Goal: Book appointment/travel/reservation

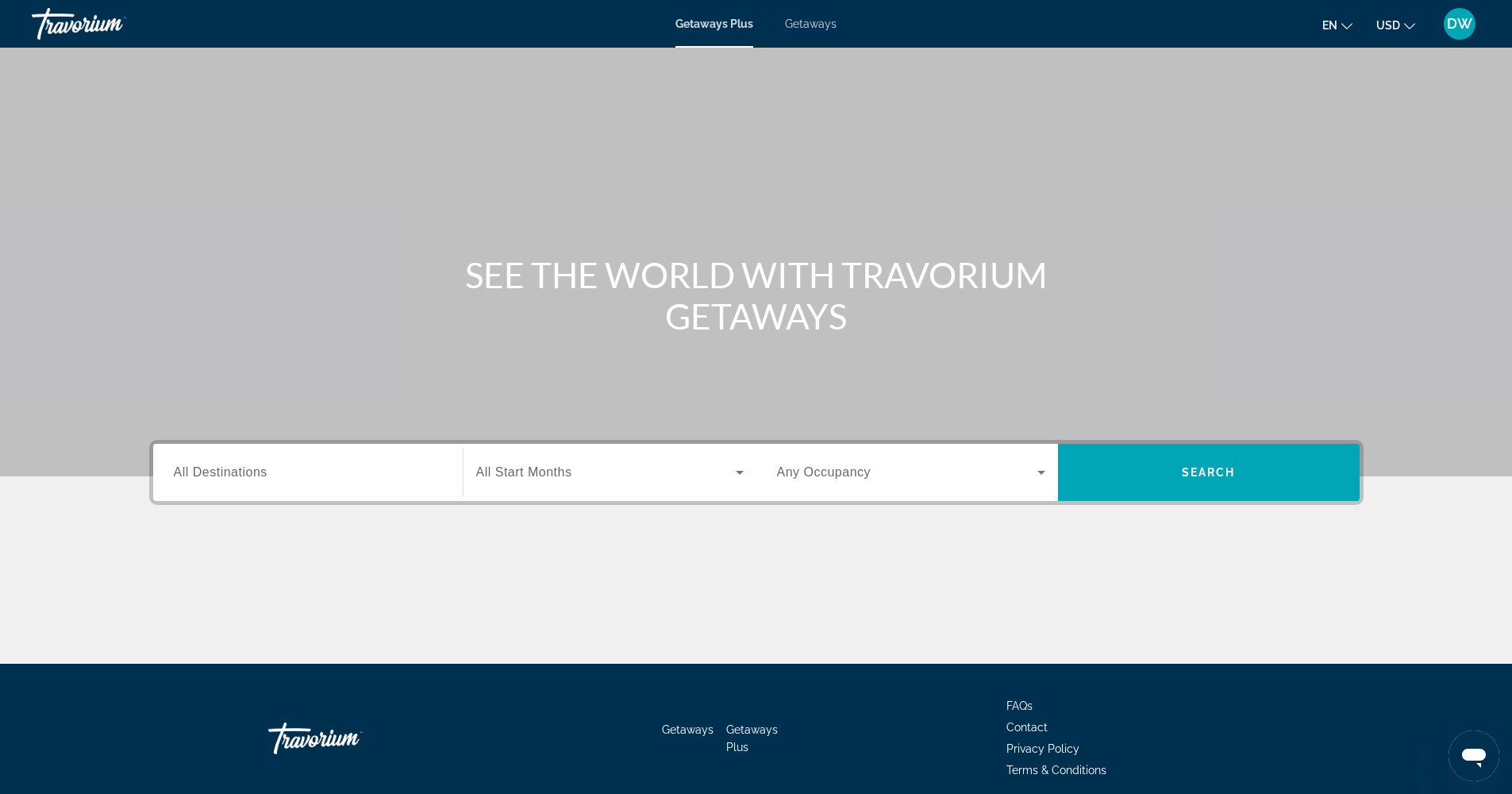
click at [255, 477] on span "All Destinations" at bounding box center [220, 471] width 93 height 14
click at [255, 477] on input "Destination All Destinations" at bounding box center [308, 473] width 268 height 19
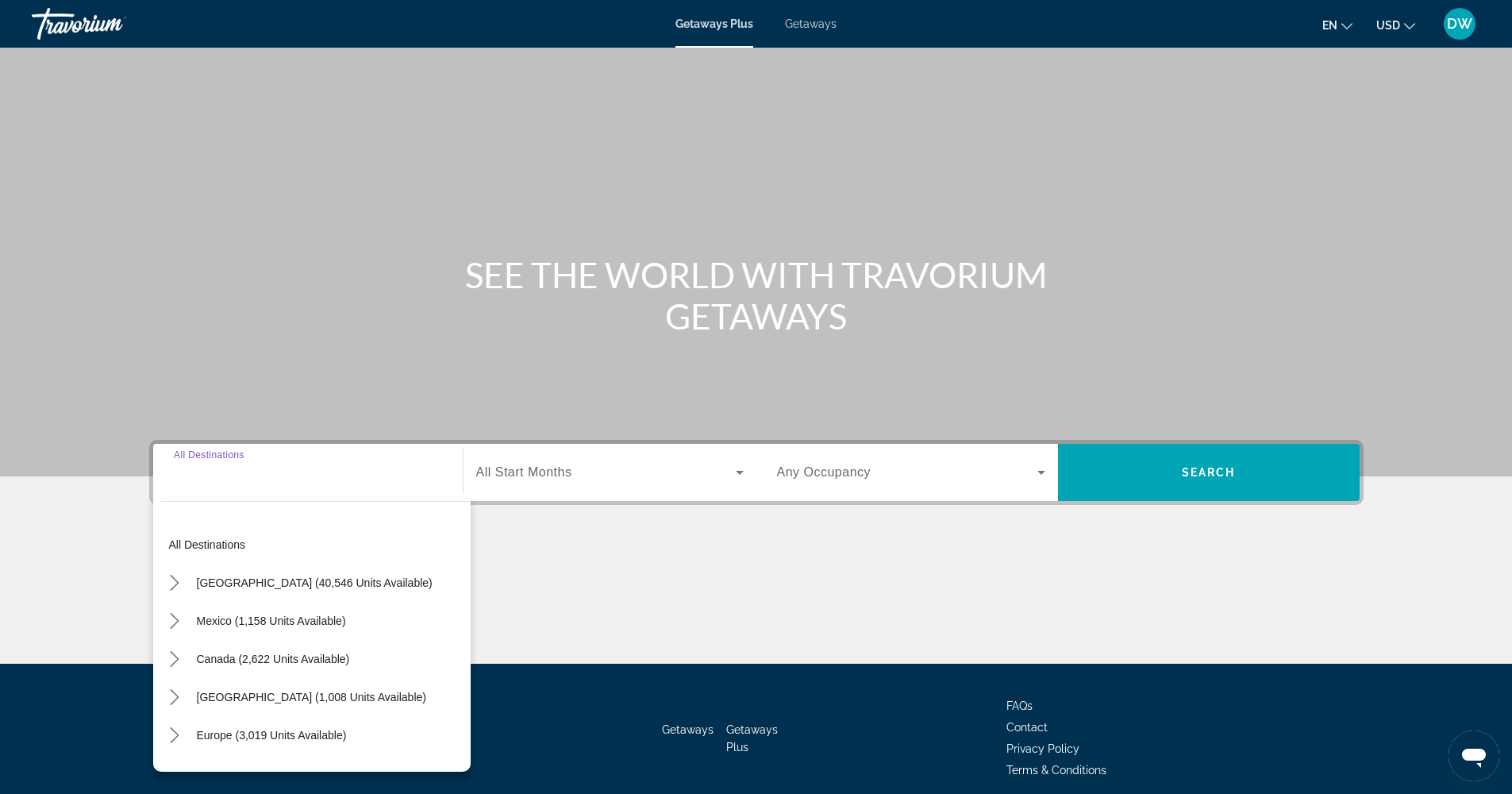
scroll to position [64, 0]
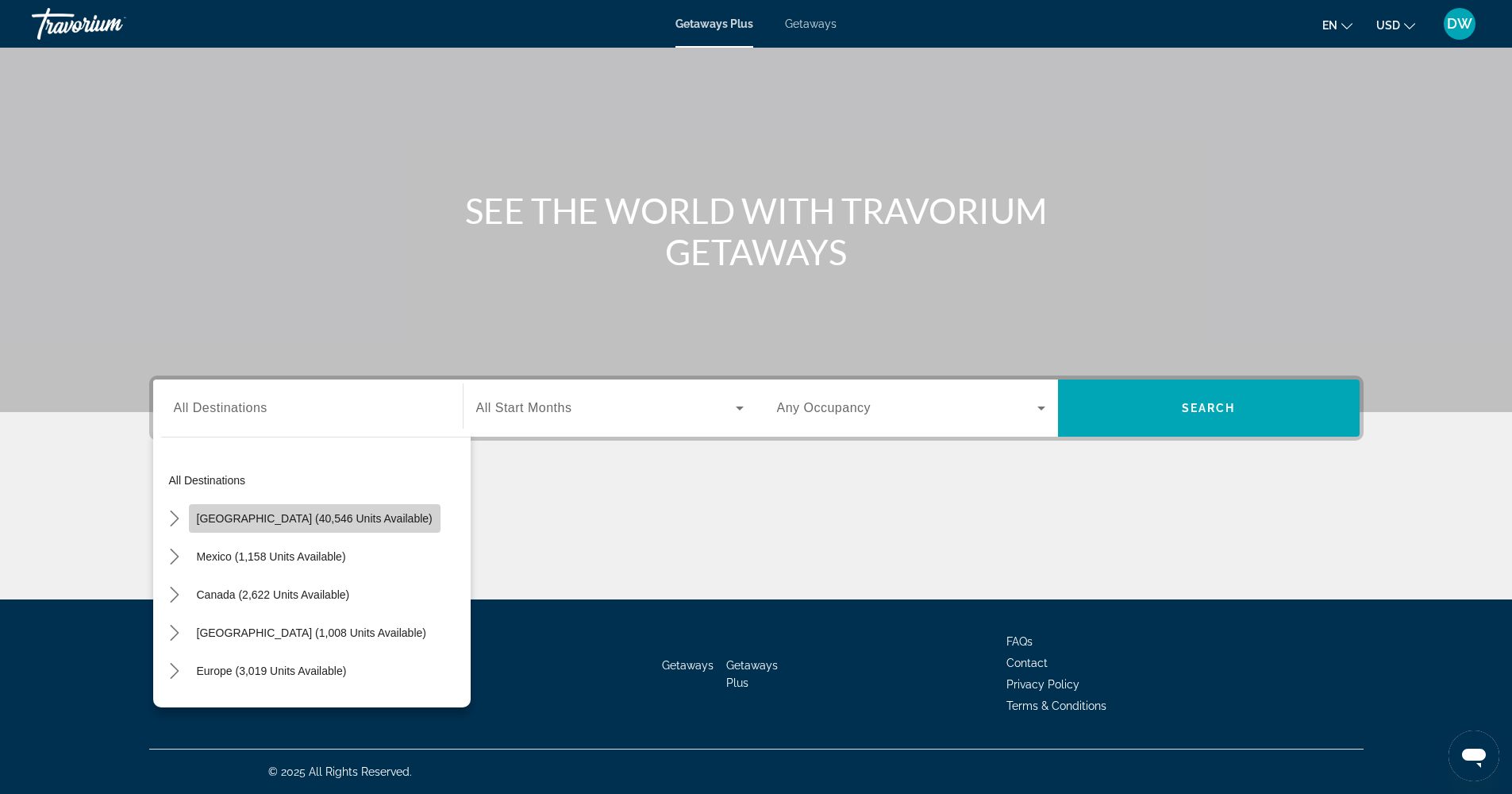
click at [343, 526] on span "Select destination: United States (40,546 units available)" at bounding box center [315, 518] width 252 height 38
type input "**********"
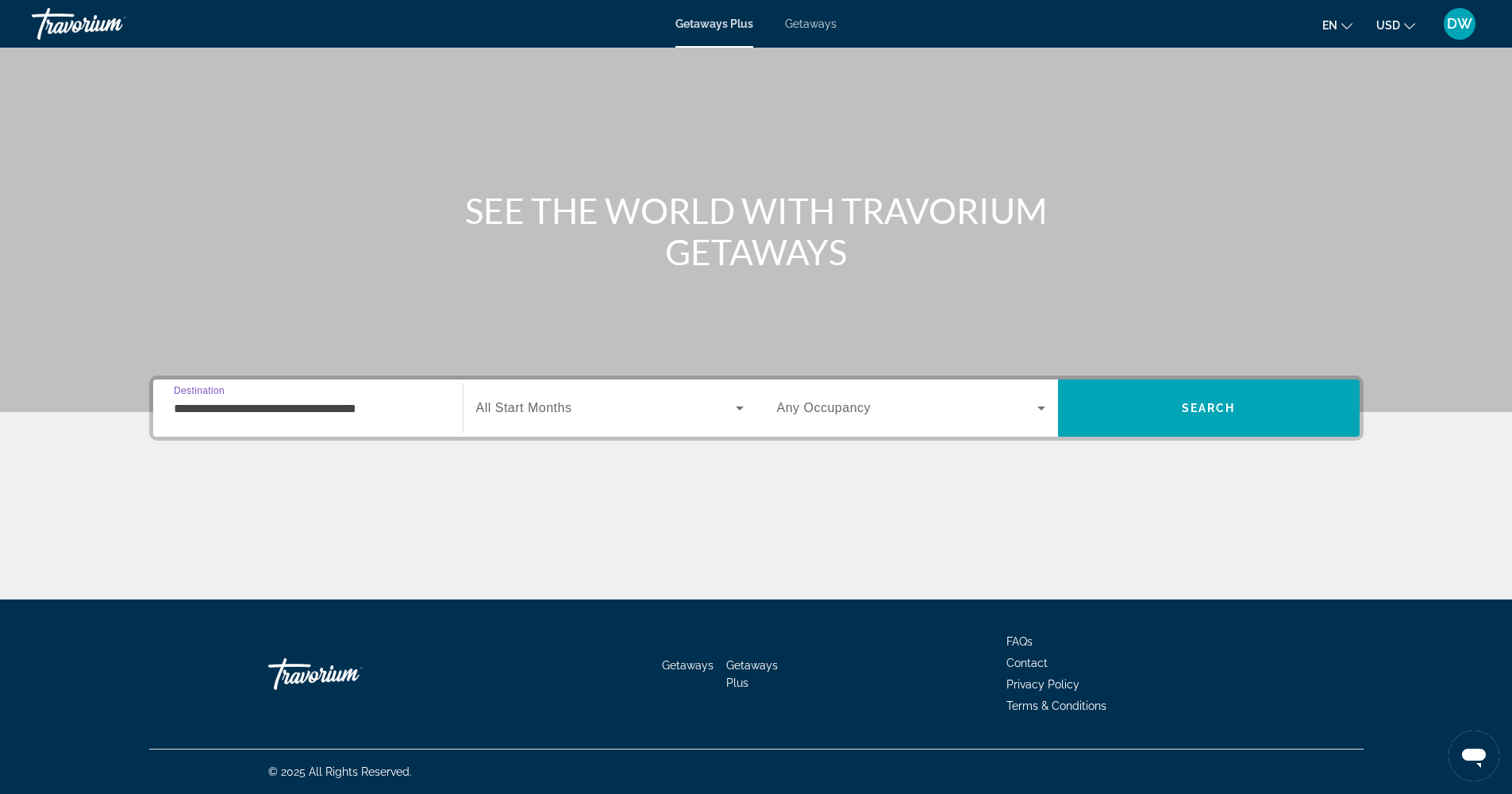
click at [604, 410] on span "Search widget" at bounding box center [606, 408] width 259 height 19
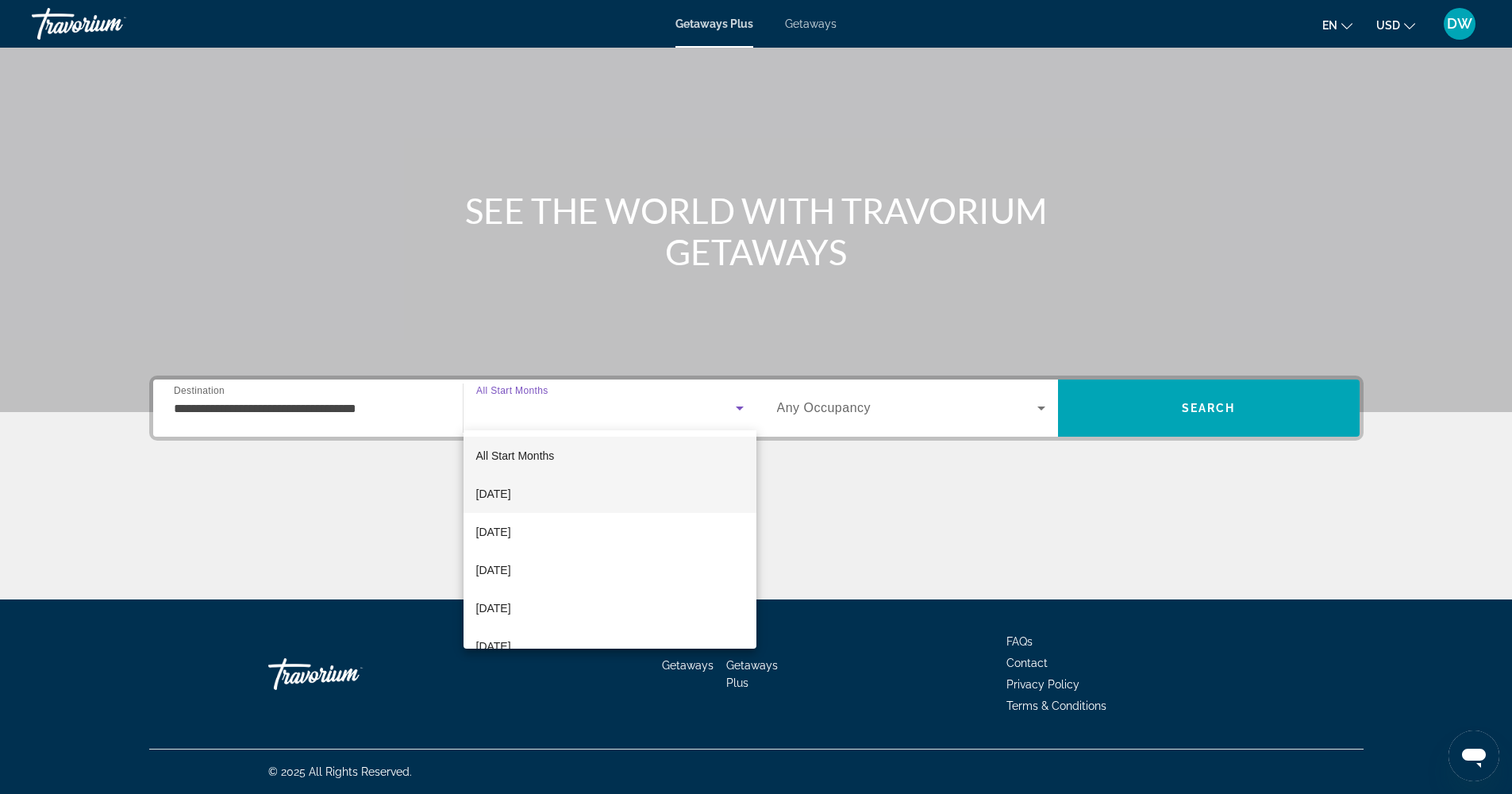
click at [549, 497] on mat-option "[DATE]" at bounding box center [610, 494] width 293 height 38
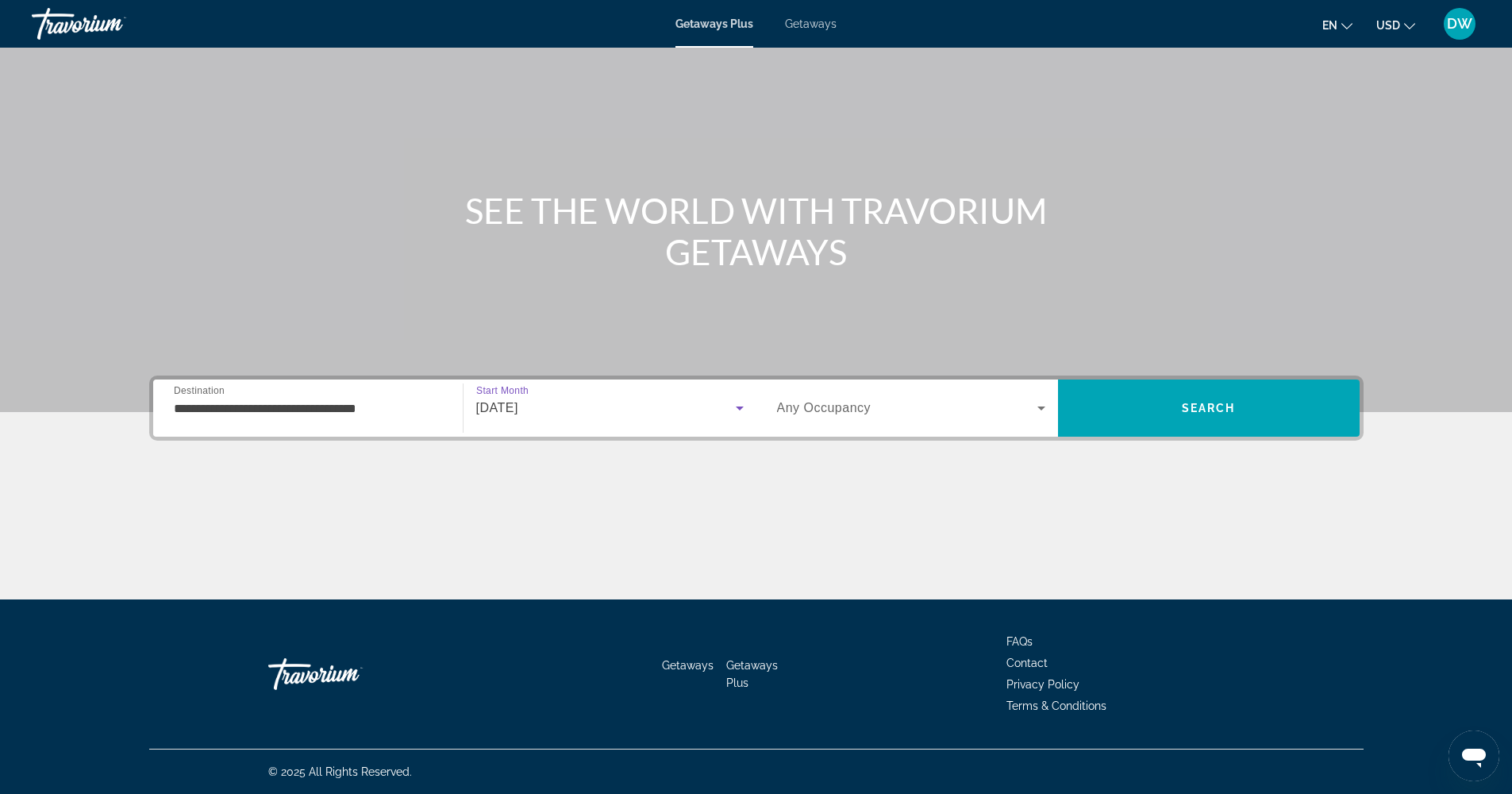
click at [987, 407] on span "Search widget" at bounding box center [907, 408] width 260 height 19
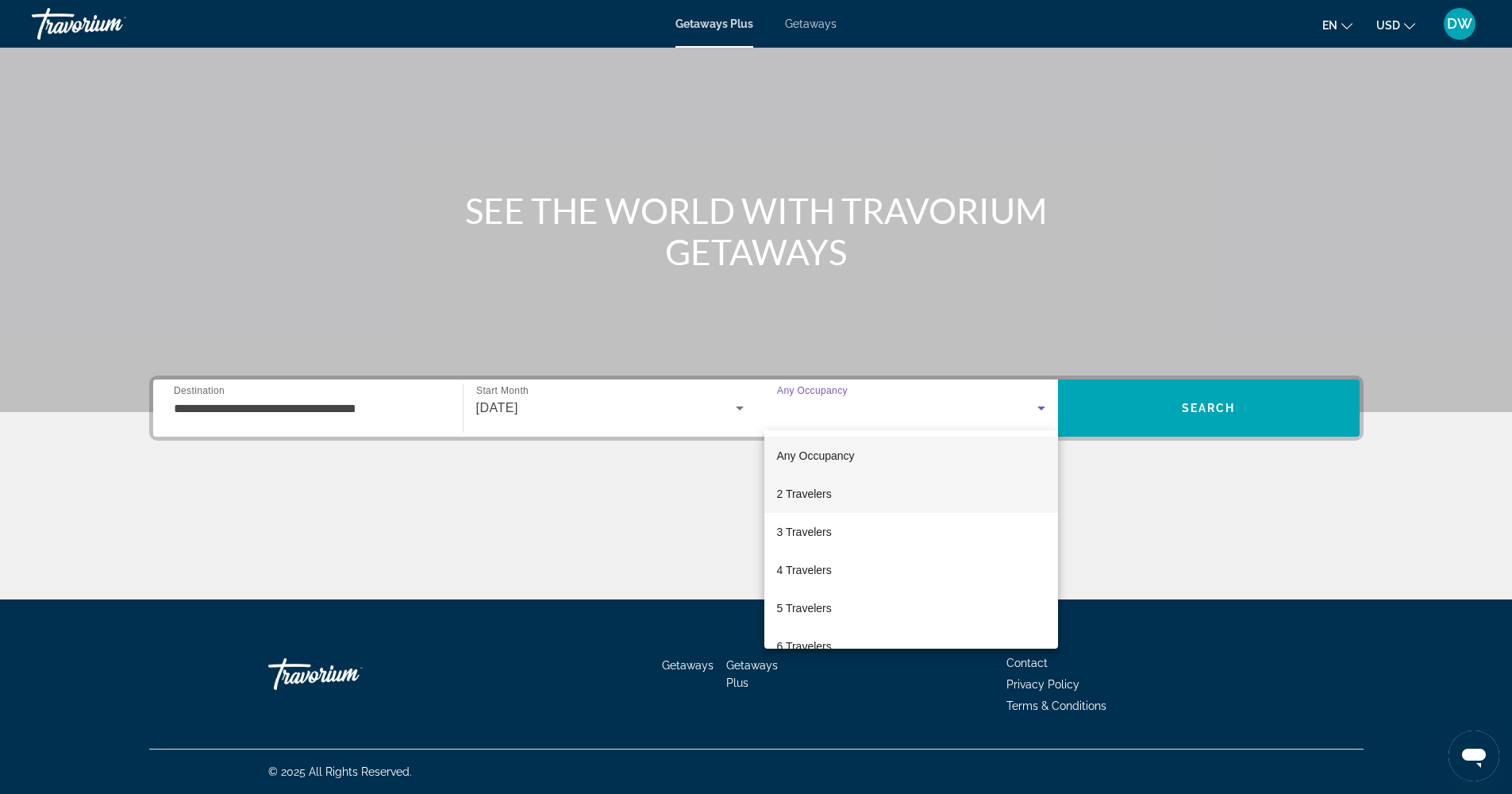
click at [858, 499] on mat-option "2 Travelers" at bounding box center [911, 494] width 294 height 38
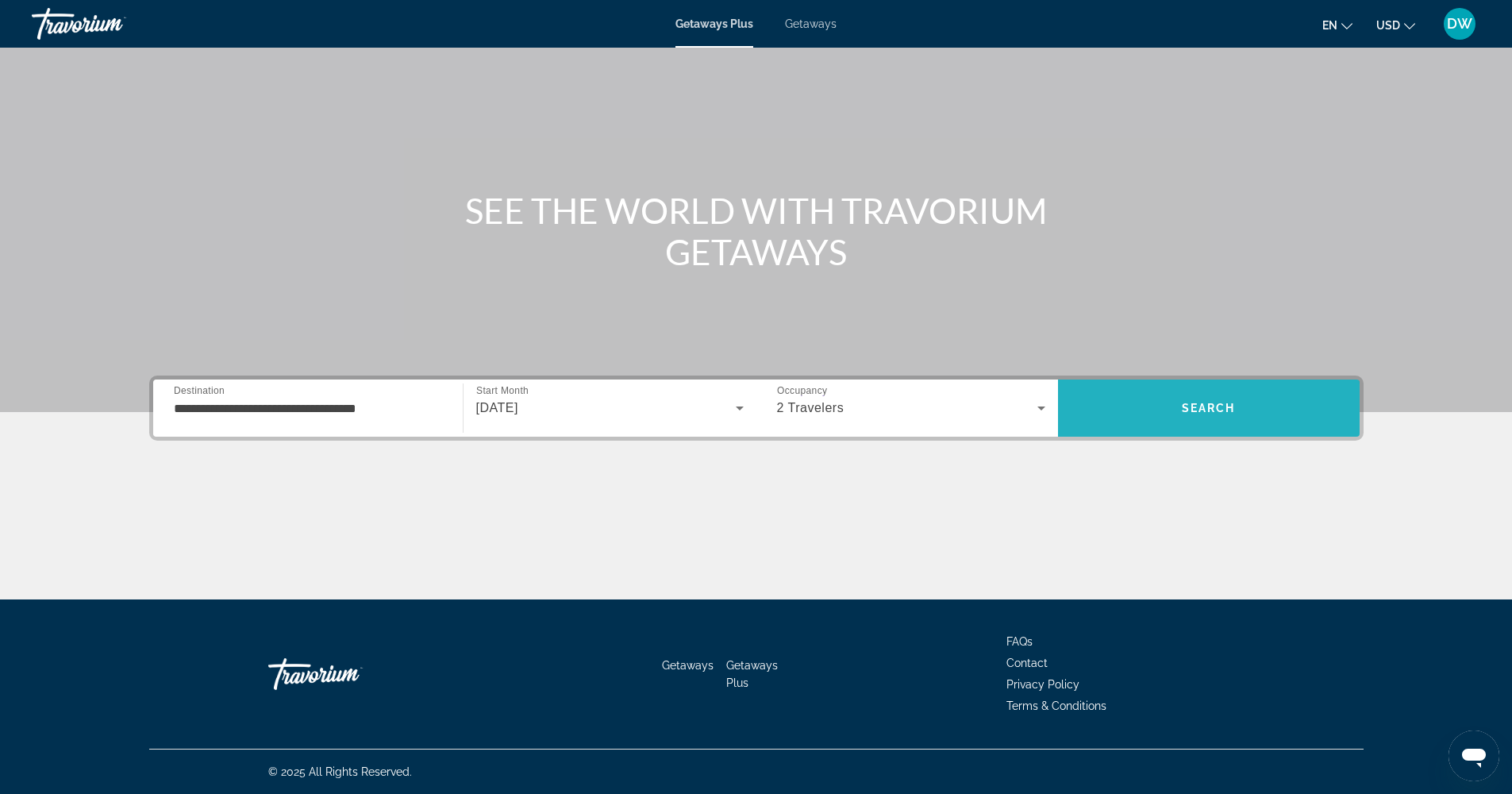
click at [1147, 416] on span "Search" at bounding box center [1209, 408] width 302 height 38
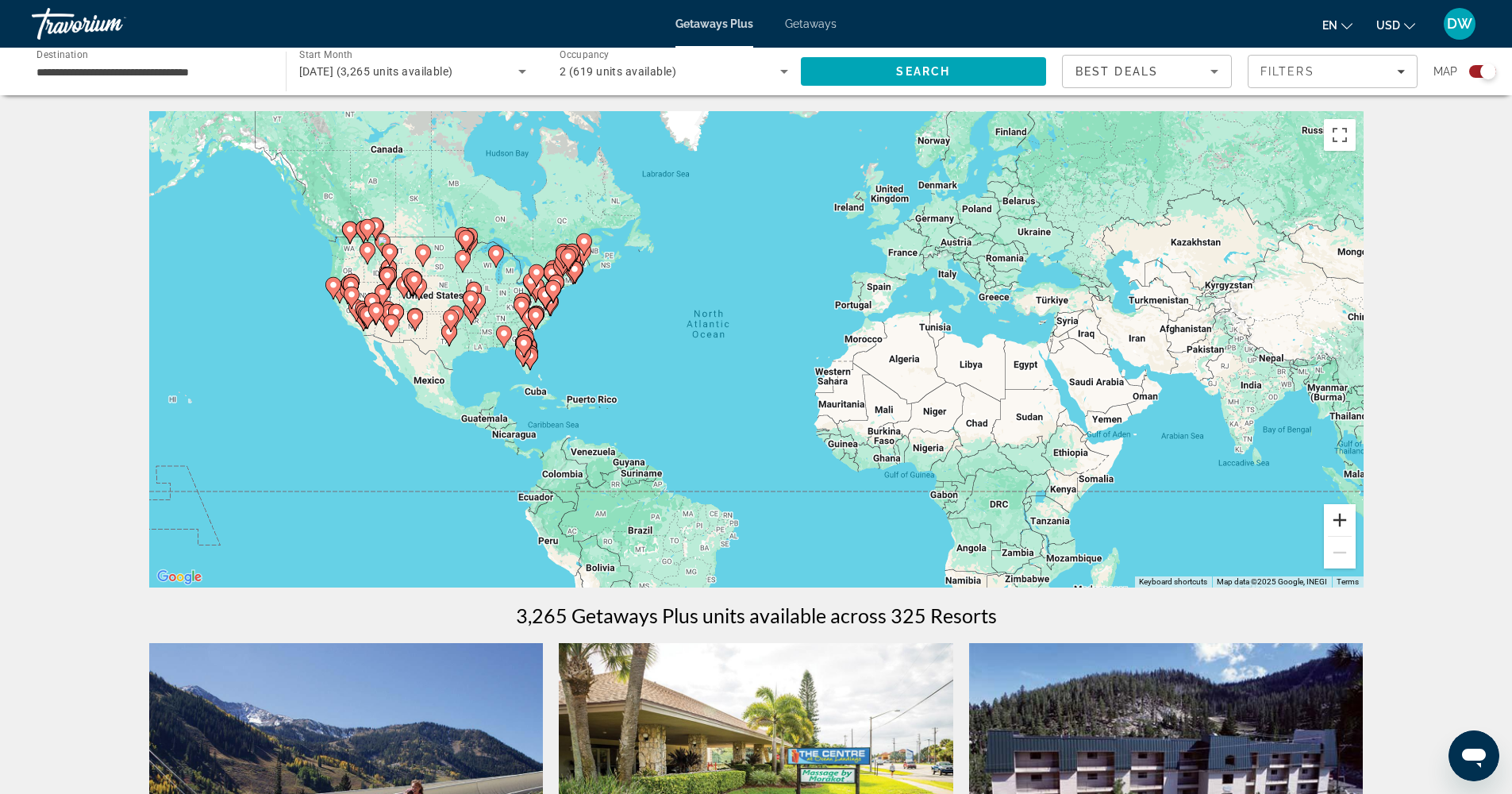
click at [1348, 519] on button "Zoom in" at bounding box center [1339, 519] width 32 height 32
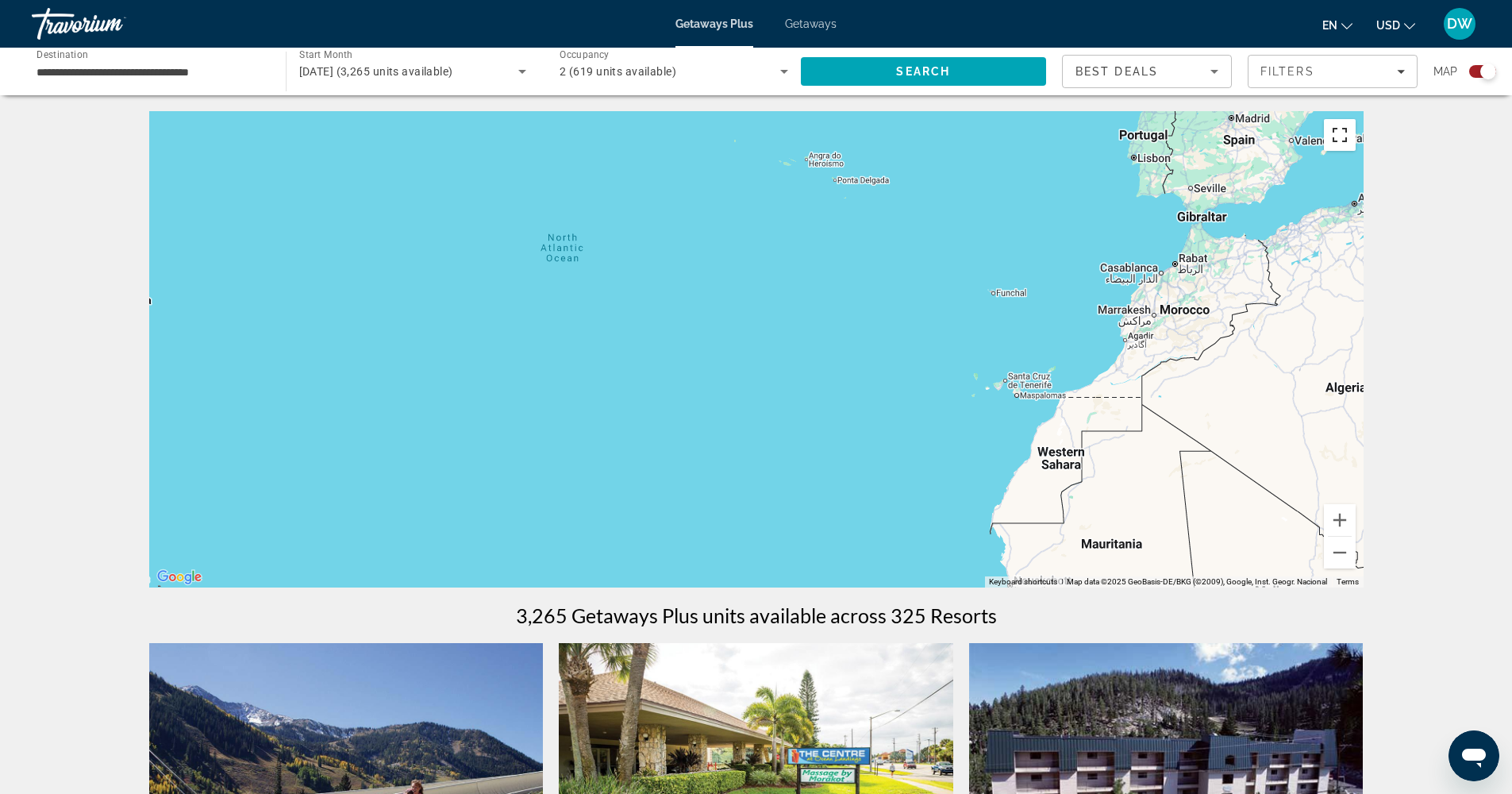
click at [1339, 125] on button "Toggle fullscreen view" at bounding box center [1339, 134] width 32 height 32
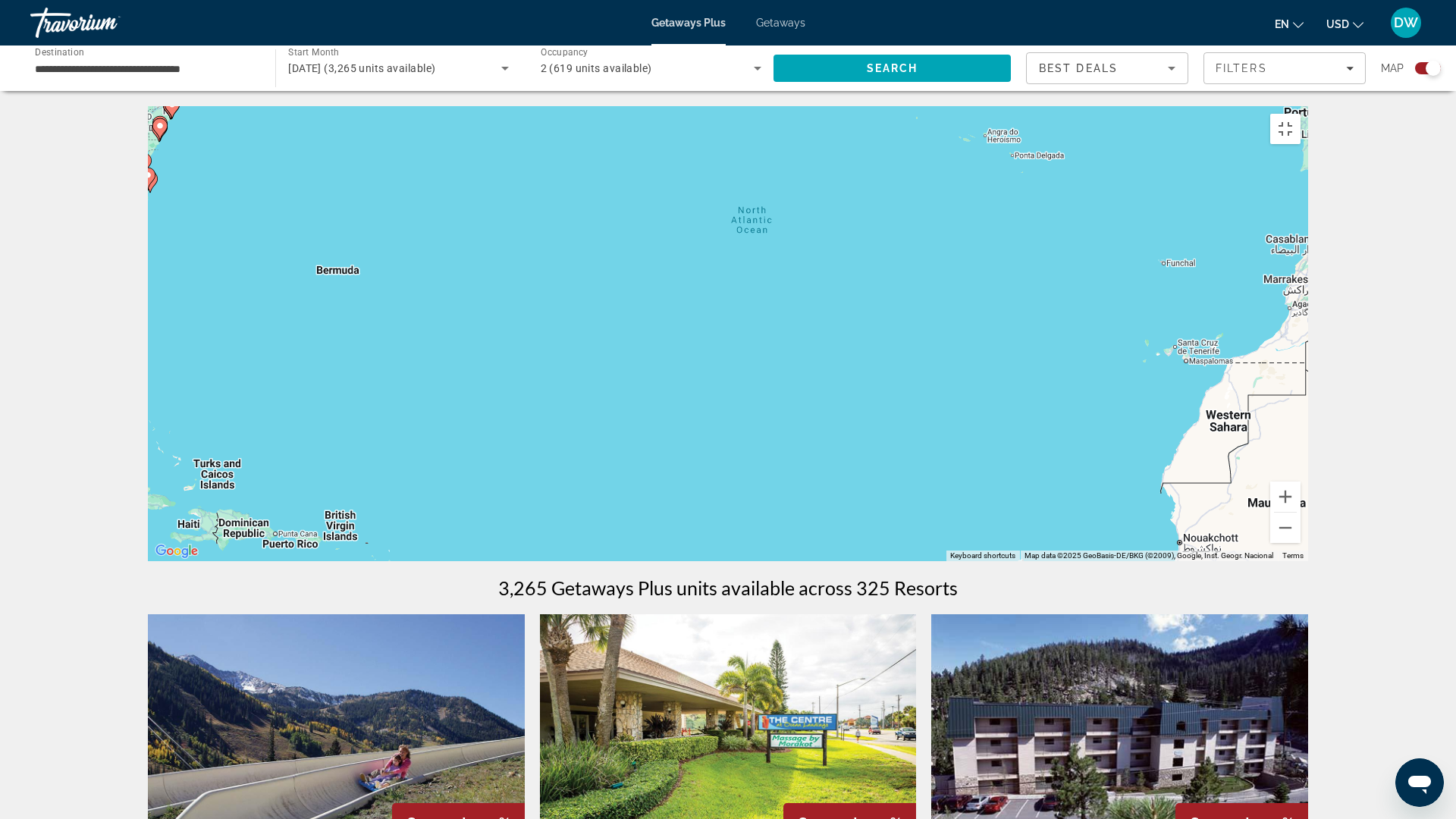
drag, startPoint x: 548, startPoint y: 441, endPoint x: 909, endPoint y: 428, distance: 361.2
click at [909, 428] on div "To activate drag with keyboard, press Alt + Enter. Once in keyboard drag state,…" at bounding box center [728, 334] width 1160 height 455
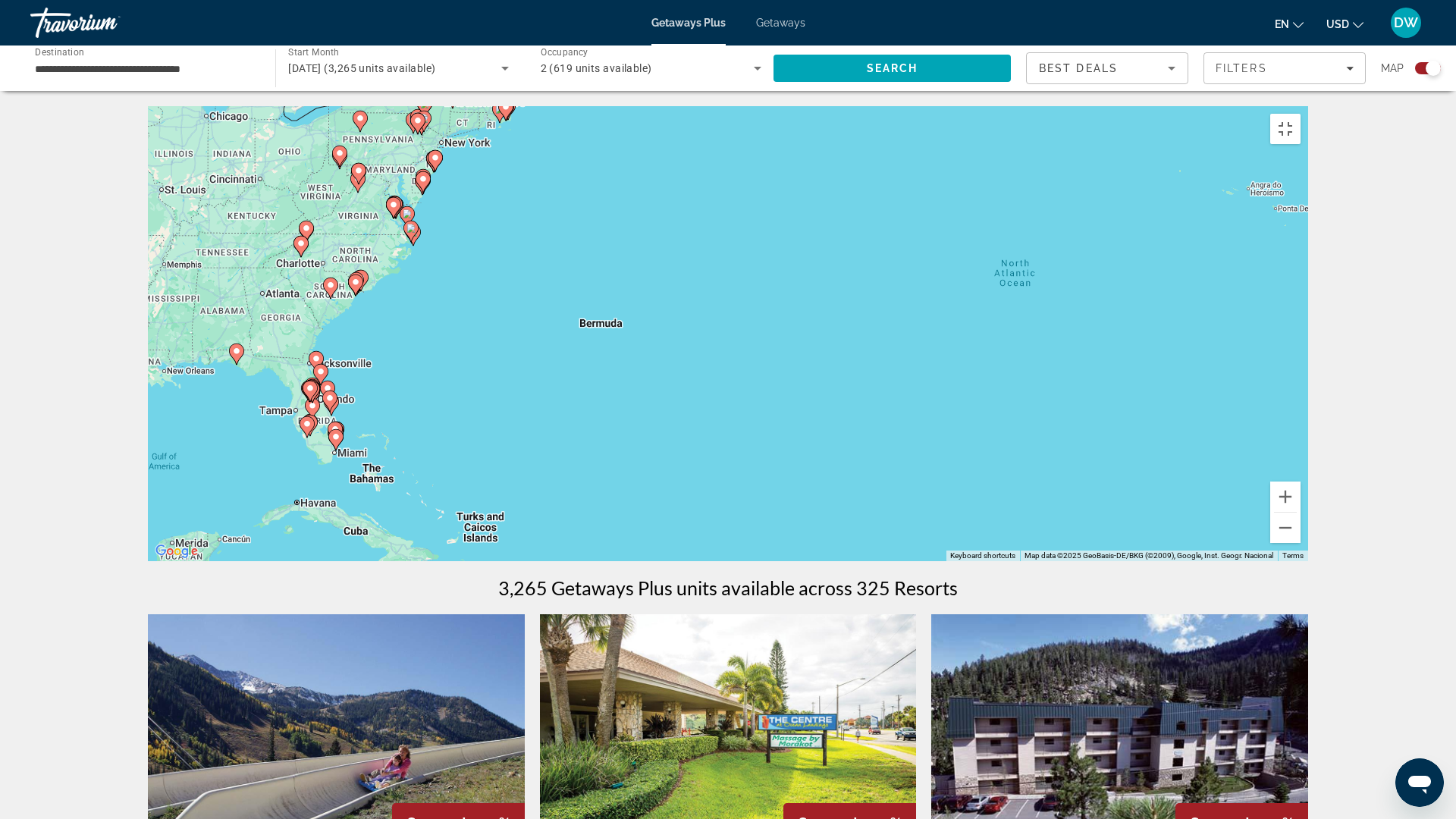
drag, startPoint x: 345, startPoint y: 407, endPoint x: 491, endPoint y: 506, distance: 176.4
click at [474, 460] on div "To activate drag with keyboard, press Alt + Enter. Once in keyboard drag state,…" at bounding box center [728, 334] width 1160 height 455
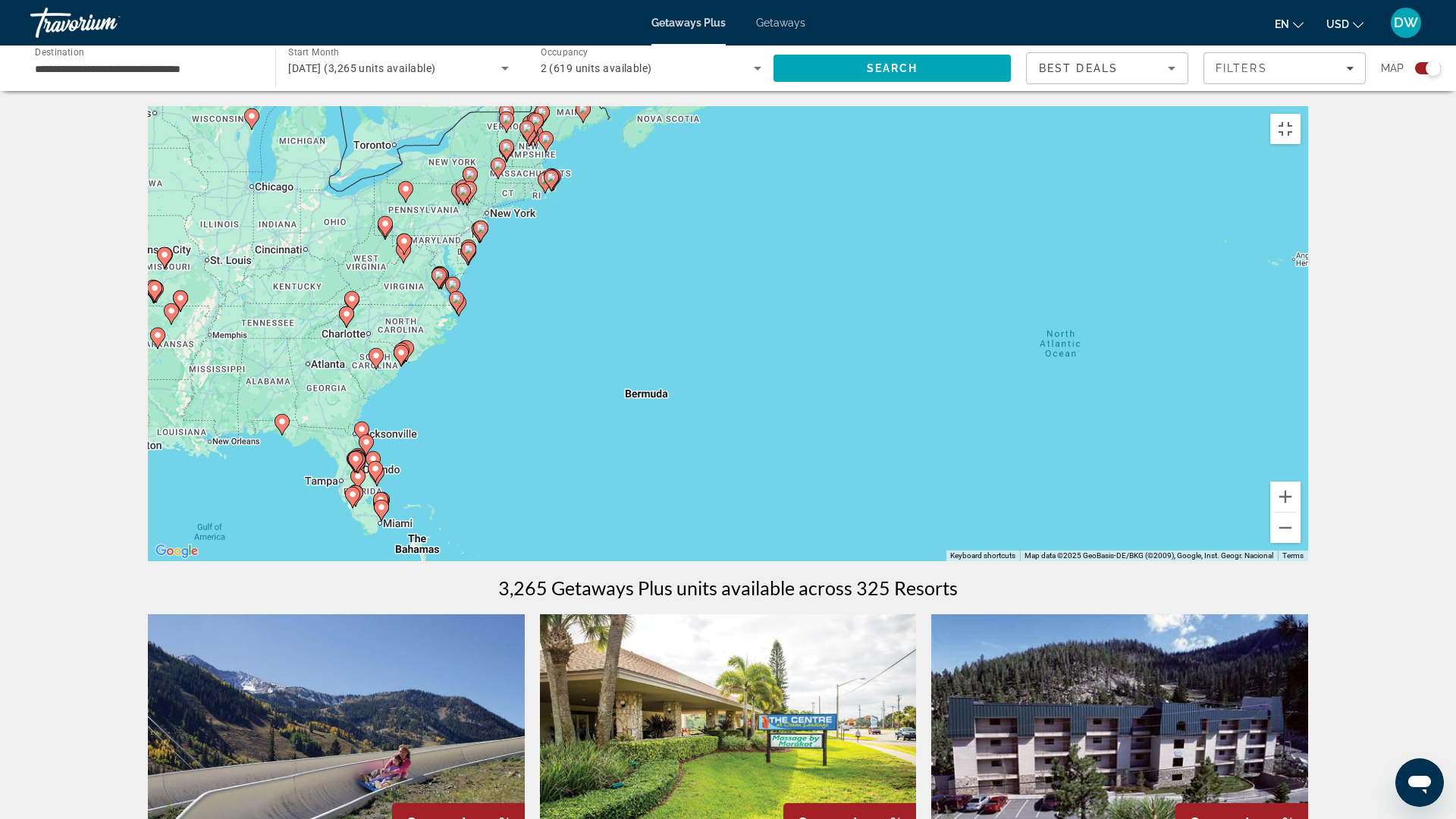
drag, startPoint x: 491, startPoint y: 506, endPoint x: 530, endPoint y: 561, distance: 67.4
click at [521, 561] on div "To activate drag with keyboard, press Alt + Enter. Once in keyboard drag state,…" at bounding box center [728, 334] width 1160 height 455
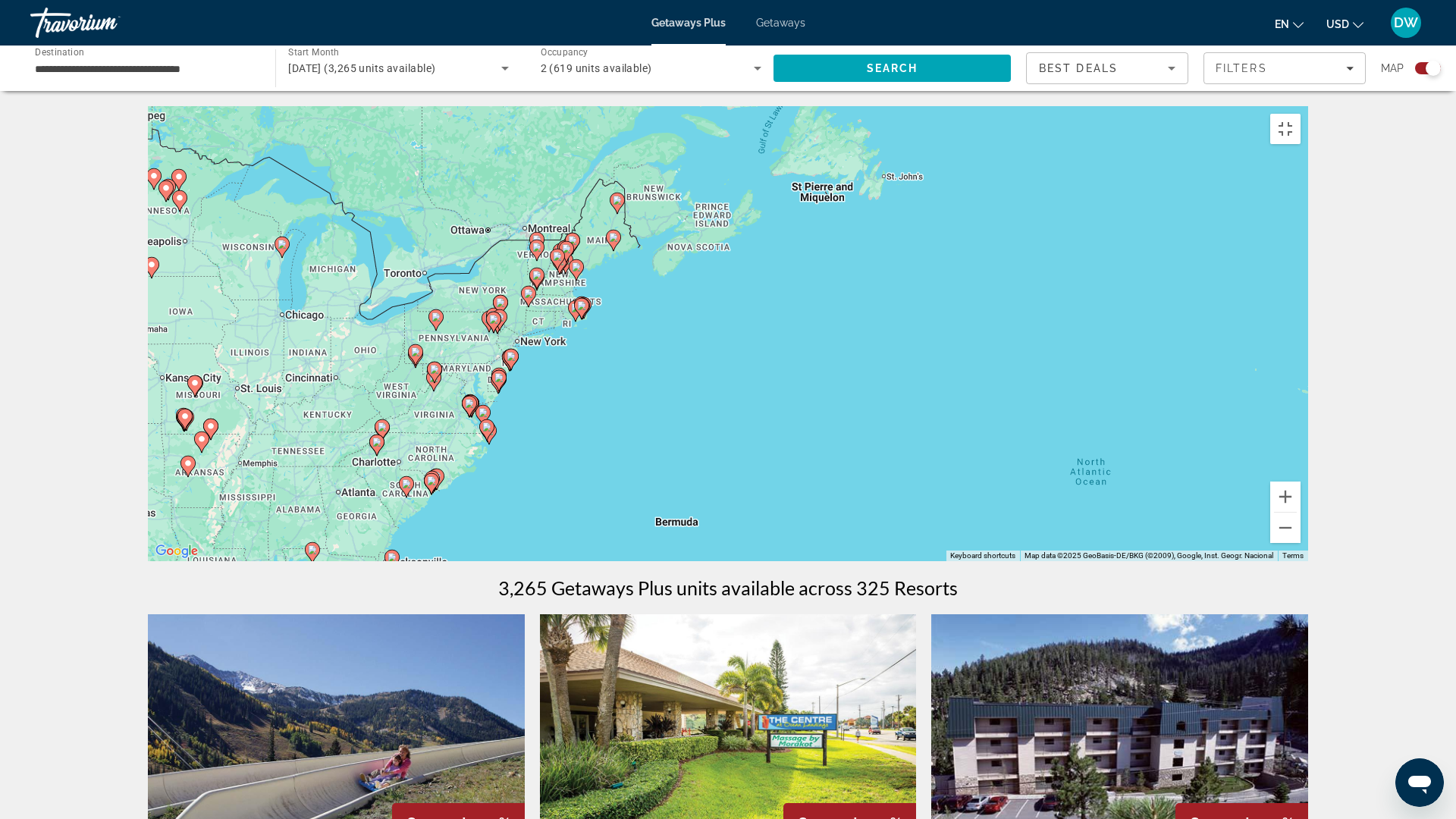
drag, startPoint x: 523, startPoint y: 448, endPoint x: 517, endPoint y: 510, distance: 62.3
click at [531, 498] on div "To activate drag with keyboard, press Alt + Enter. Once in keyboard drag state,…" at bounding box center [728, 334] width 1160 height 455
click at [468, 419] on icon "Main content" at bounding box center [469, 409] width 14 height 20
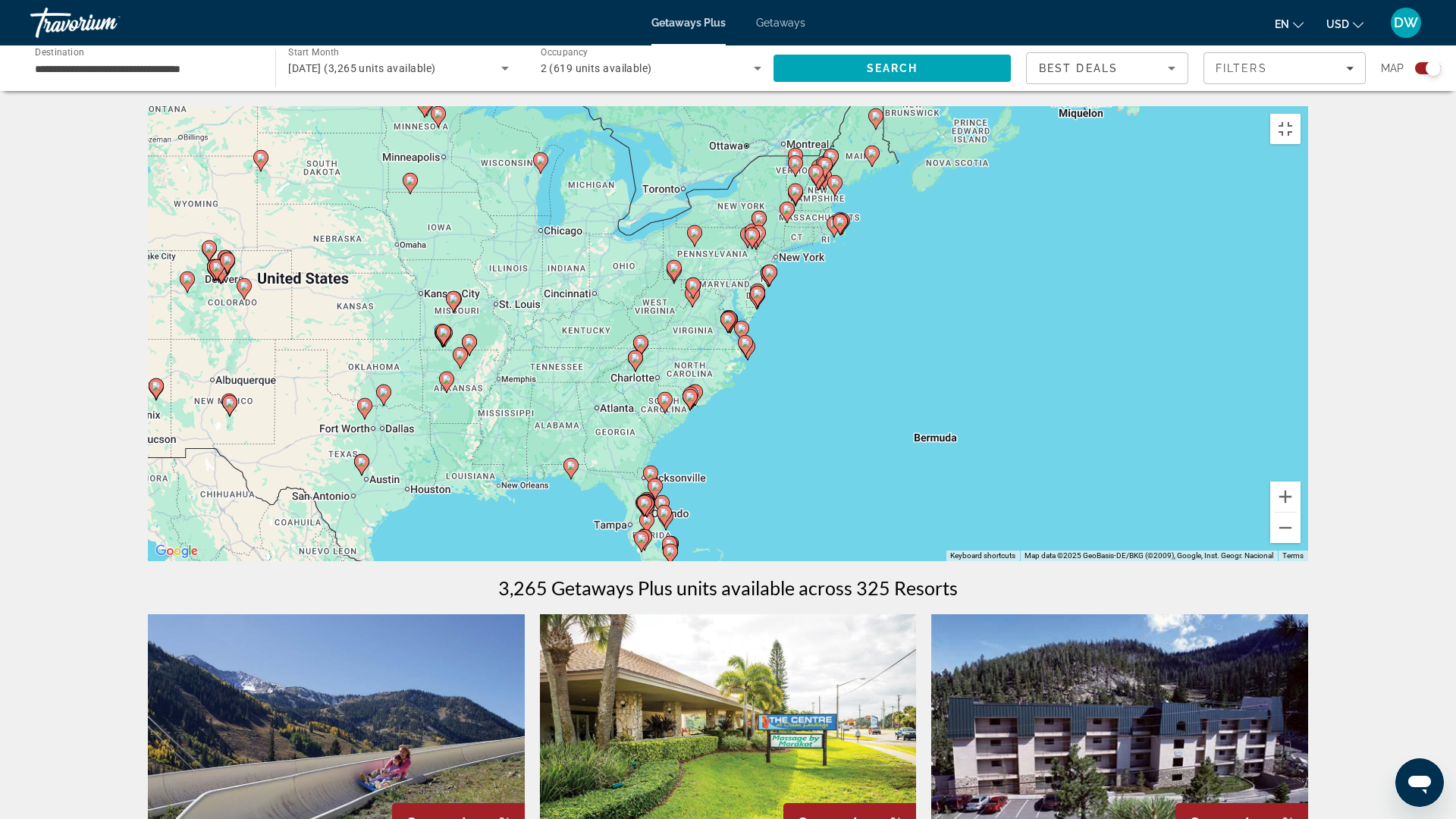
click at [733, 333] on gmp-advanced-marker "Main content" at bounding box center [728, 322] width 16 height 23
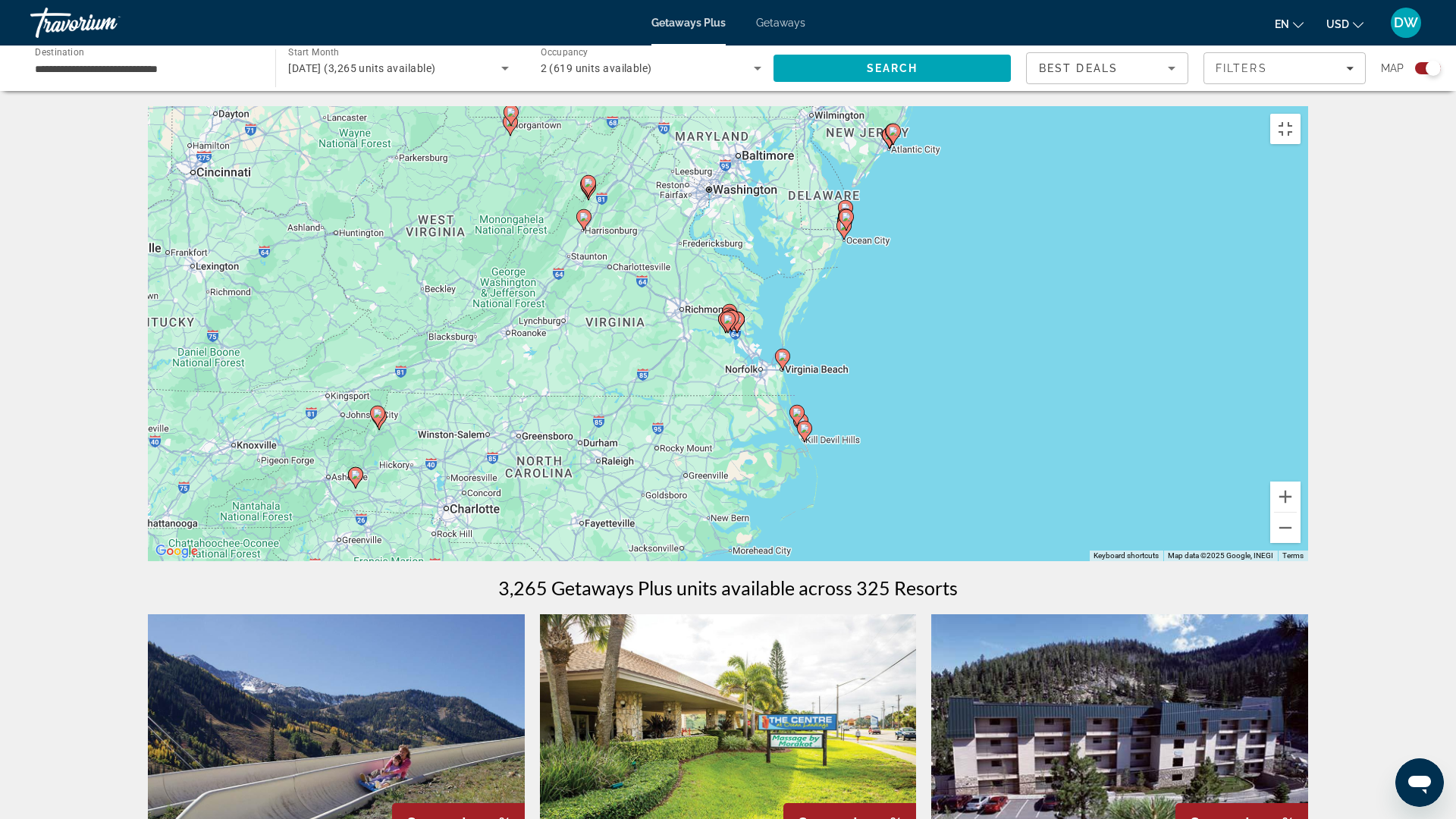
click at [733, 333] on gmp-advanced-marker "Main content" at bounding box center [728, 322] width 16 height 23
type input "**********"
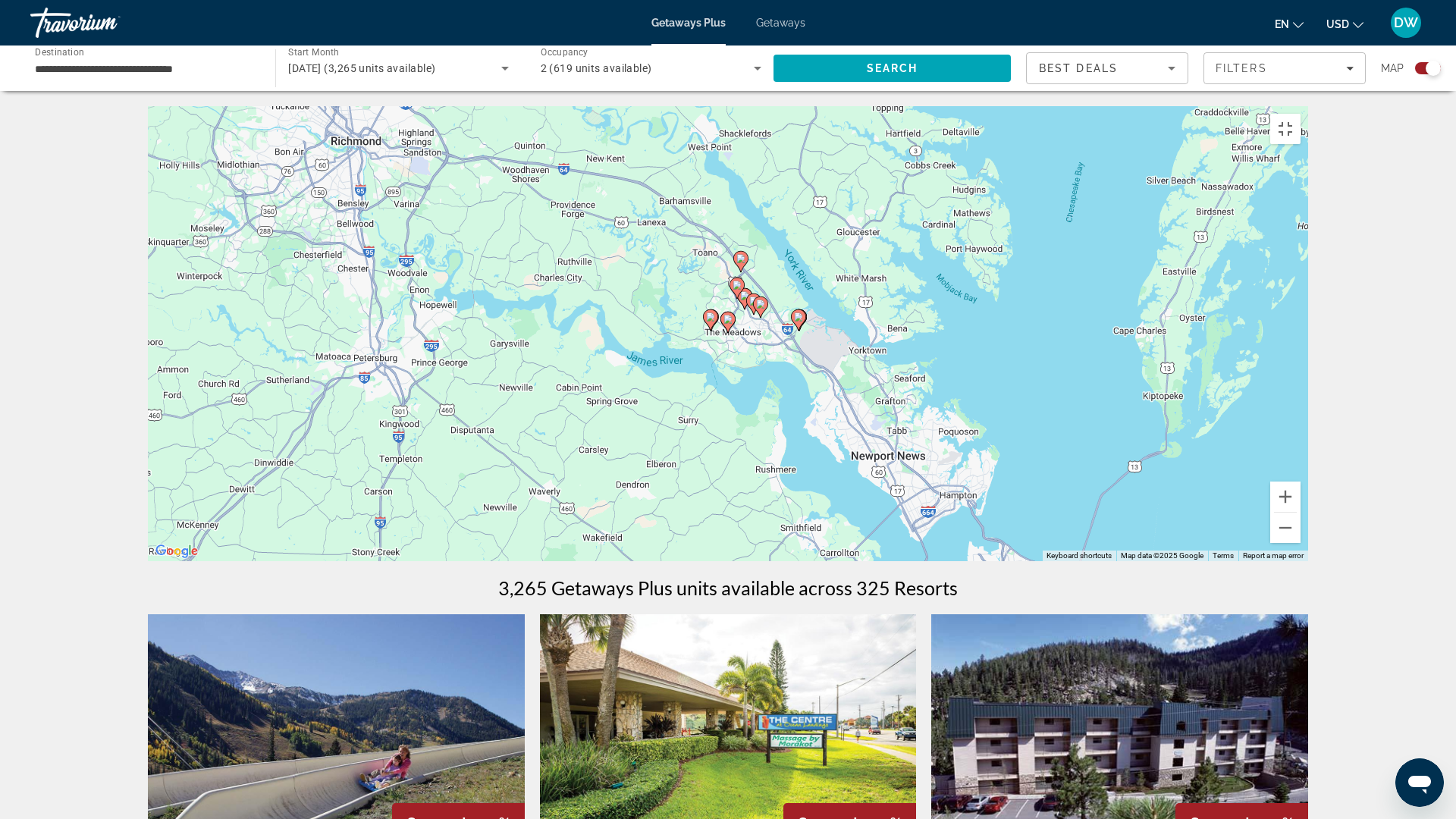
click at [733, 333] on gmp-advanced-marker "Main content" at bounding box center [728, 322] width 16 height 23
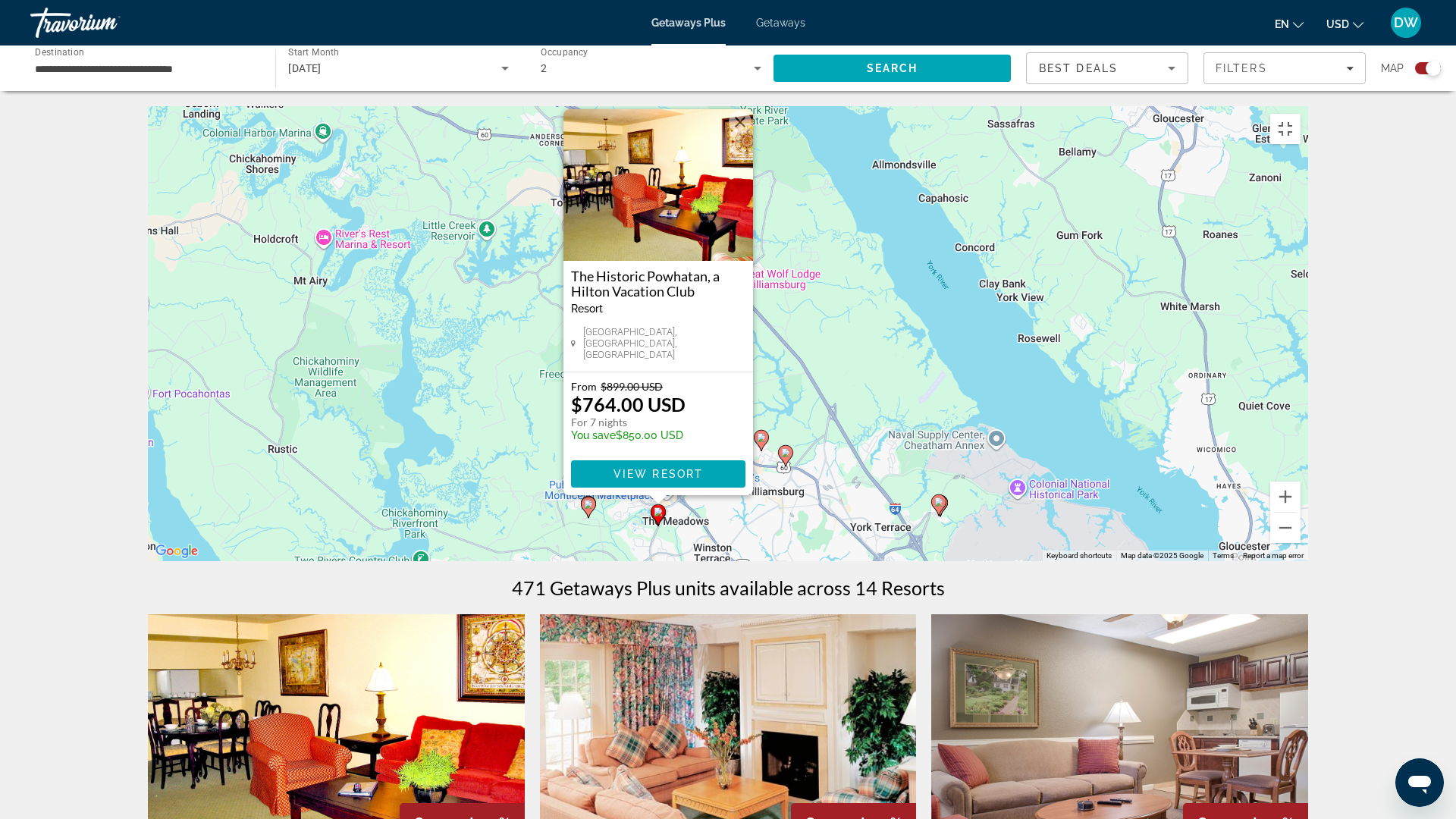
drag, startPoint x: 869, startPoint y: 238, endPoint x: 799, endPoint y: 387, distance: 164.6
click at [799, 387] on div "To activate drag with keyboard, press Alt + Enter. Once in keyboard drag state,…" at bounding box center [728, 334] width 1160 height 455
click at [738, 133] on button "Close" at bounding box center [740, 122] width 23 height 23
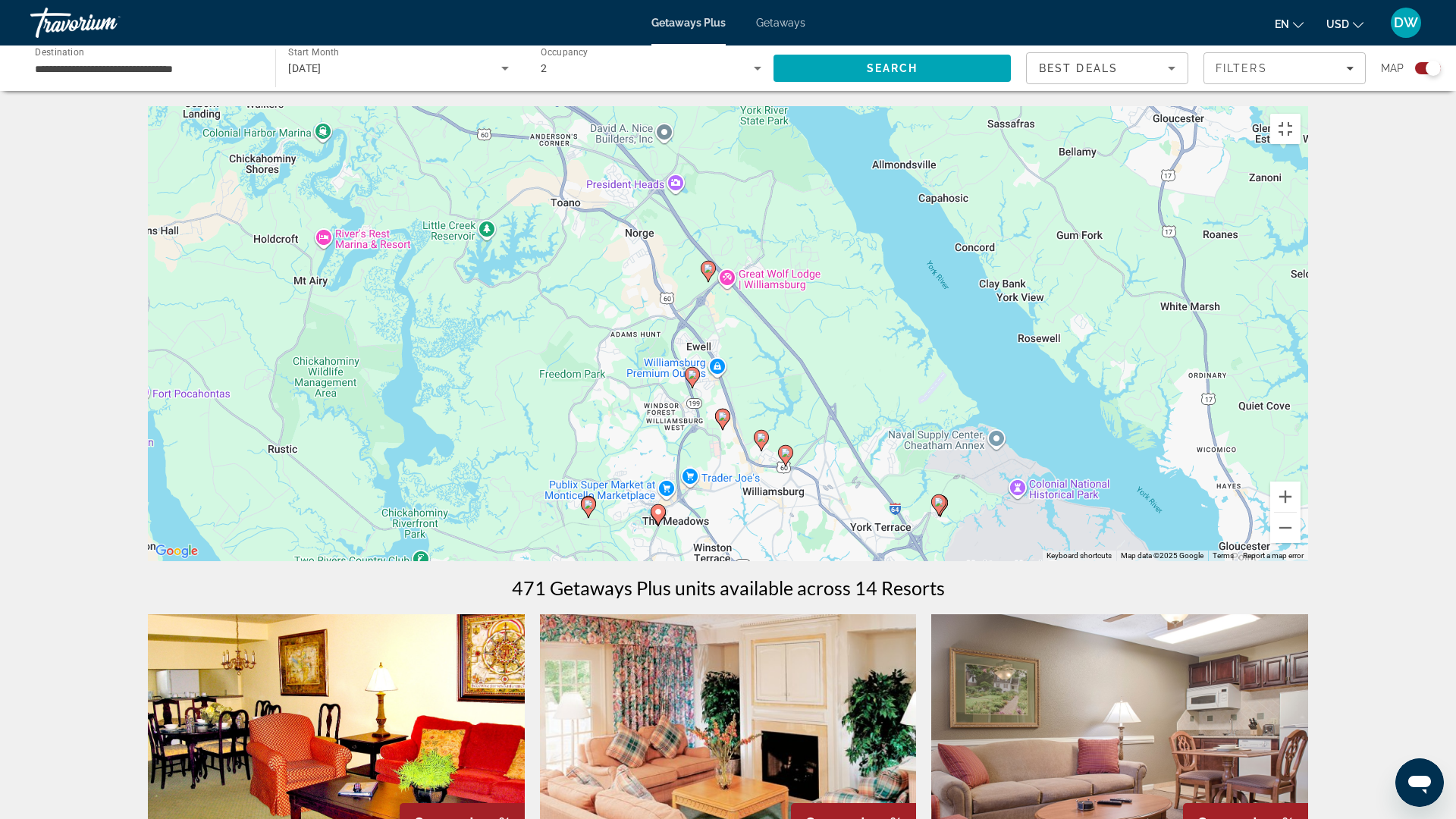
click at [589, 509] on image "Main content" at bounding box center [589, 504] width 10 height 10
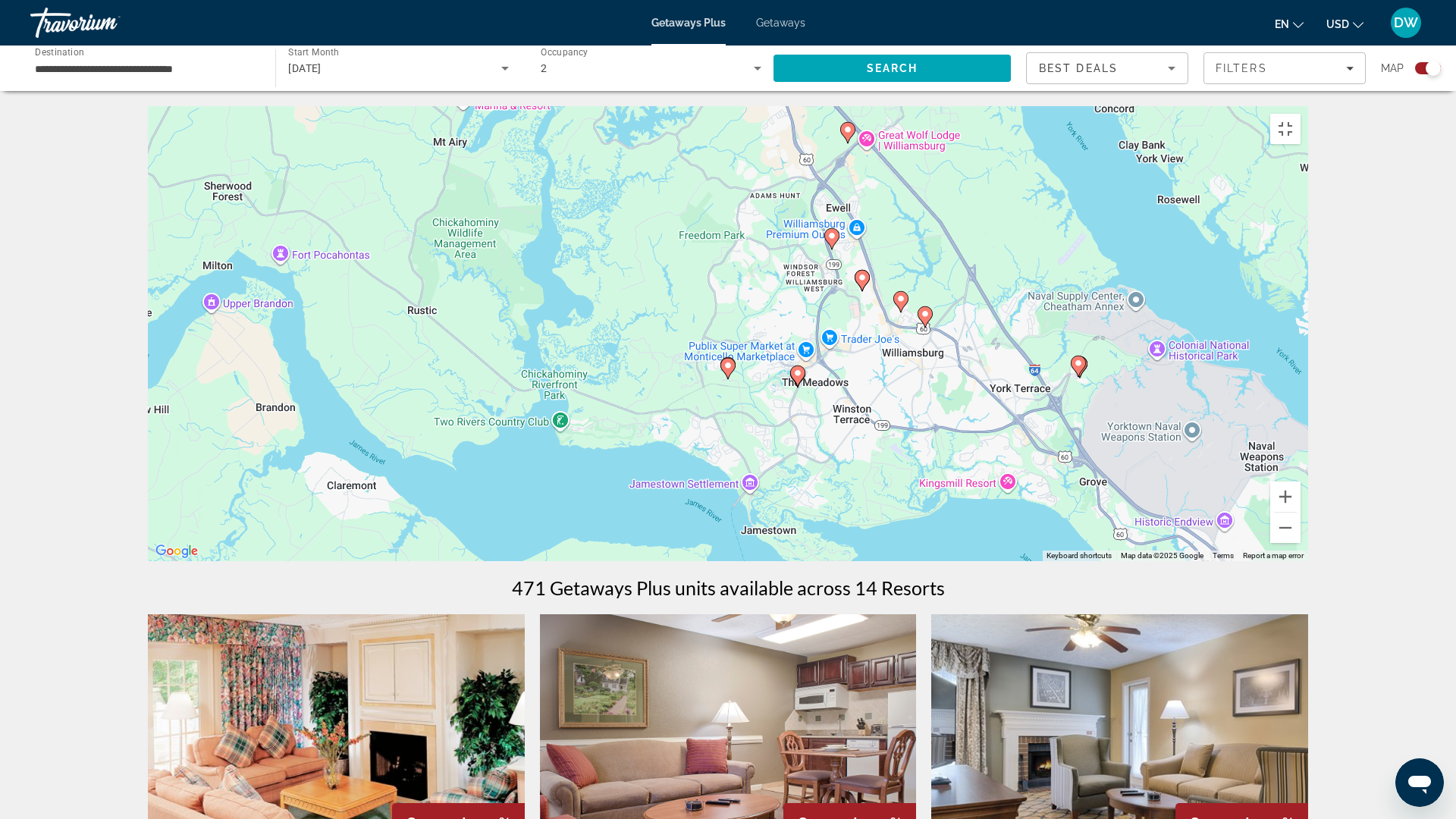
click at [802, 377] on image "Main content" at bounding box center [797, 373] width 10 height 10
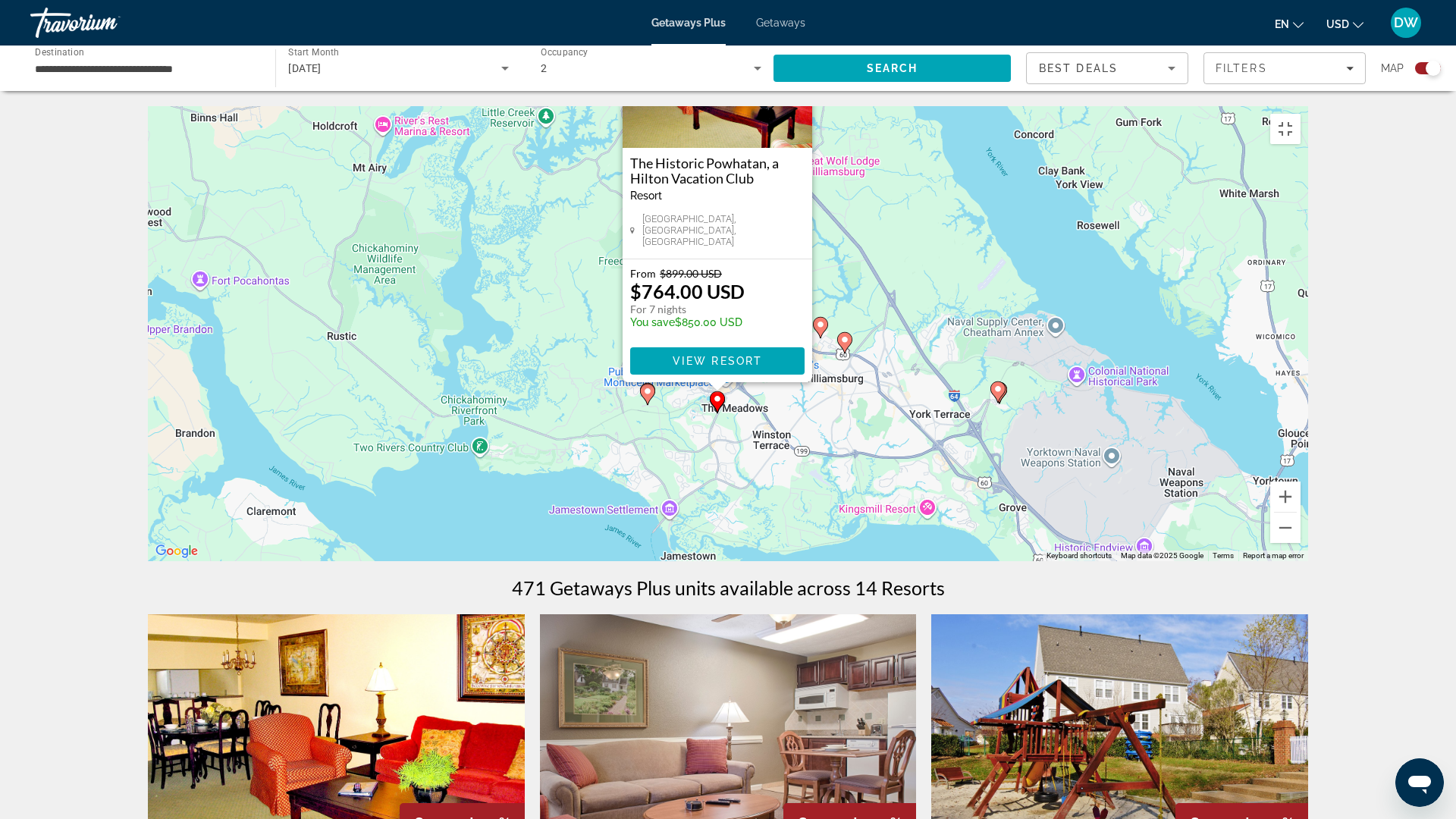
drag, startPoint x: 872, startPoint y: 303, endPoint x: 860, endPoint y: 339, distance: 37.9
click at [860, 339] on div "To activate drag with keyboard, press Alt + Enter. Once in keyboard drag state,…" at bounding box center [728, 334] width 1160 height 455
click at [753, 367] on span "View Resort" at bounding box center [717, 361] width 89 height 12
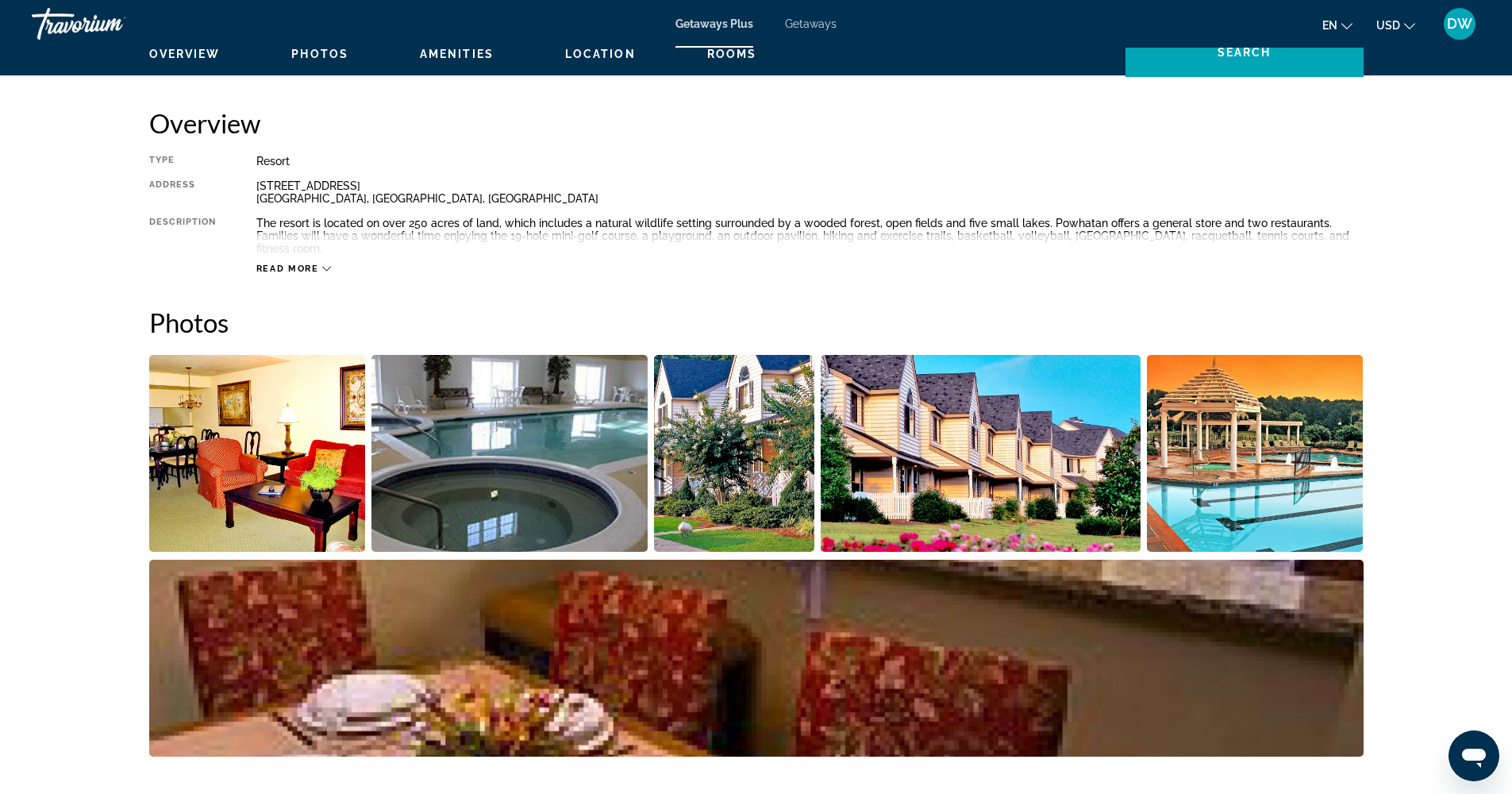
scroll to position [629, 0]
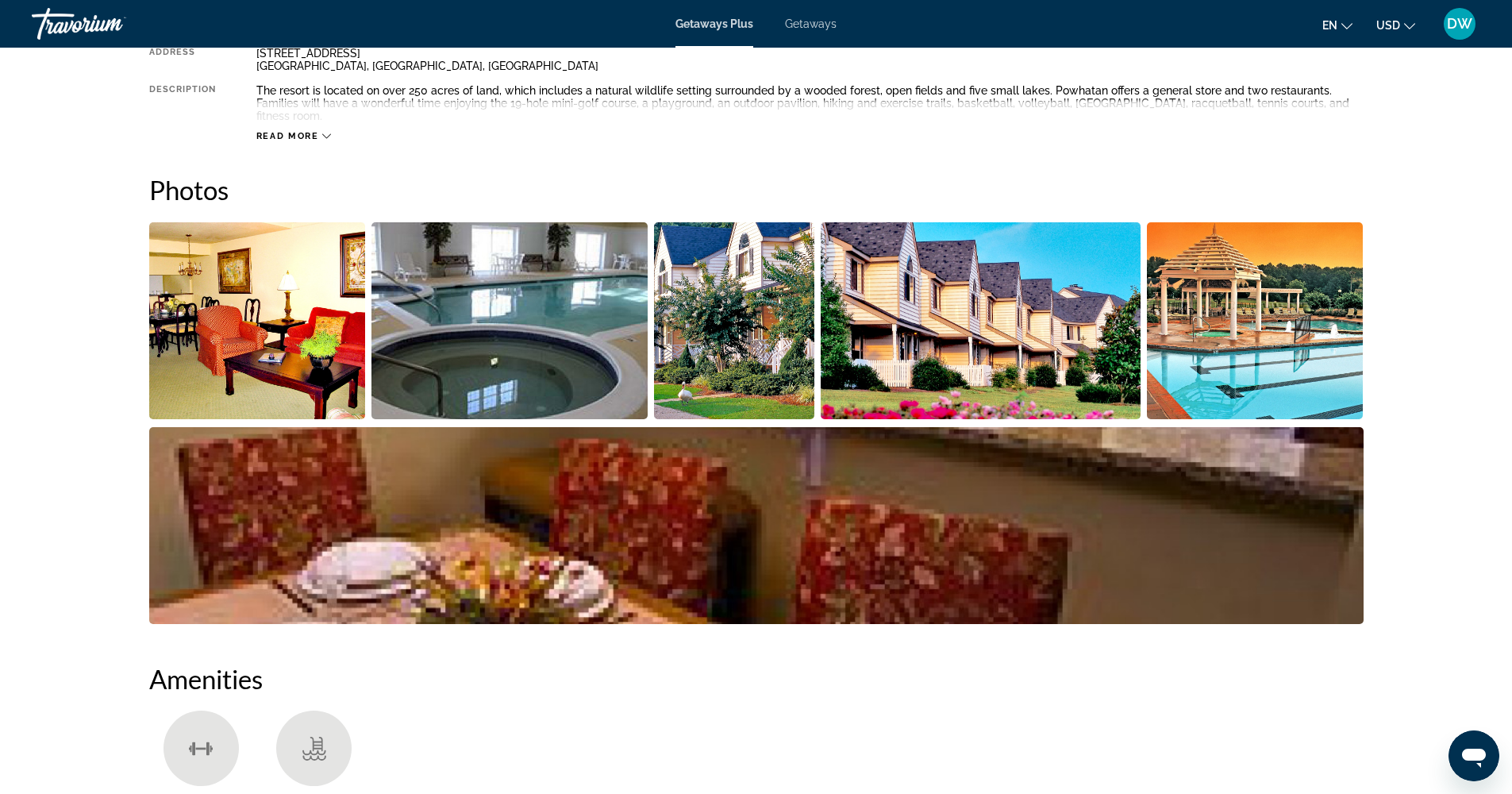
click at [534, 355] on img "Open full-screen image slider" at bounding box center [509, 320] width 276 height 197
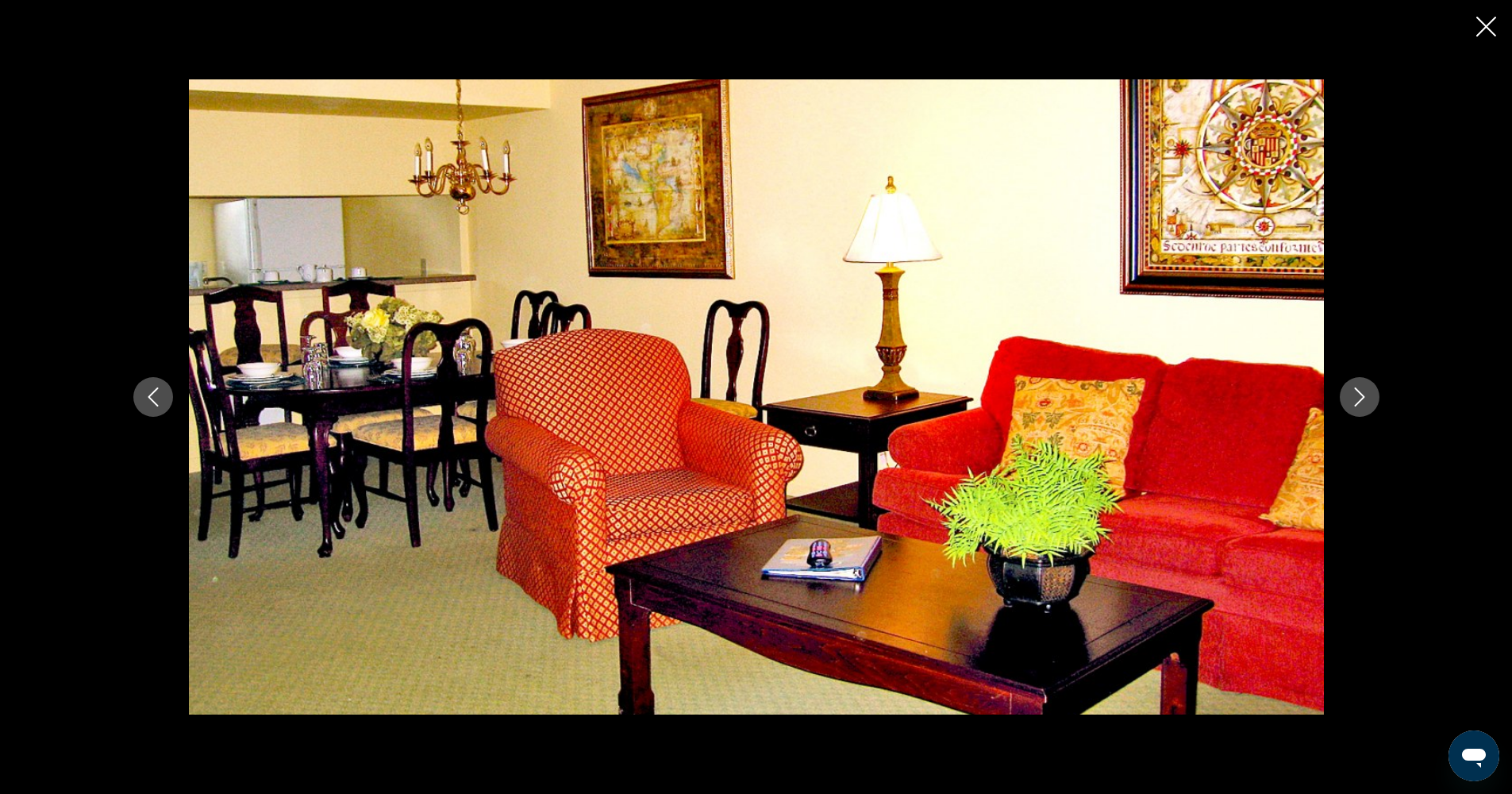
click at [1355, 397] on icon "Next image" at bounding box center [1359, 397] width 19 height 19
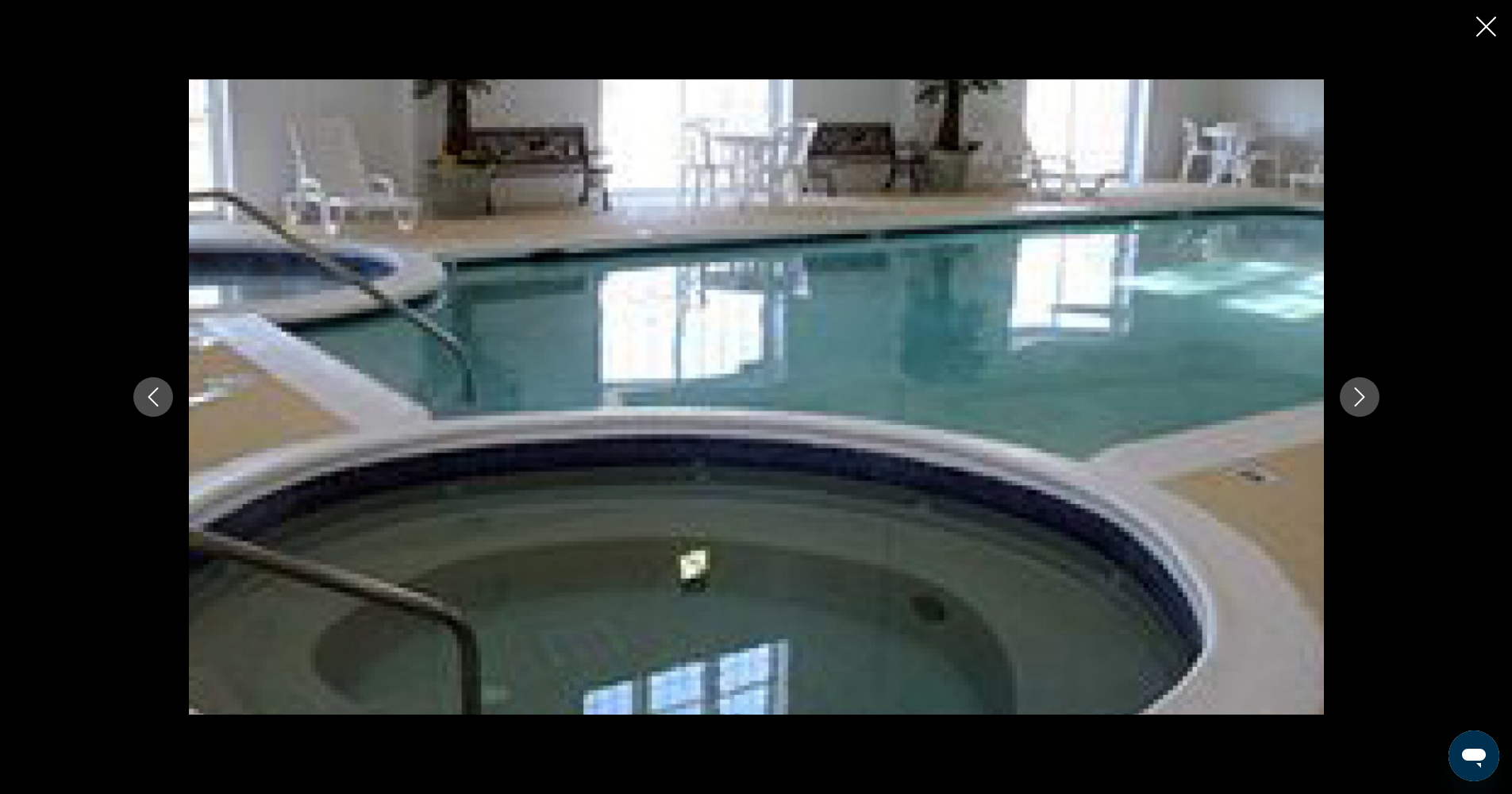
click at [1355, 397] on icon "Next image" at bounding box center [1359, 397] width 19 height 19
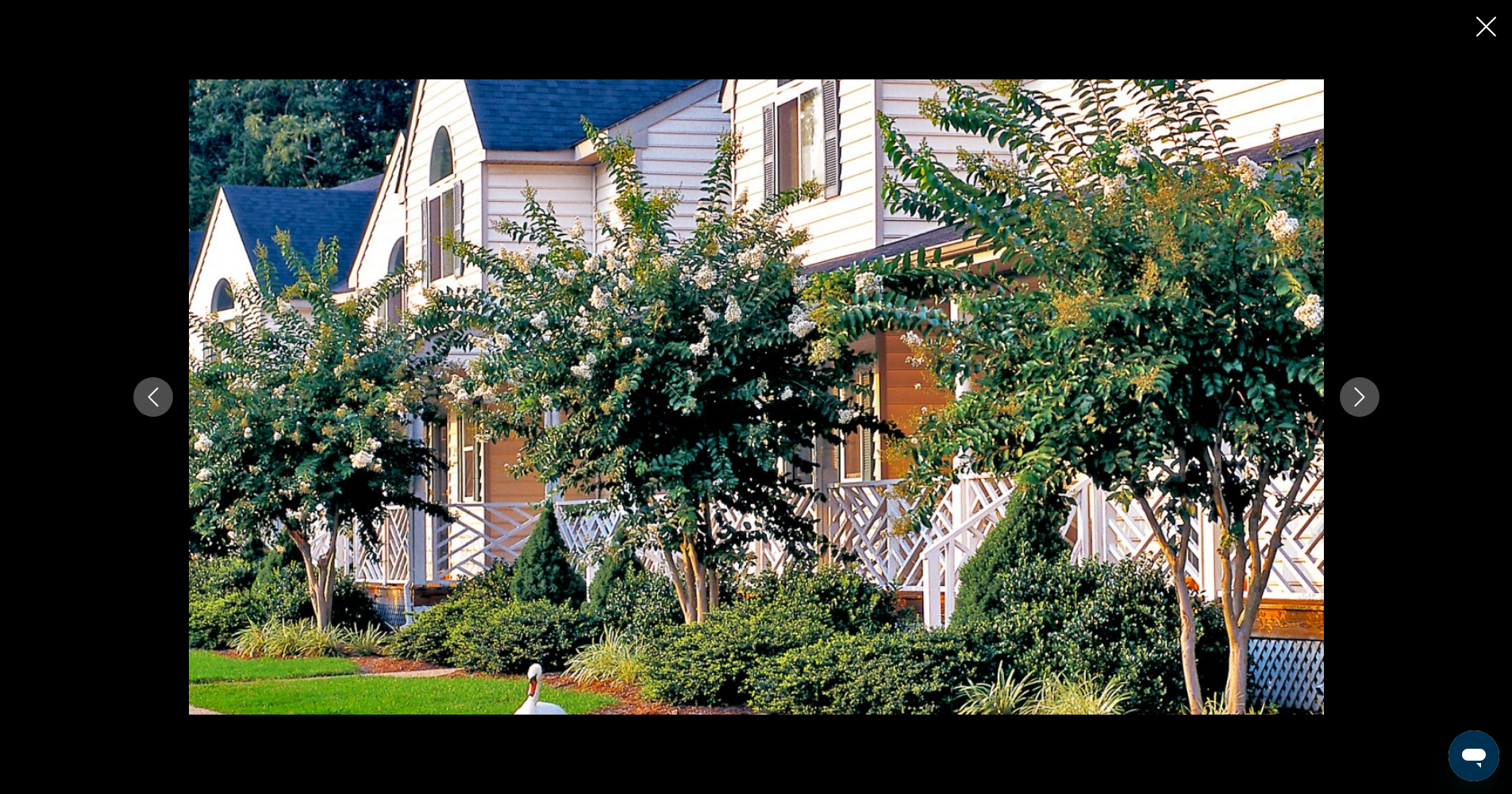
click at [1355, 397] on icon "Next image" at bounding box center [1359, 397] width 19 height 19
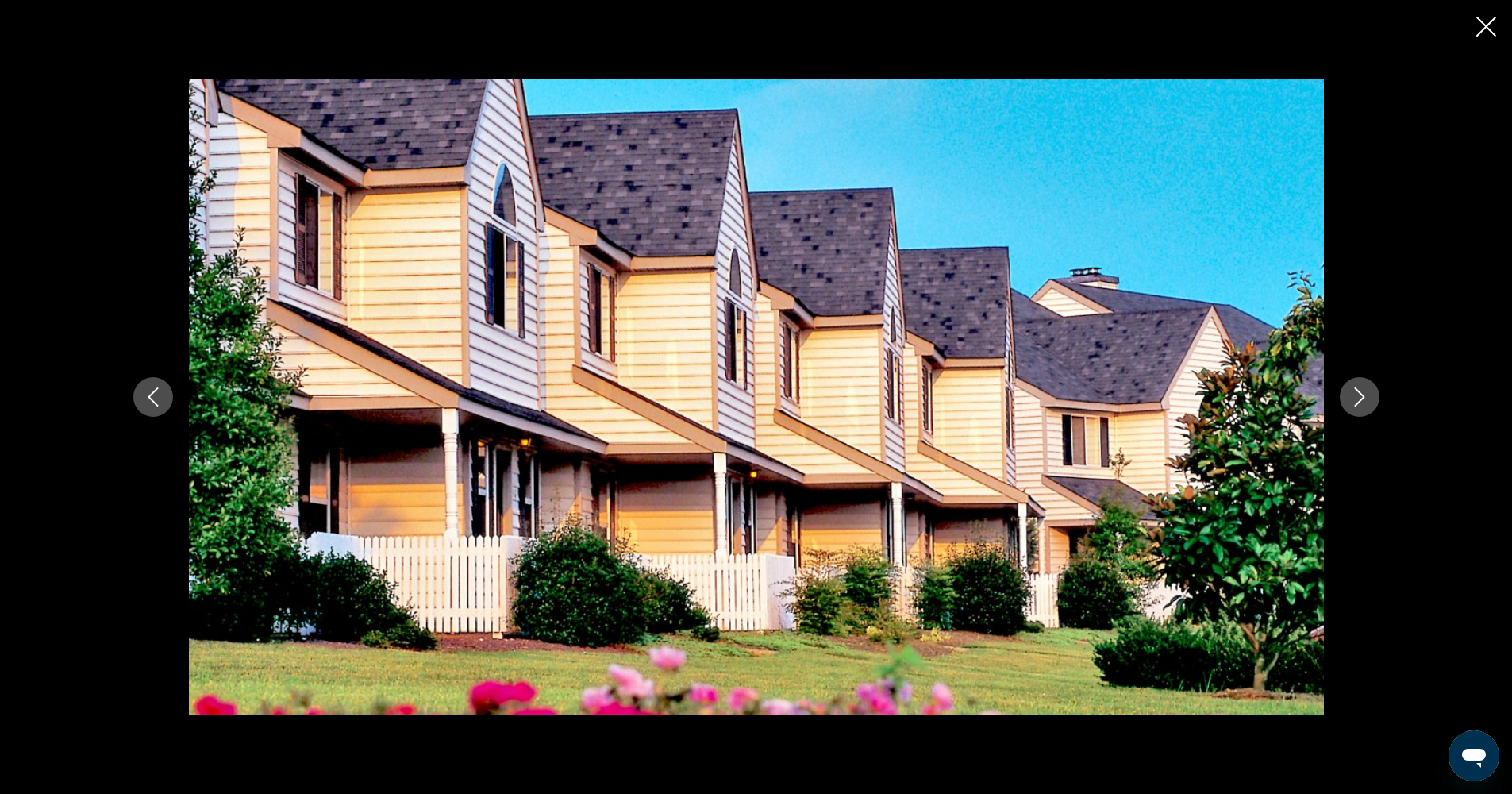
click at [1355, 397] on icon "Next image" at bounding box center [1359, 397] width 19 height 19
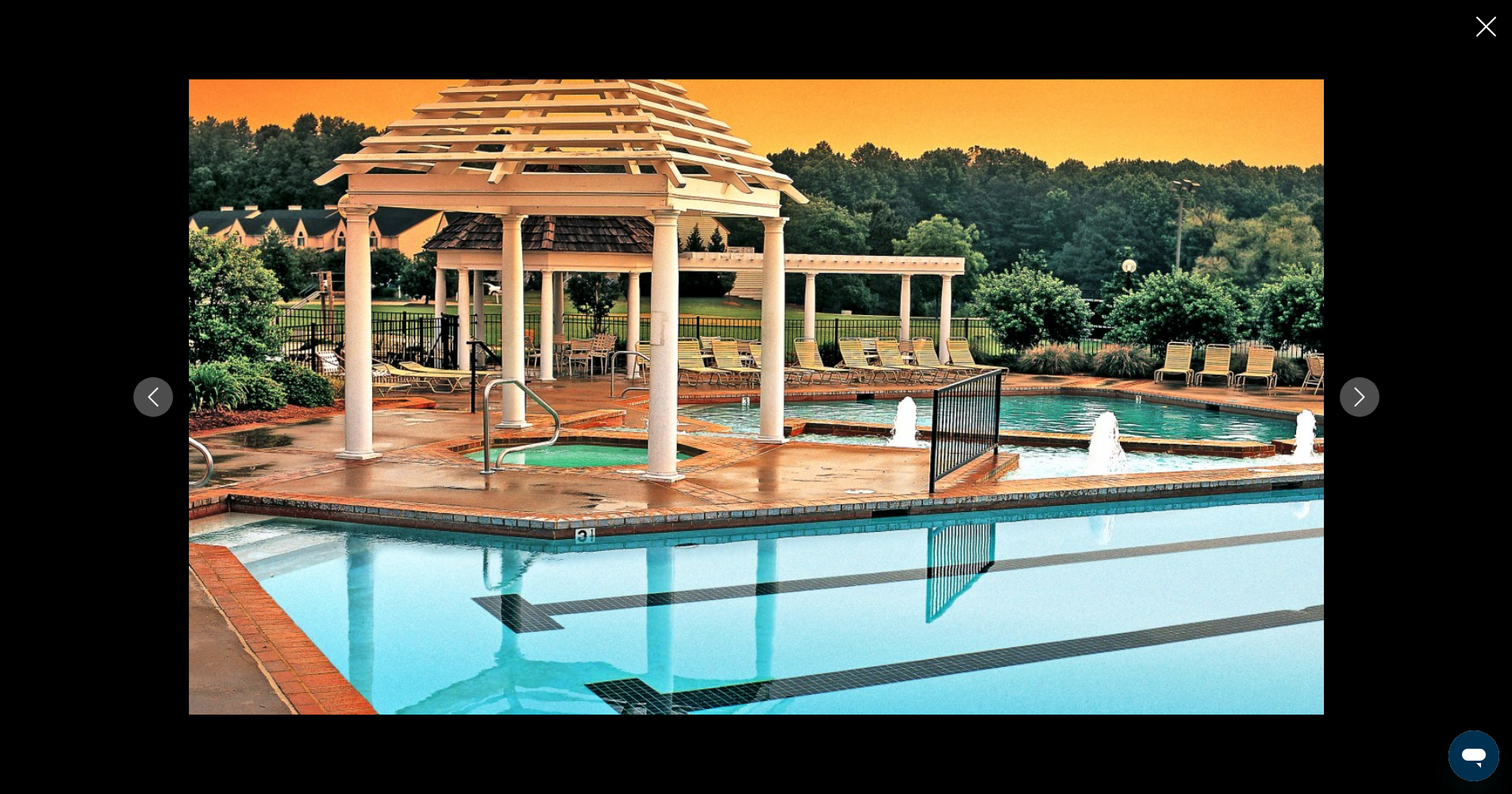
click at [1355, 397] on icon "Next image" at bounding box center [1359, 397] width 19 height 19
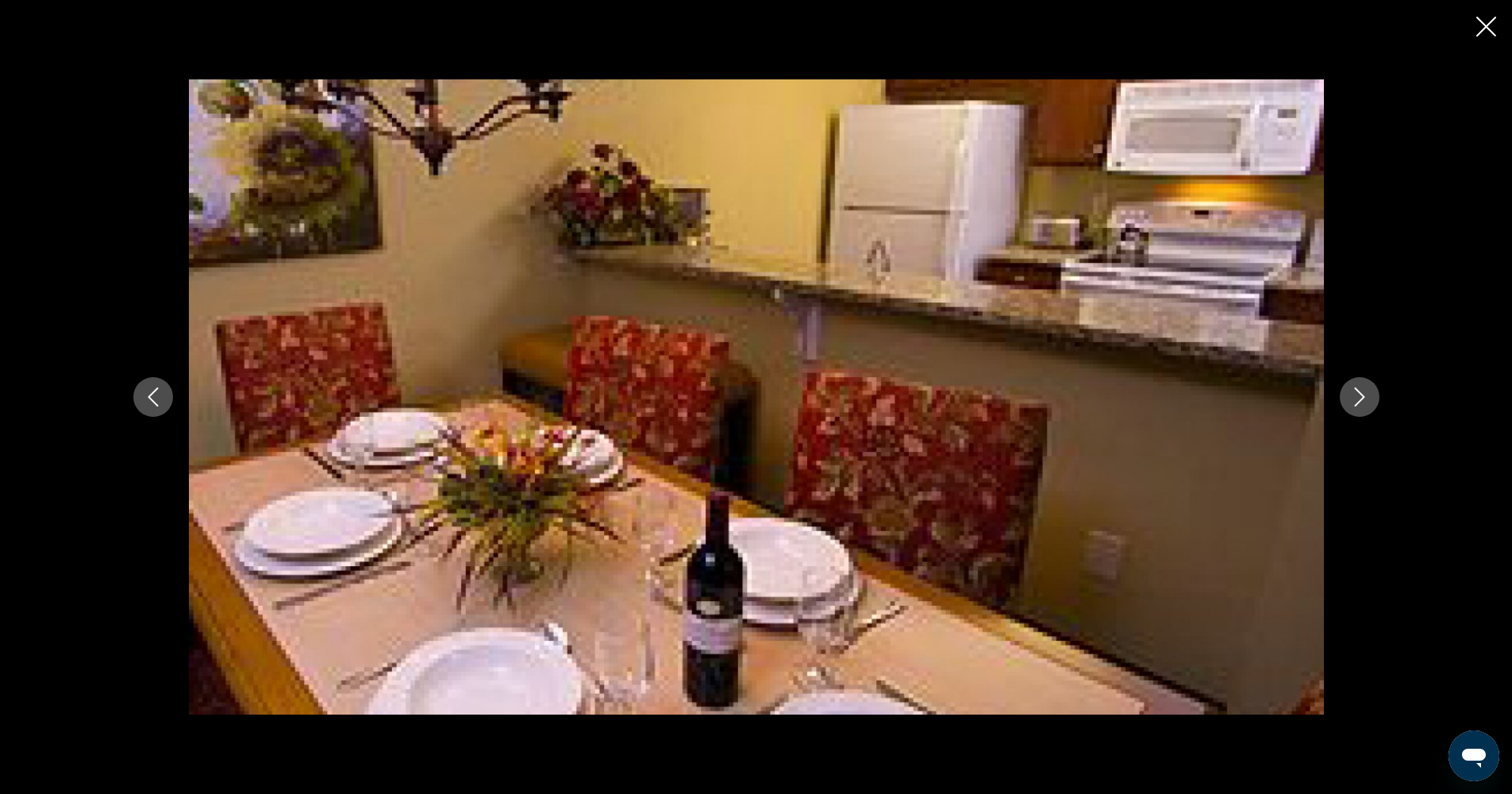
click at [1356, 394] on icon "Next image" at bounding box center [1359, 397] width 19 height 19
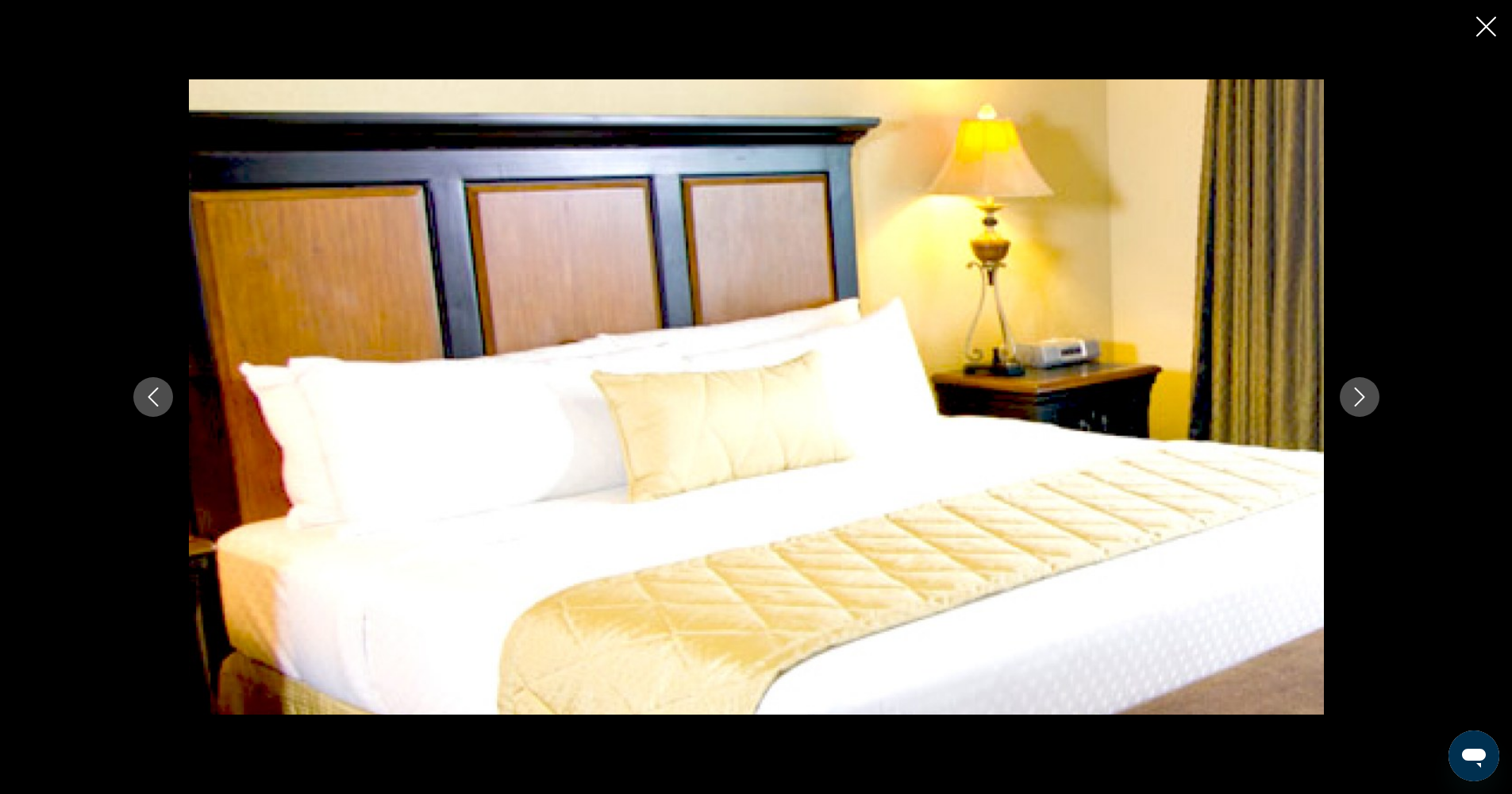
click at [1357, 393] on icon "Next image" at bounding box center [1359, 397] width 19 height 19
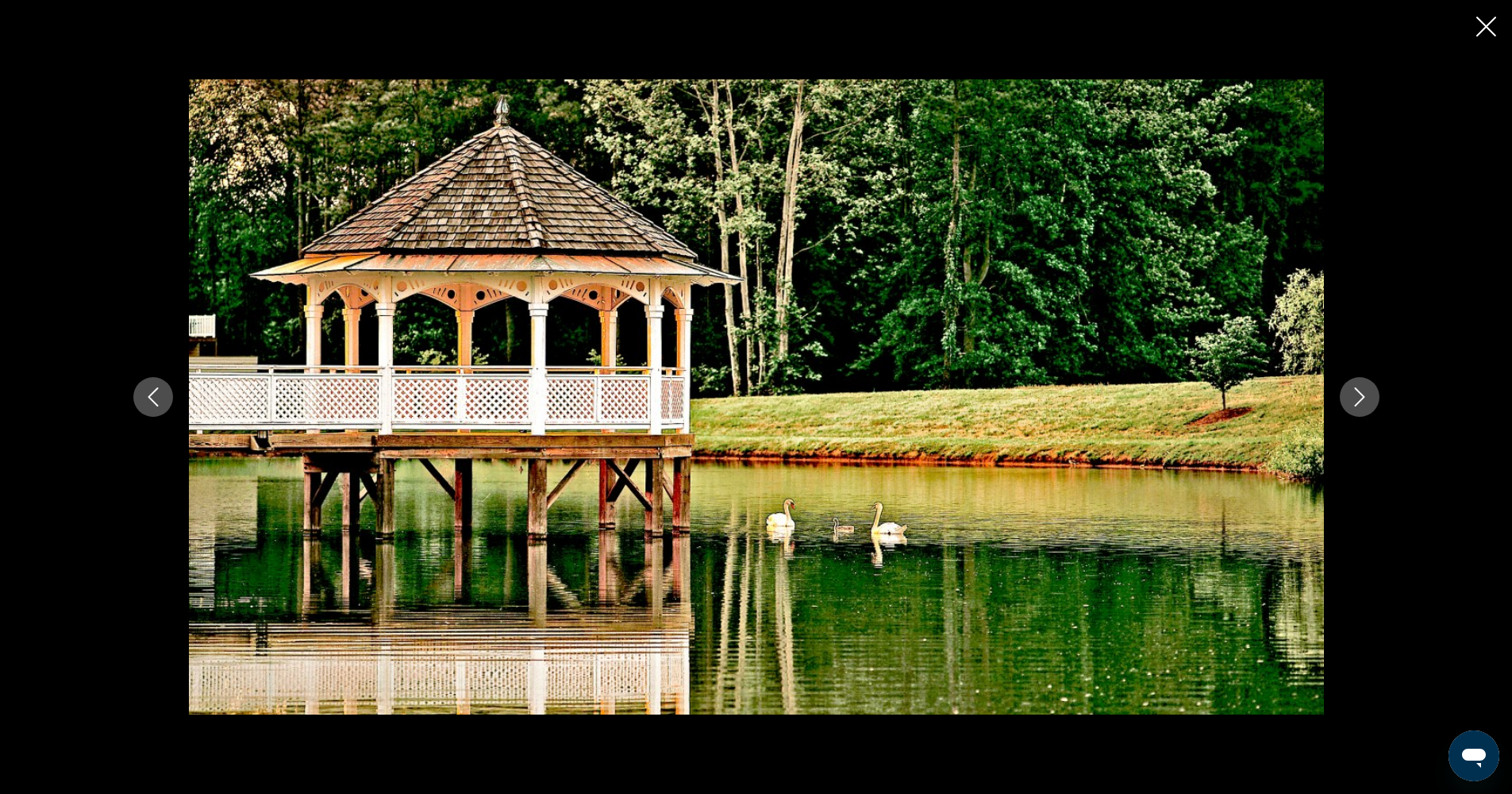
click at [1359, 389] on icon "Next image" at bounding box center [1359, 397] width 19 height 19
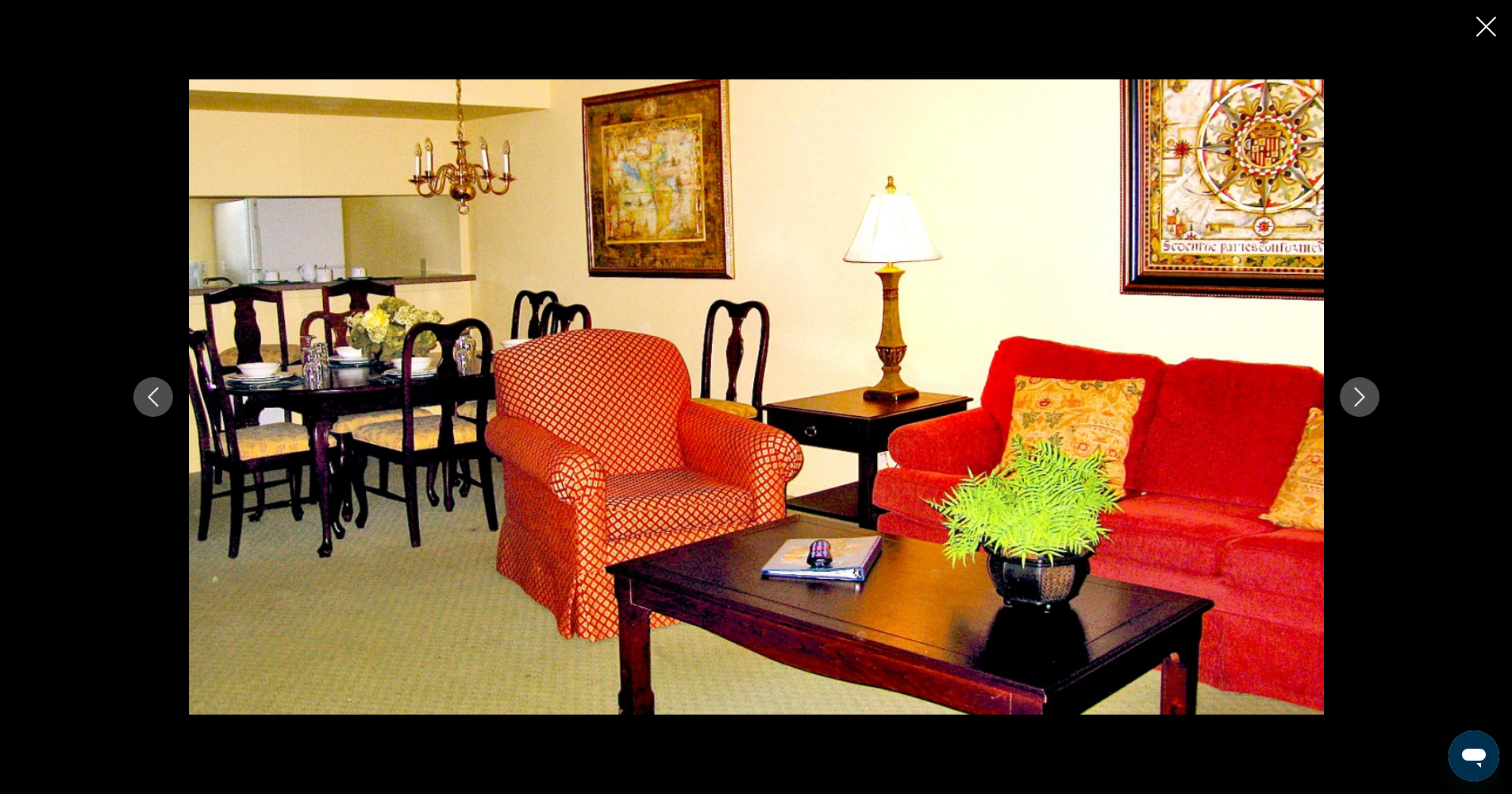
click at [1360, 388] on icon "Next image" at bounding box center [1359, 397] width 19 height 19
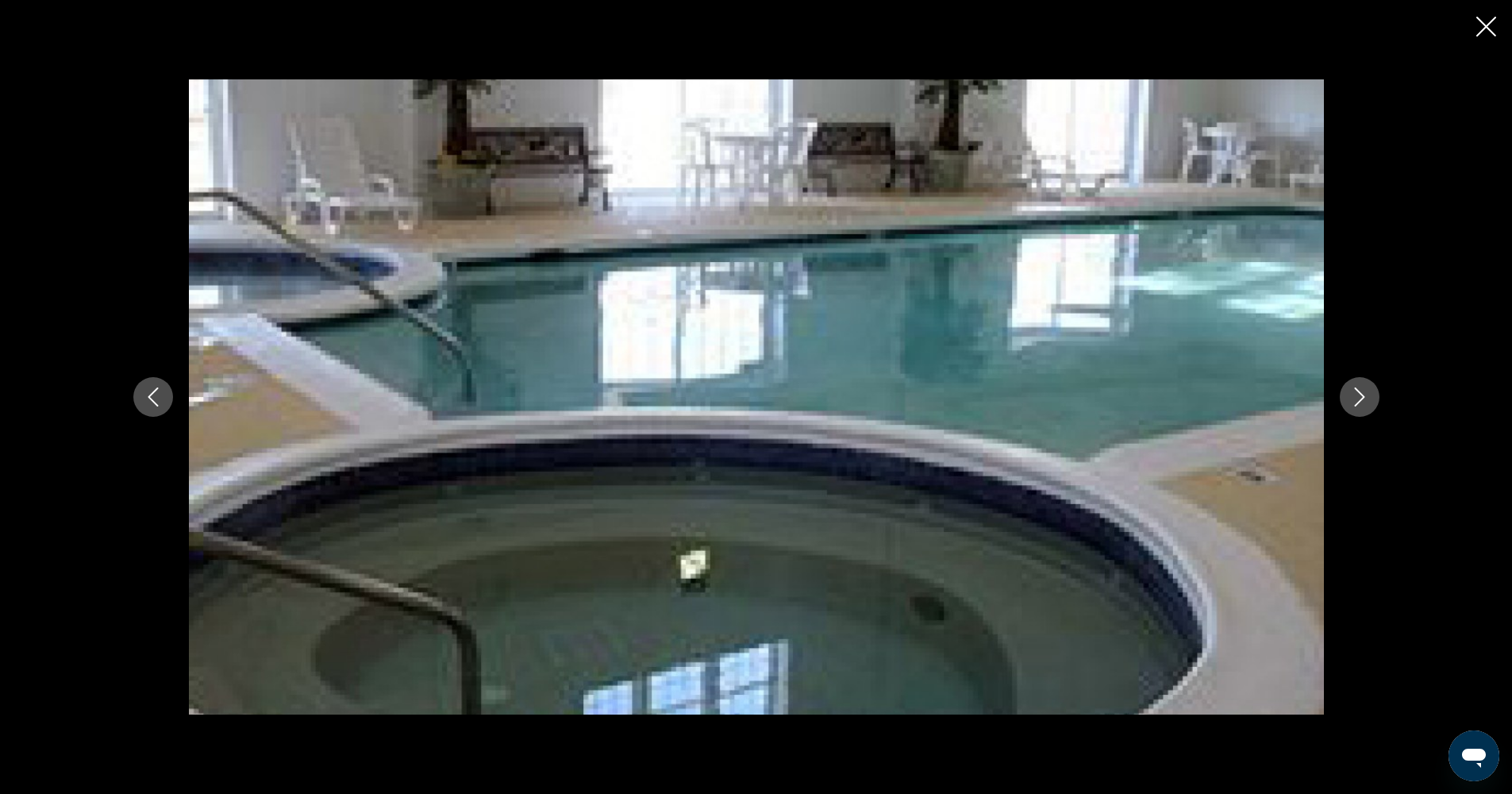
click at [1360, 388] on icon "Next image" at bounding box center [1359, 397] width 19 height 19
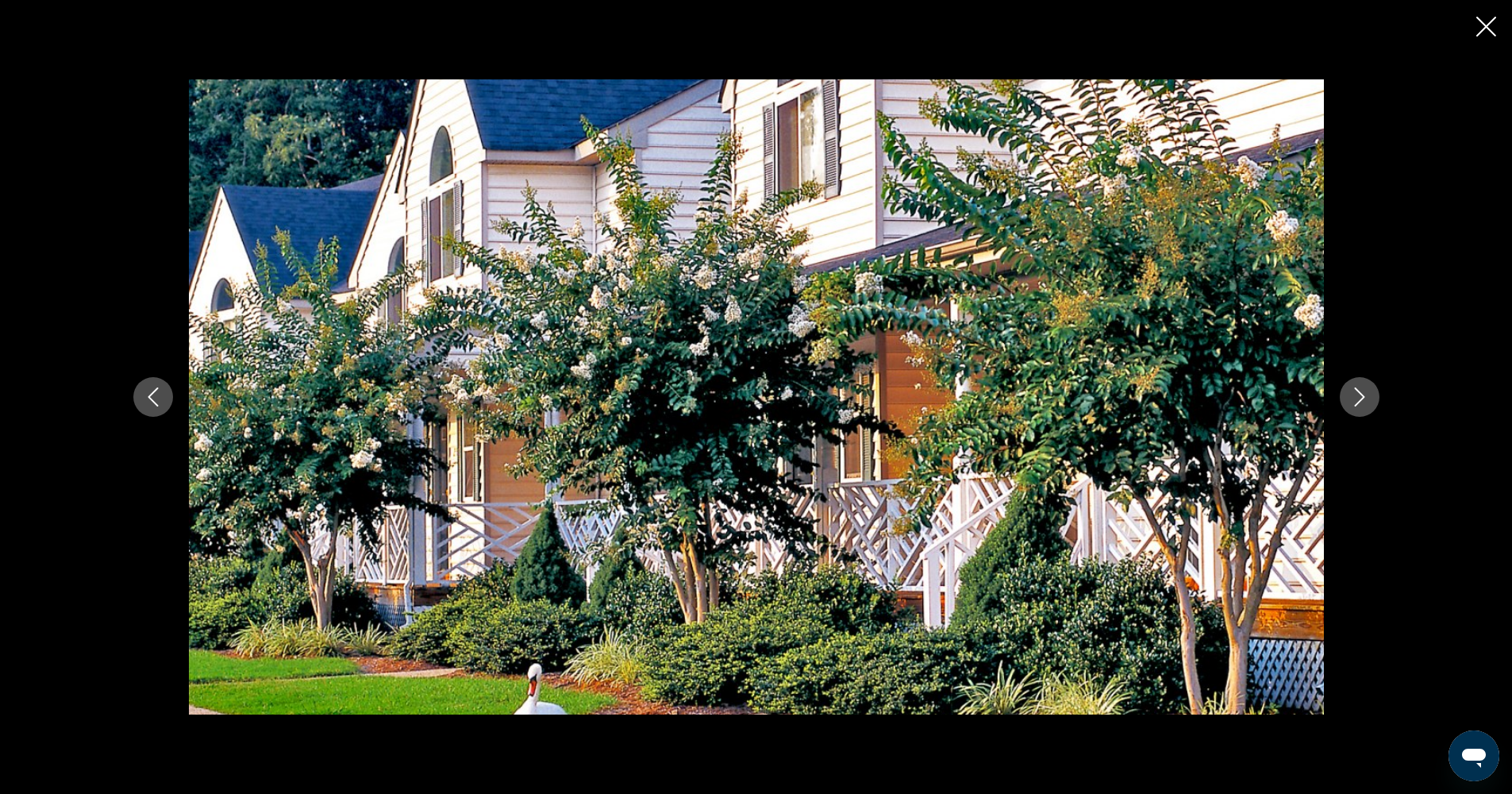
click at [1360, 388] on icon "Next image" at bounding box center [1359, 397] width 19 height 19
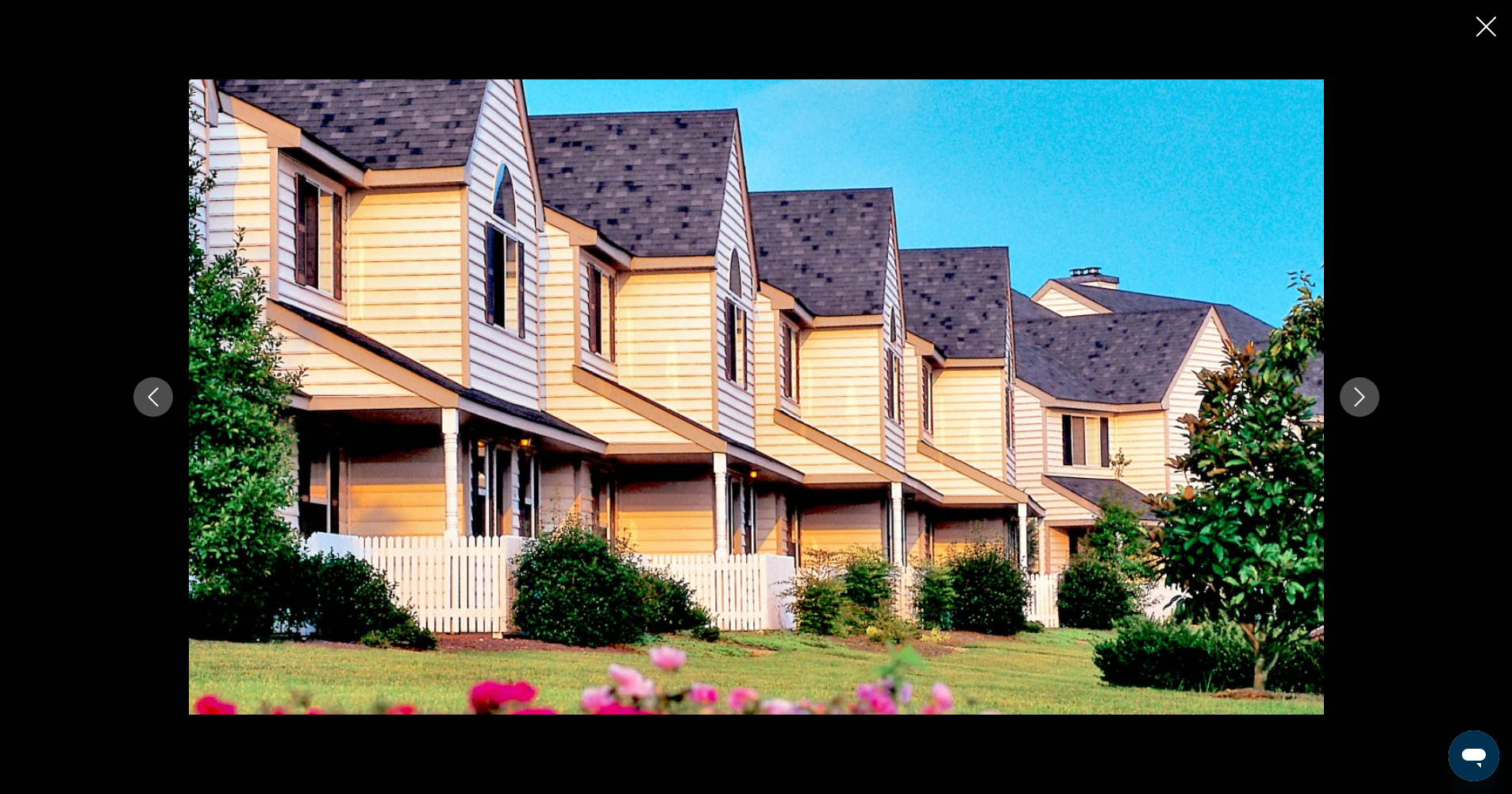
click at [1360, 388] on icon "Next image" at bounding box center [1359, 397] width 19 height 19
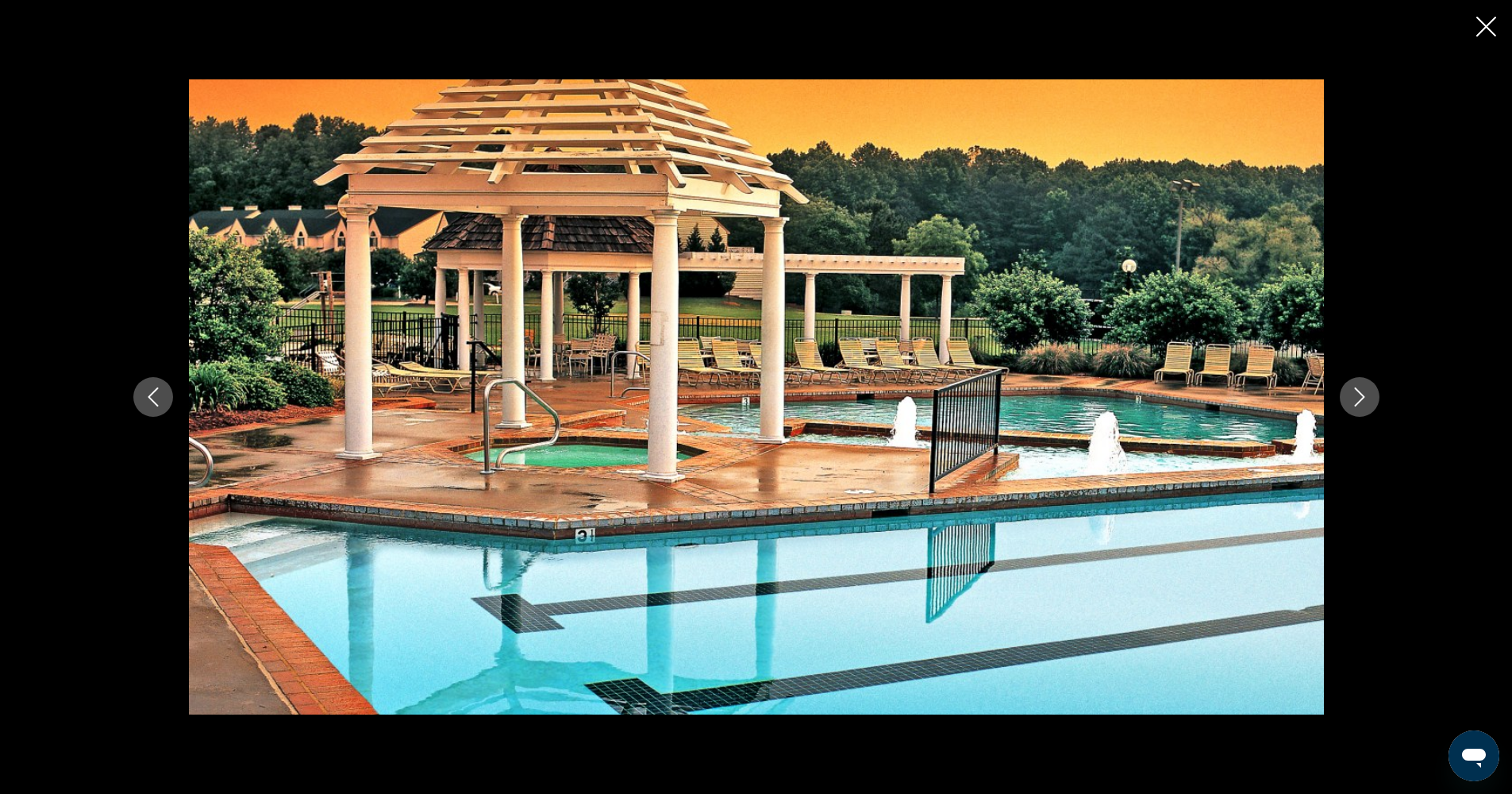
click at [1488, 34] on icon "Close slideshow" at bounding box center [1486, 26] width 20 height 20
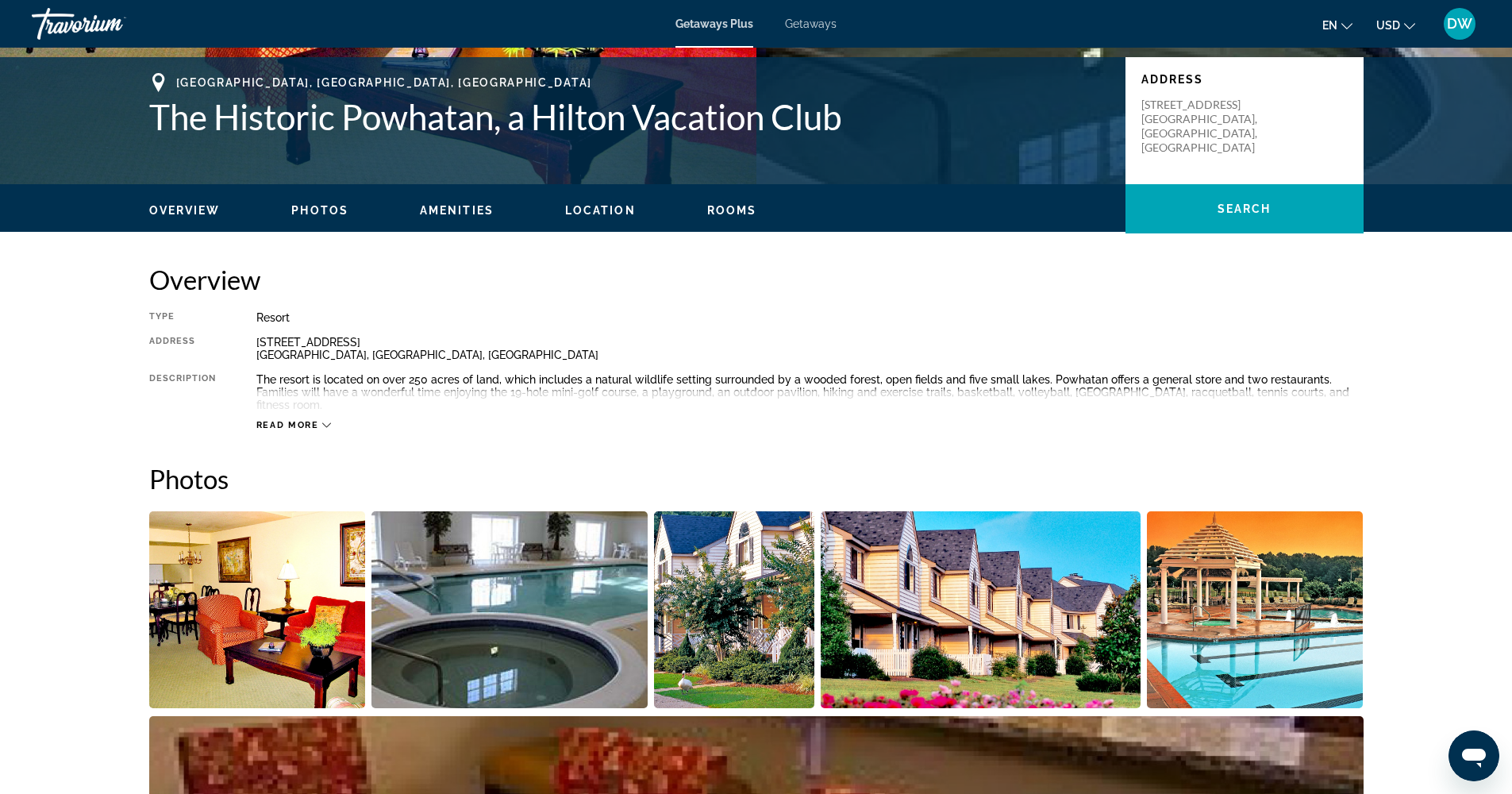
scroll to position [0, 0]
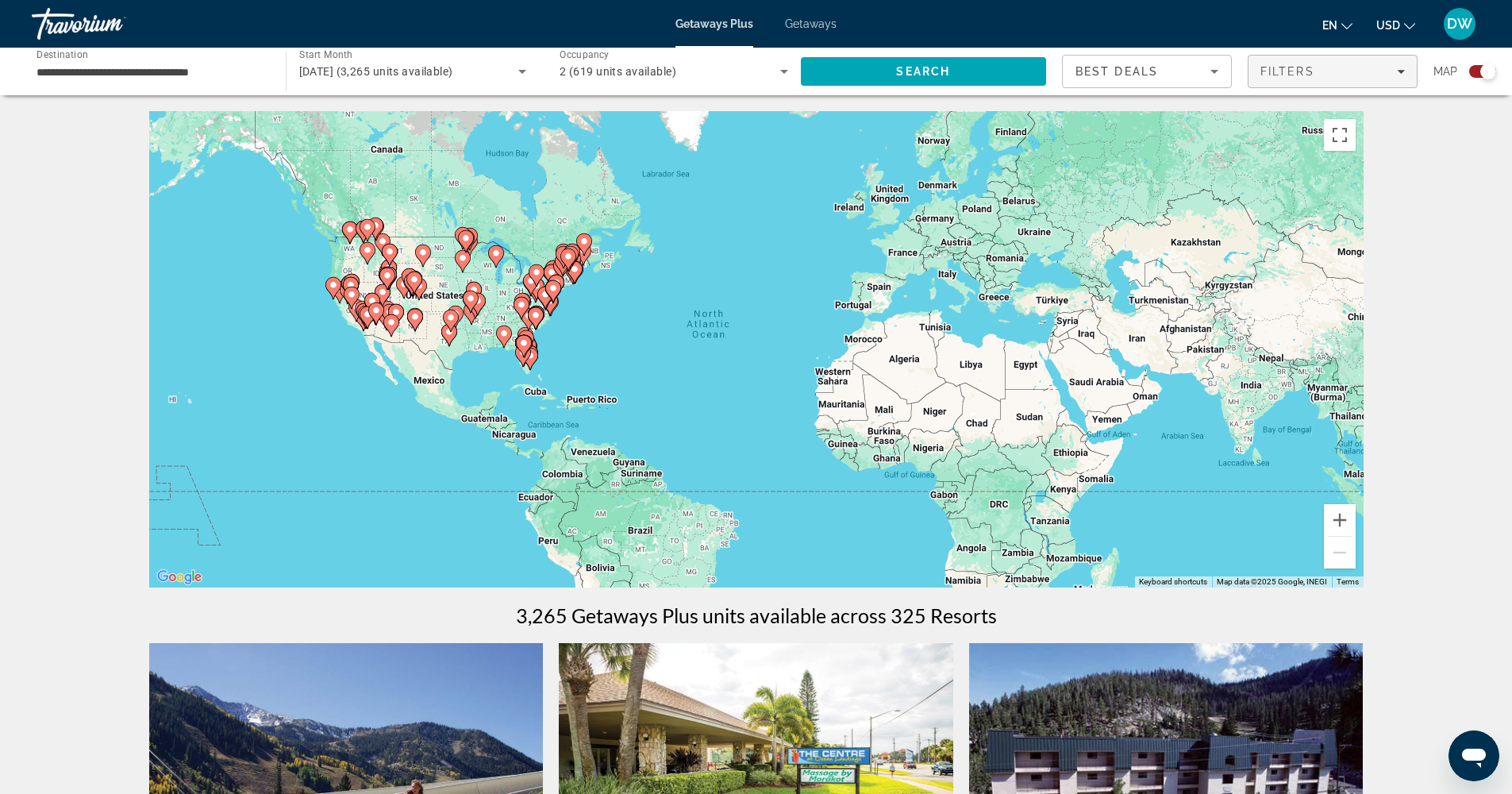
click at [1313, 77] on button "Filters" at bounding box center [1332, 71] width 169 height 34
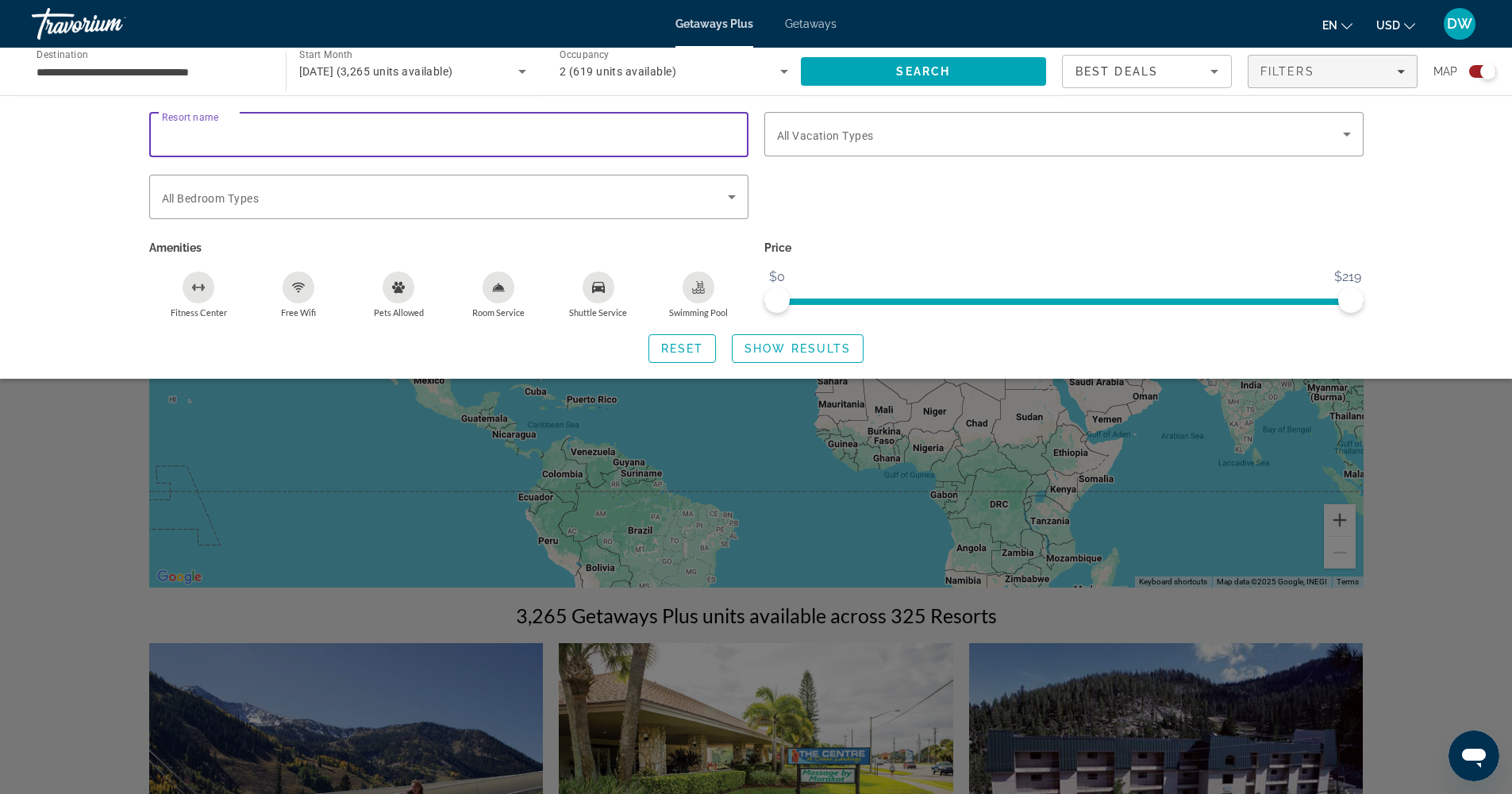
click at [477, 138] on input "Resort name" at bounding box center [448, 134] width 573 height 19
click at [1427, 469] on div "Search widget" at bounding box center [756, 516] width 1512 height 556
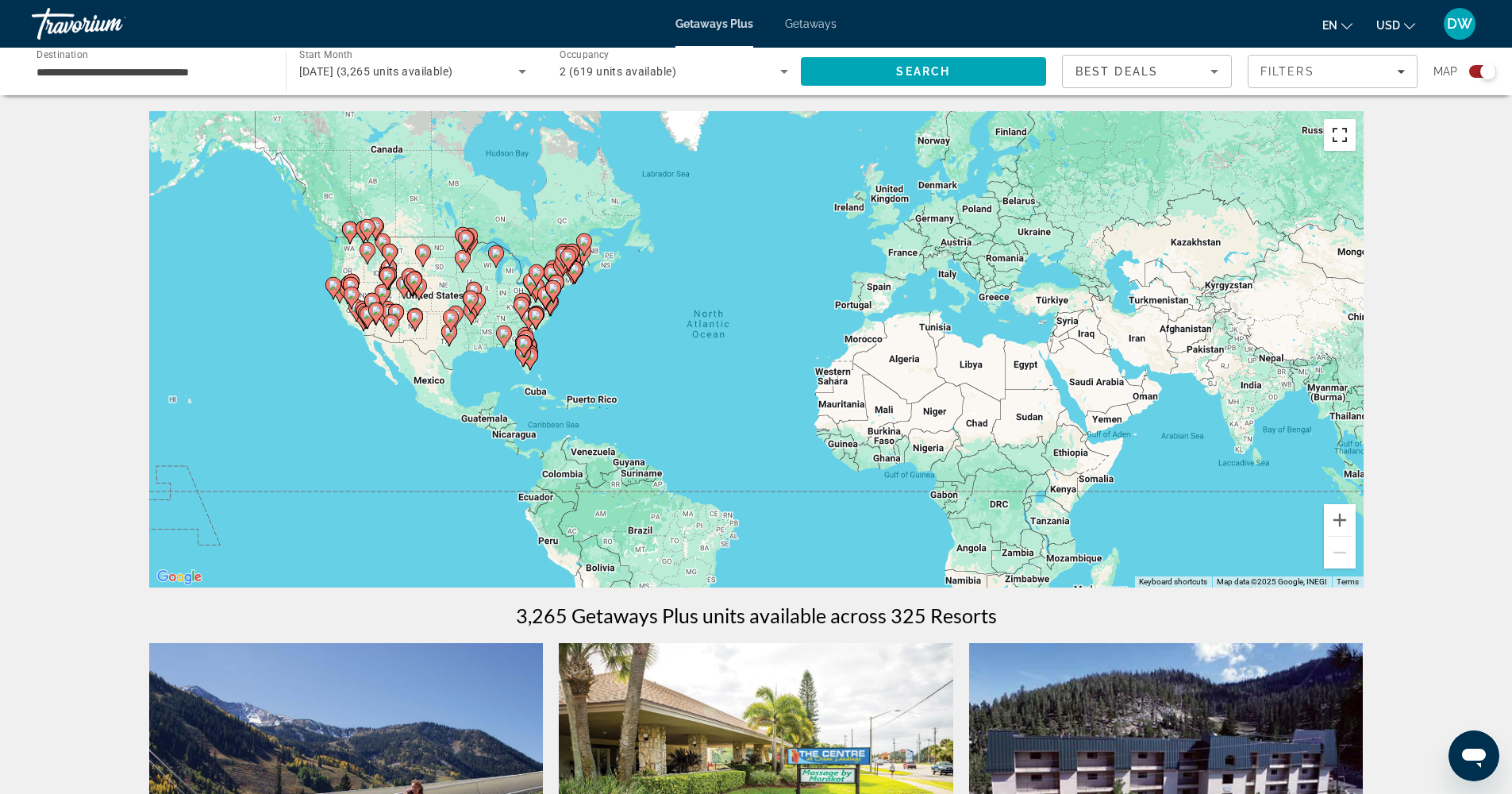
click at [1345, 138] on button "Toggle fullscreen view" at bounding box center [1339, 134] width 32 height 32
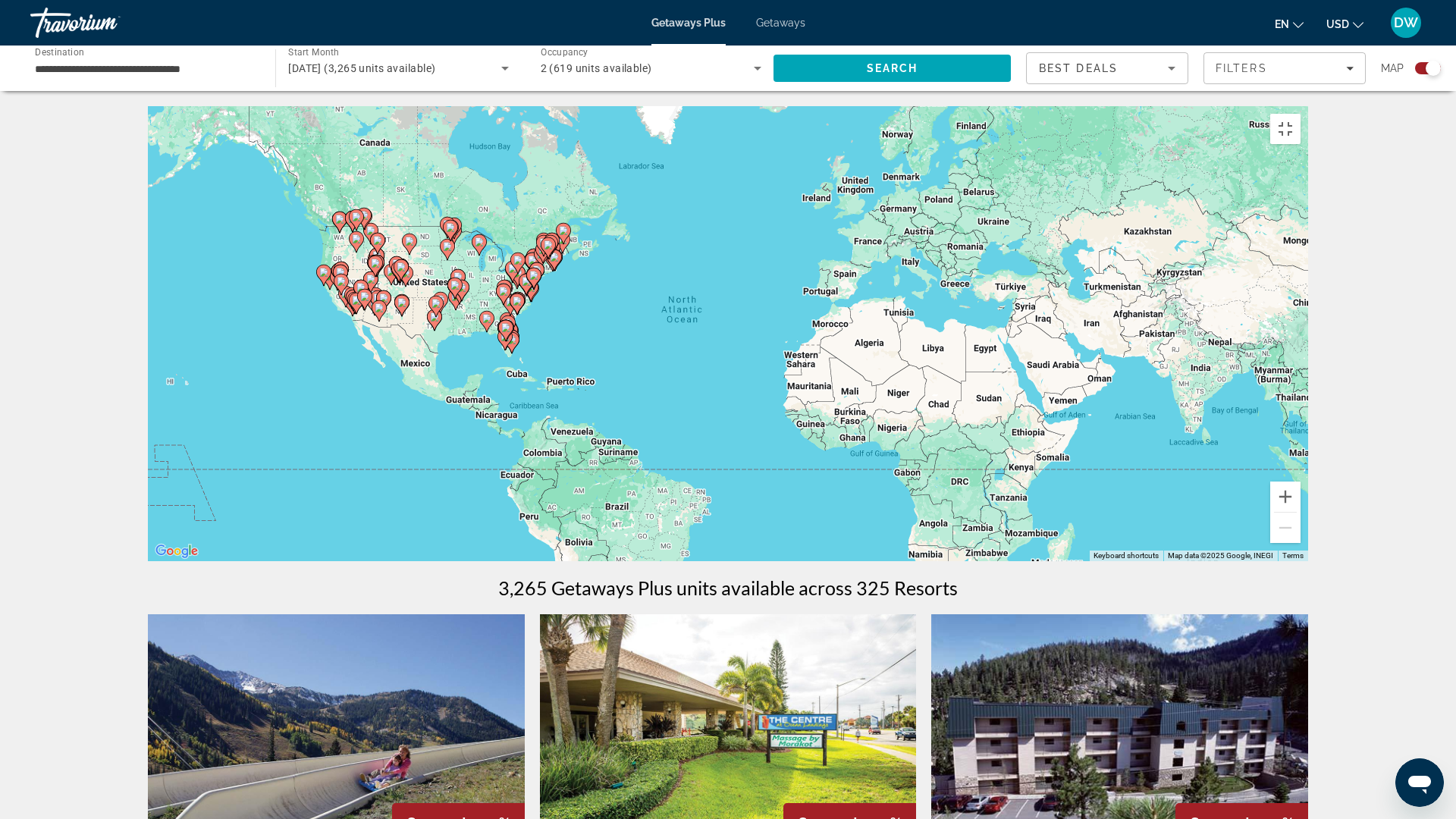
click at [523, 314] on icon "Main content" at bounding box center [518, 304] width 14 height 20
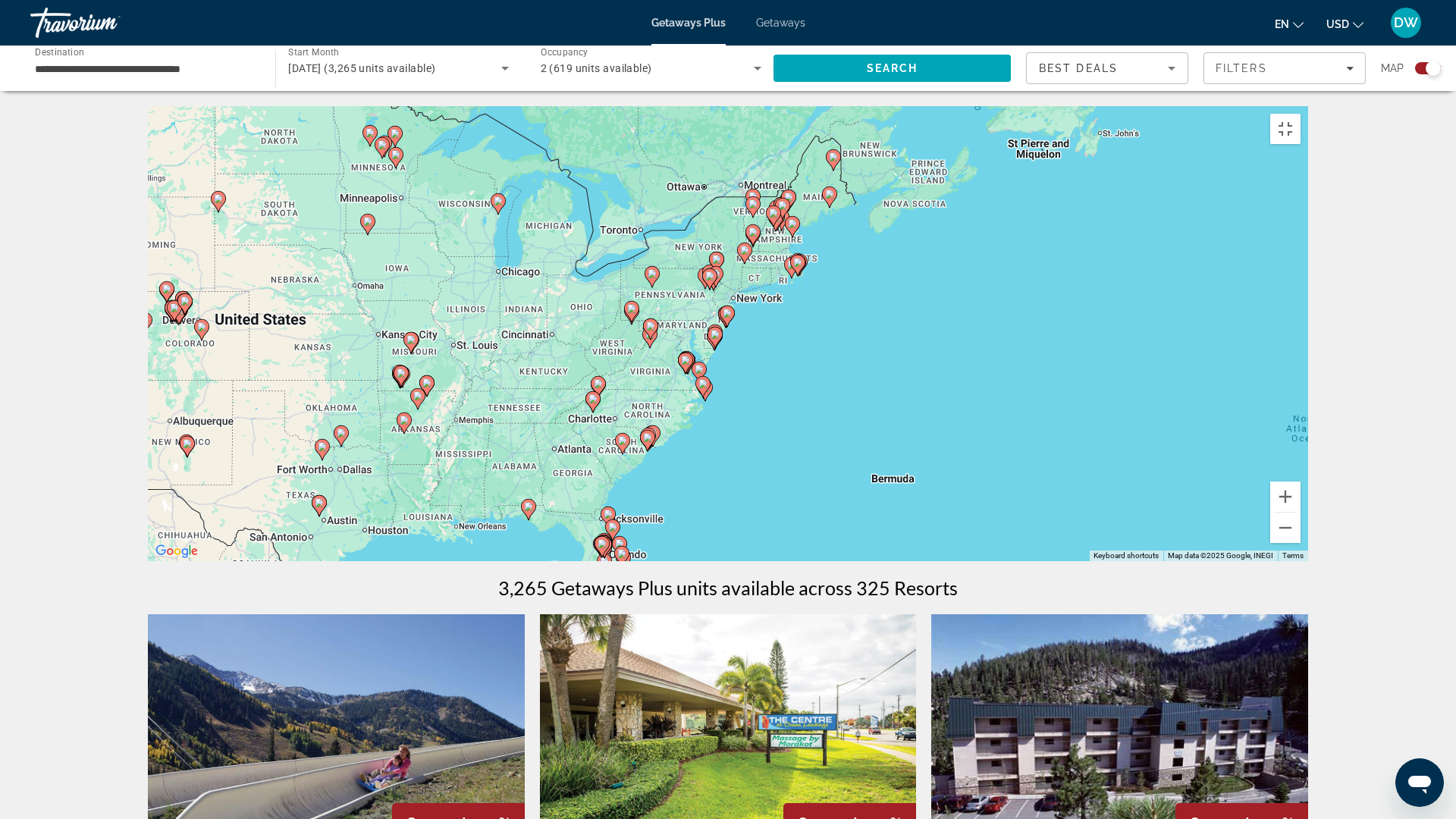
drag, startPoint x: 681, startPoint y: 336, endPoint x: 584, endPoint y: 480, distance: 173.6
click at [590, 397] on g "Main content" at bounding box center [598, 387] width 16 height 22
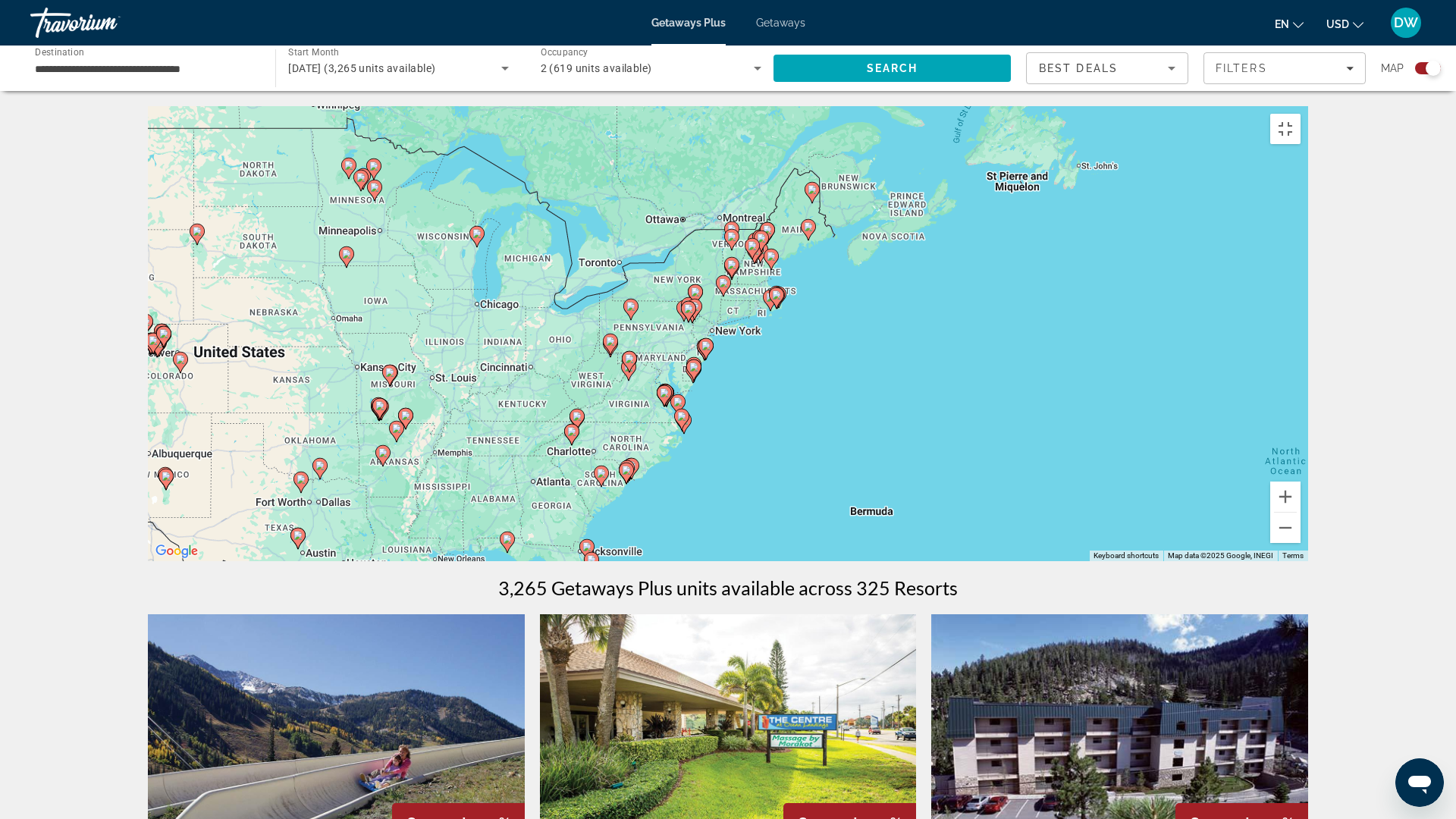
click at [696, 381] on g "Main content" at bounding box center [694, 370] width 16 height 22
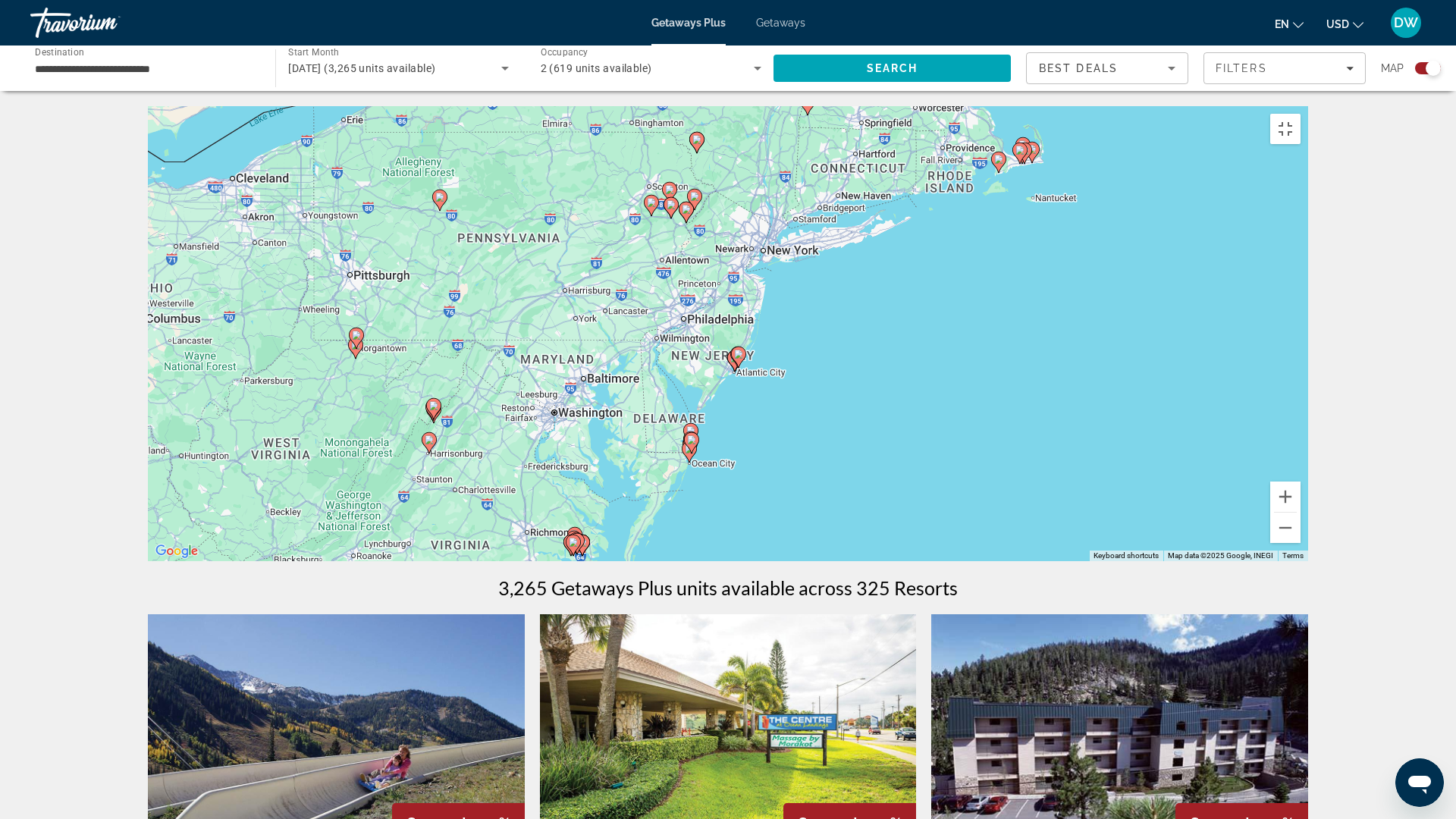
drag, startPoint x: 659, startPoint y: 363, endPoint x: 622, endPoint y: 495, distance: 137.1
click at [622, 495] on div "To activate drag with keyboard, press Alt + Enter. Once in keyboard drag state,…" at bounding box center [728, 334] width 1160 height 455
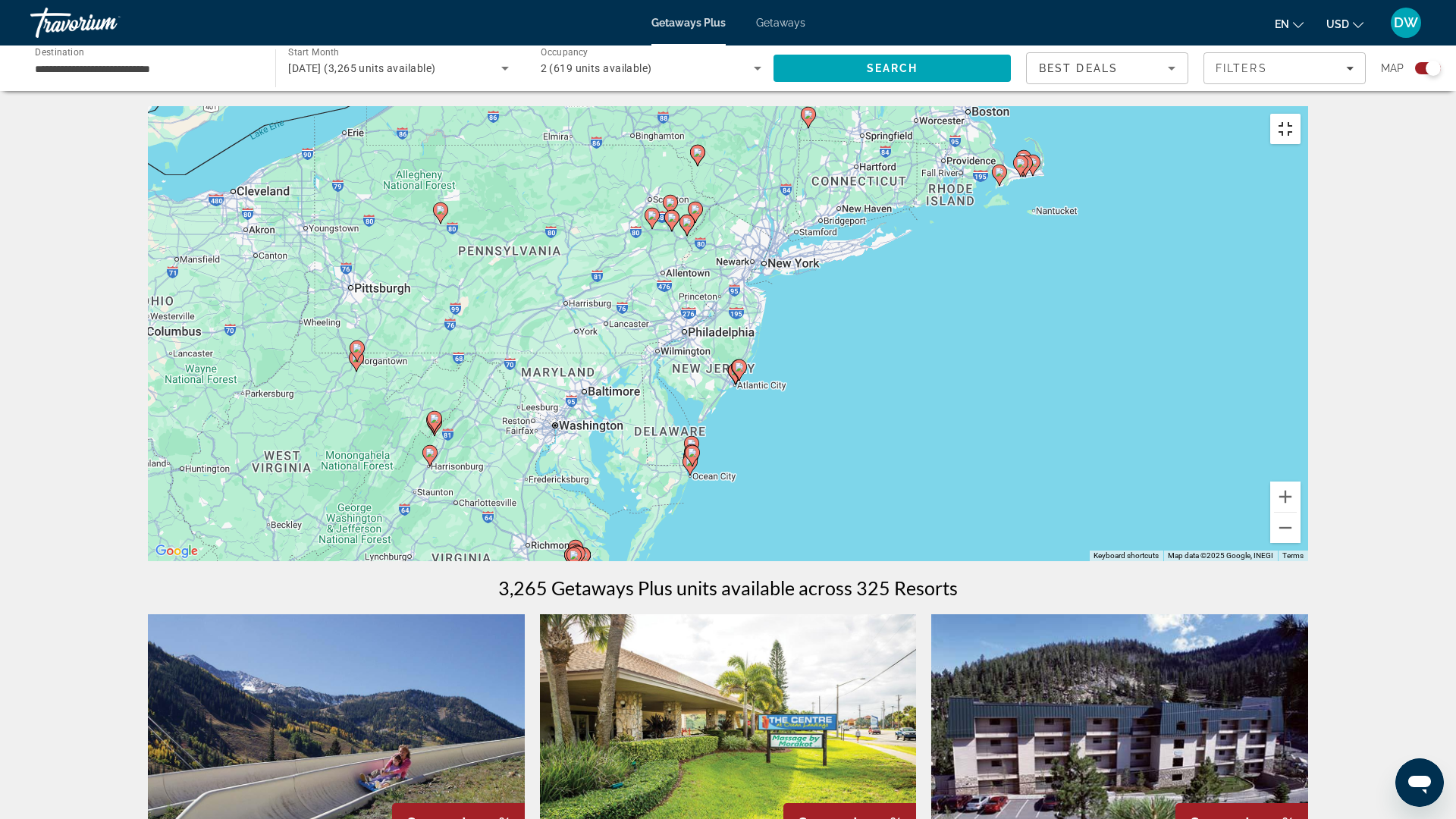
click at [1300, 113] on button "Toggle fullscreen view" at bounding box center [1285, 128] width 30 height 30
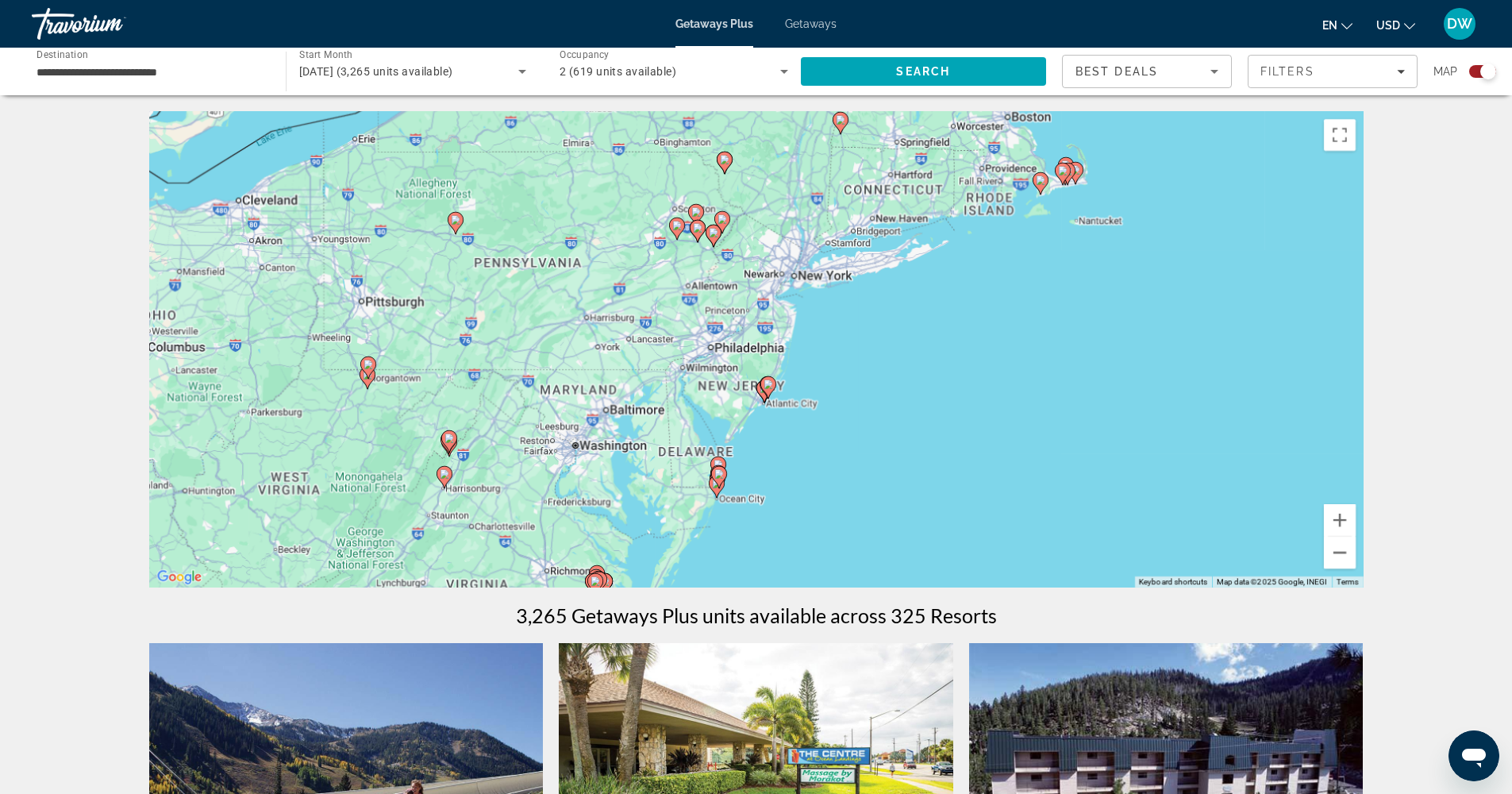
click at [652, 415] on div "To activate drag with keyboard, press Alt + Enter. Once in keyboard drag state,…" at bounding box center [756, 350] width 1214 height 477
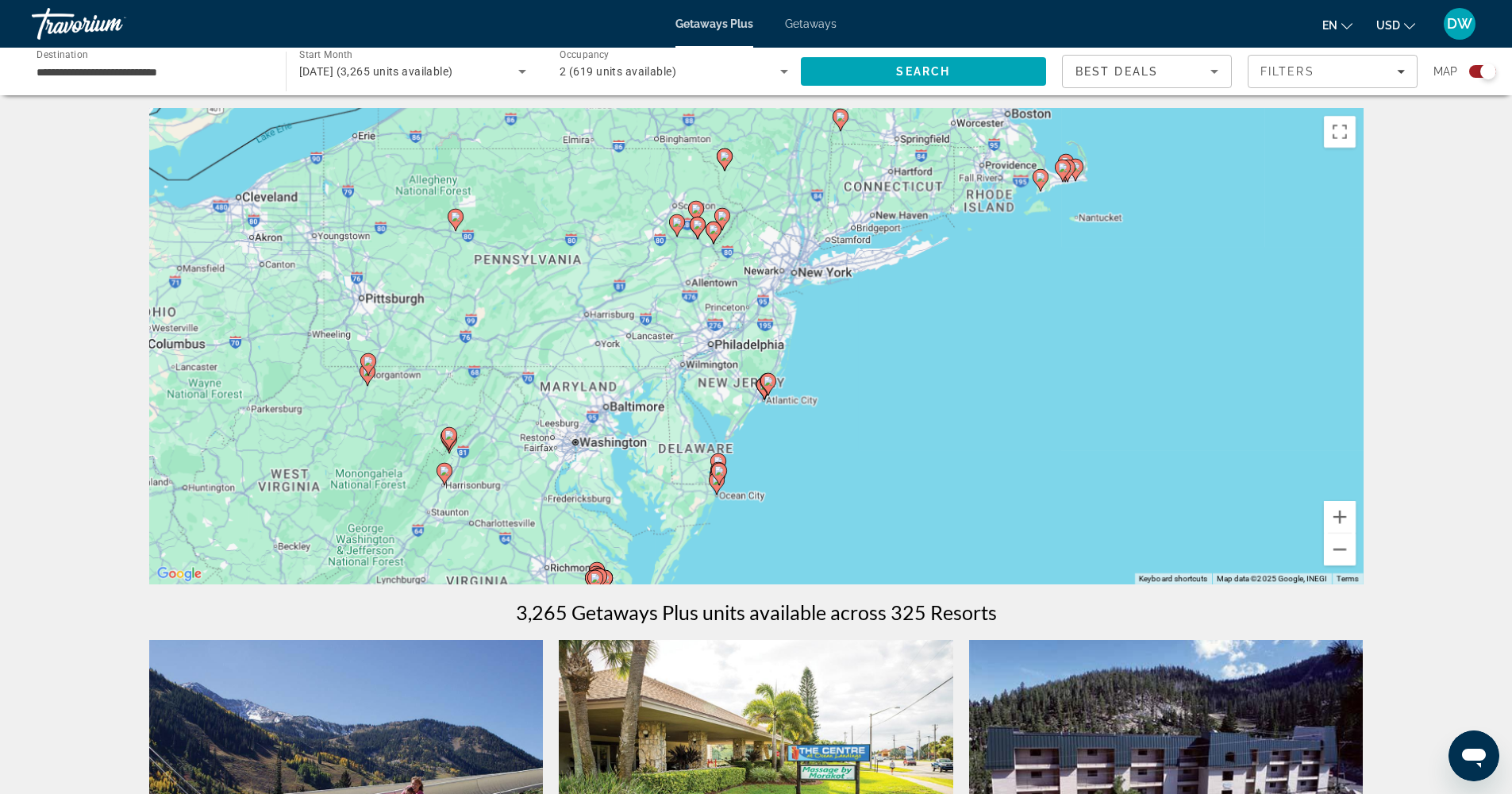
scroll to position [6, 0]
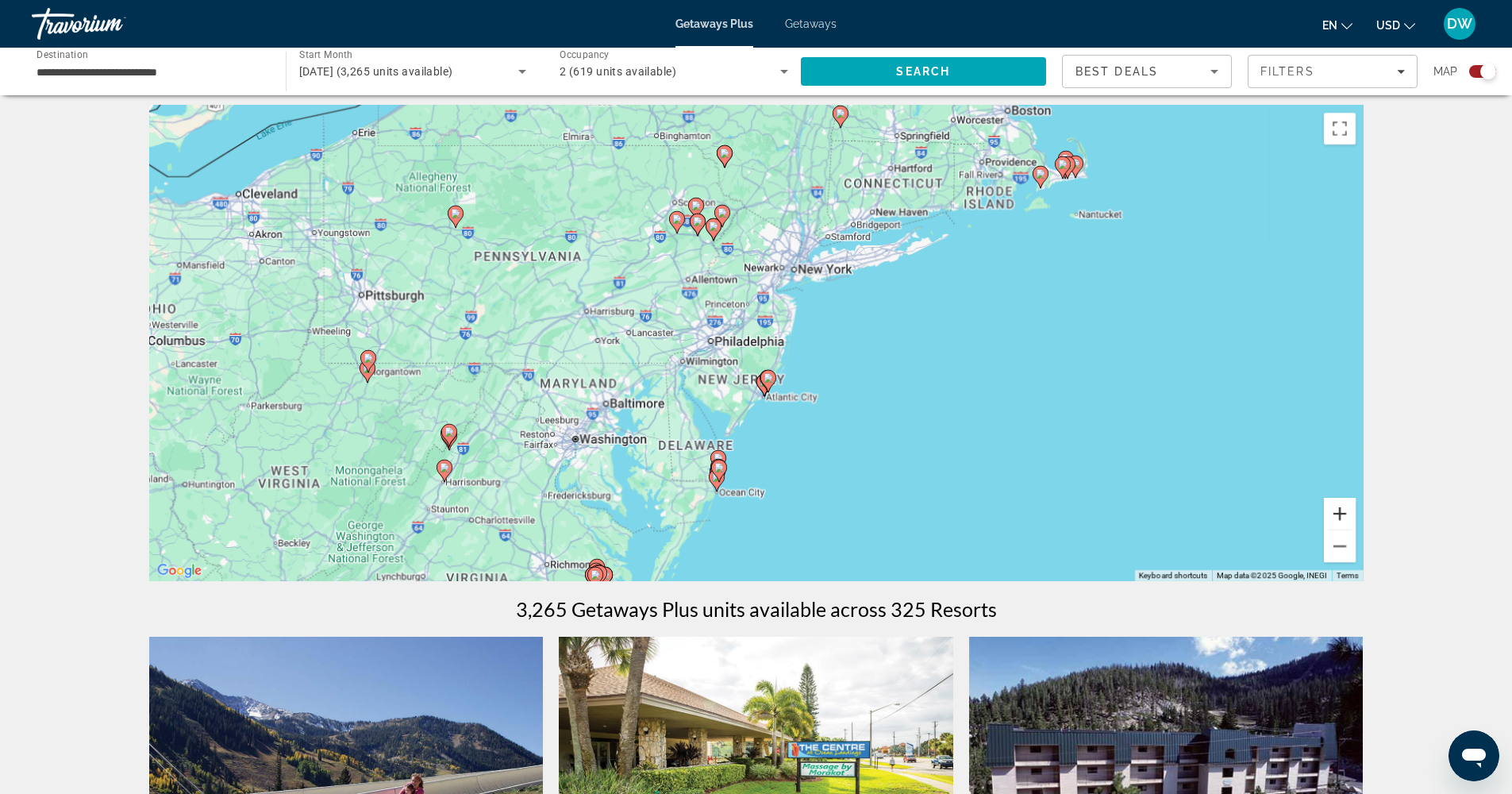
click at [1334, 511] on button "Zoom in" at bounding box center [1339, 513] width 32 height 32
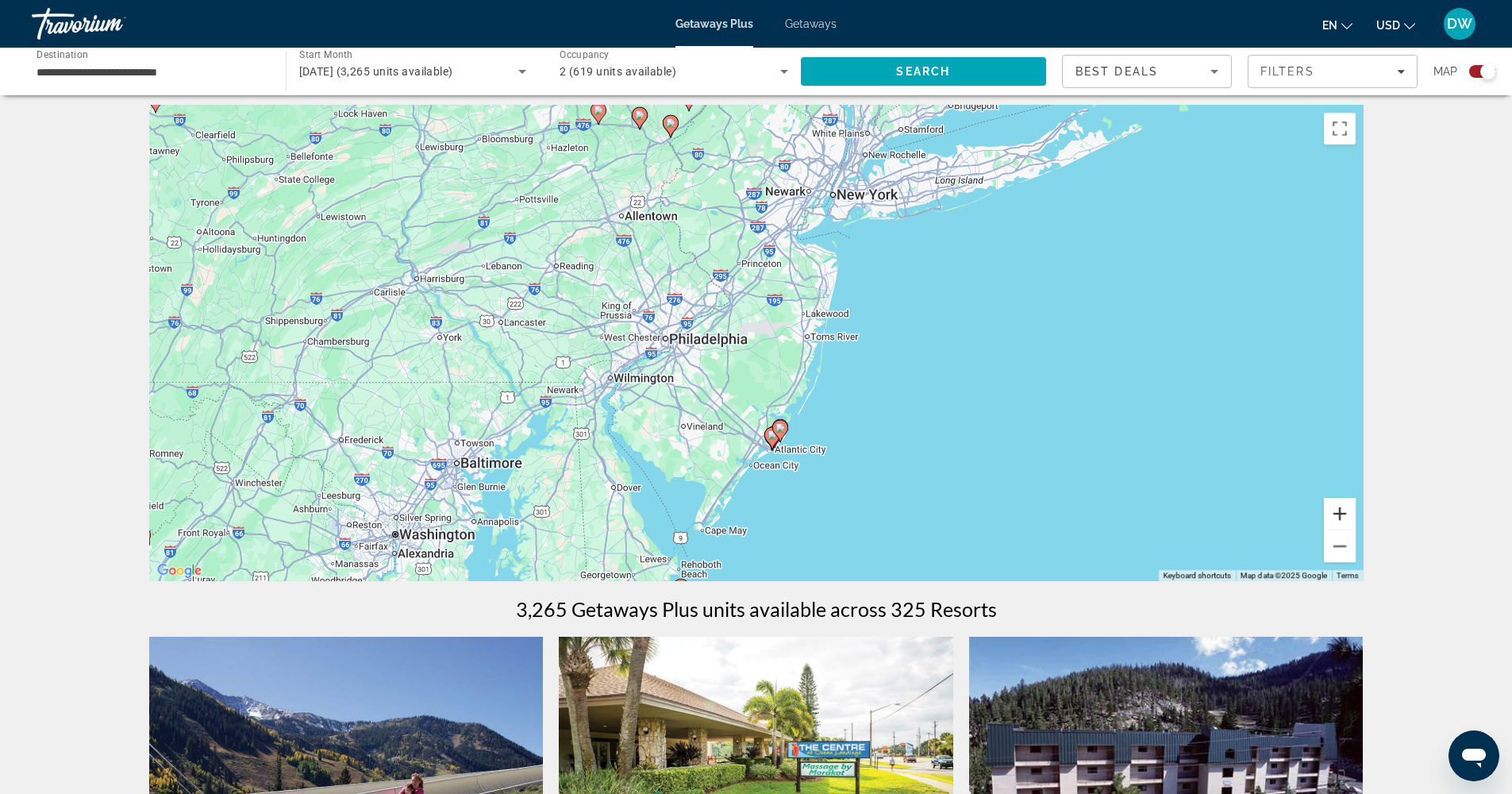
click at [1334, 511] on button "Zoom in" at bounding box center [1339, 513] width 32 height 32
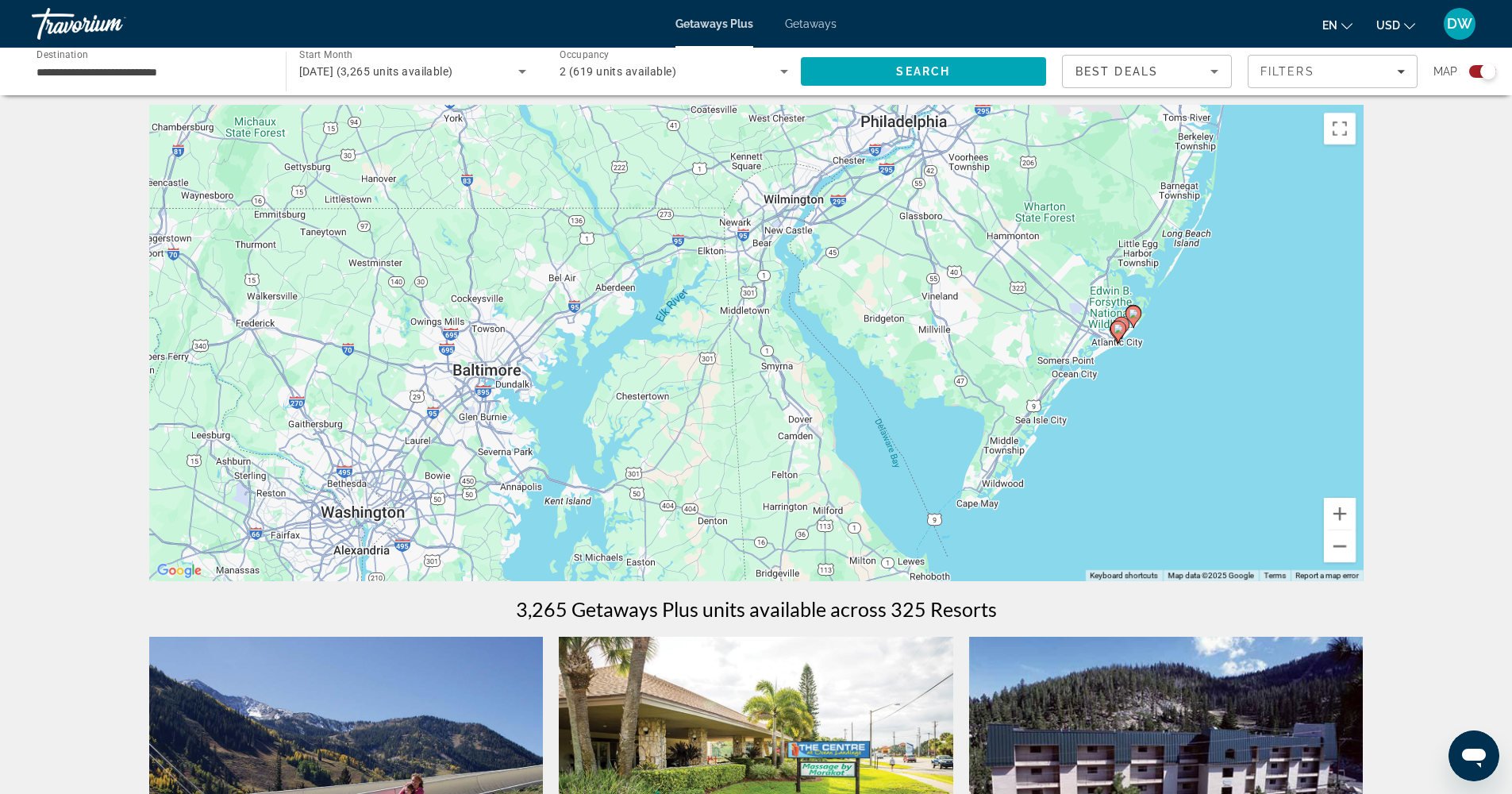
drag, startPoint x: 772, startPoint y: 400, endPoint x: 1112, endPoint y: 176, distance: 407.2
click at [1112, 176] on div "To activate drag with keyboard, press Alt + Enter. Once in keyboard drag state,…" at bounding box center [756, 344] width 1214 height 477
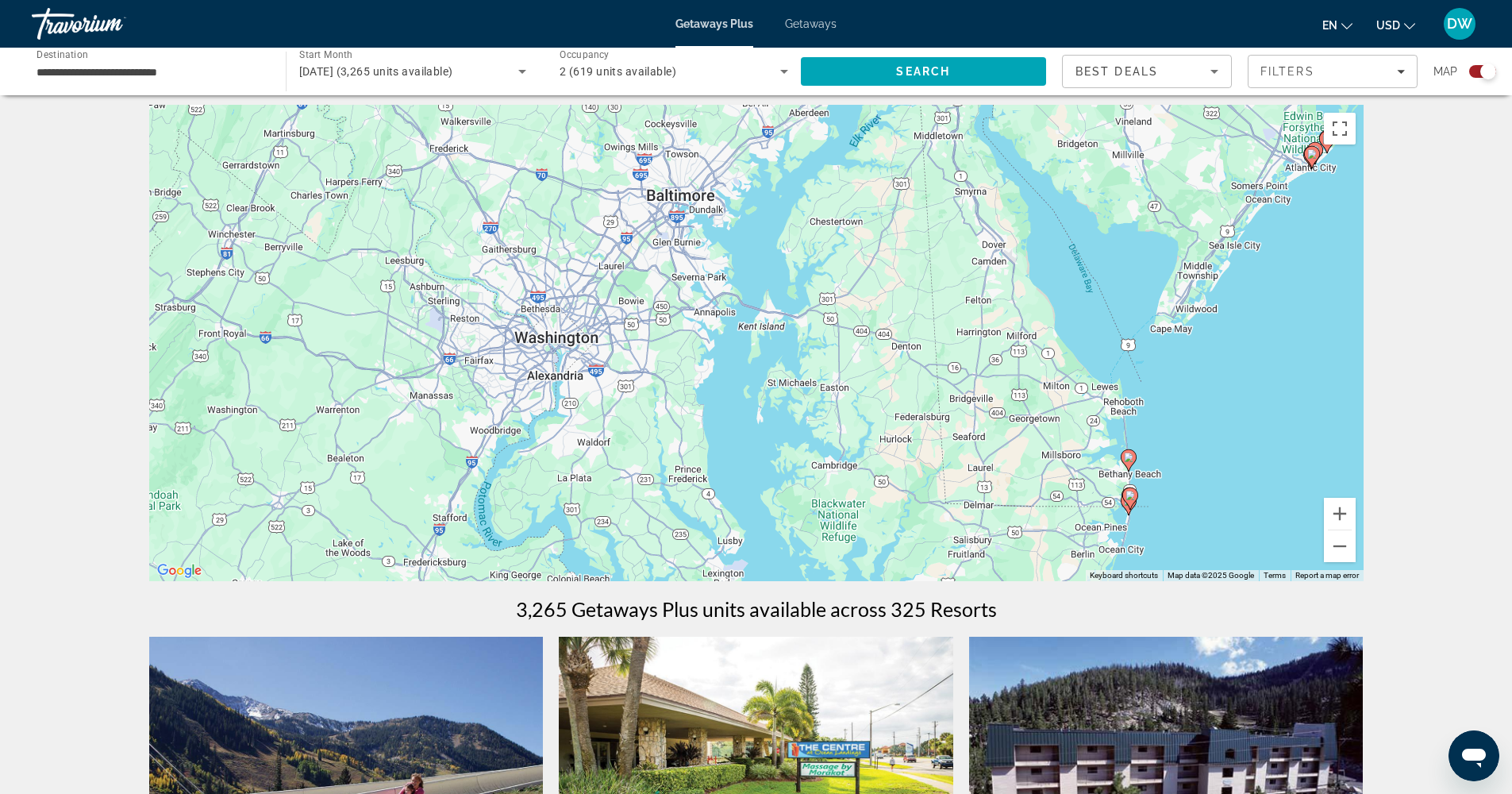
drag, startPoint x: 584, startPoint y: 450, endPoint x: 754, endPoint y: 294, distance: 230.7
click at [754, 294] on div "To activate drag with keyboard, press Alt + Enter. Once in keyboard drag state,…" at bounding box center [756, 344] width 1214 height 477
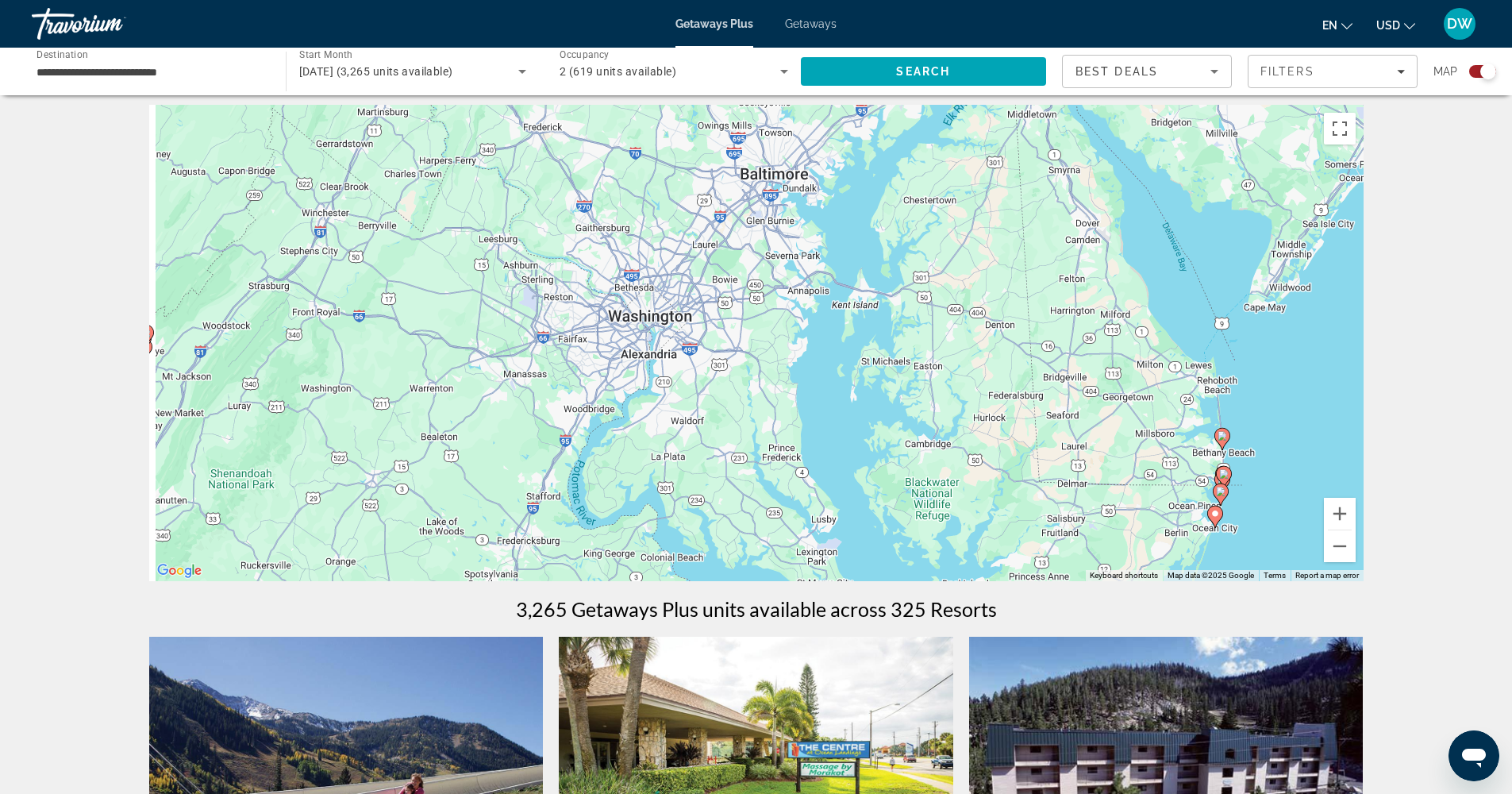
drag, startPoint x: 701, startPoint y: 264, endPoint x: 813, endPoint y: 218, distance: 121.1
click at [813, 218] on div "To activate drag with keyboard, press Alt + Enter. Once in keyboard drag state,…" at bounding box center [756, 344] width 1214 height 477
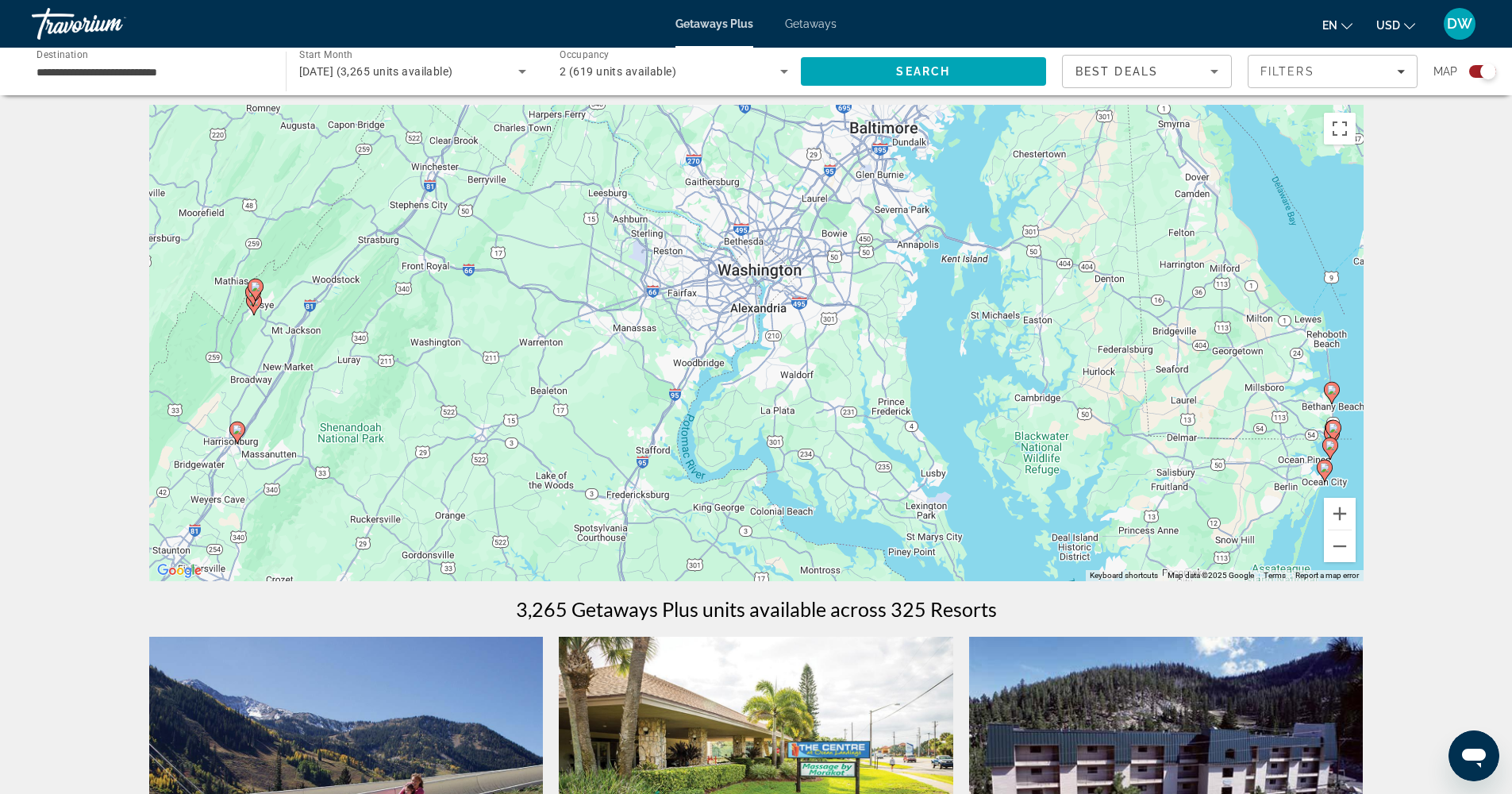
drag, startPoint x: 698, startPoint y: 360, endPoint x: 785, endPoint y: 343, distance: 88.6
click at [785, 343] on div "To activate drag with keyboard, press Alt + Enter. Once in keyboard drag state,…" at bounding box center [756, 344] width 1214 height 477
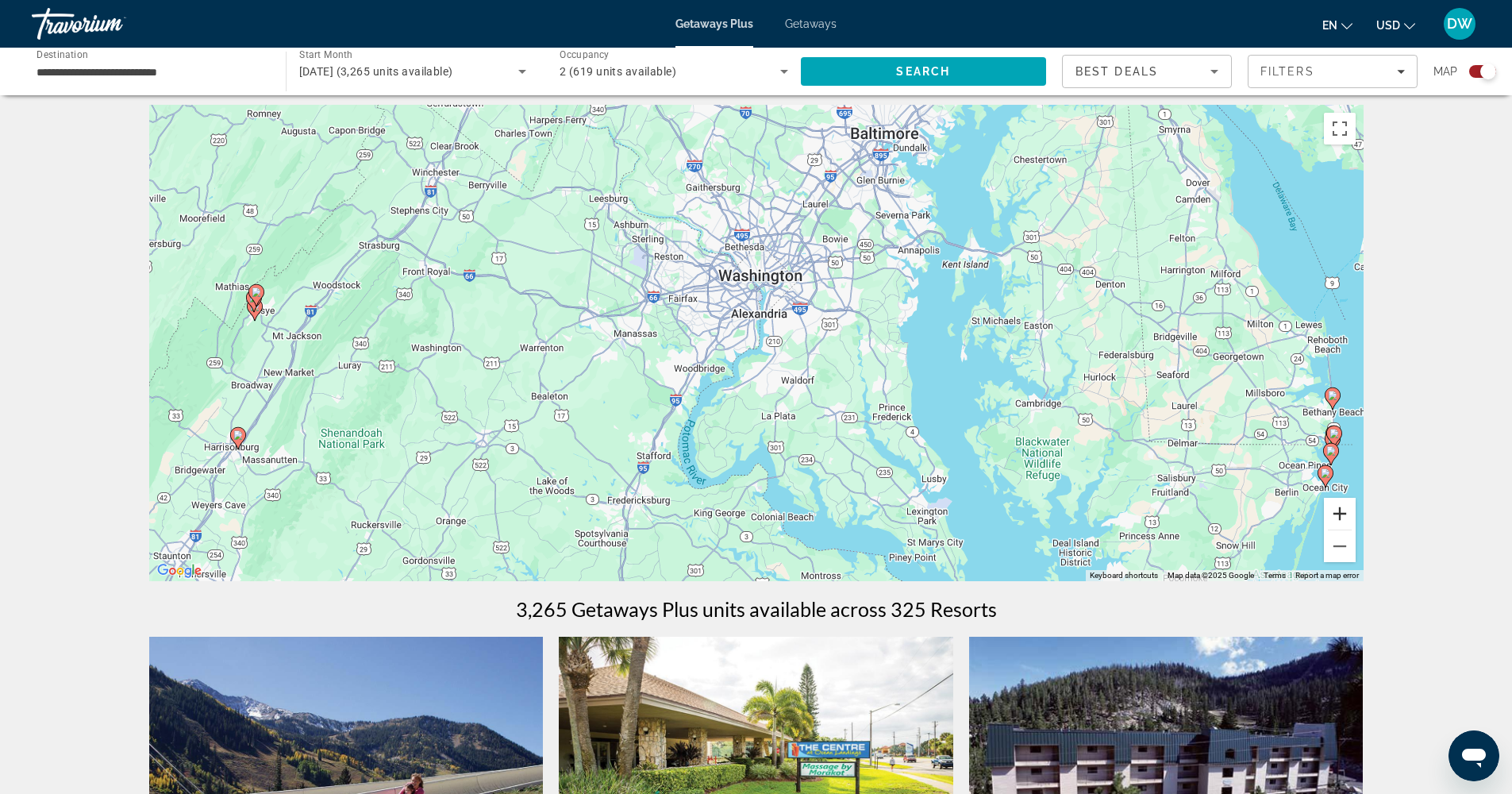
click at [1341, 513] on button "Zoom in" at bounding box center [1339, 513] width 32 height 32
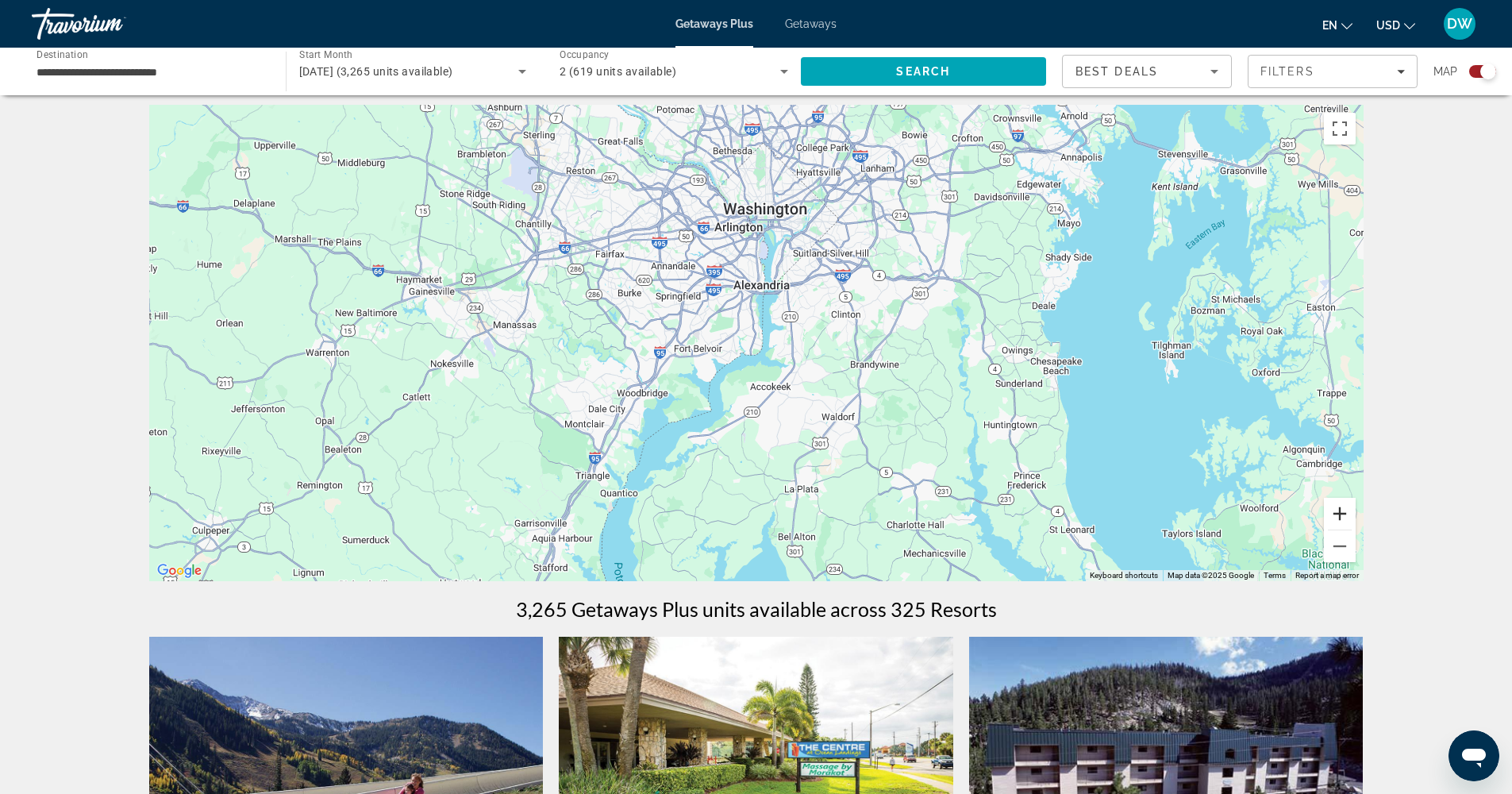
click at [1341, 510] on button "Zoom in" at bounding box center [1339, 513] width 32 height 32
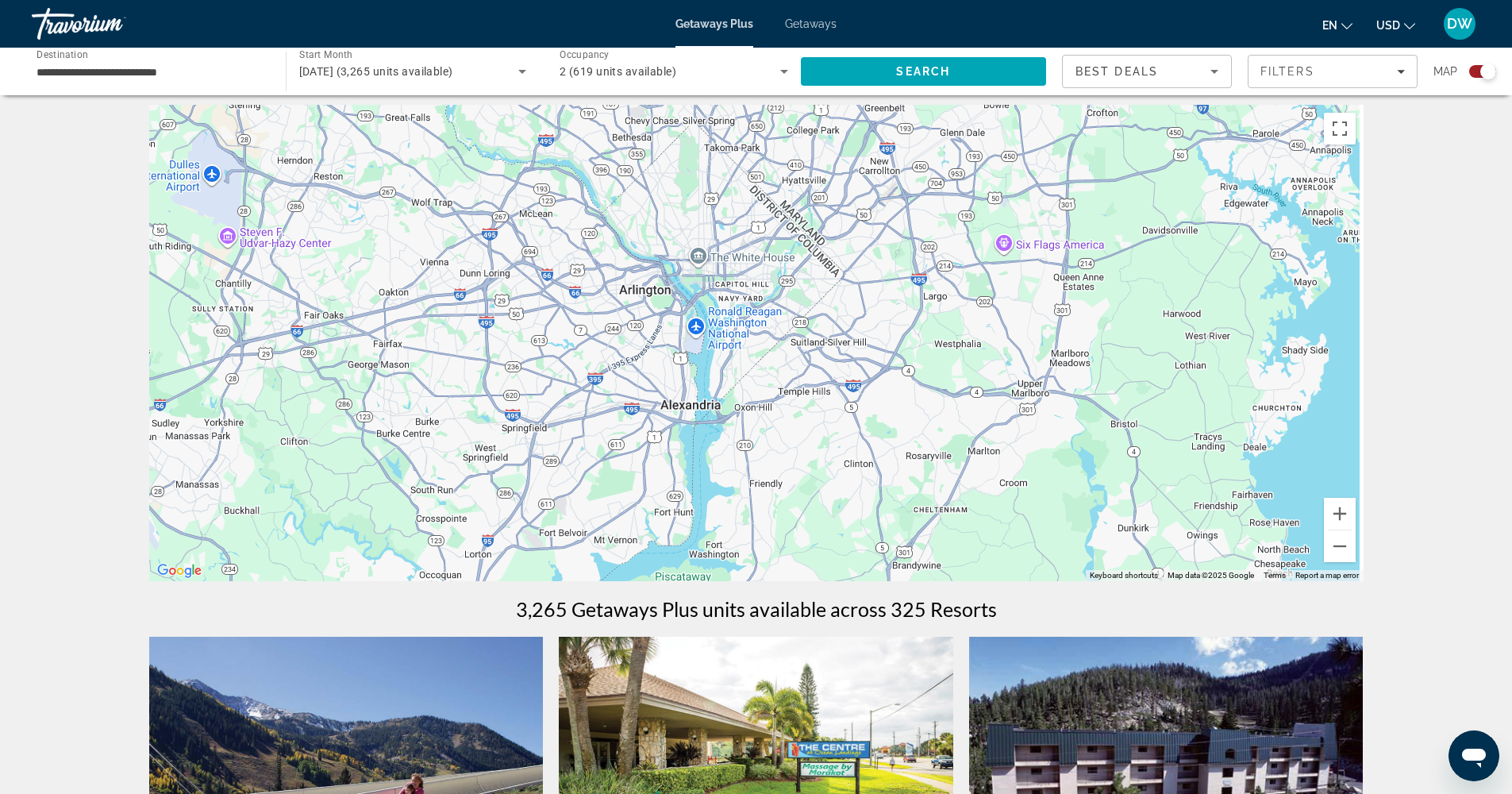
drag, startPoint x: 949, startPoint y: 230, endPoint x: 872, endPoint y: 413, distance: 198.5
click at [872, 413] on div "Main content" at bounding box center [756, 344] width 1214 height 477
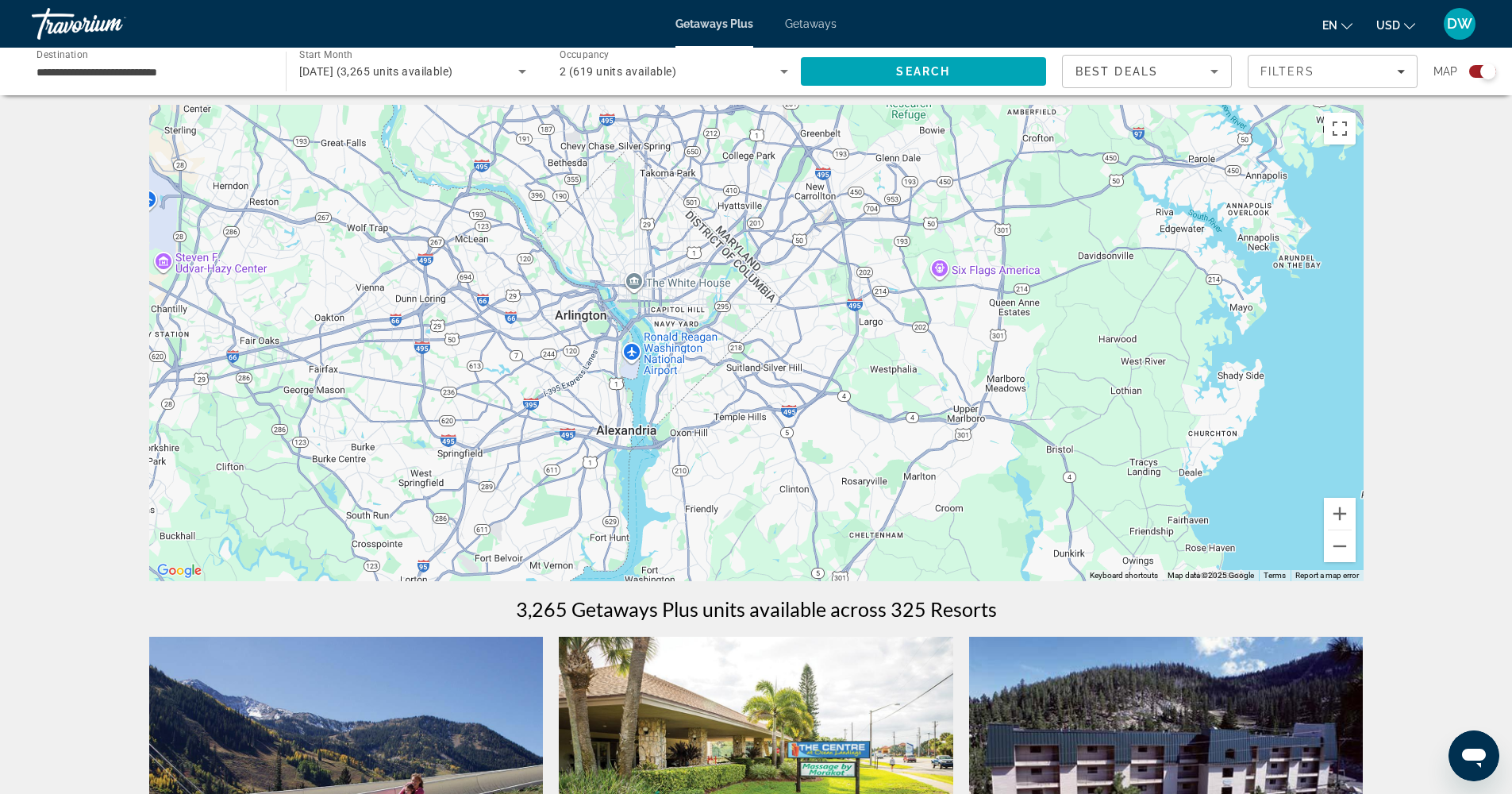
drag, startPoint x: 727, startPoint y: 334, endPoint x: 664, endPoint y: 356, distance: 66.7
click at [664, 356] on div "Main content" at bounding box center [756, 344] width 1214 height 477
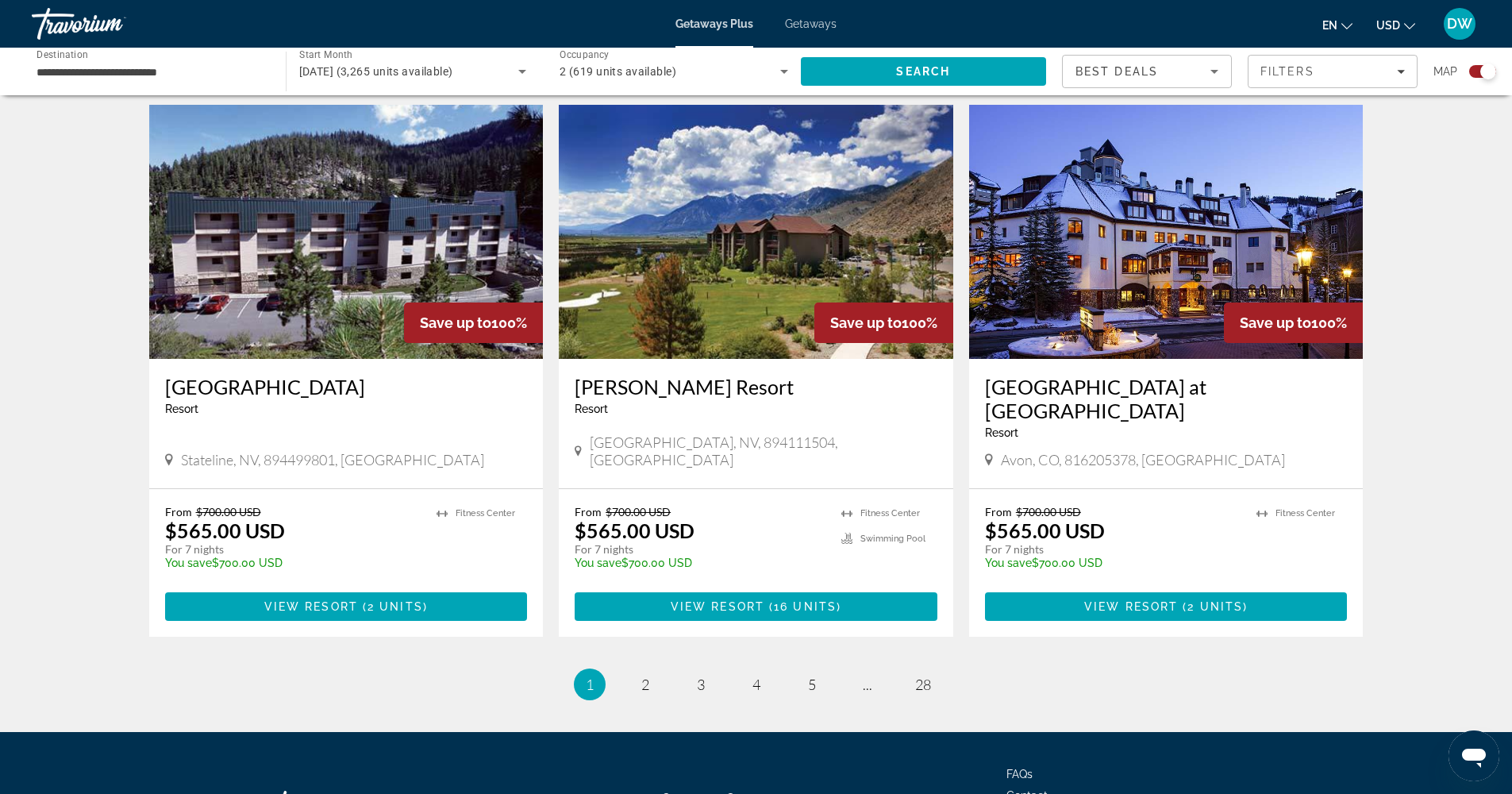
scroll to position [2268, 0]
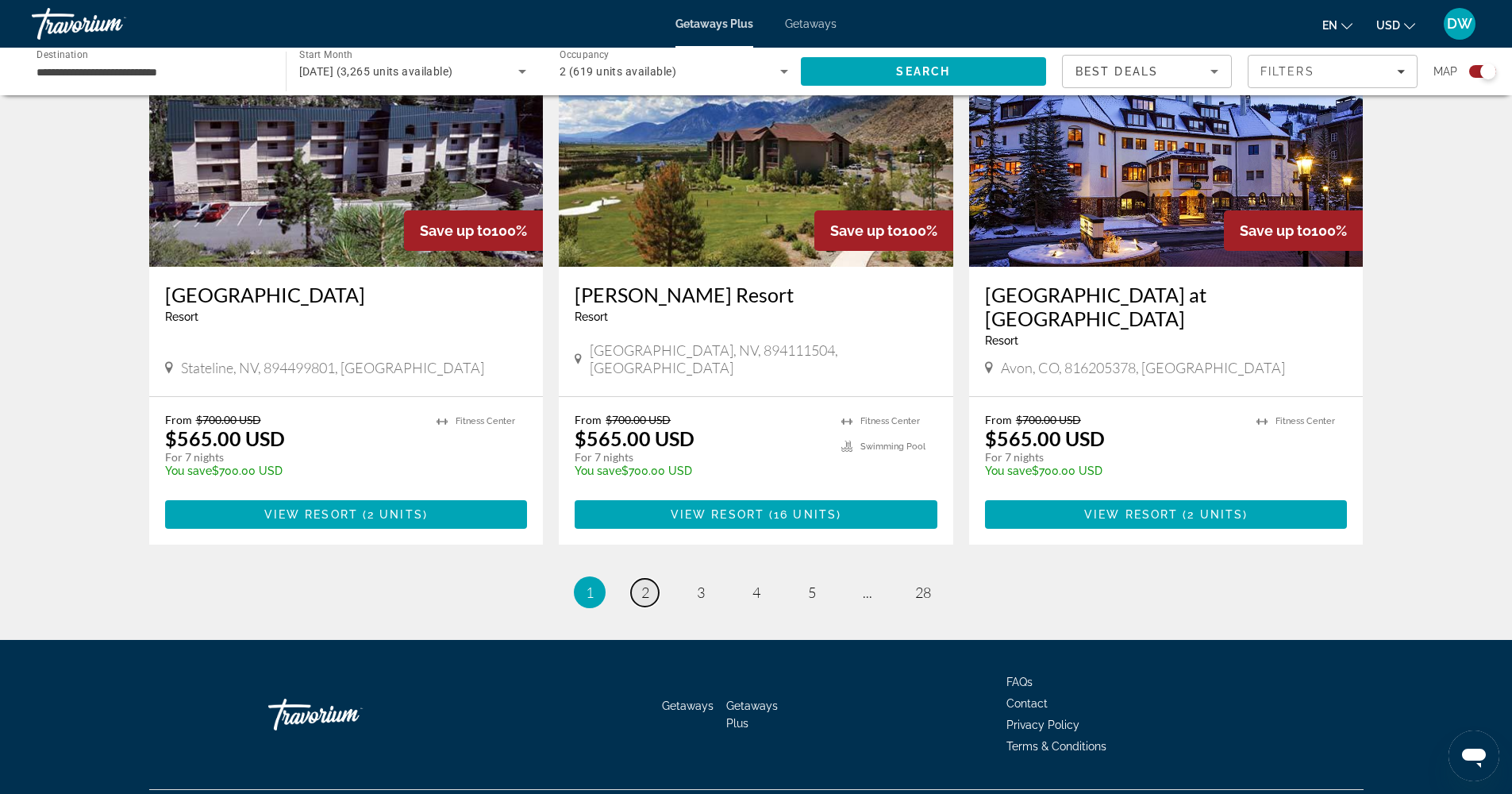
click at [649, 584] on span "2" at bounding box center [645, 592] width 8 height 17
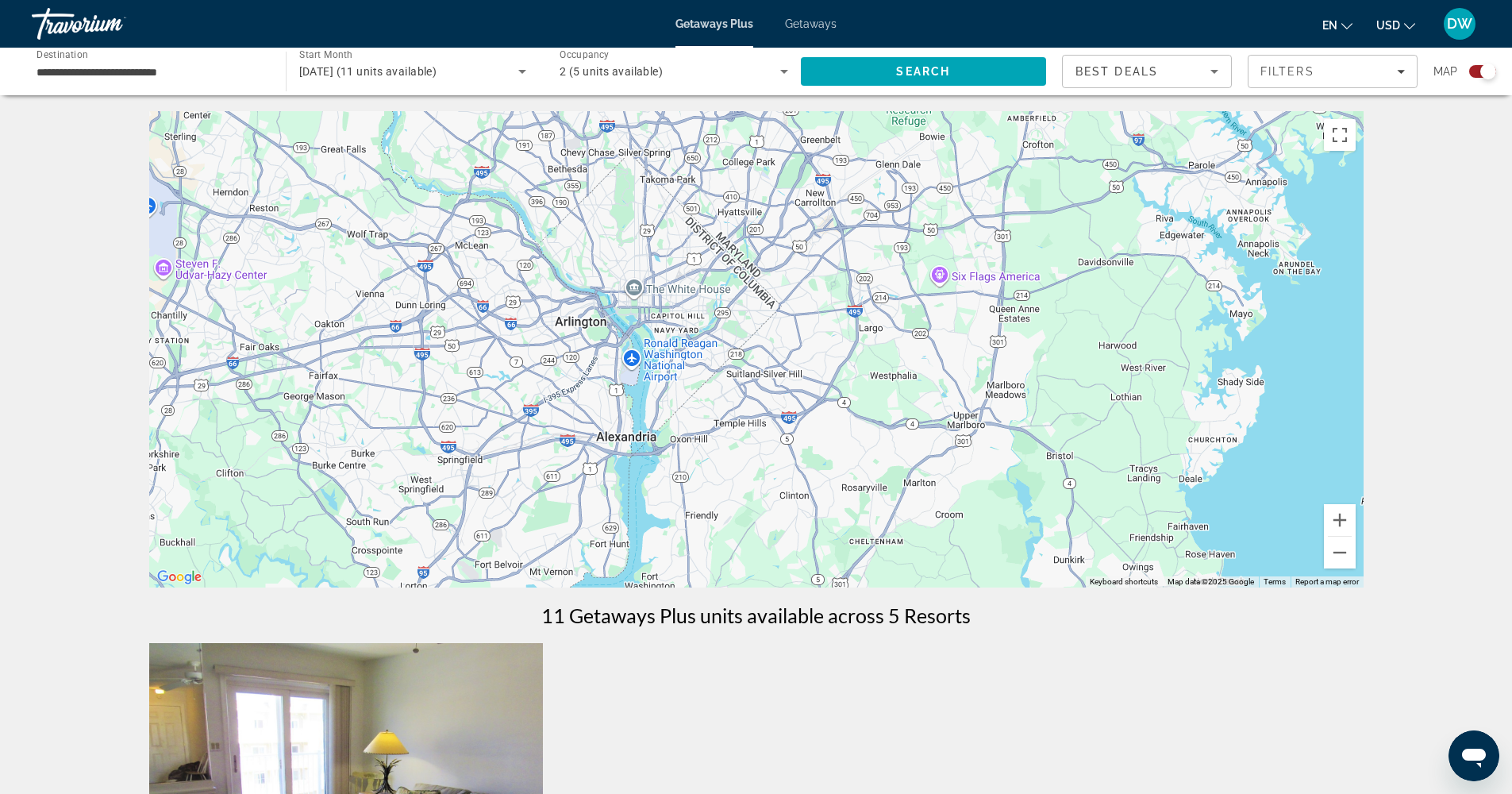
click at [154, 73] on input "**********" at bounding box center [150, 72] width 228 height 19
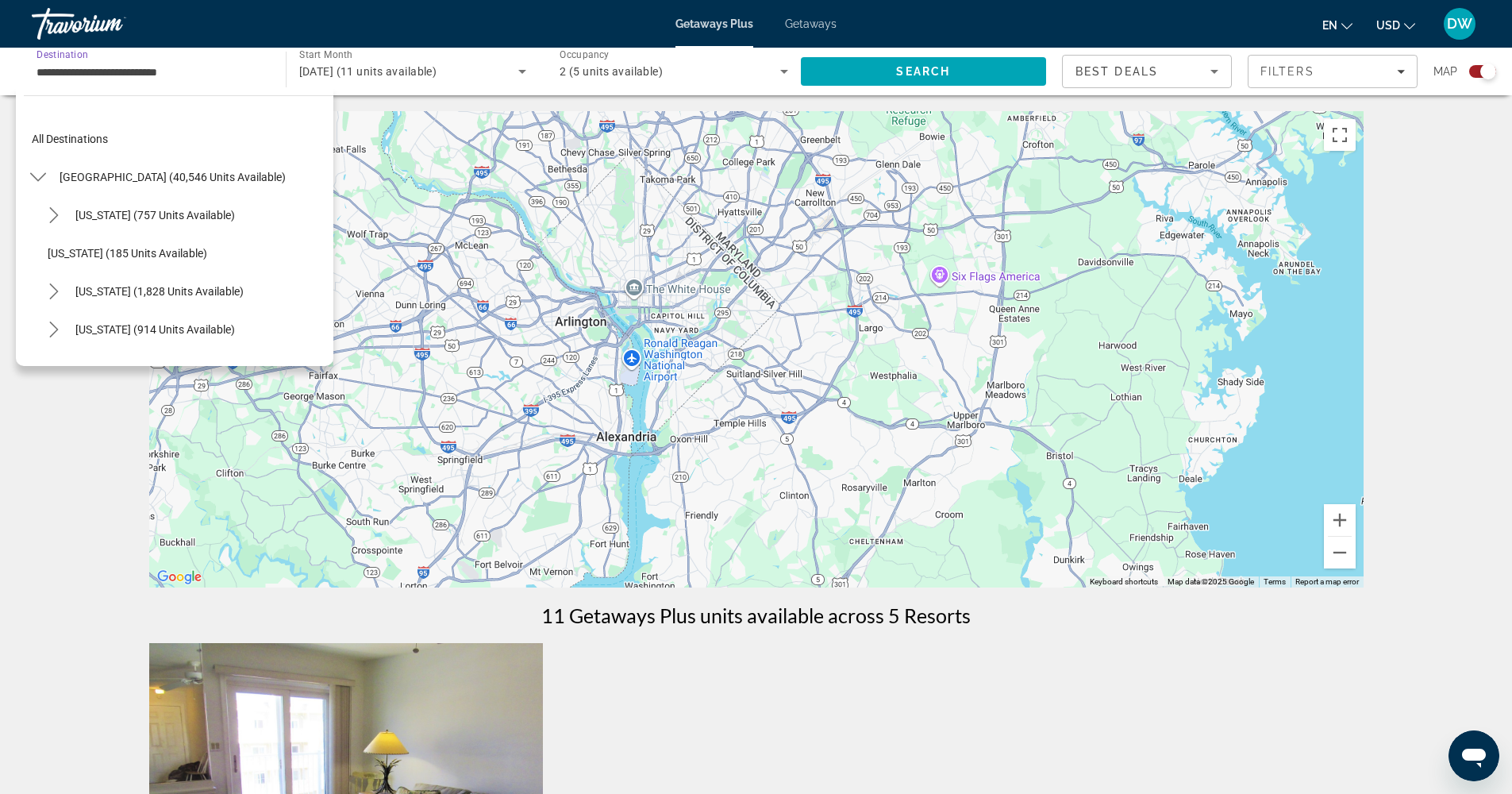
scroll to position [552, 0]
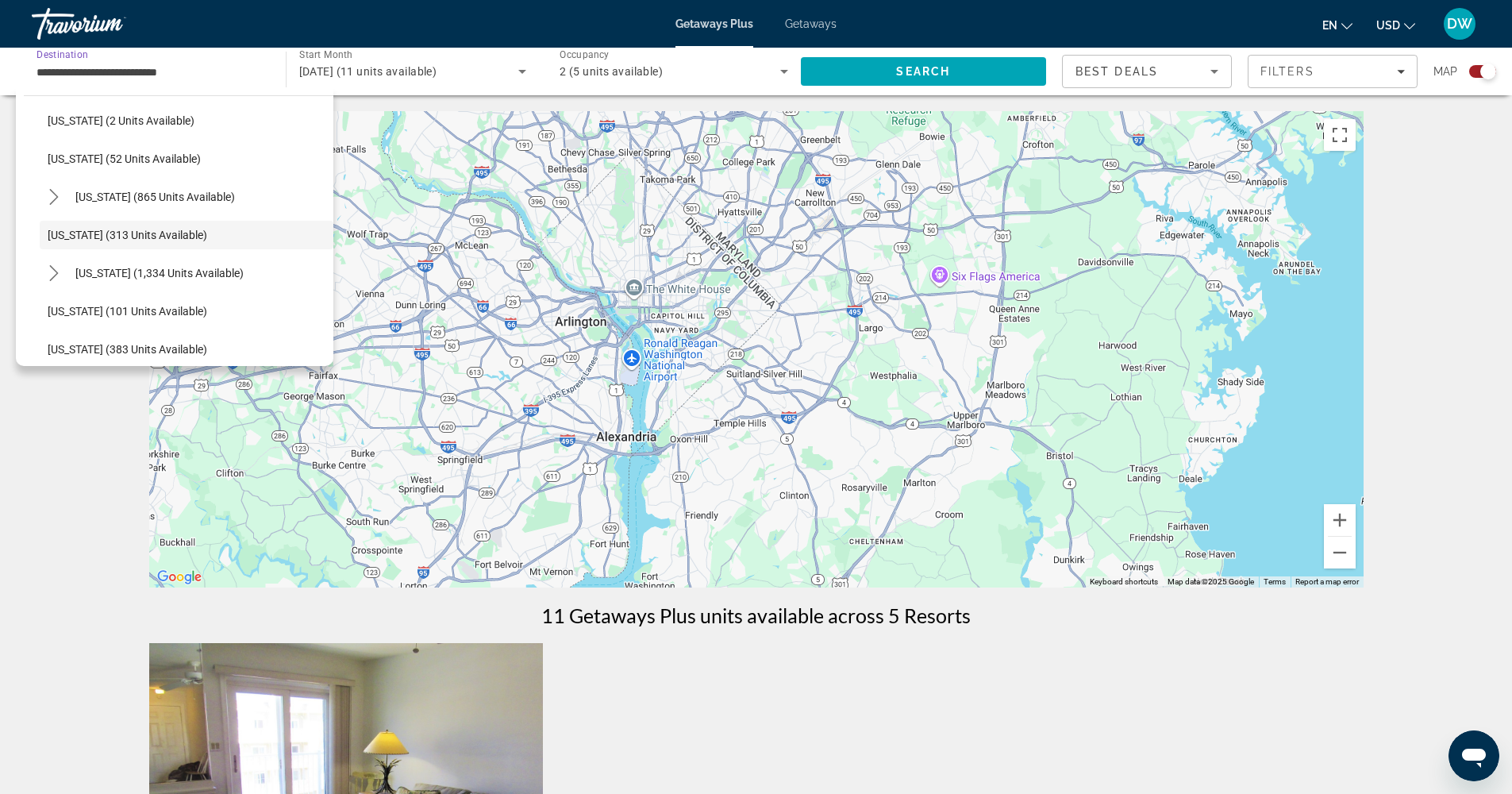
click at [154, 73] on input "**********" at bounding box center [150, 72] width 228 height 19
click at [622, 354] on div "Main content" at bounding box center [756, 350] width 1214 height 477
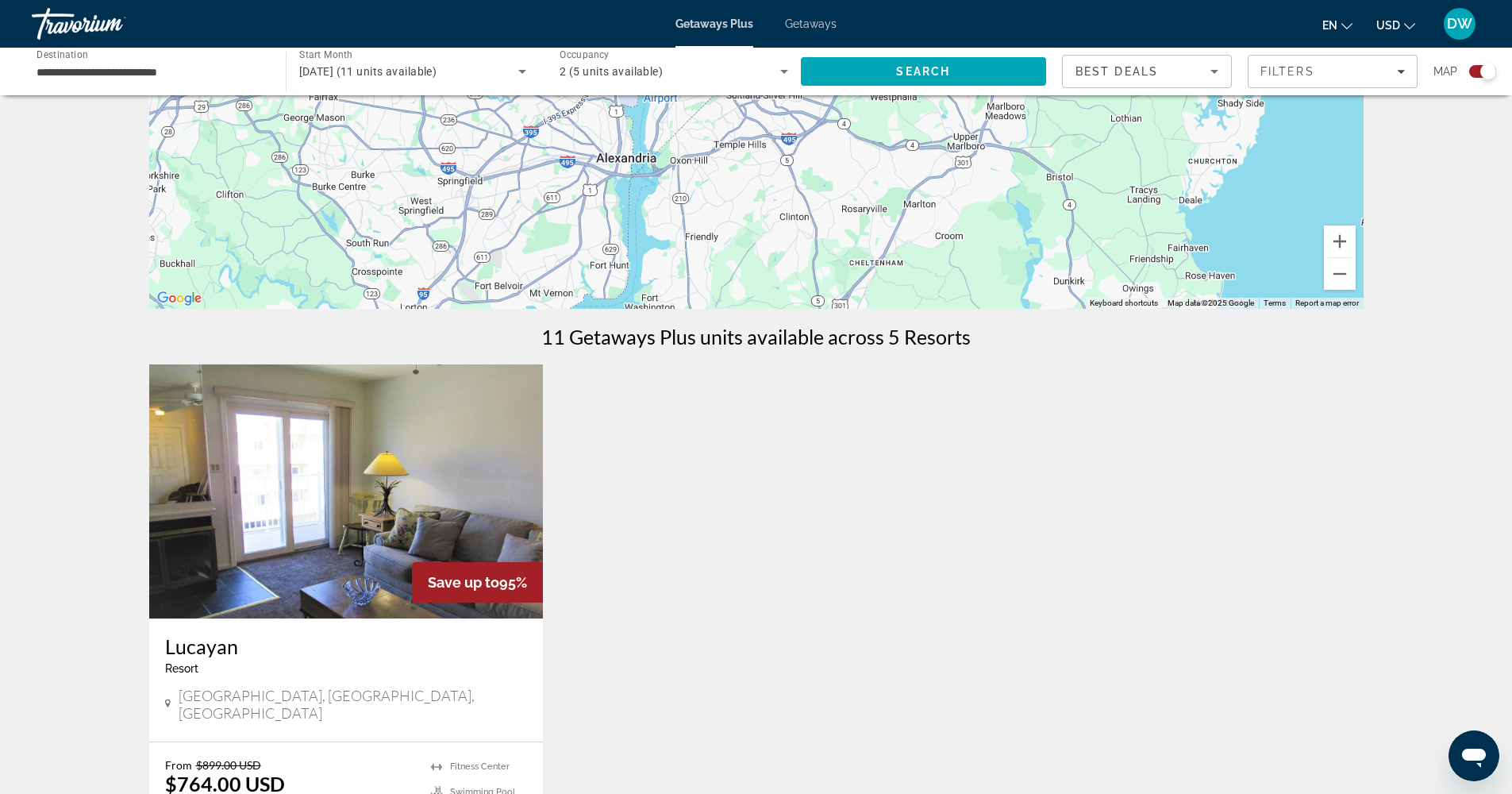
scroll to position [0, 0]
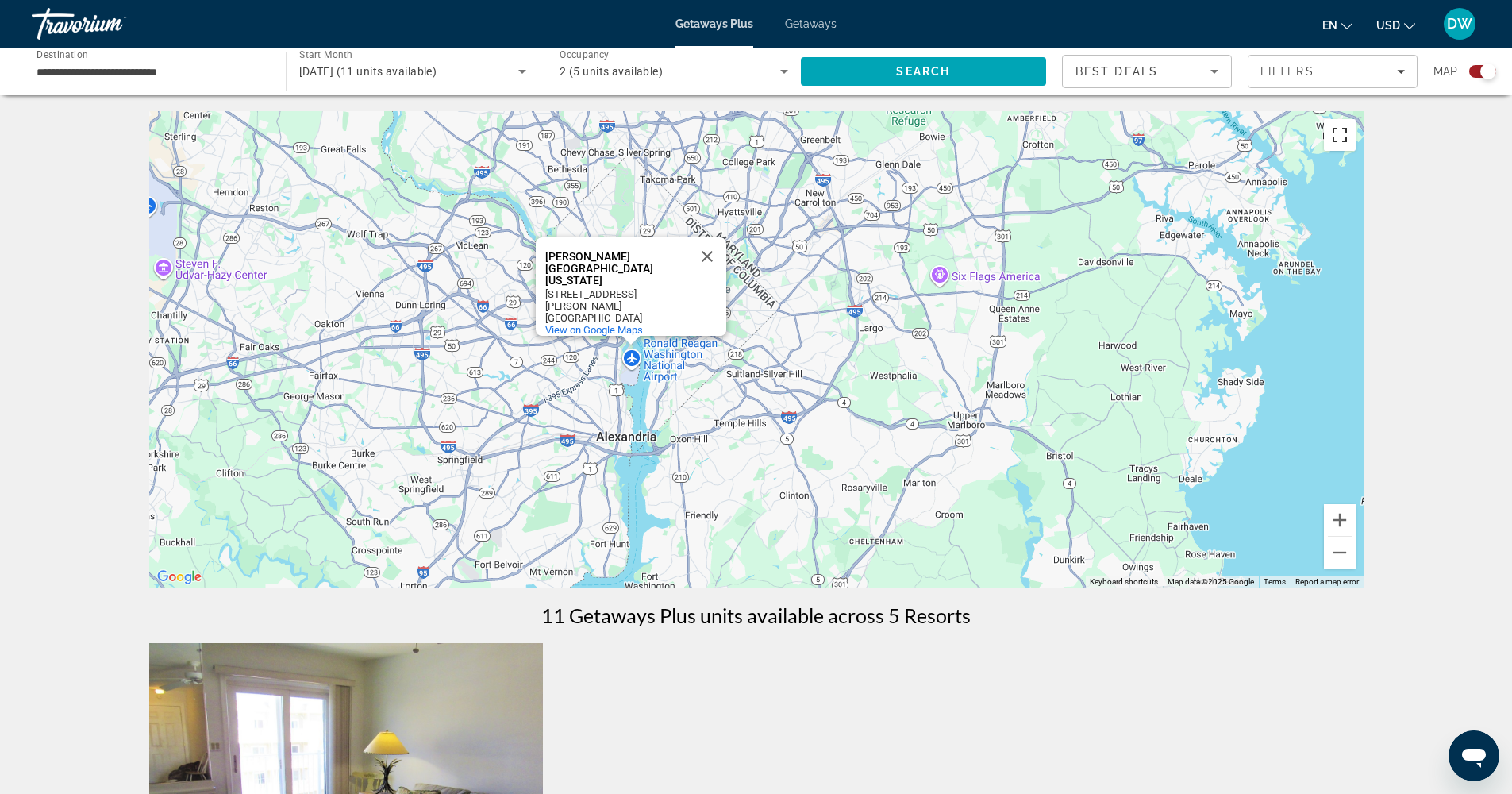
click at [1348, 138] on button "Toggle fullscreen view" at bounding box center [1339, 134] width 32 height 32
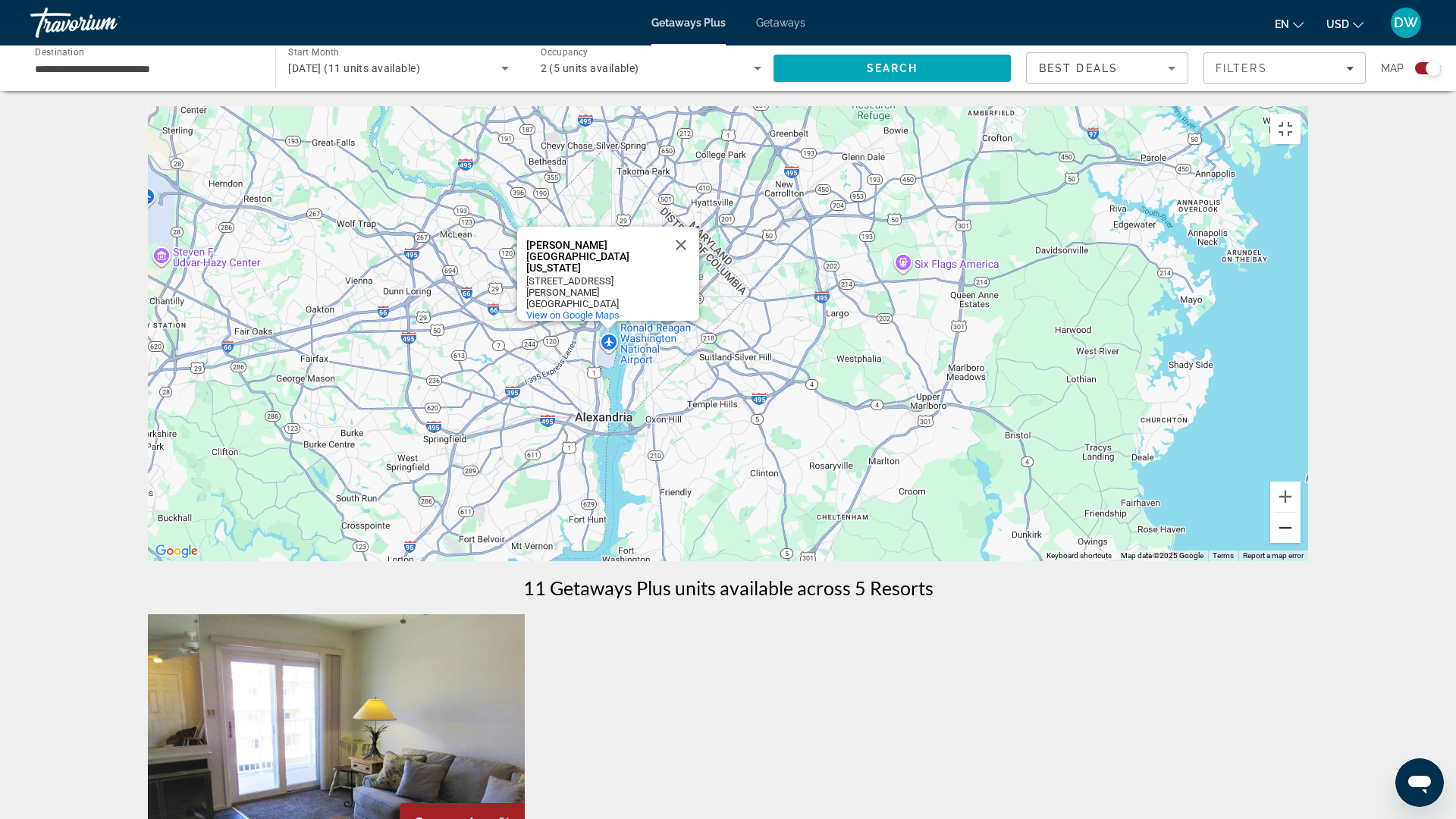
click at [1300, 543] on button "Zoom out" at bounding box center [1285, 527] width 30 height 30
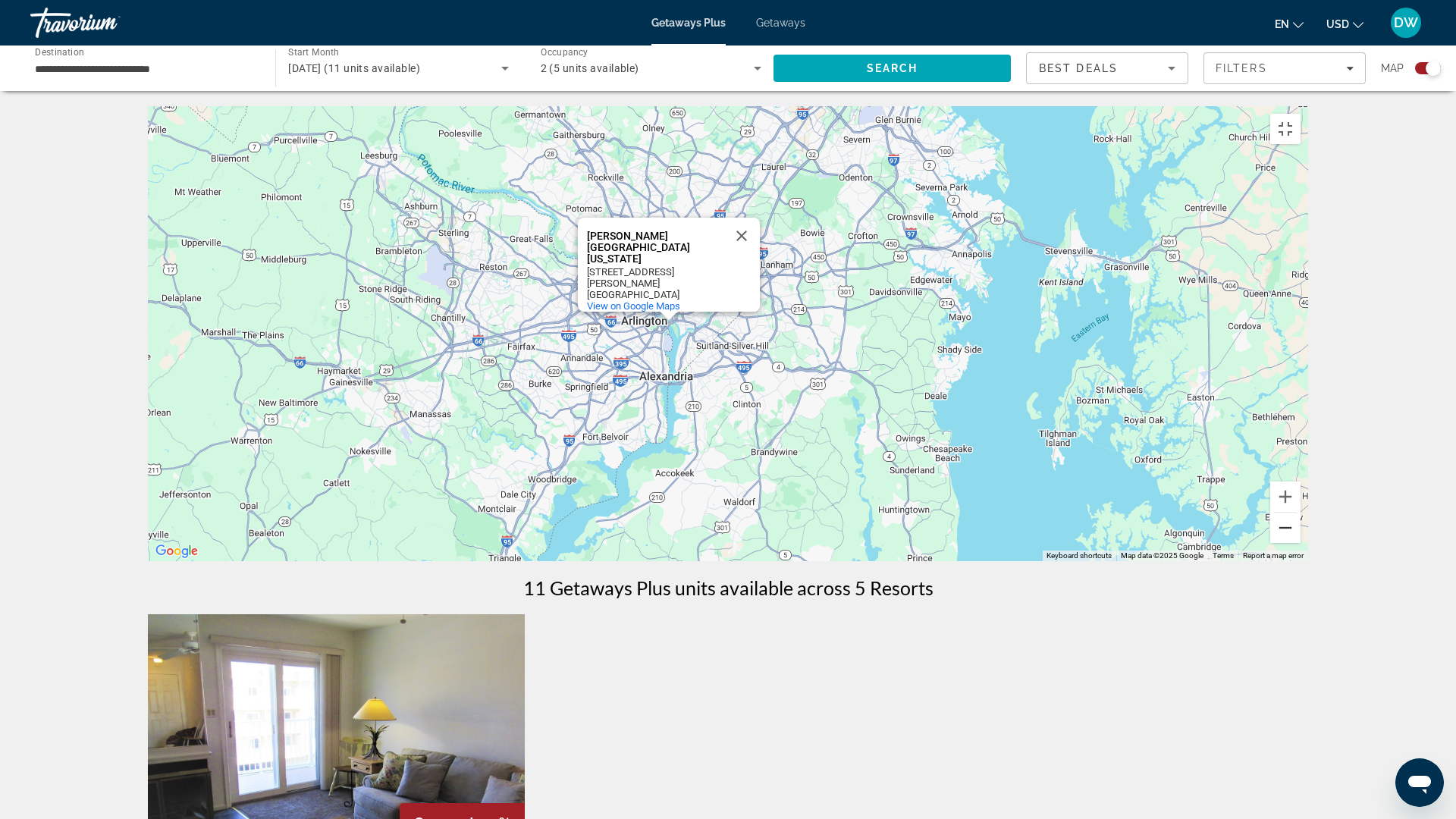
click at [1300, 543] on button "Zoom out" at bounding box center [1285, 527] width 30 height 30
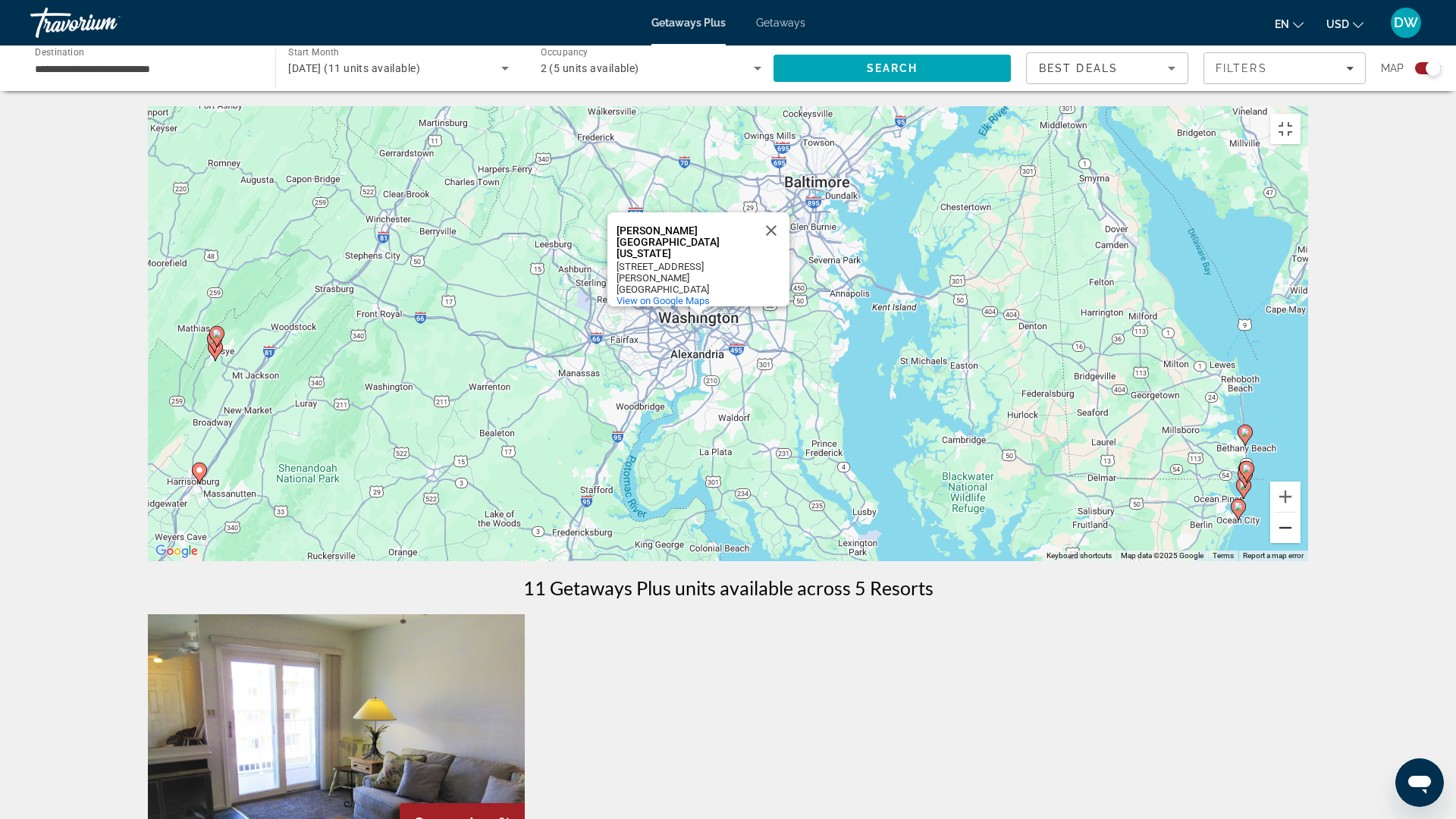
click at [1300, 543] on button "Zoom out" at bounding box center [1285, 527] width 30 height 30
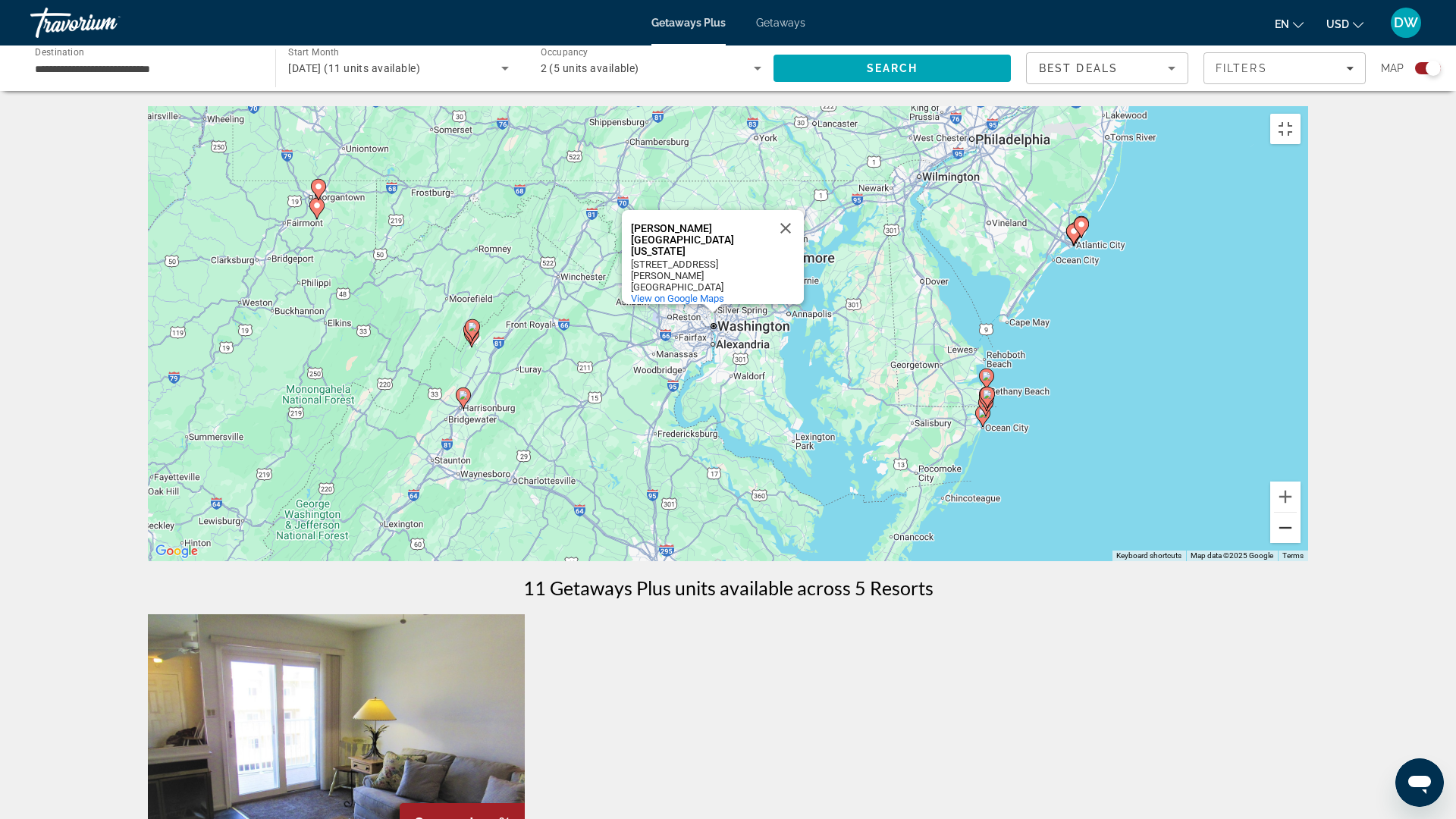
click at [1300, 543] on button "Zoom out" at bounding box center [1285, 527] width 30 height 30
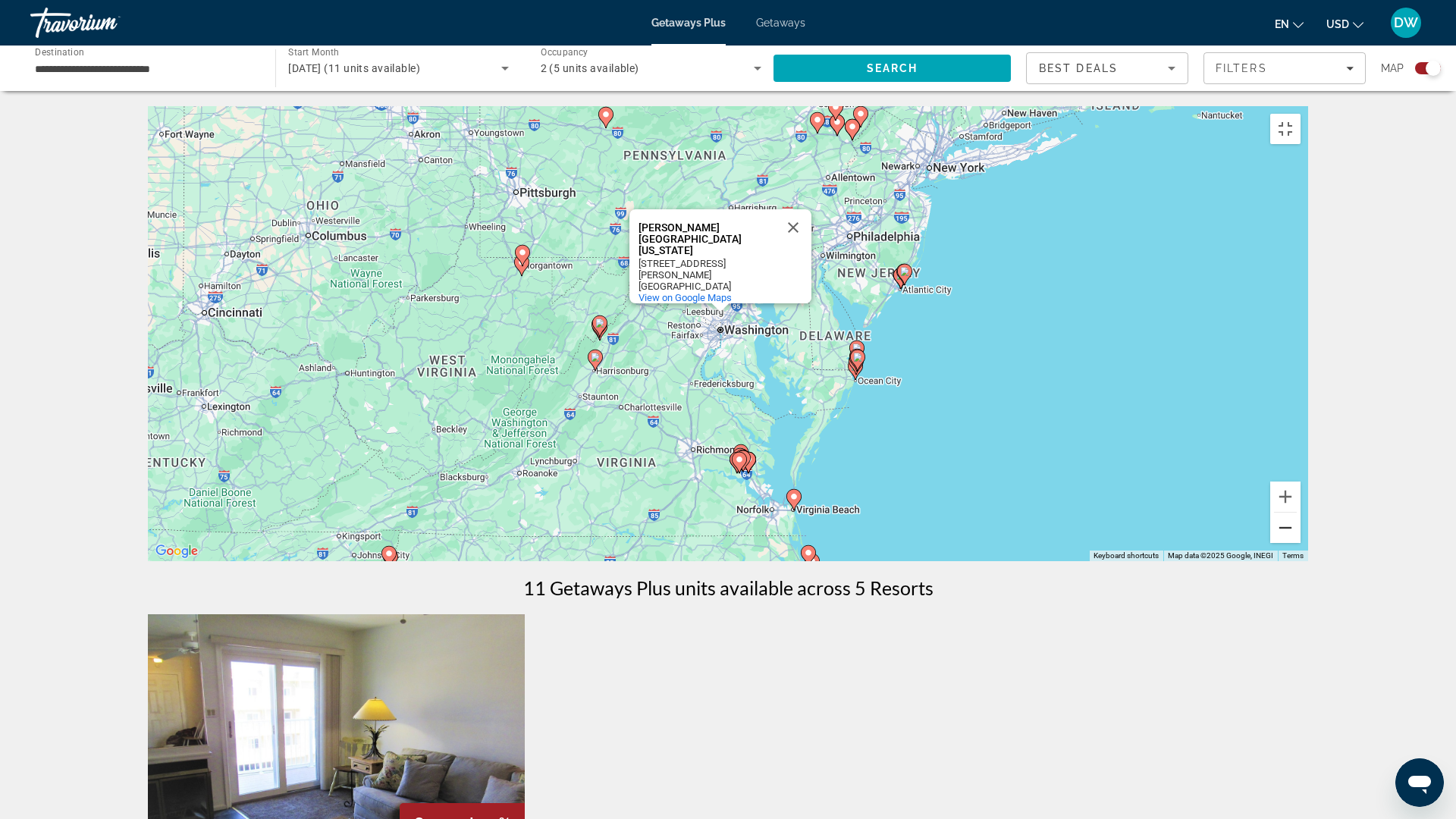
click at [1300, 543] on button "Zoom out" at bounding box center [1285, 527] width 30 height 30
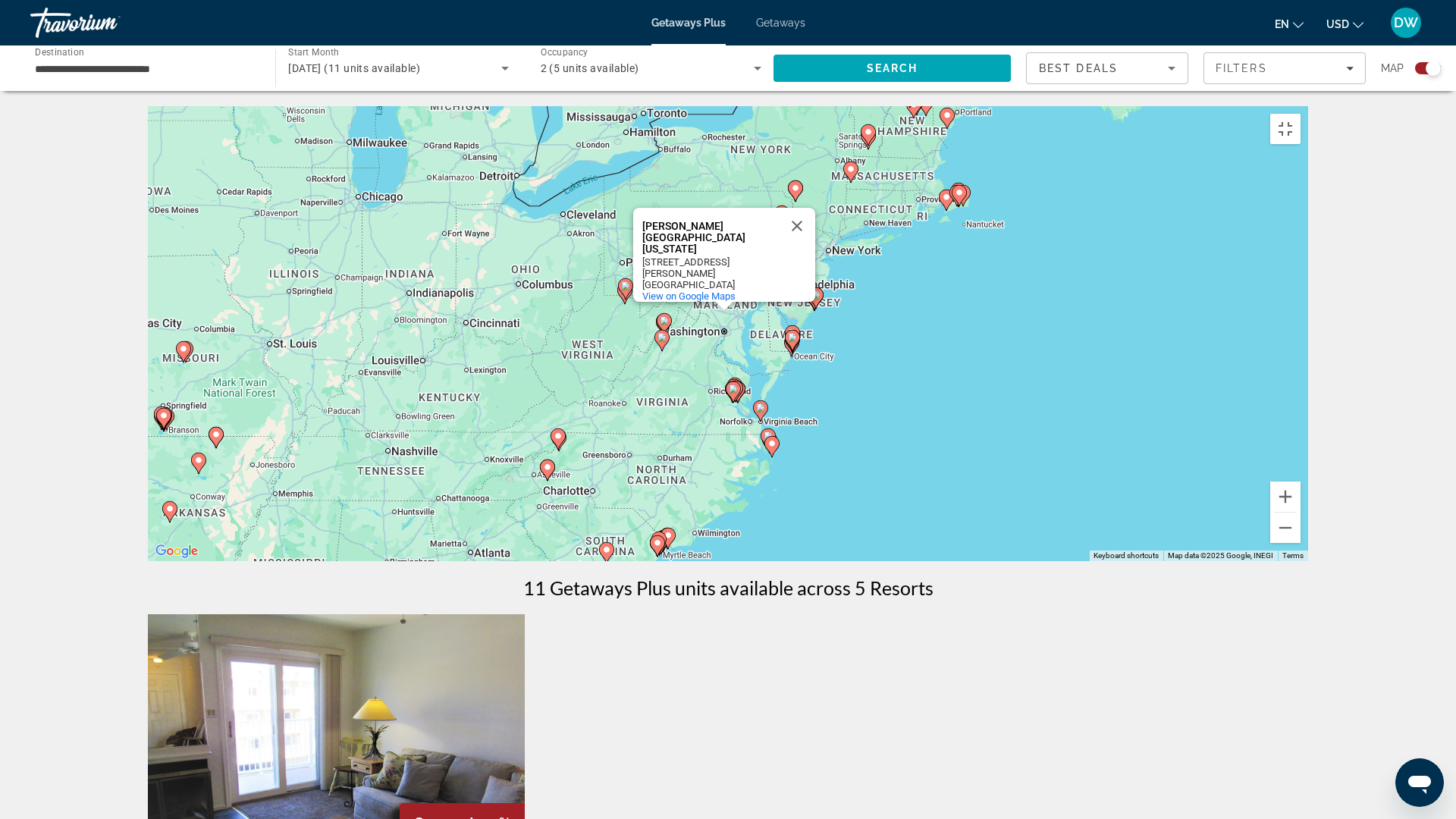
click at [773, 456] on icon "Main content" at bounding box center [772, 447] width 14 height 20
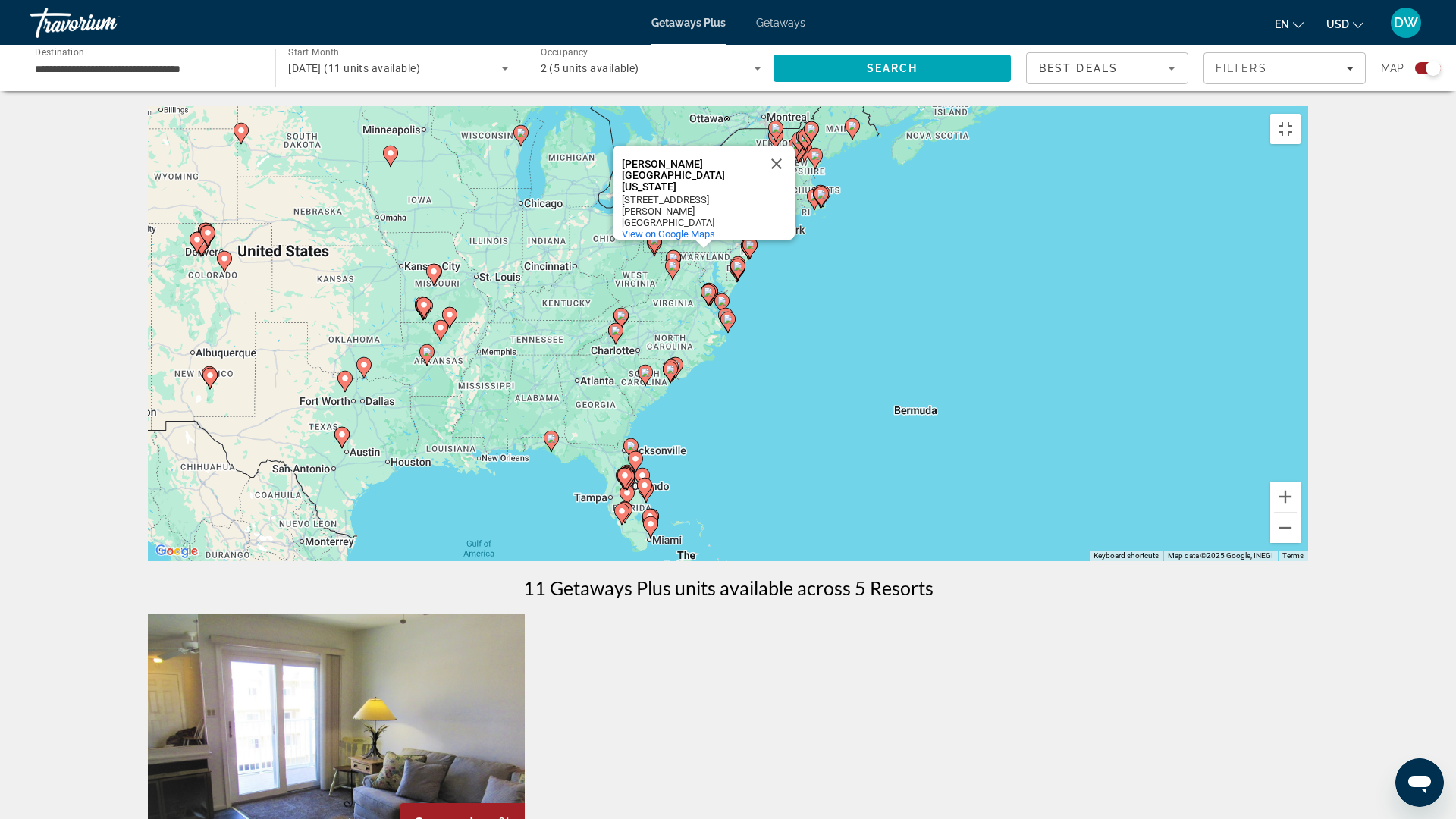
click at [731, 324] on image "Main content" at bounding box center [728, 319] width 10 height 10
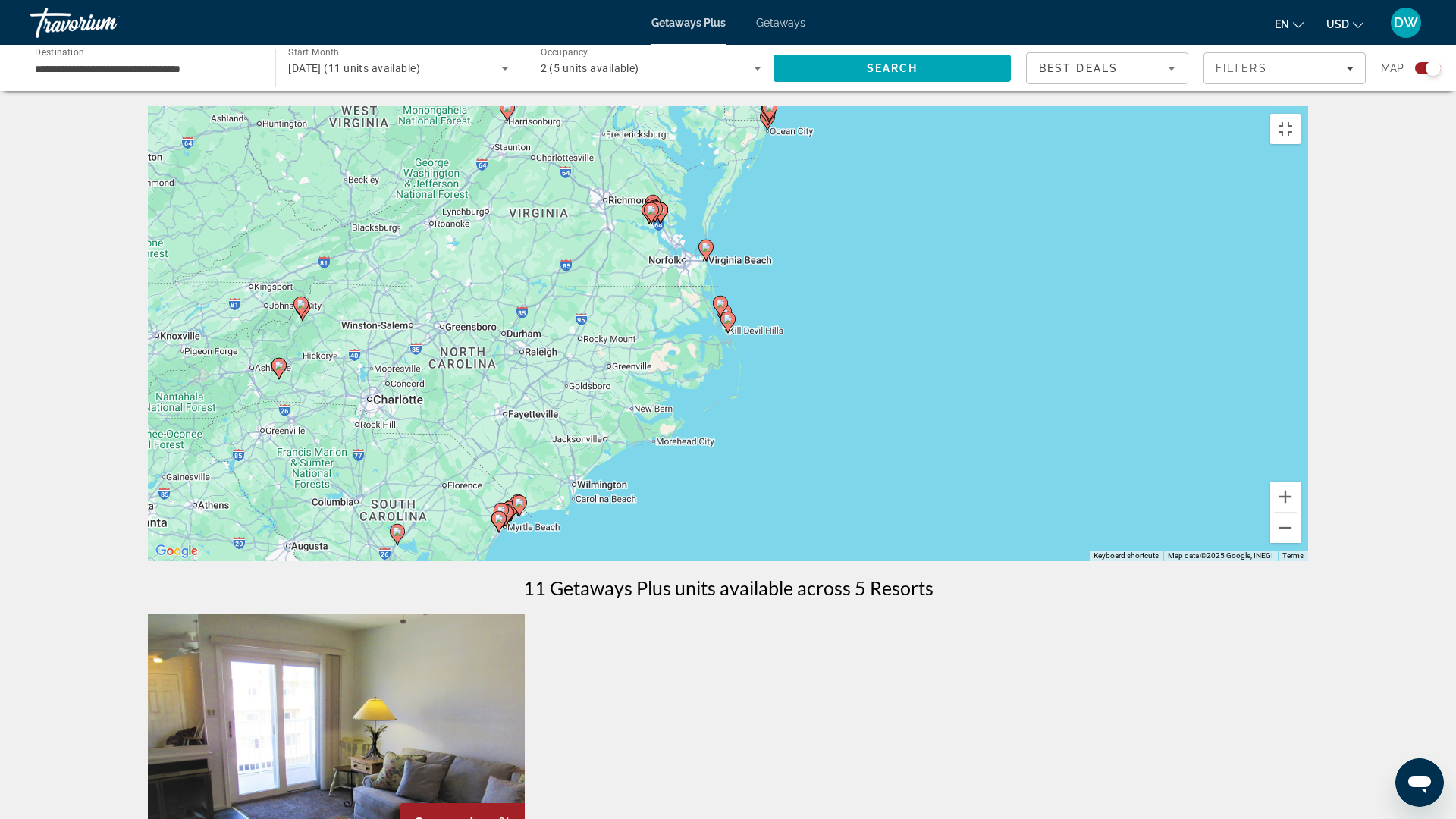
click at [712, 260] on icon "Main content" at bounding box center [706, 250] width 14 height 20
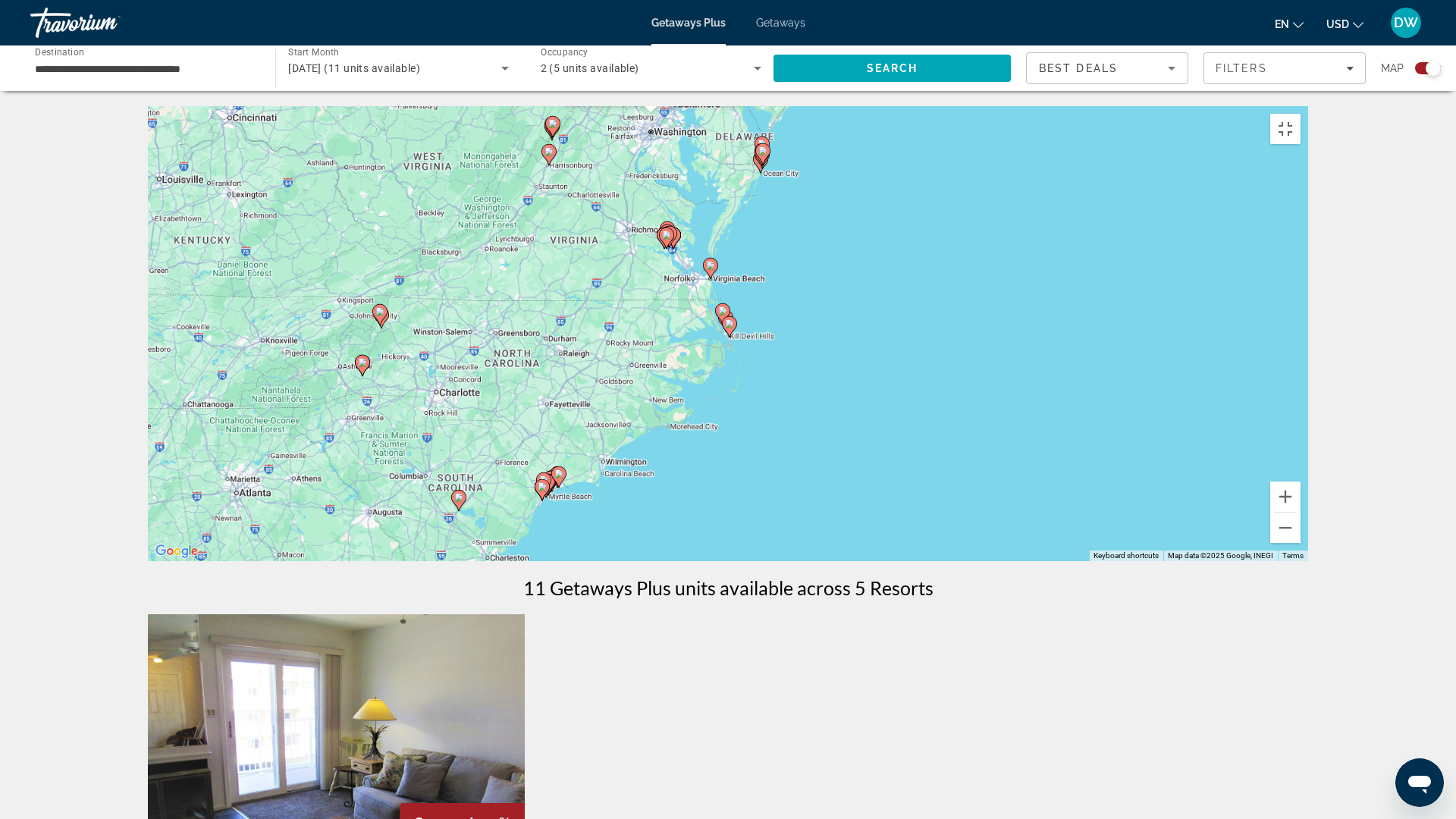
click at [712, 327] on div "To navigate, press the arrow keys. To activate drag with keyboard, press Alt + …" at bounding box center [728, 334] width 1160 height 455
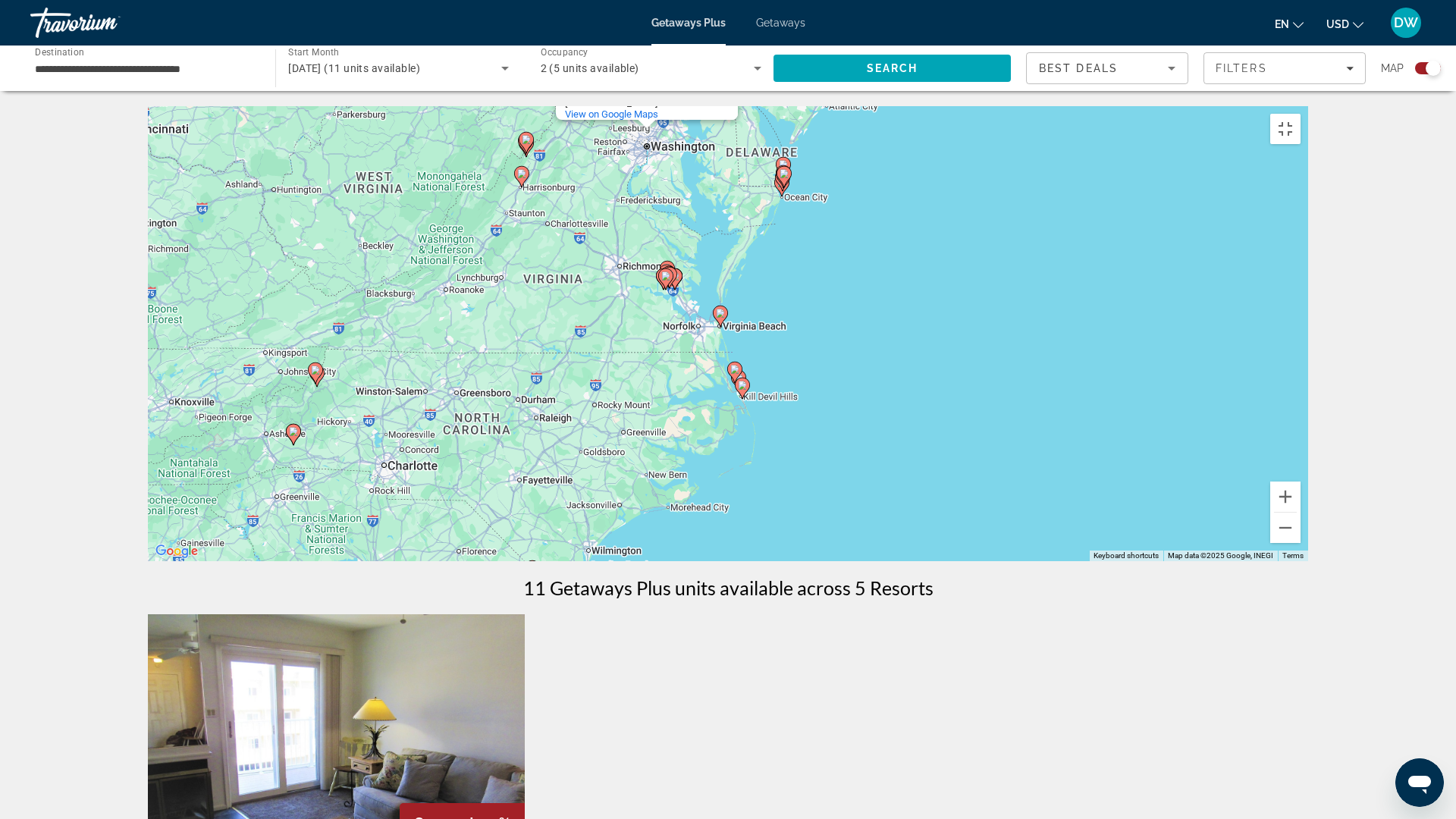
click at [721, 326] on icon "Main content" at bounding box center [720, 316] width 14 height 20
click at [718, 318] on image "Main content" at bounding box center [720, 313] width 10 height 10
type input "**********"
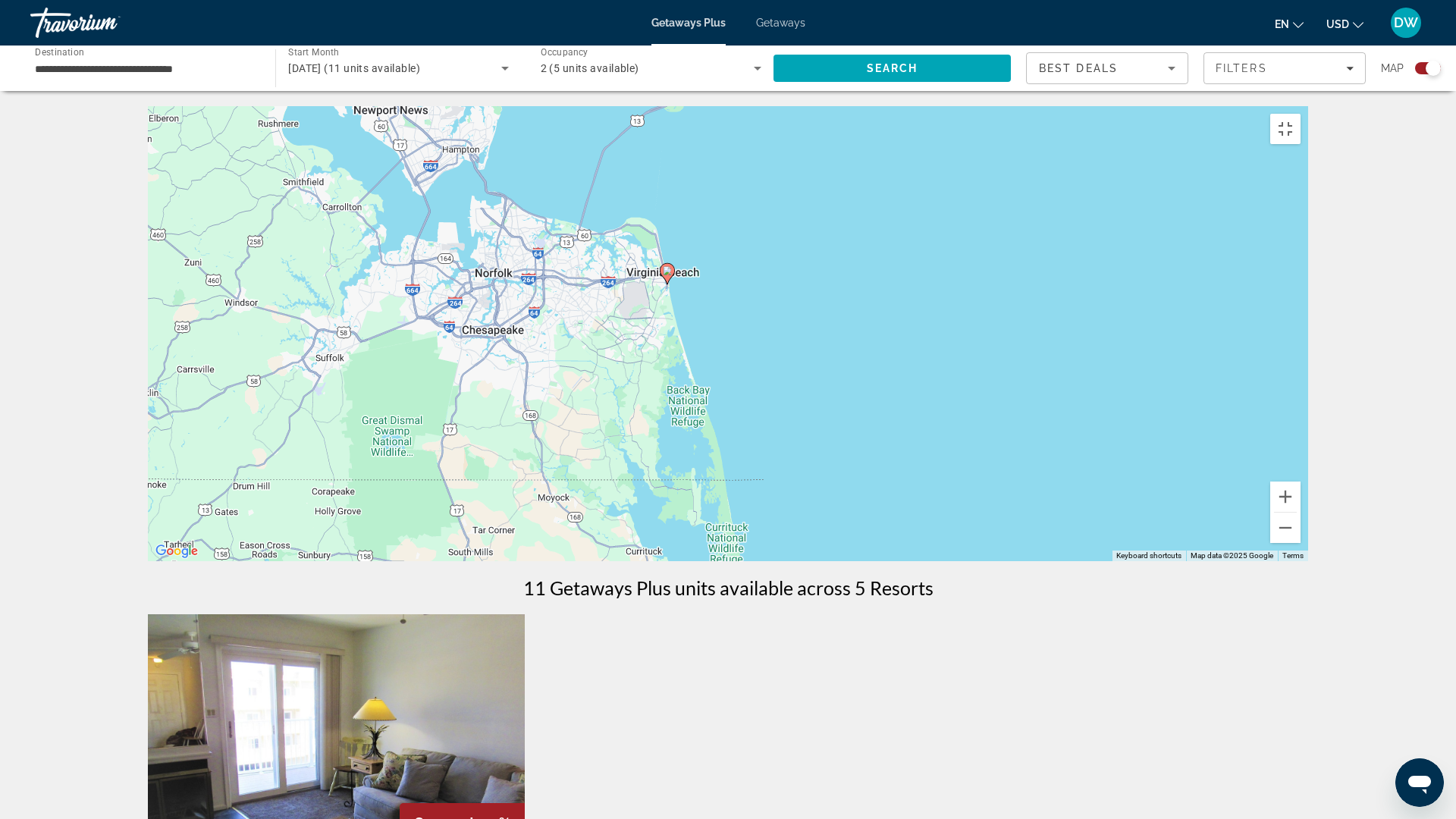
click at [669, 275] on image "Main content" at bounding box center [667, 271] width 10 height 10
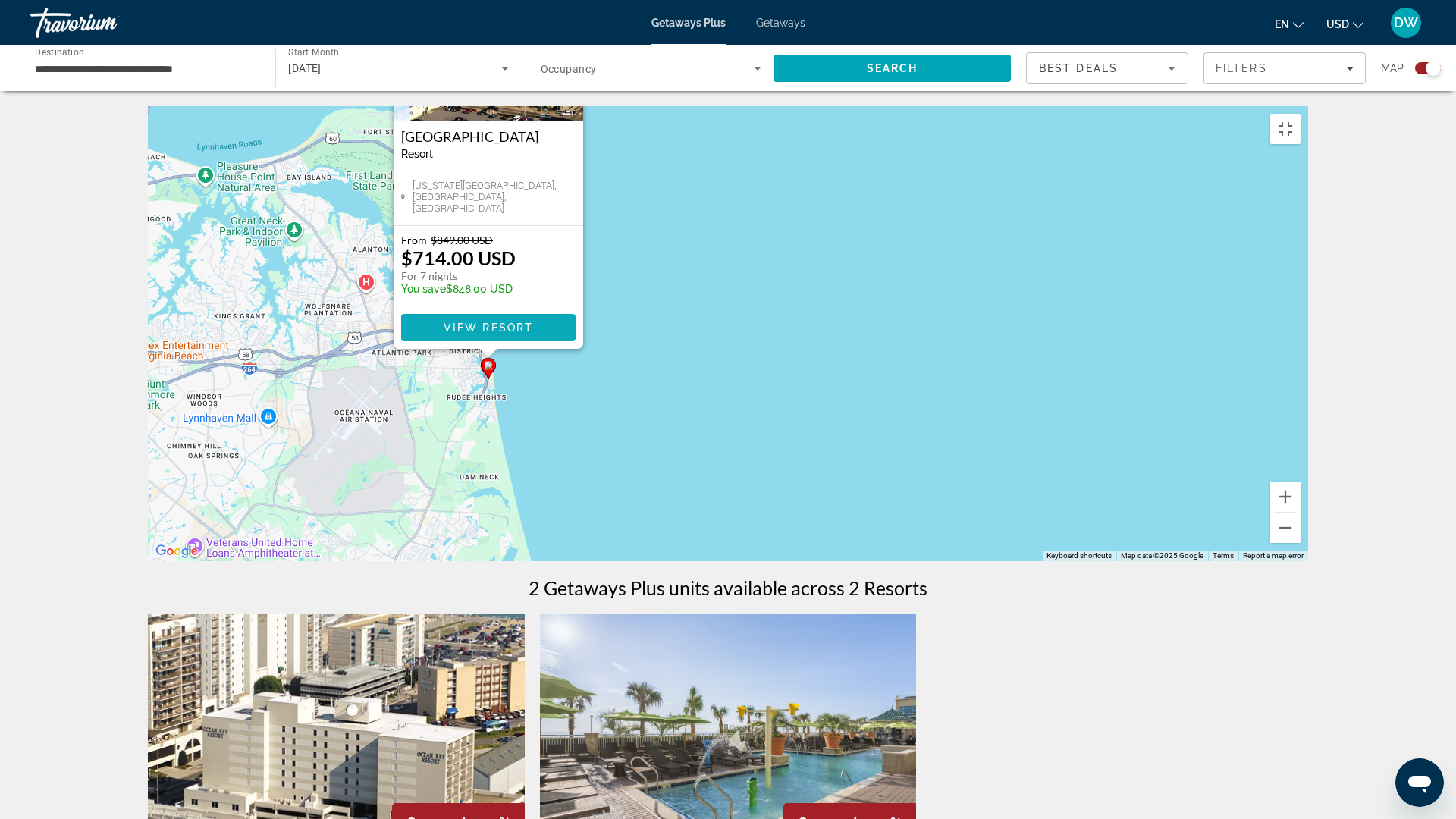
click at [509, 333] on span "View Resort" at bounding box center [488, 327] width 89 height 12
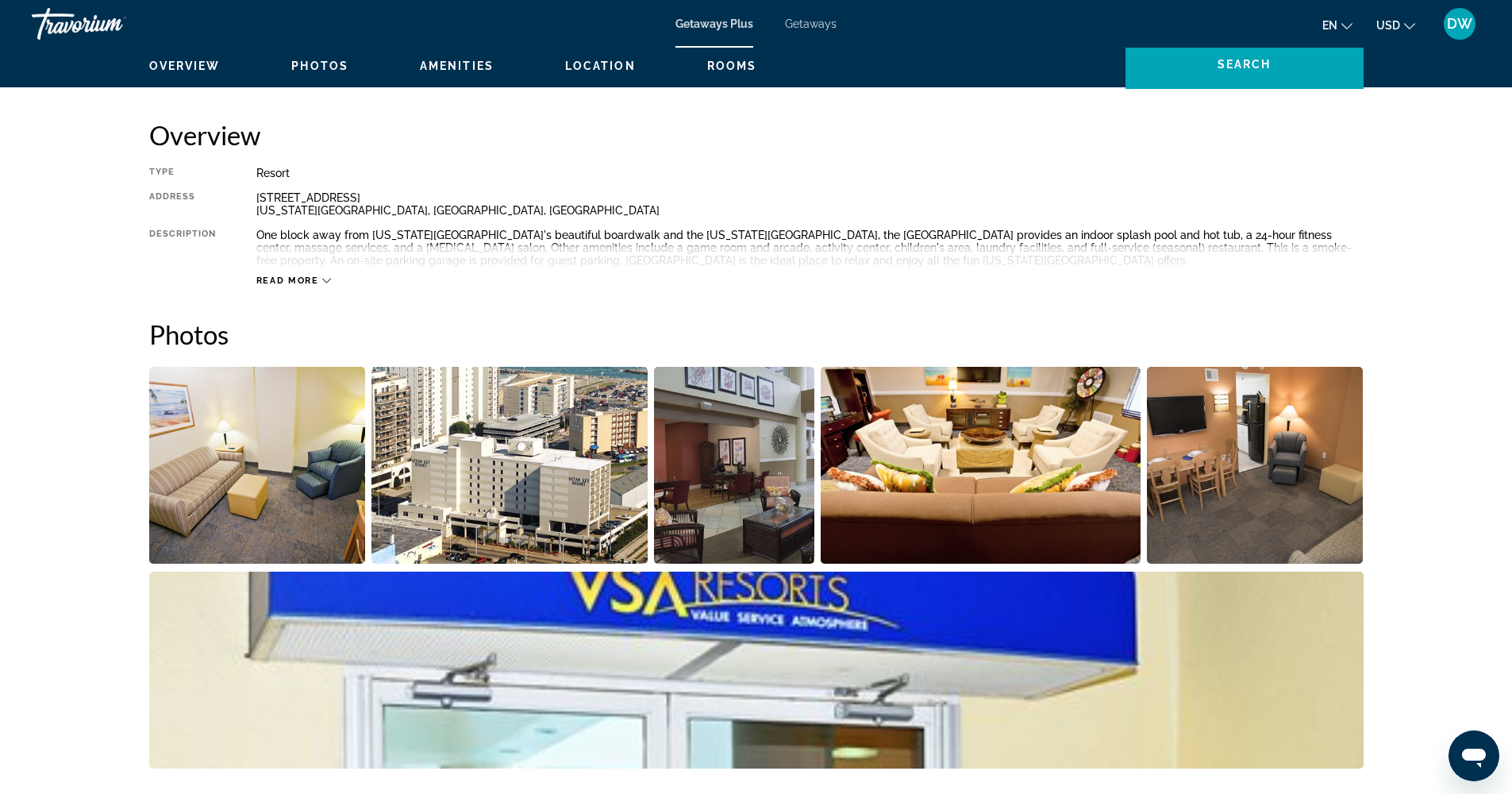
scroll to position [624, 0]
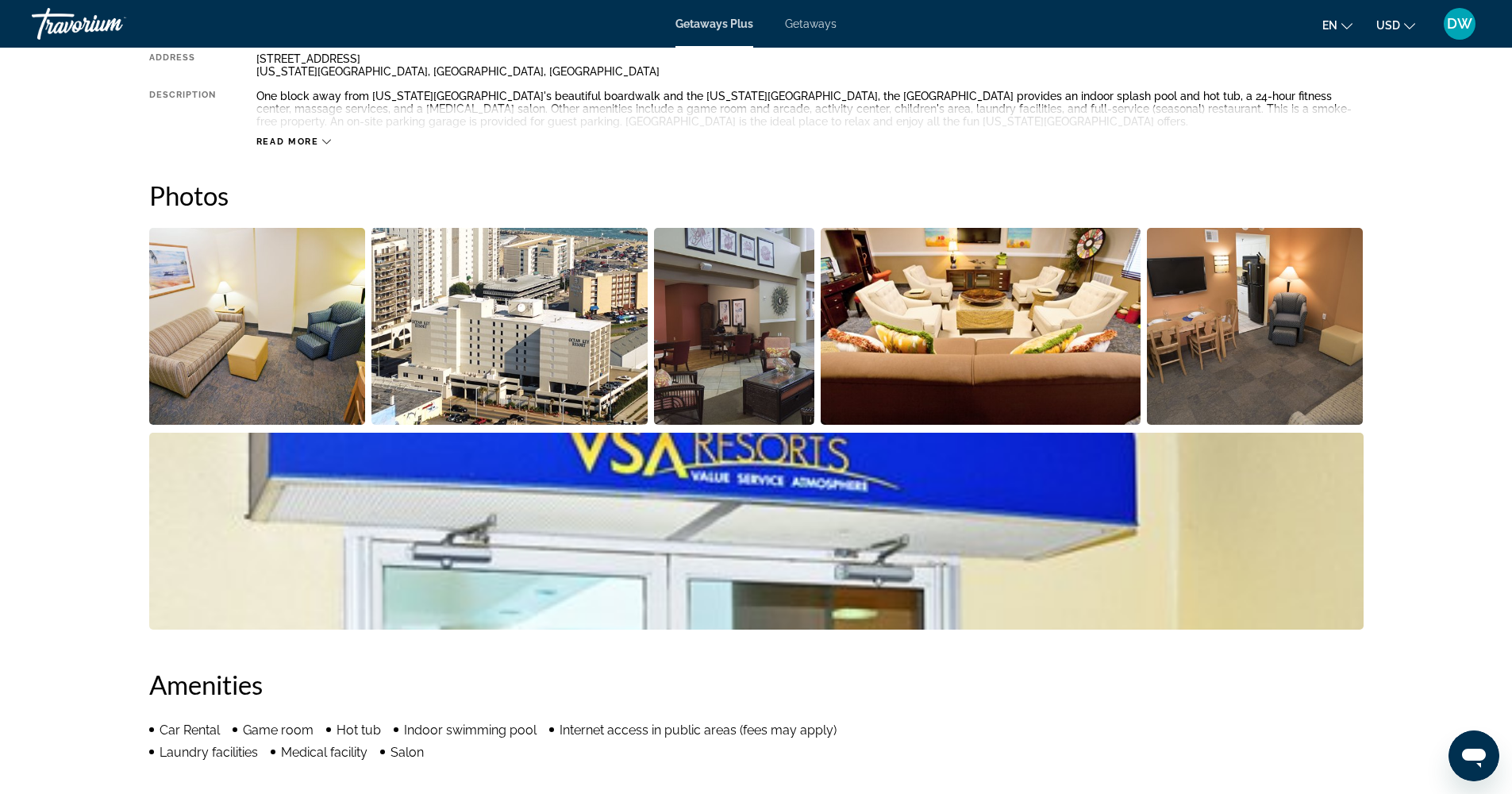
click at [232, 339] on img "Open full-screen image slider" at bounding box center [257, 325] width 217 height 197
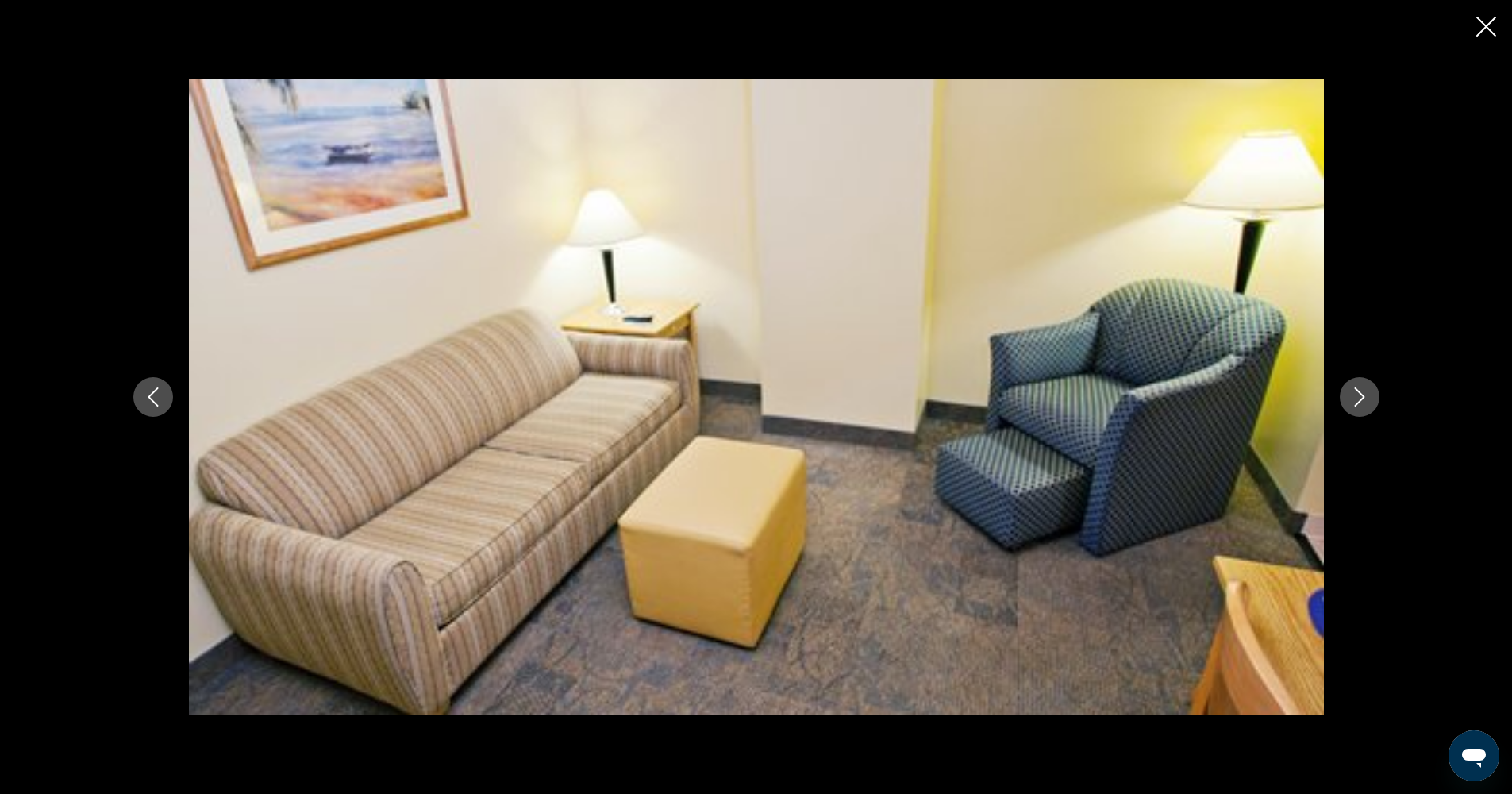
click at [1358, 389] on icon "Next image" at bounding box center [1359, 397] width 19 height 19
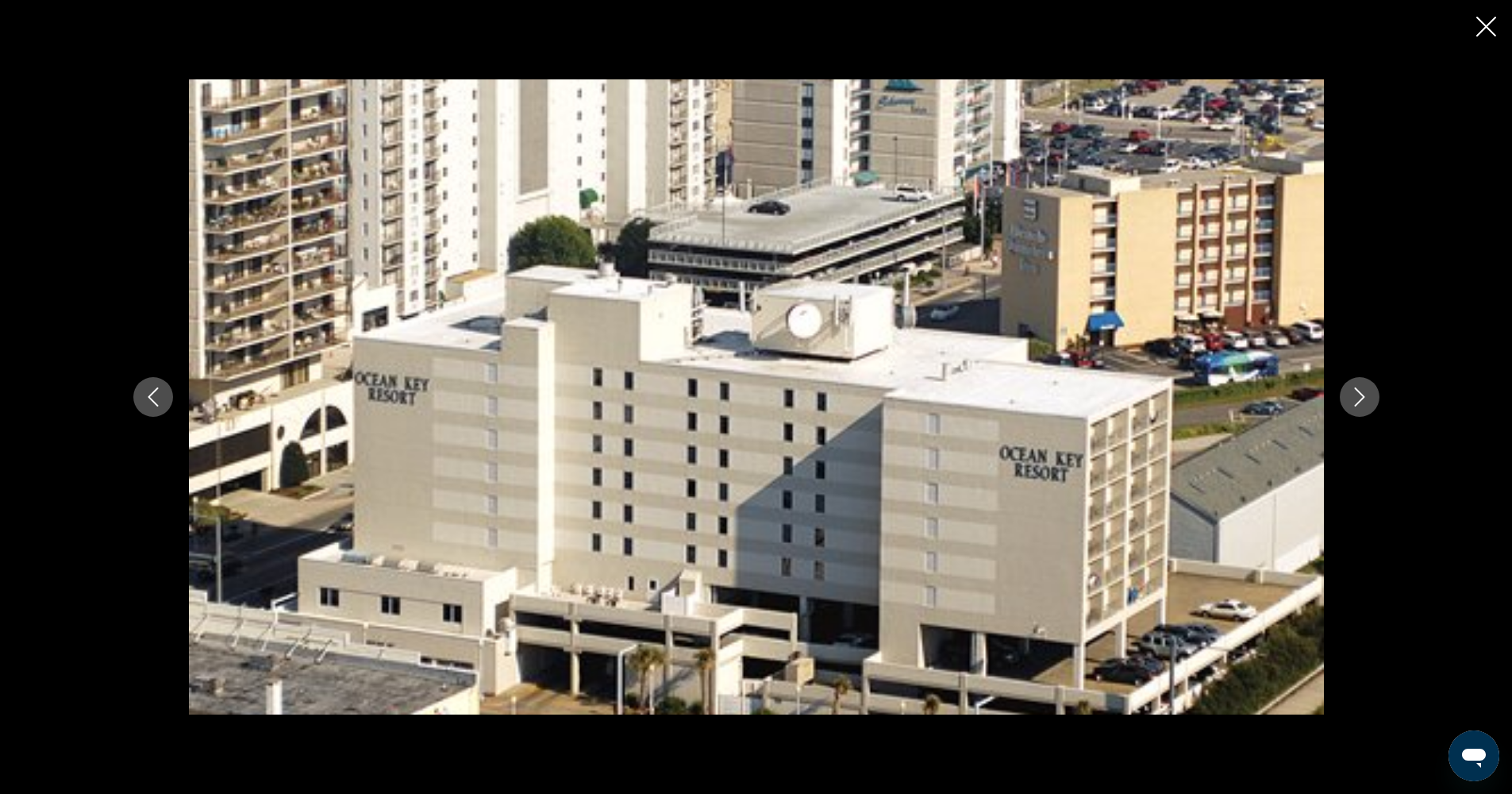
click at [1359, 388] on icon "Next image" at bounding box center [1359, 397] width 19 height 19
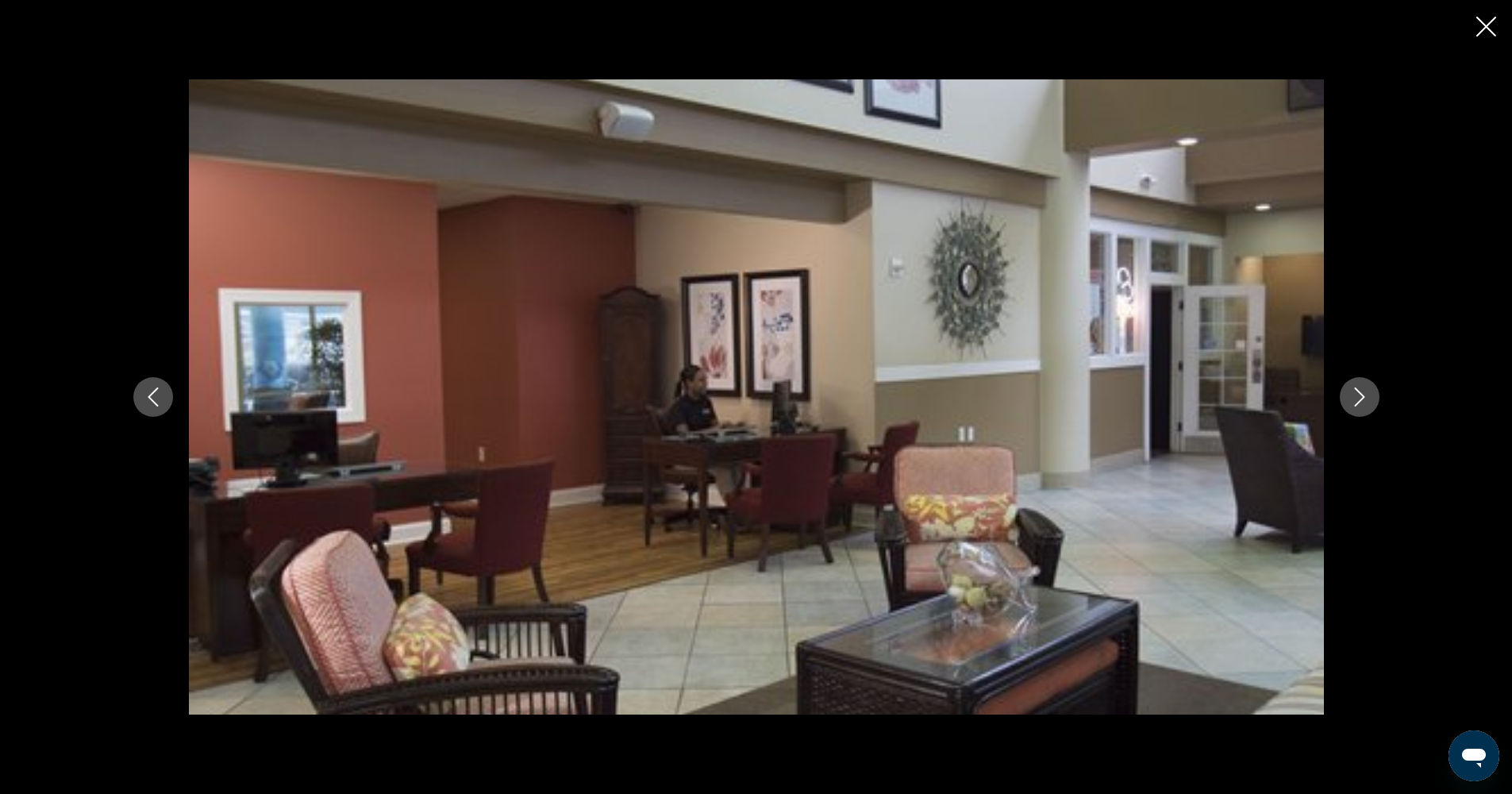
click at [1361, 382] on button "Next image" at bounding box center [1360, 397] width 40 height 40
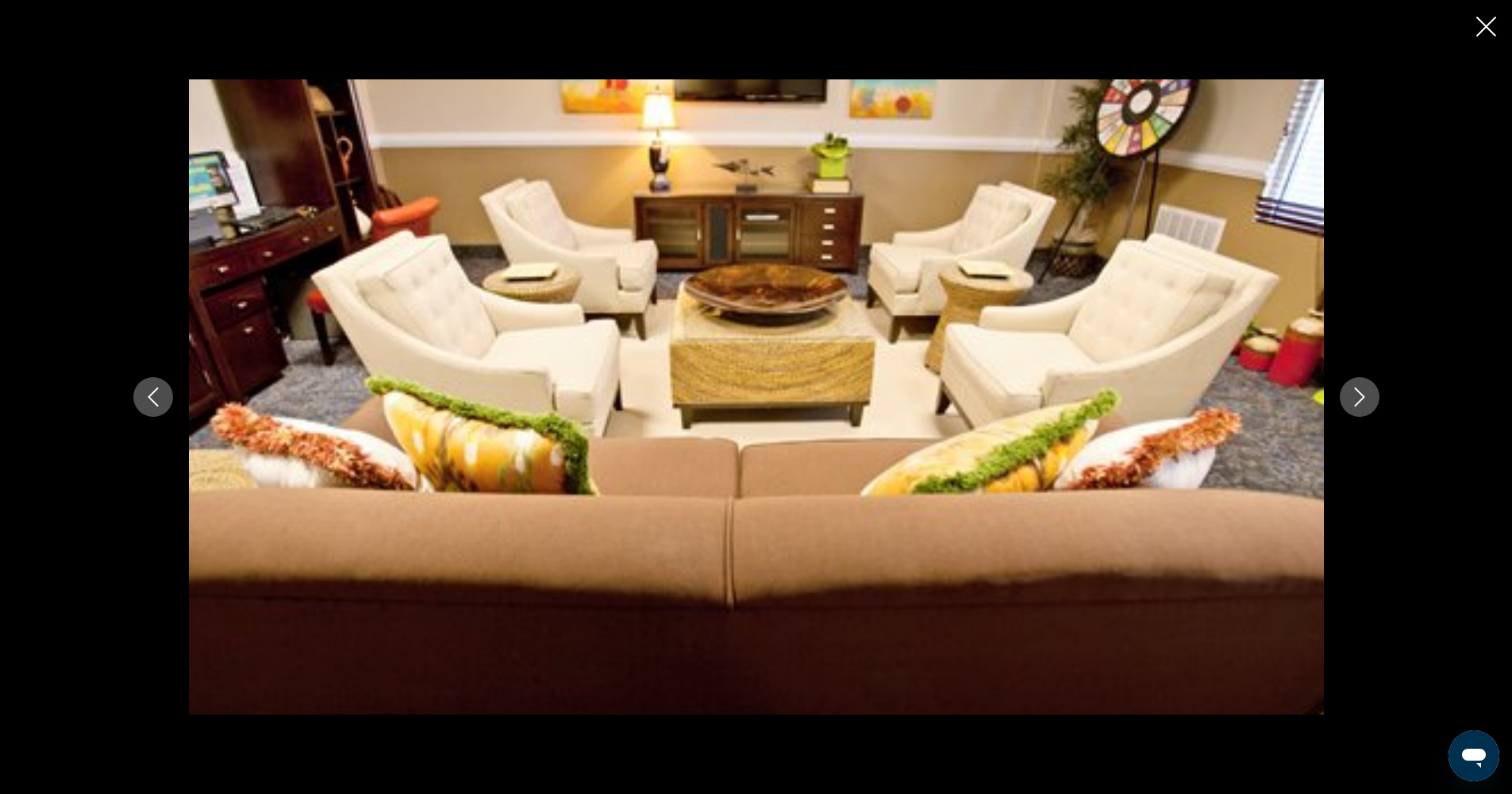
click at [1361, 380] on button "Next image" at bounding box center [1360, 397] width 40 height 40
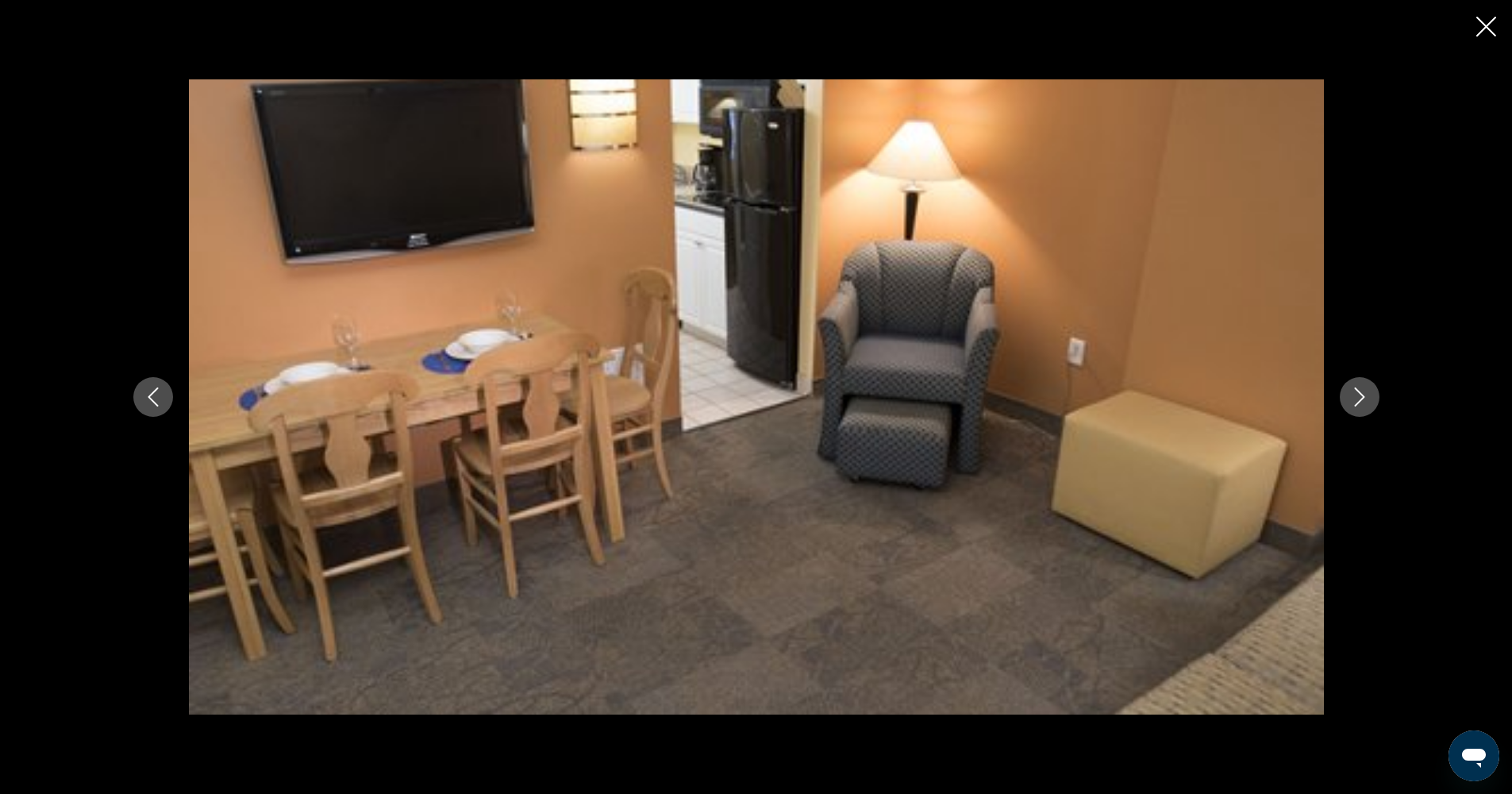
click at [1356, 394] on icon "Next image" at bounding box center [1359, 397] width 19 height 19
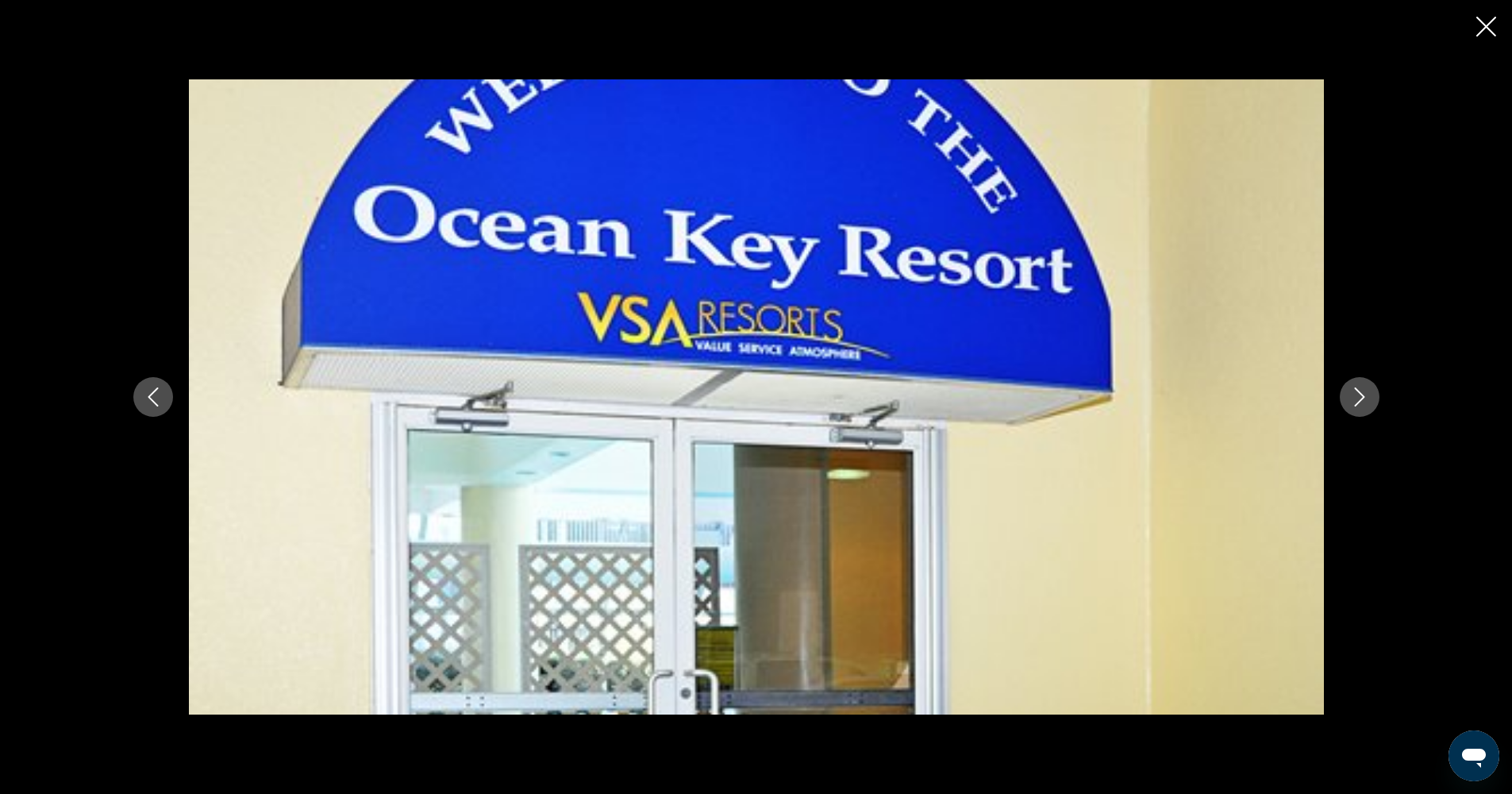
click at [1358, 391] on icon "Next image" at bounding box center [1359, 397] width 10 height 19
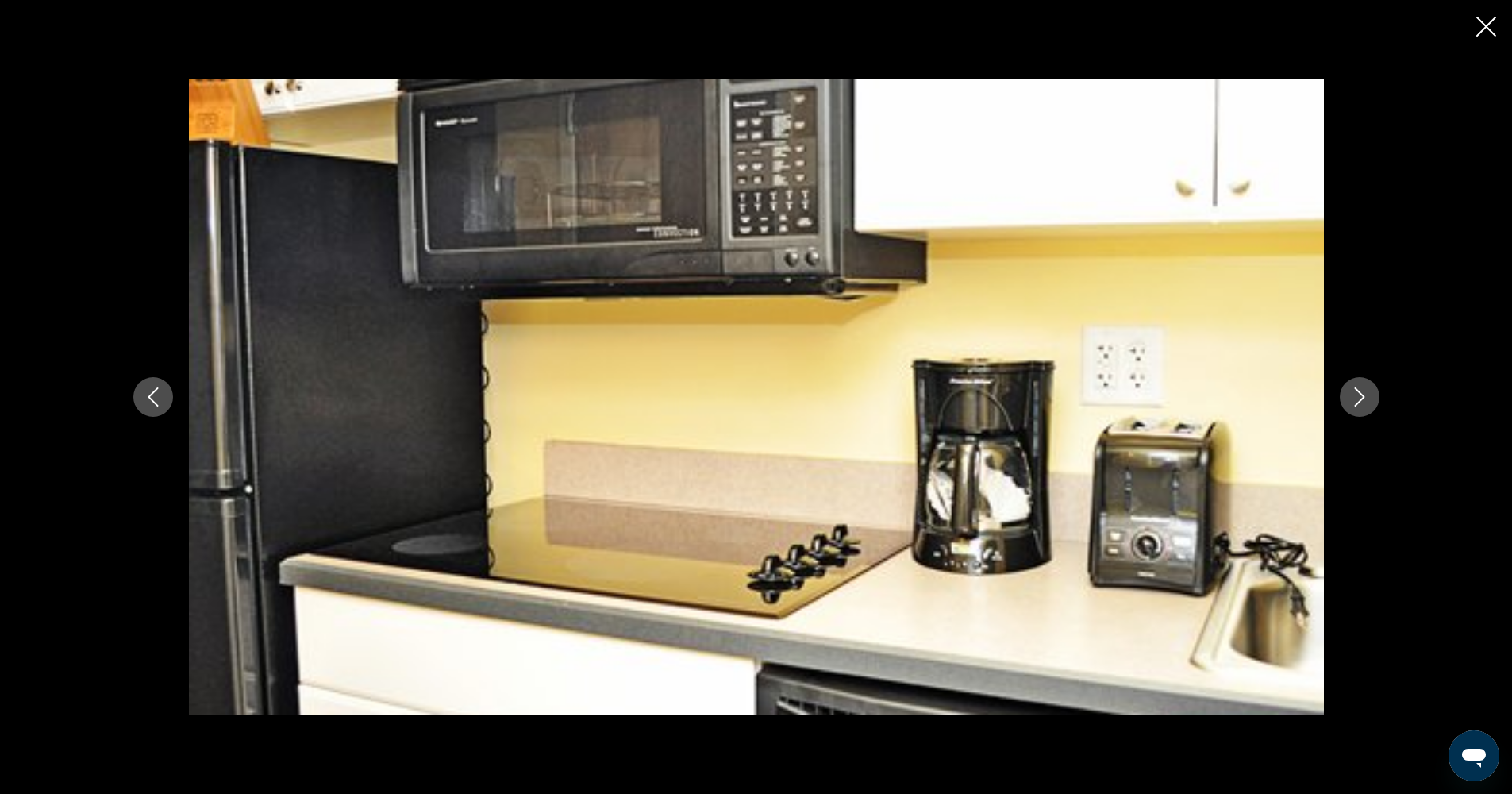
click at [1359, 386] on button "Next image" at bounding box center [1360, 397] width 40 height 40
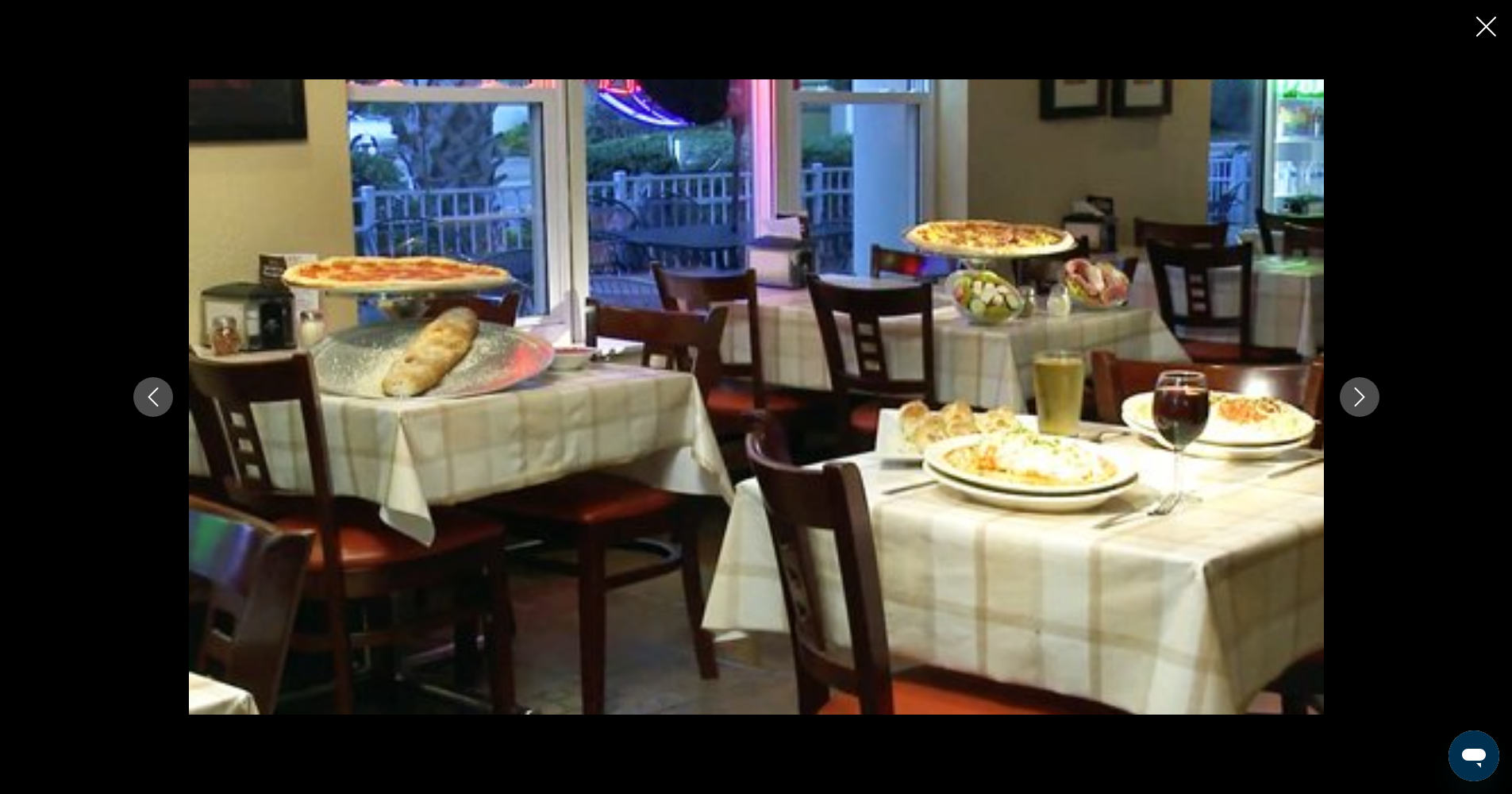
click at [1361, 375] on div "prev next" at bounding box center [756, 397] width 1277 height 635
click at [1355, 392] on icon "Next image" at bounding box center [1359, 397] width 19 height 19
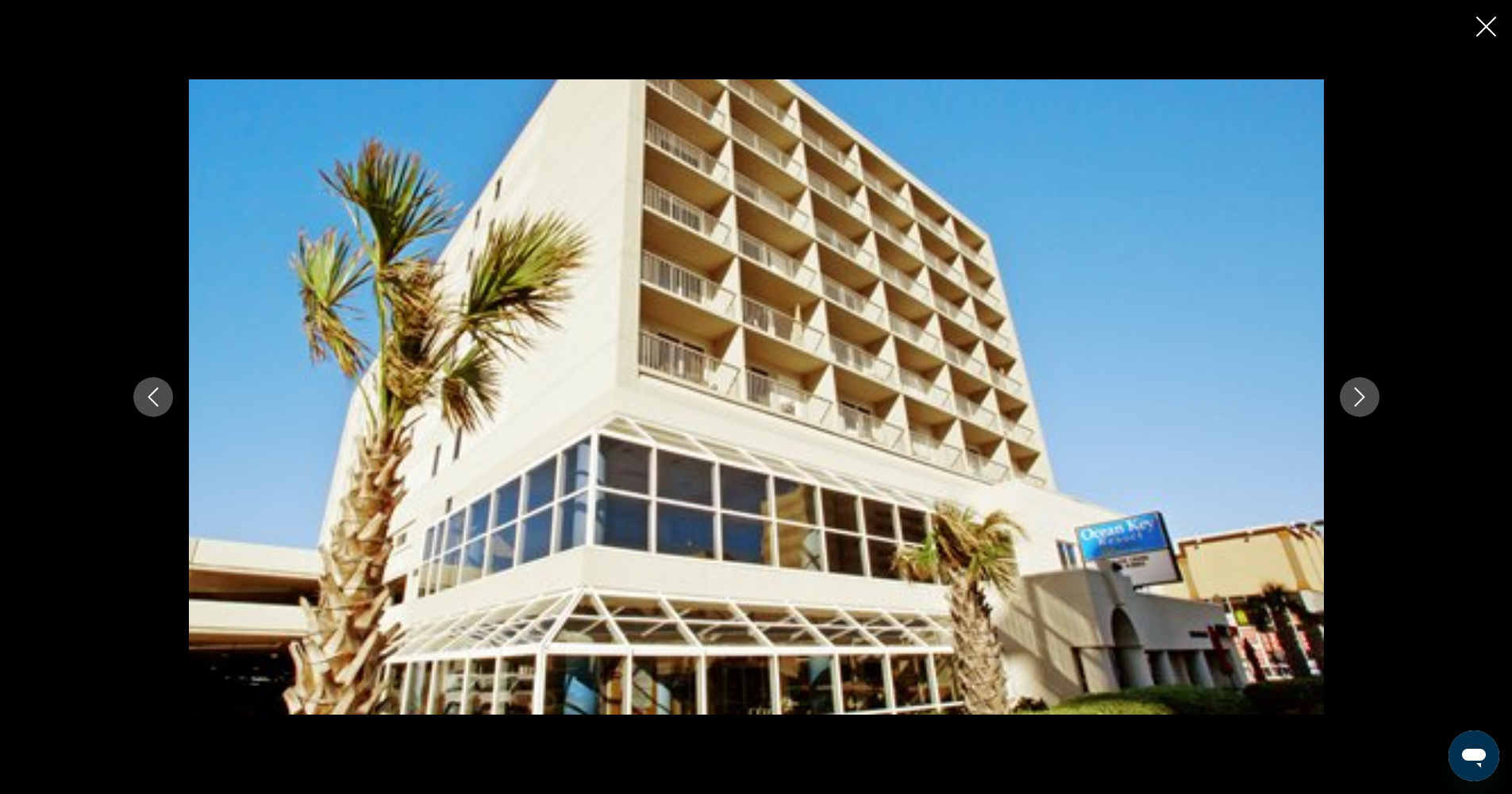
click at [1355, 392] on icon "Next image" at bounding box center [1359, 397] width 19 height 19
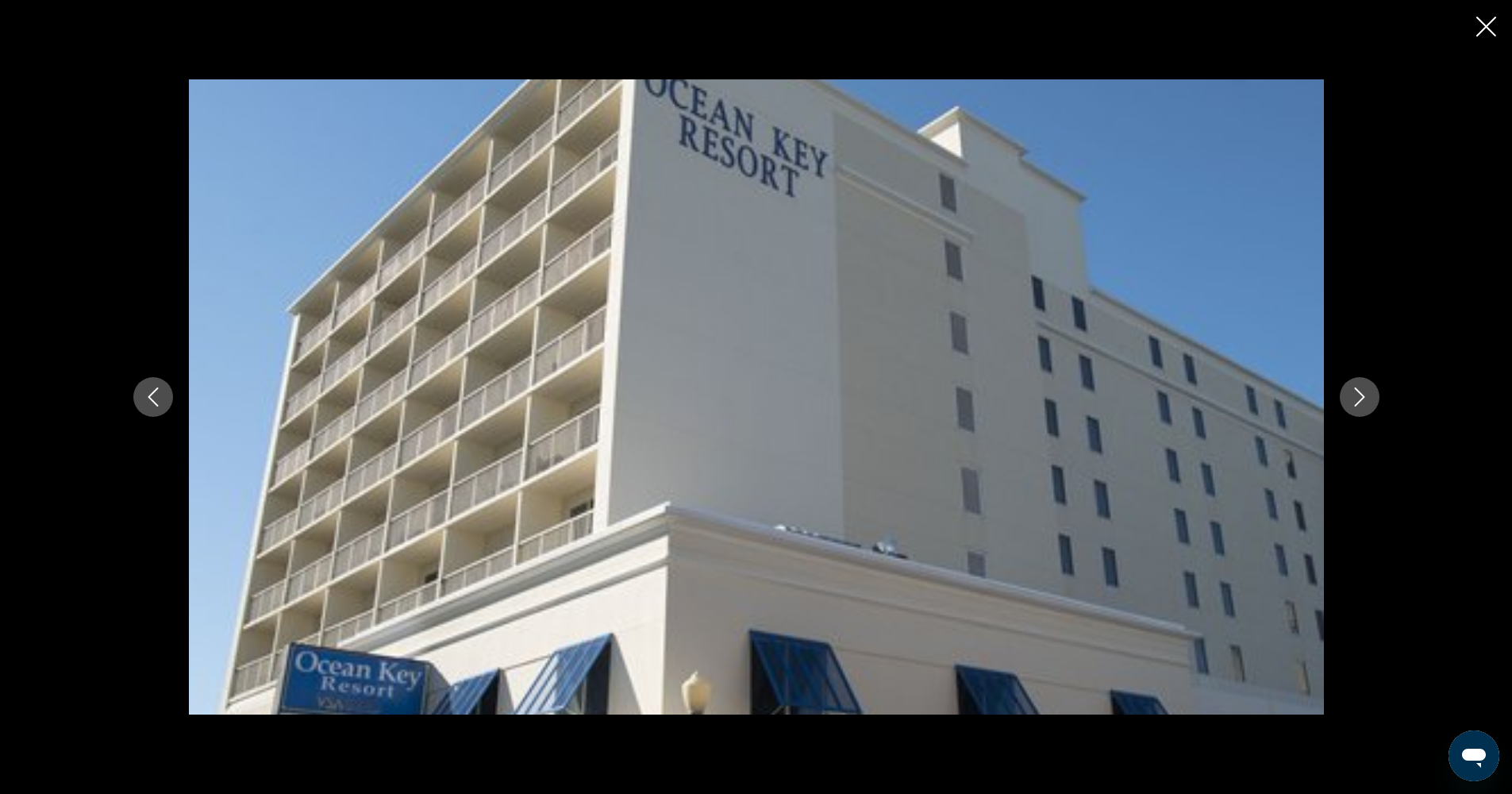
click at [1356, 390] on icon "Next image" at bounding box center [1359, 397] width 10 height 19
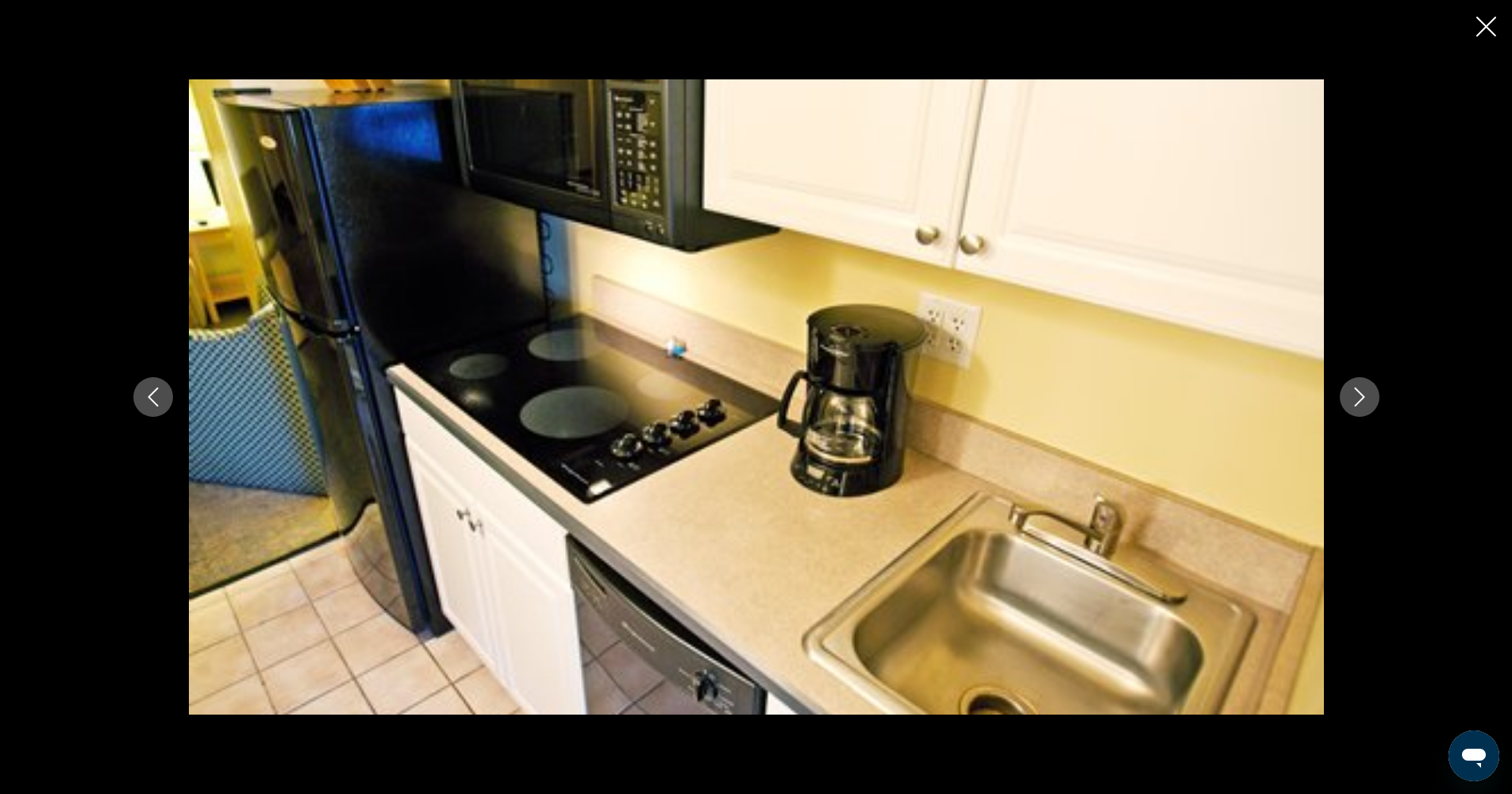
click at [1356, 389] on icon "Next image" at bounding box center [1359, 397] width 10 height 19
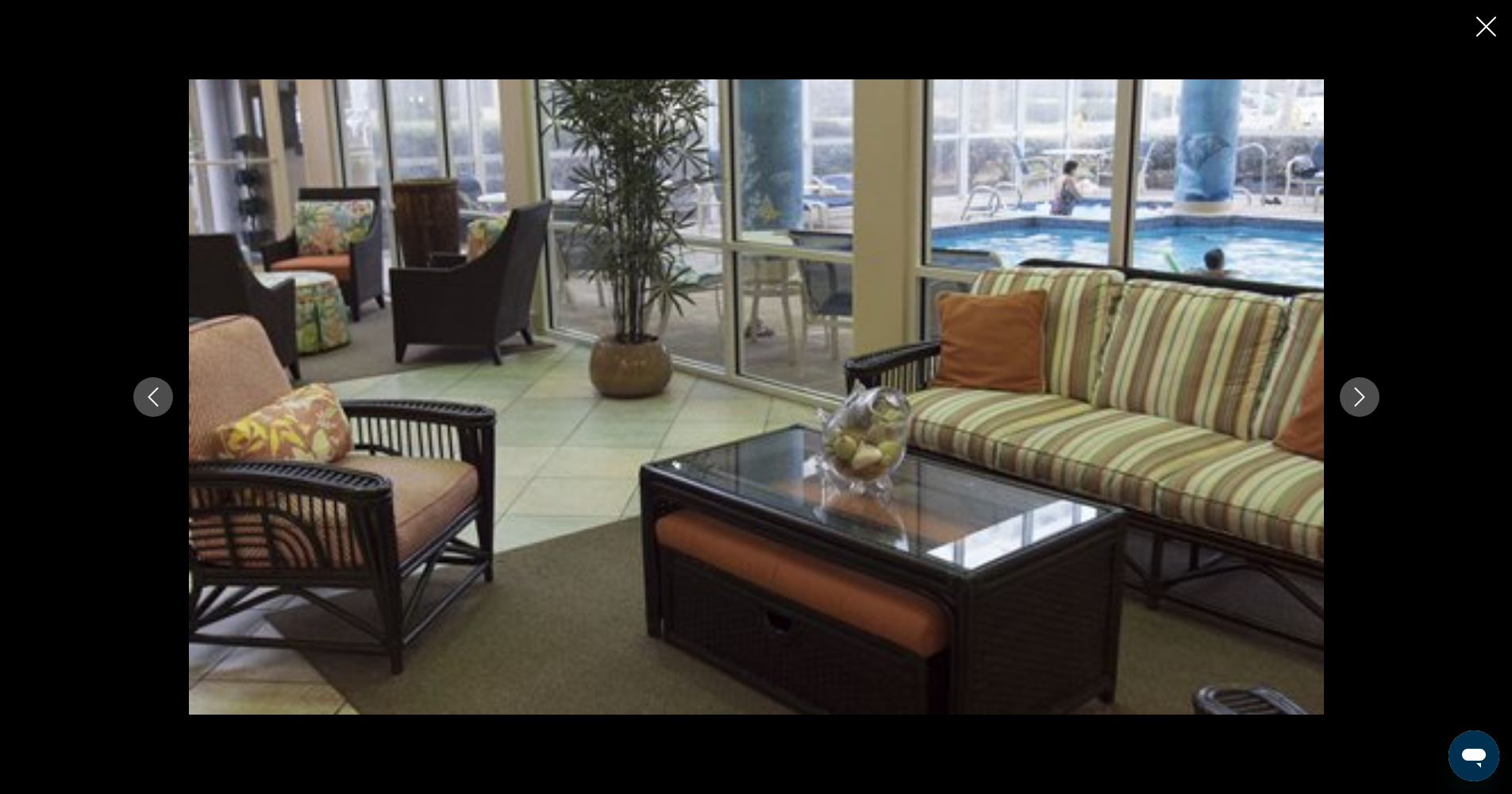
click at [1357, 385] on button "Next image" at bounding box center [1360, 397] width 40 height 40
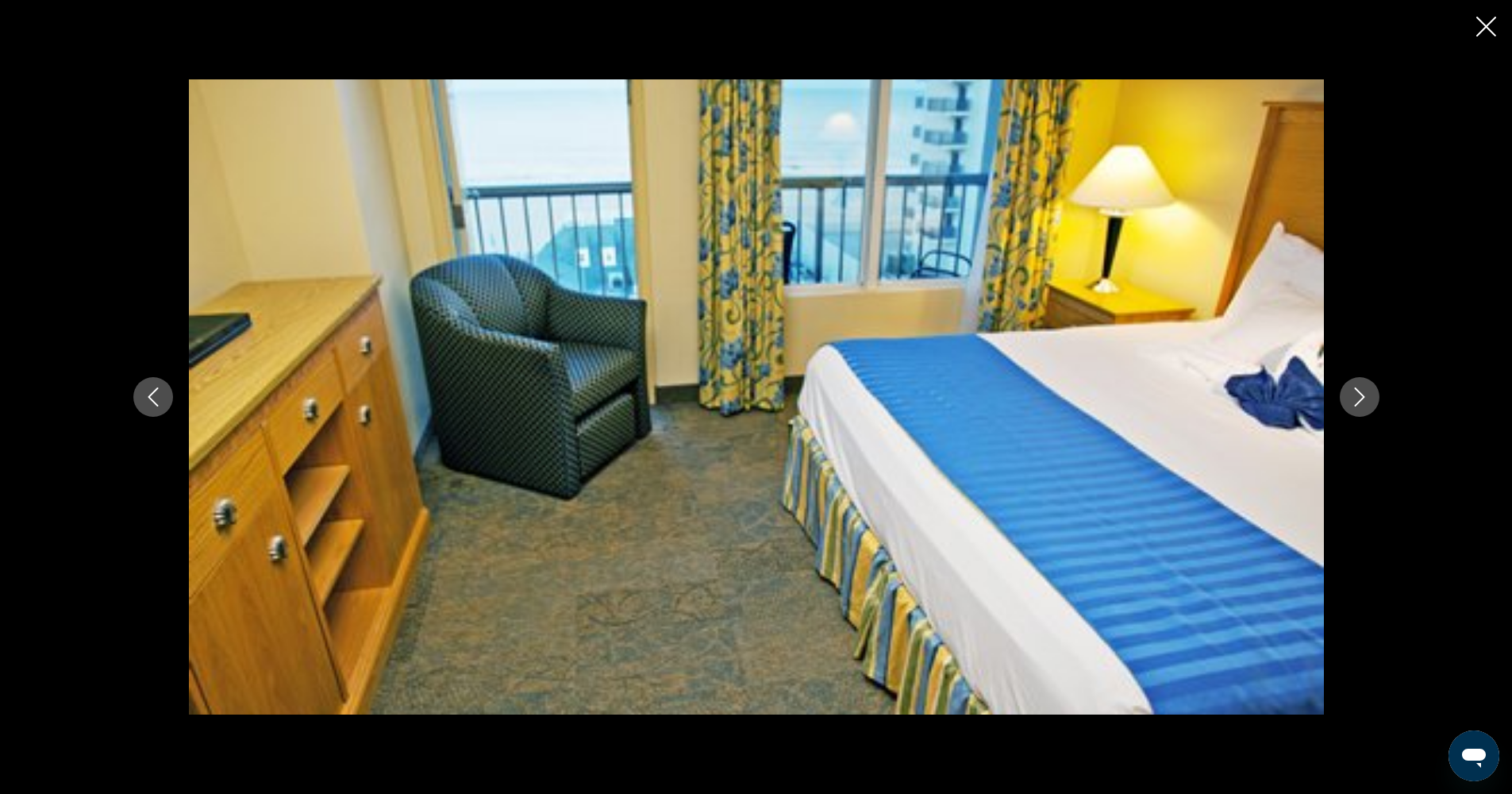
click at [1357, 384] on button "Next image" at bounding box center [1360, 397] width 40 height 40
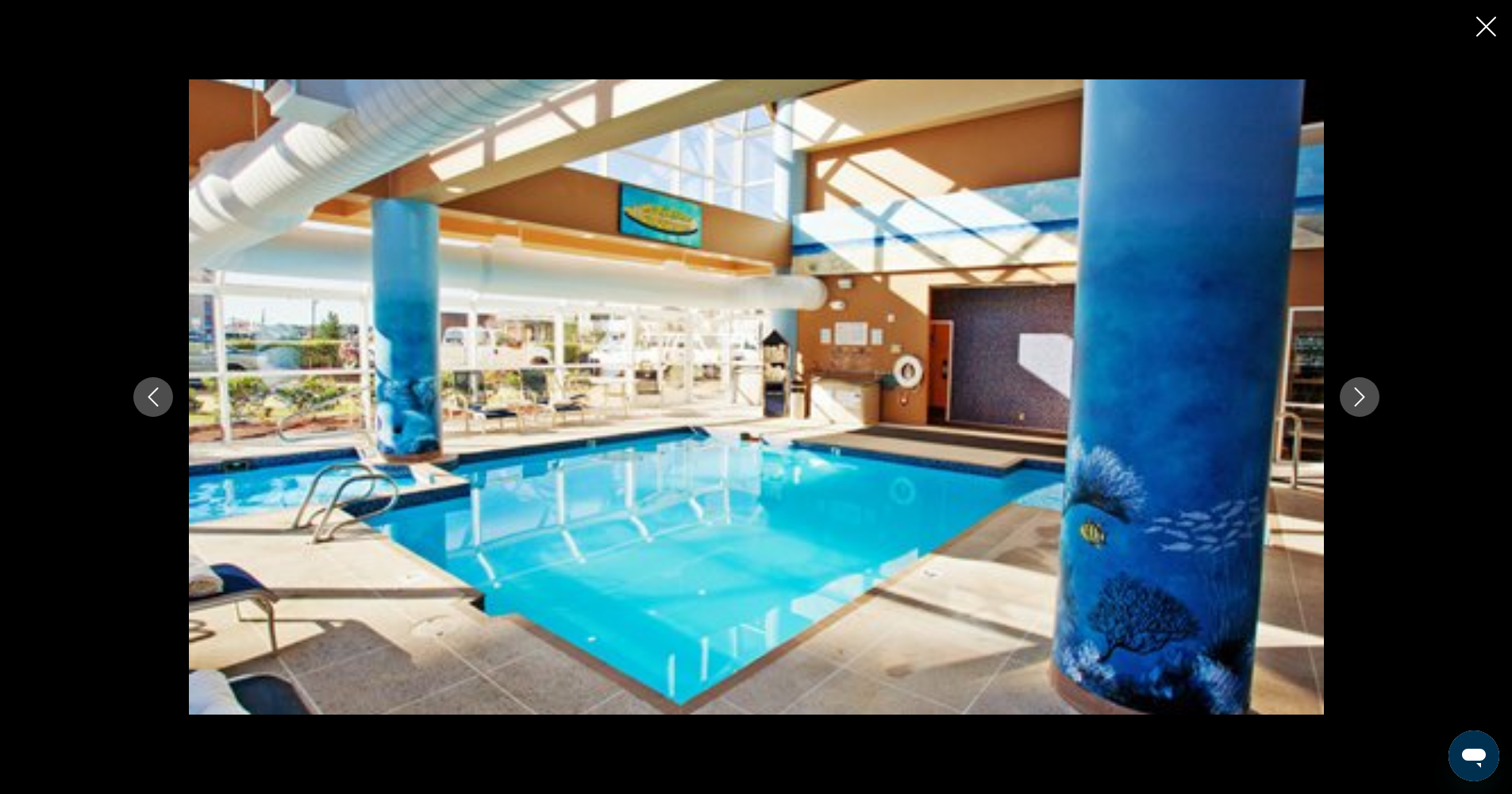
click at [1358, 382] on button "Next image" at bounding box center [1360, 397] width 40 height 40
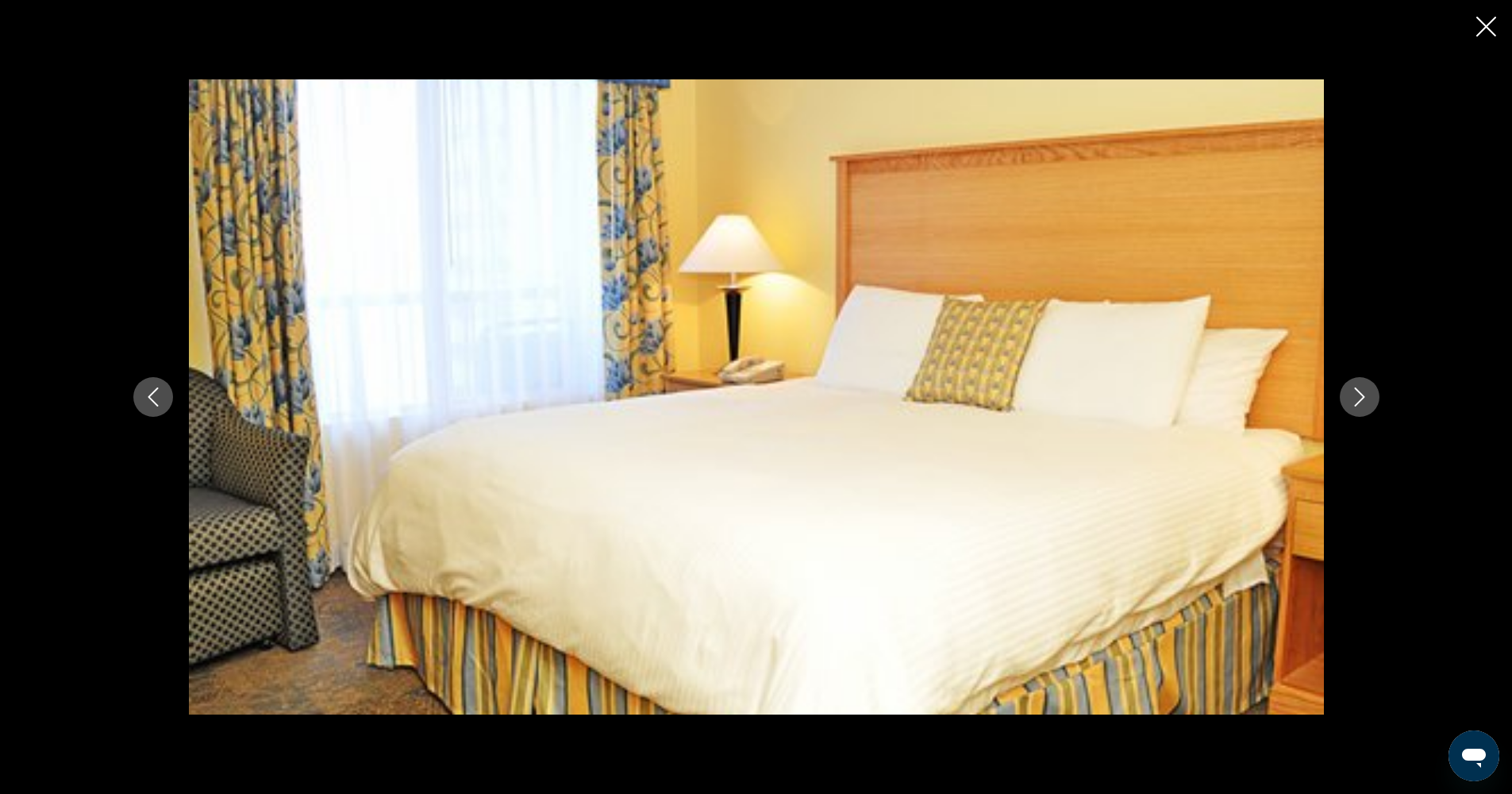
click at [1358, 381] on button "Next image" at bounding box center [1360, 397] width 40 height 40
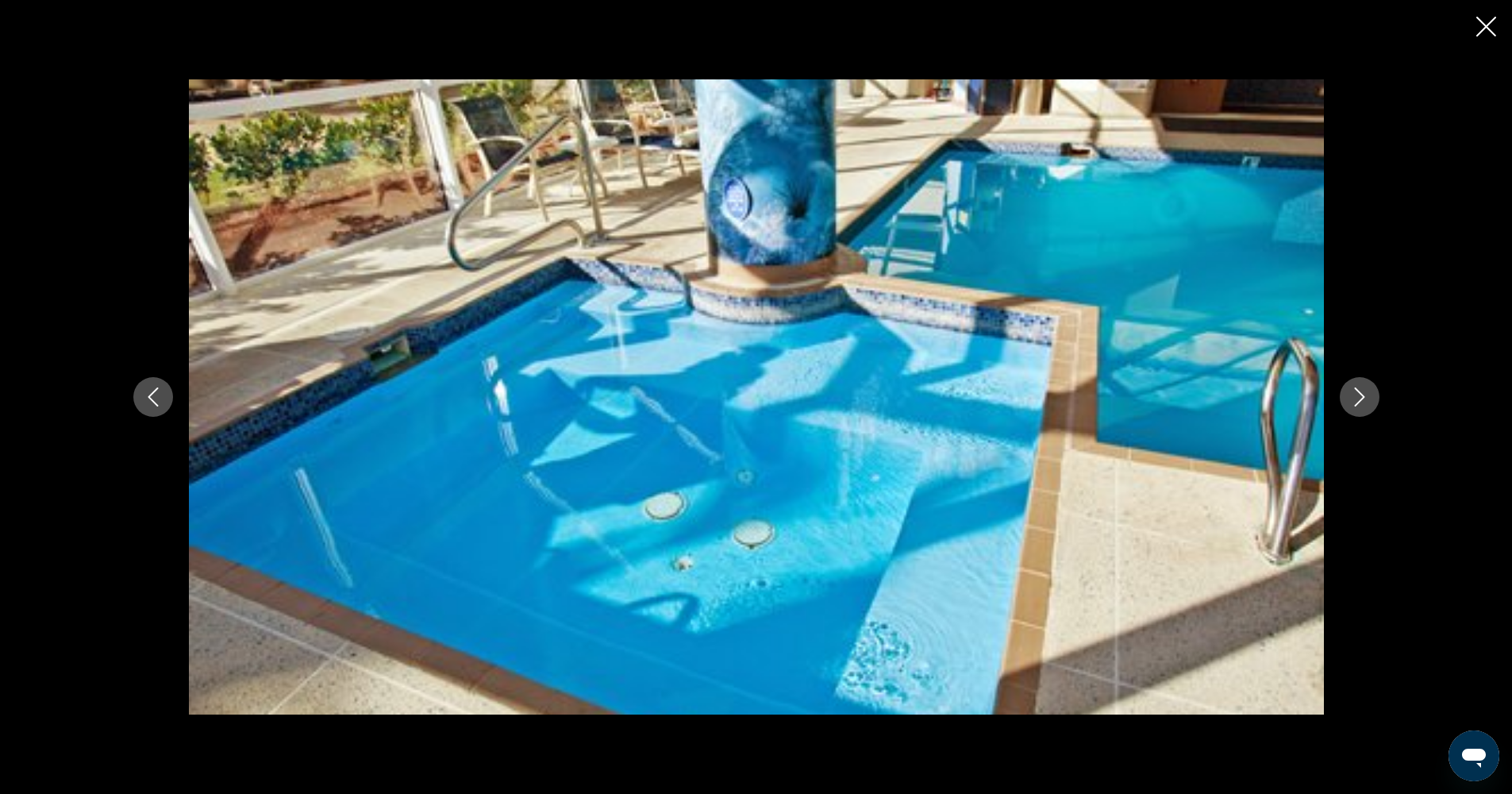
click at [1359, 377] on button "Next image" at bounding box center [1360, 397] width 40 height 40
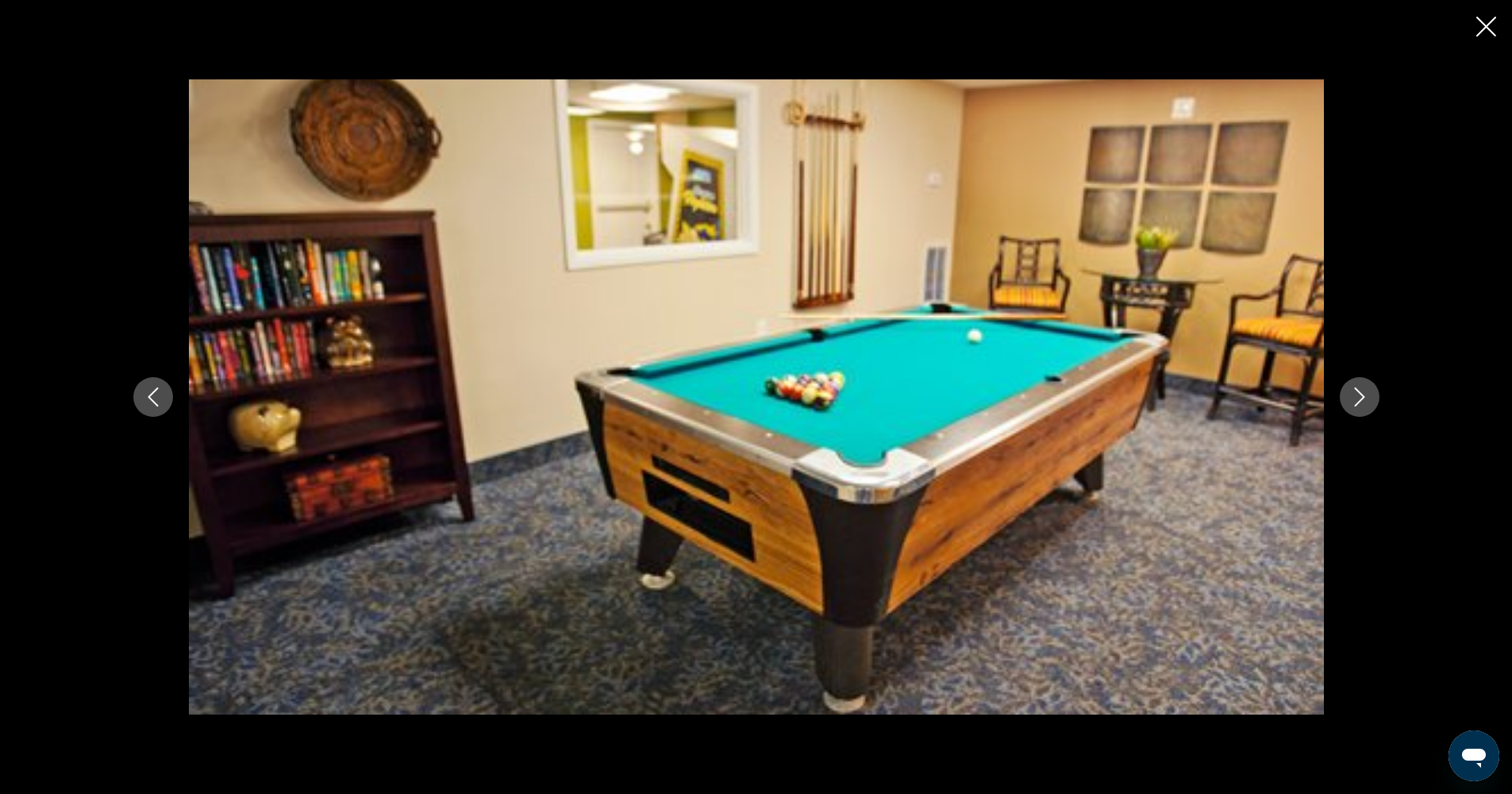
click at [1360, 375] on div "prev next" at bounding box center [756, 397] width 1277 height 635
click at [1357, 392] on icon "Next image" at bounding box center [1359, 397] width 19 height 19
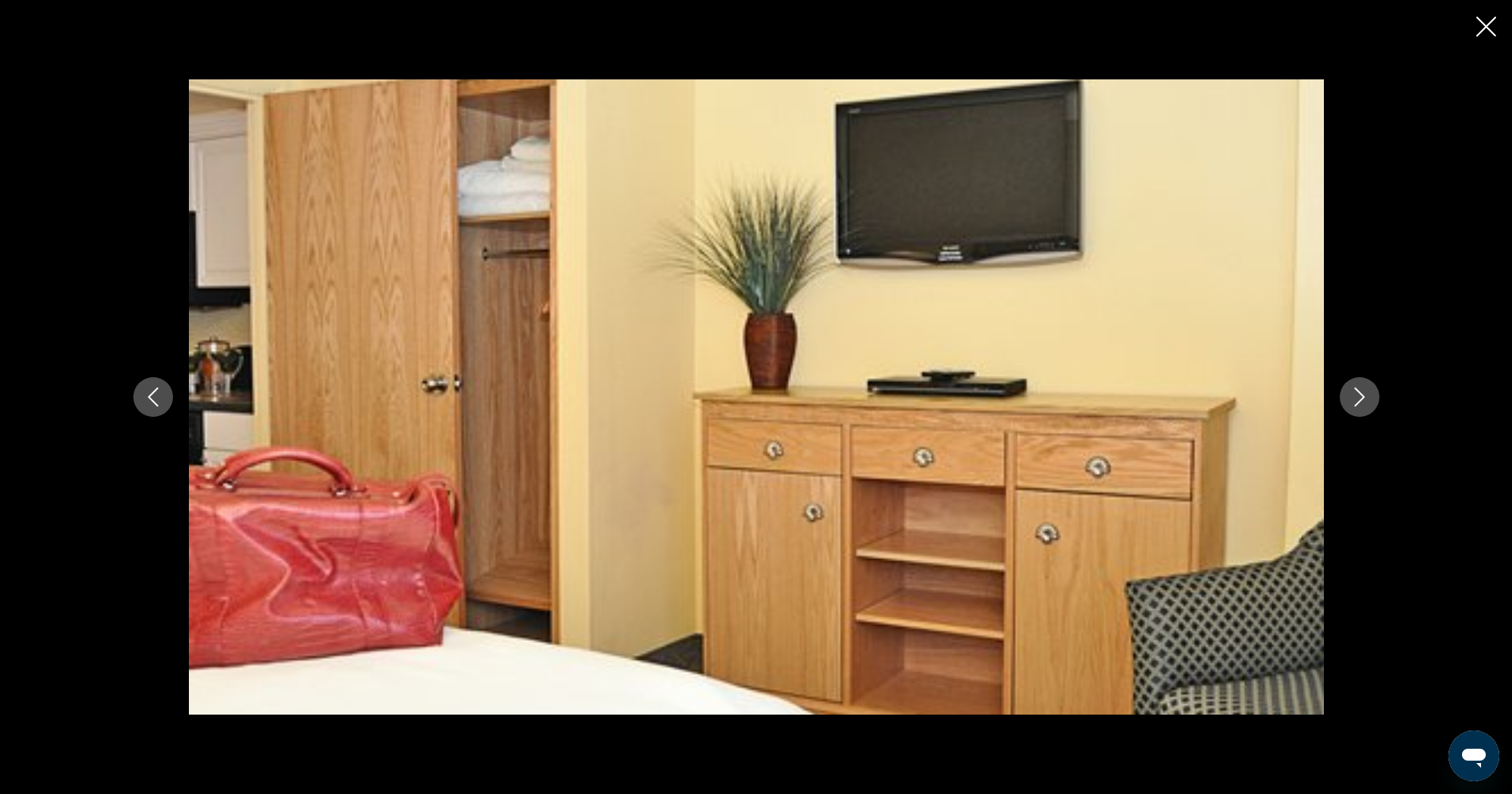
click at [1358, 391] on icon "Next image" at bounding box center [1359, 397] width 10 height 19
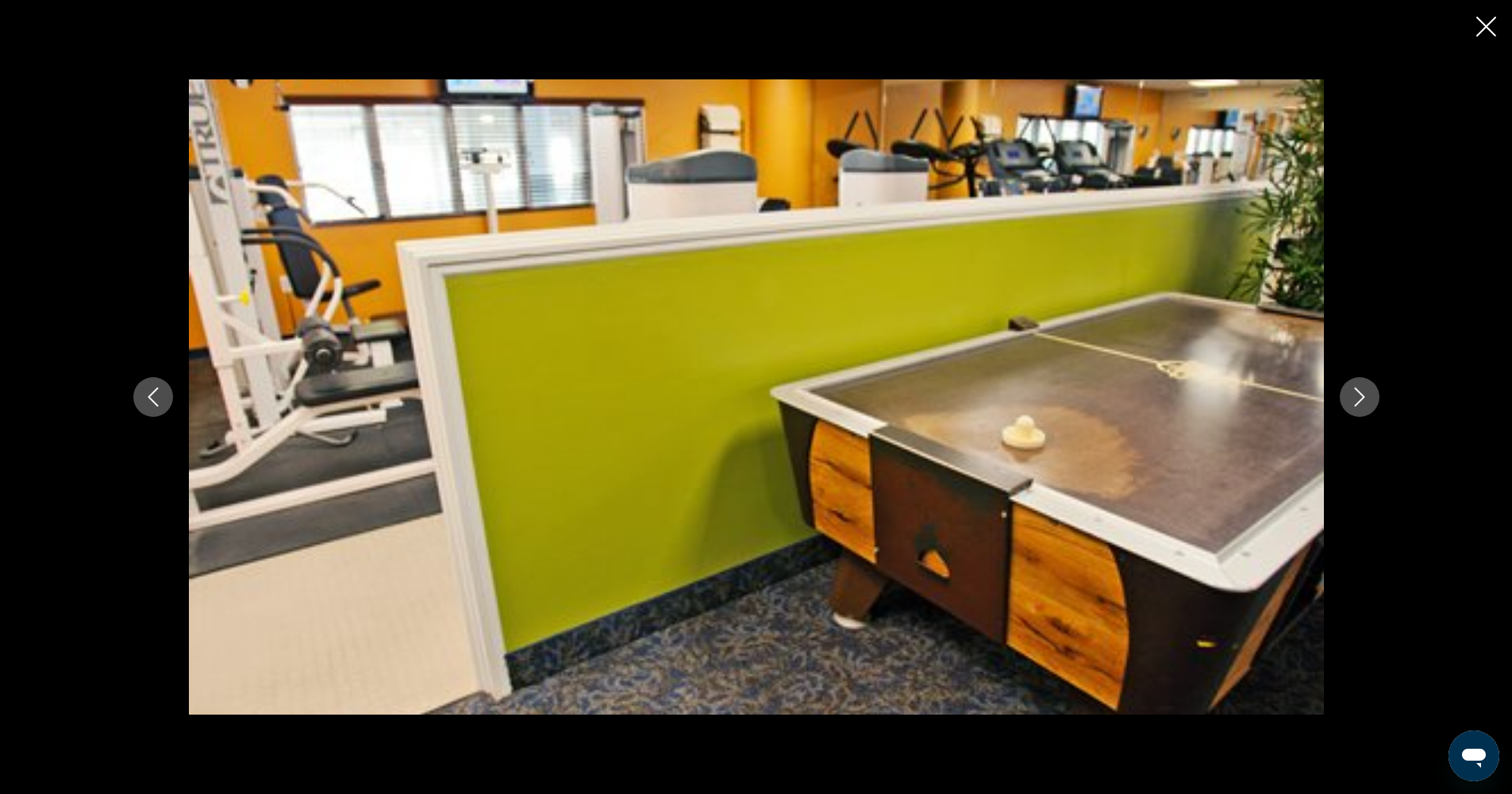
click at [1361, 383] on button "Next image" at bounding box center [1360, 397] width 40 height 40
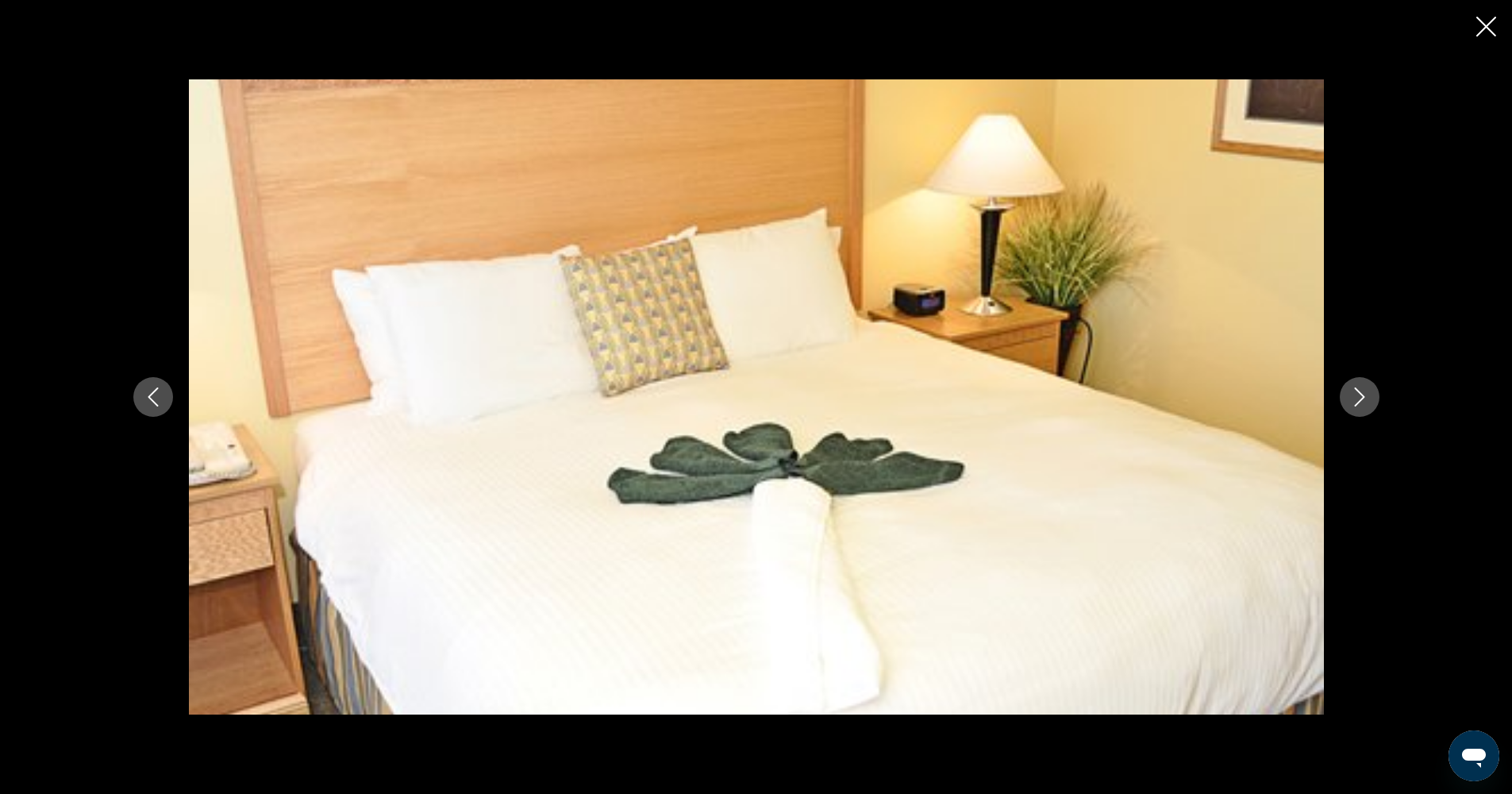
click at [1361, 381] on button "Next image" at bounding box center [1360, 397] width 40 height 40
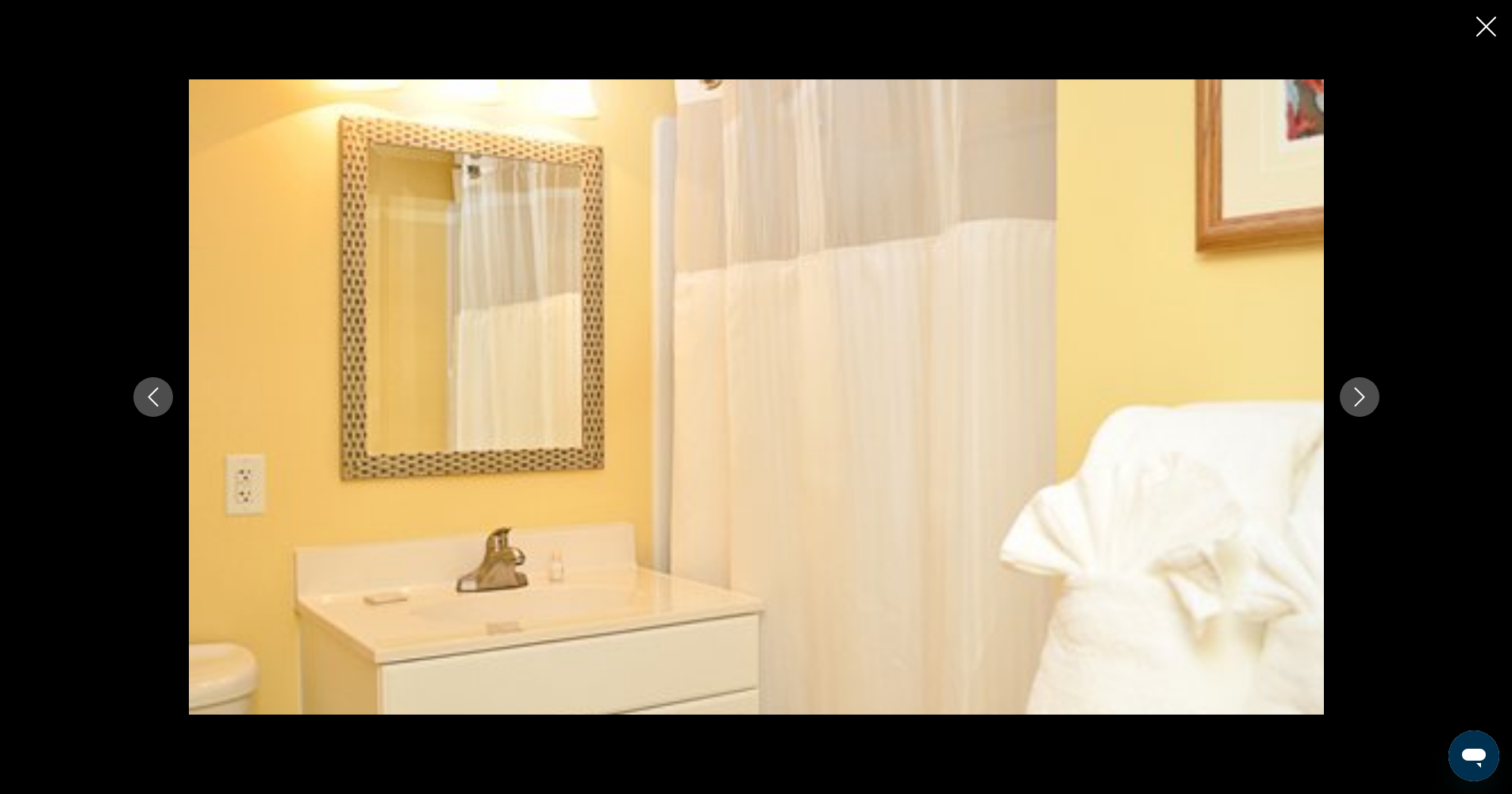
click at [1362, 377] on button "Next image" at bounding box center [1360, 397] width 40 height 40
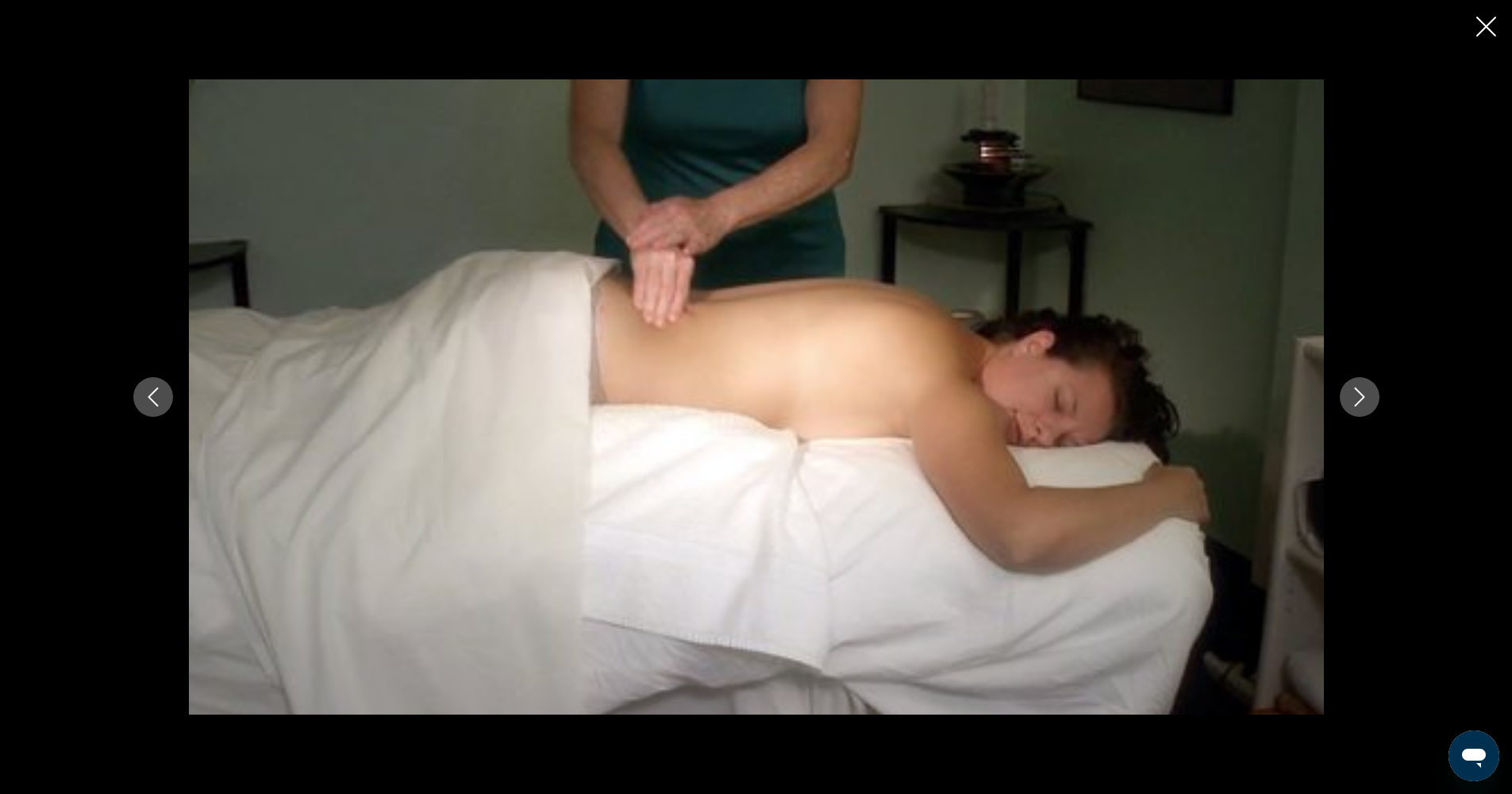
click at [1366, 369] on div "prev next" at bounding box center [756, 397] width 1277 height 635
click at [1358, 388] on icon "Next image" at bounding box center [1359, 397] width 19 height 19
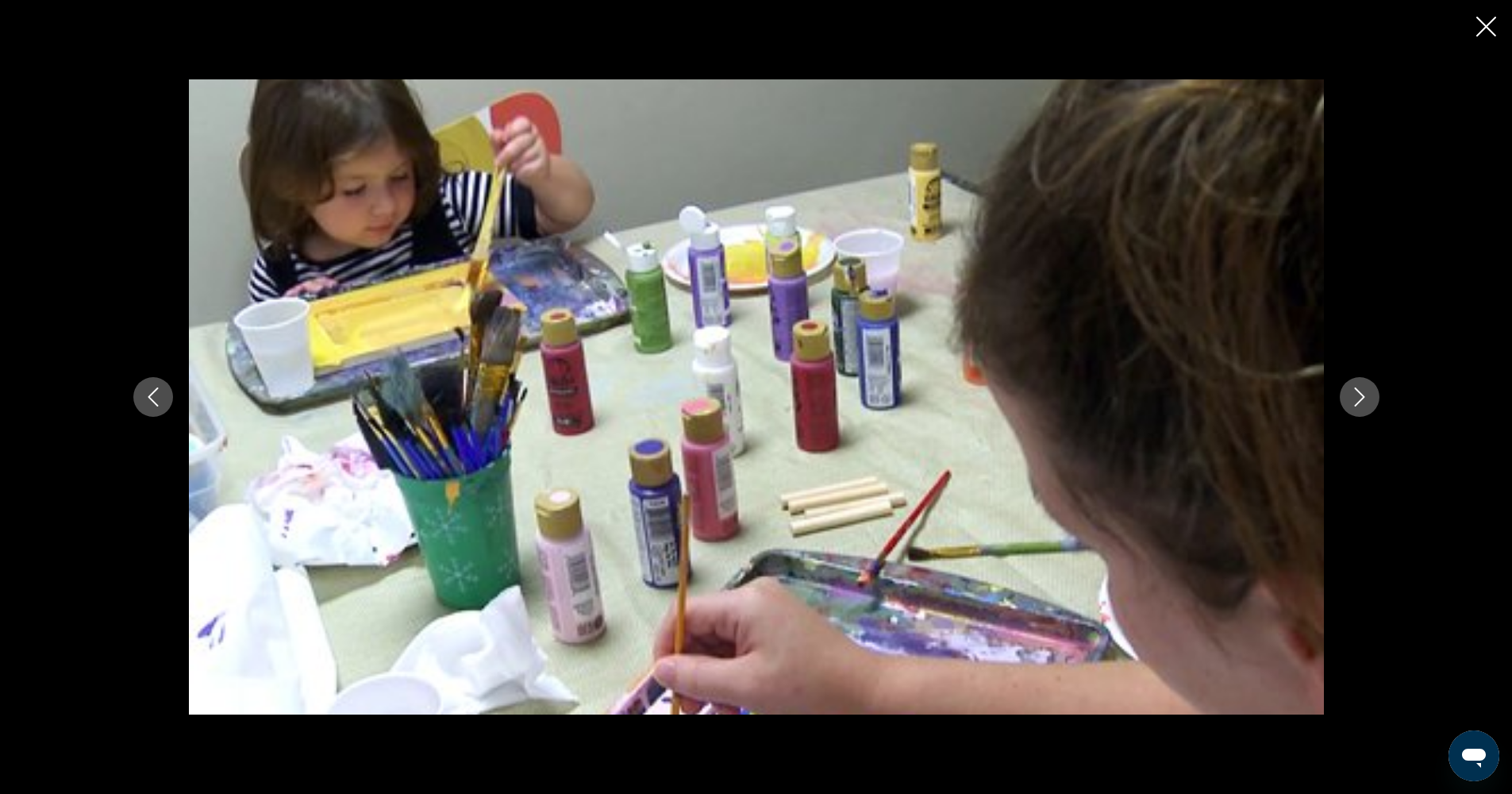
click at [1361, 382] on button "Next image" at bounding box center [1360, 397] width 40 height 40
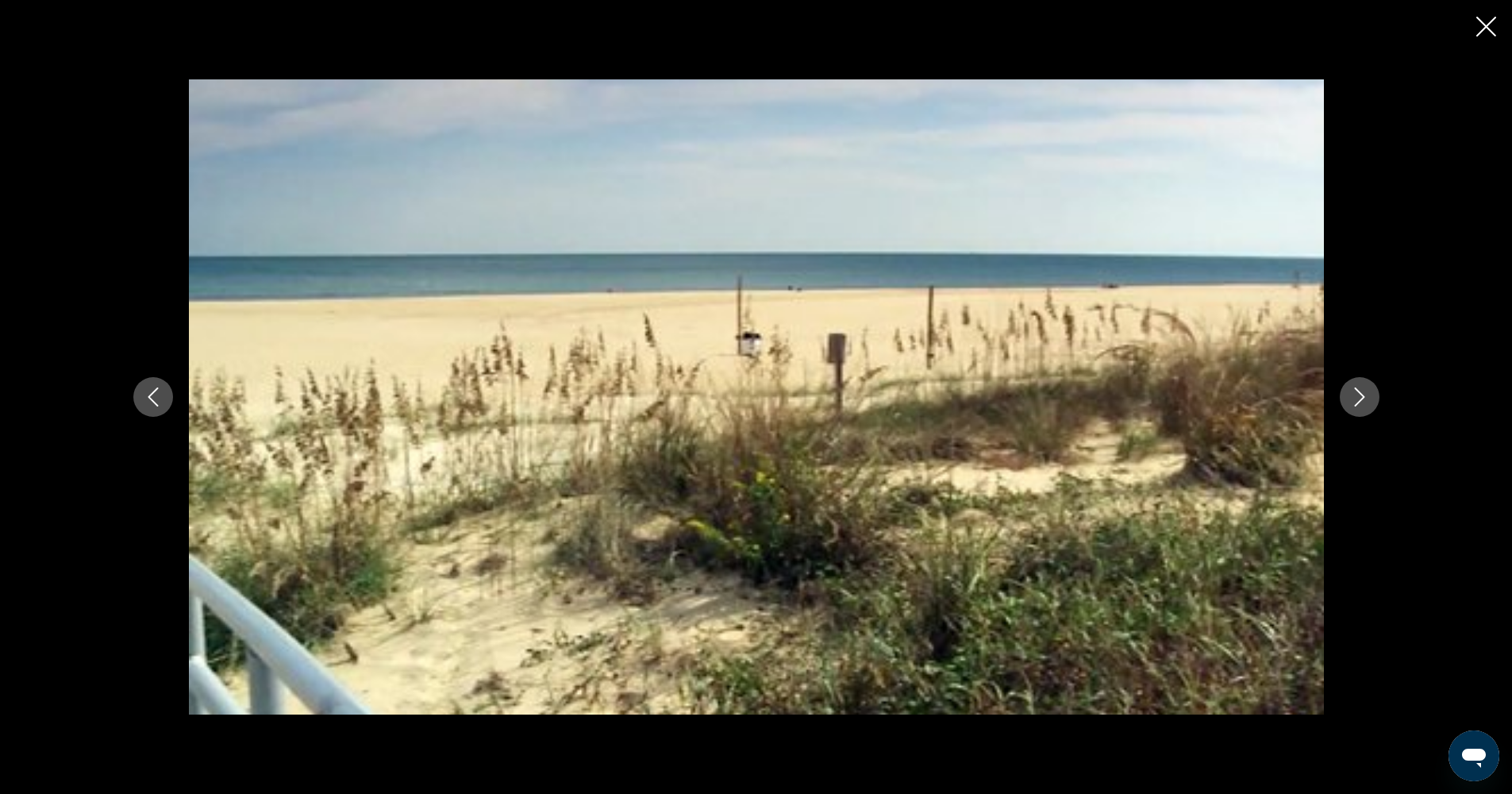
click at [1361, 380] on button "Next image" at bounding box center [1360, 397] width 40 height 40
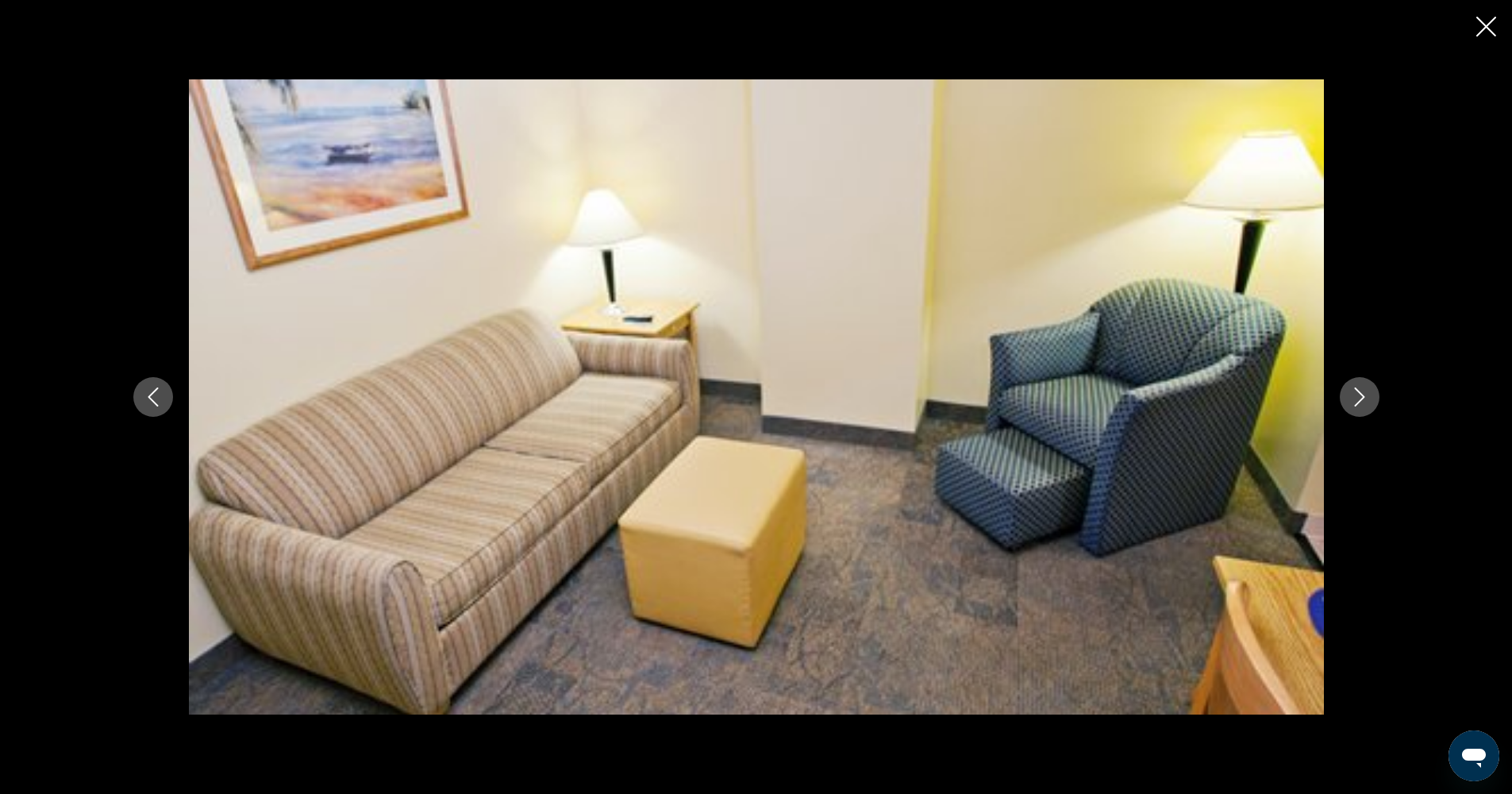
click at [1361, 377] on button "Next image" at bounding box center [1360, 397] width 40 height 40
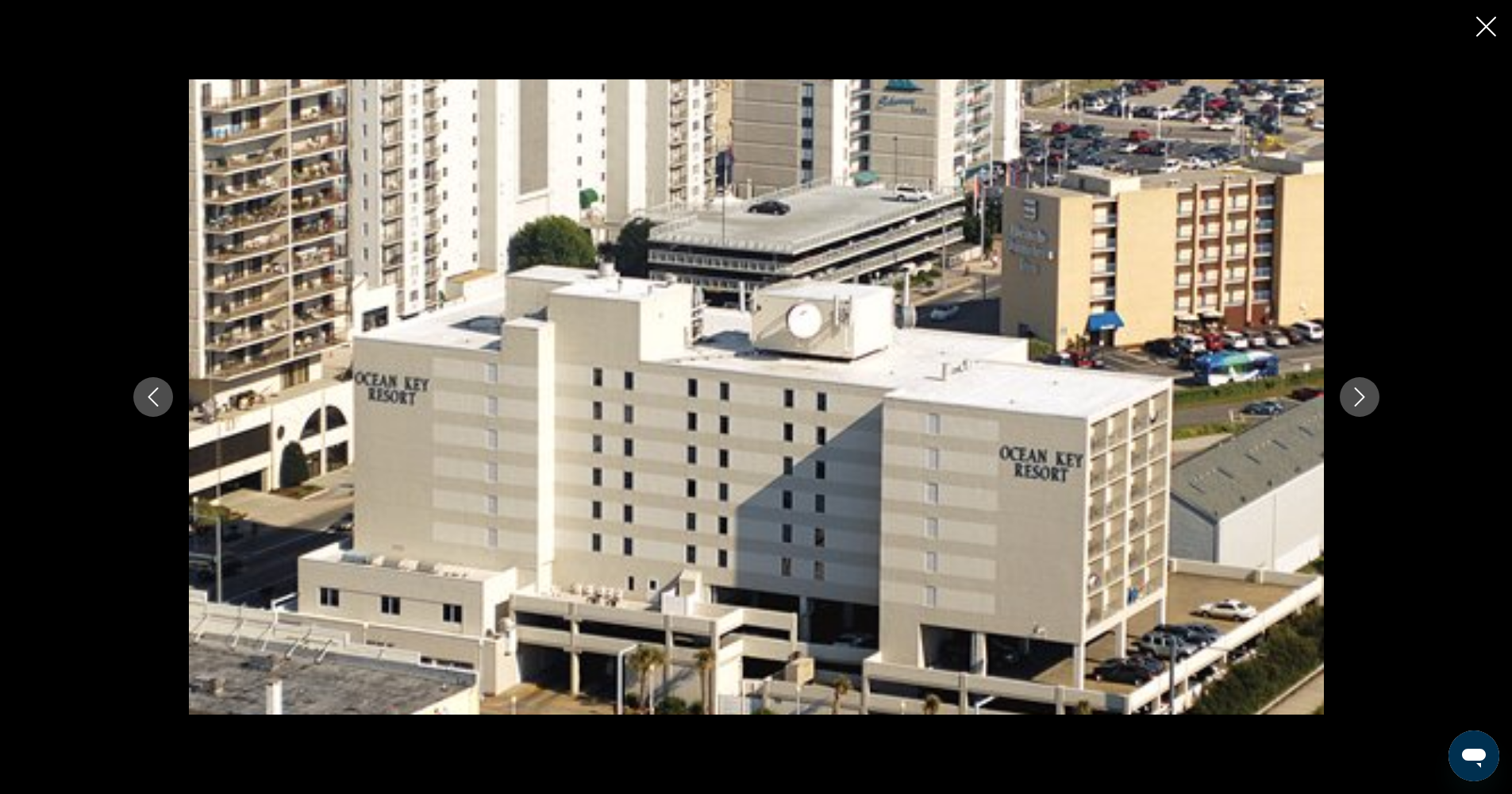
click at [1489, 24] on icon "Close slideshow" at bounding box center [1486, 26] width 20 height 20
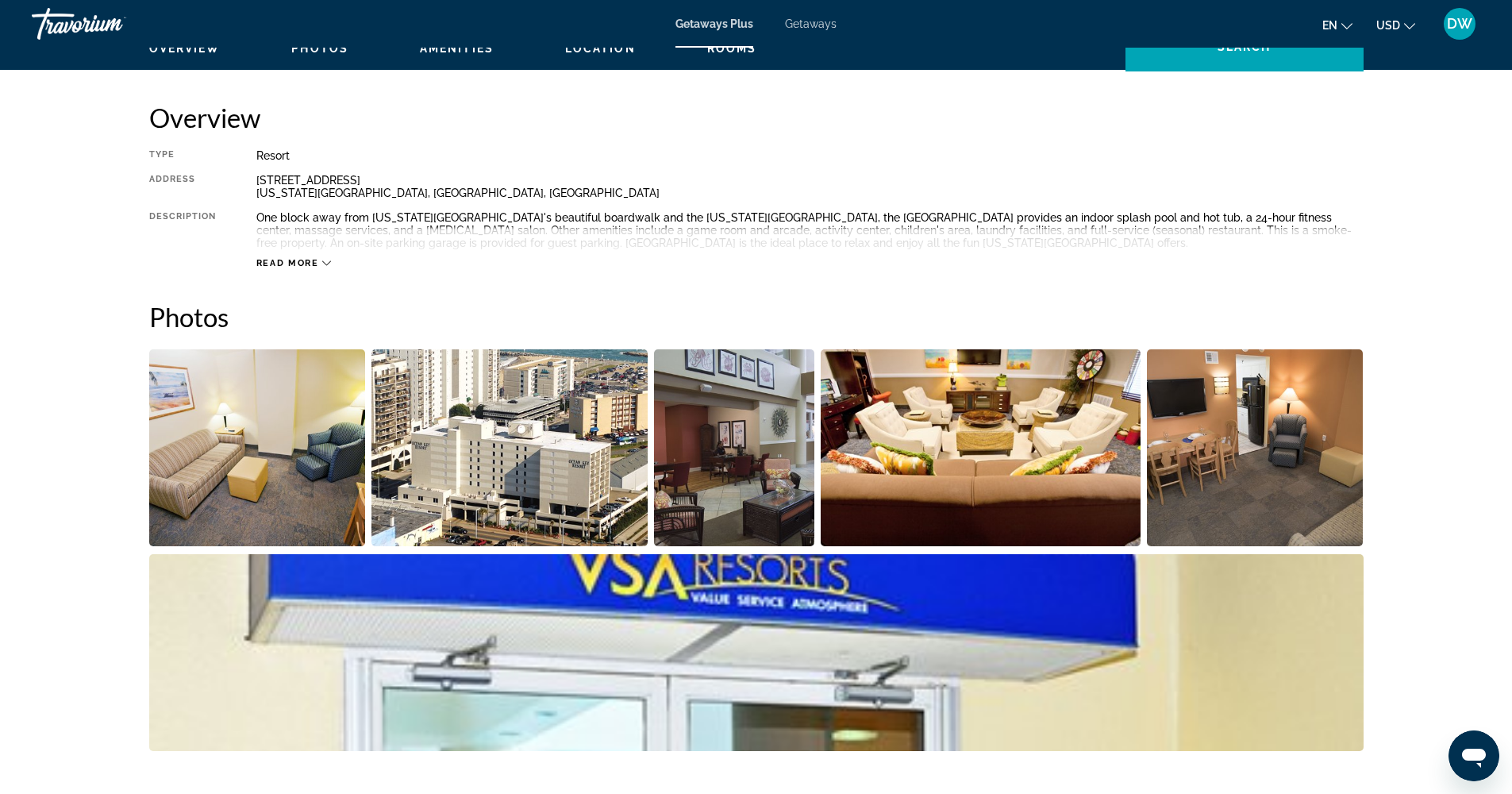
scroll to position [368, 0]
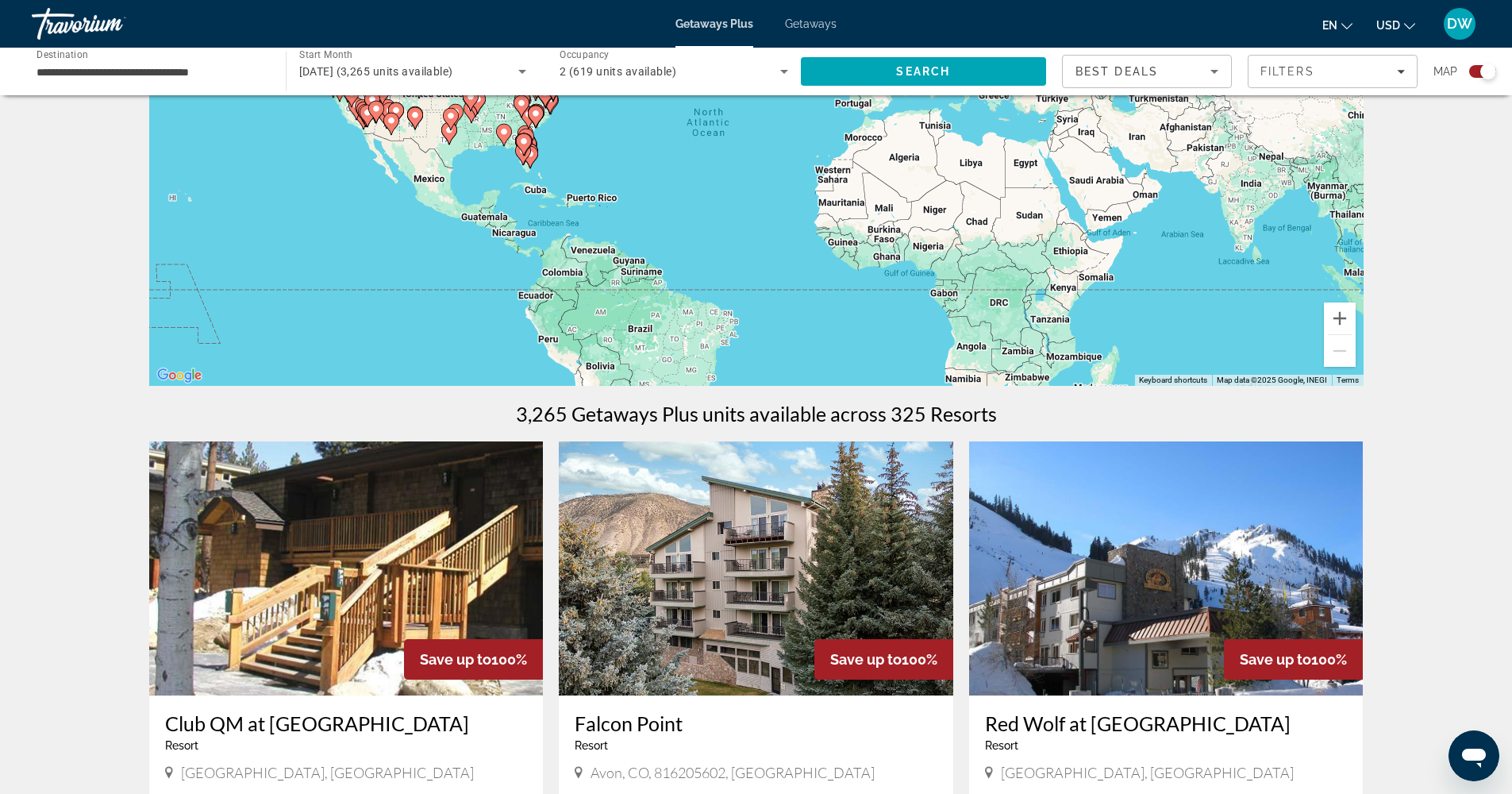
scroll to position [351, 0]
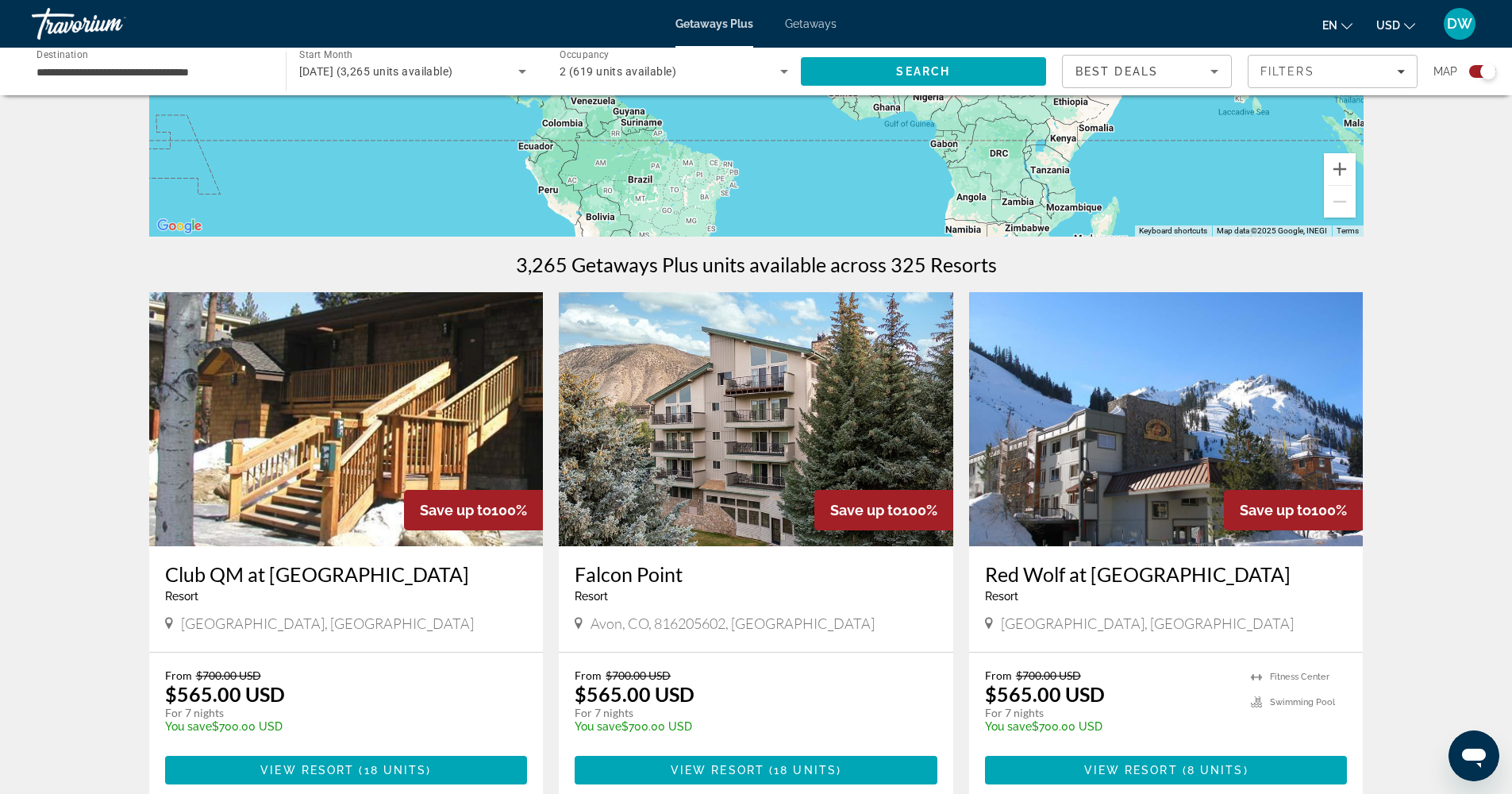
click at [390, 474] on img "Main content" at bounding box center [346, 419] width 394 height 254
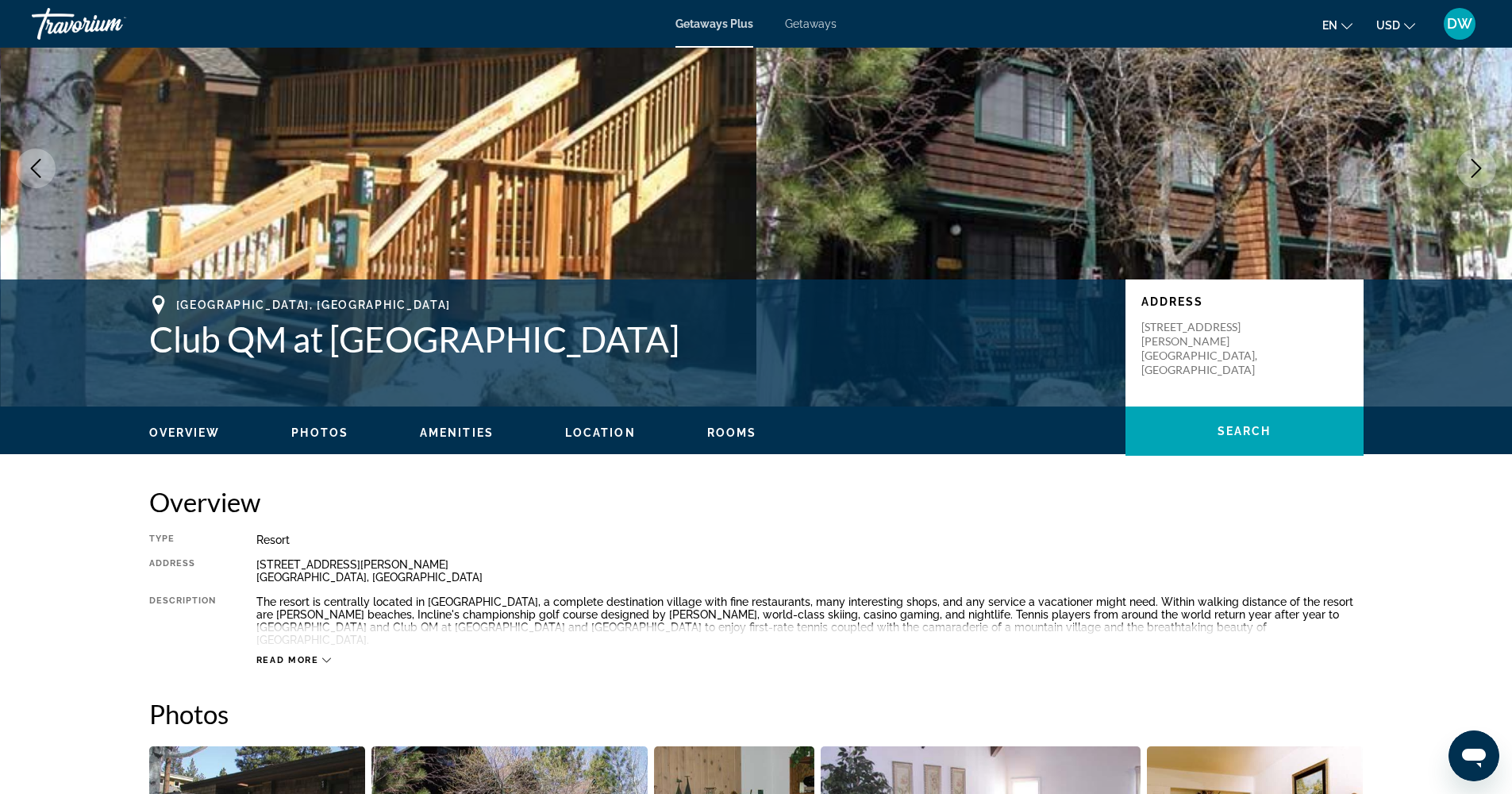
scroll to position [421, 0]
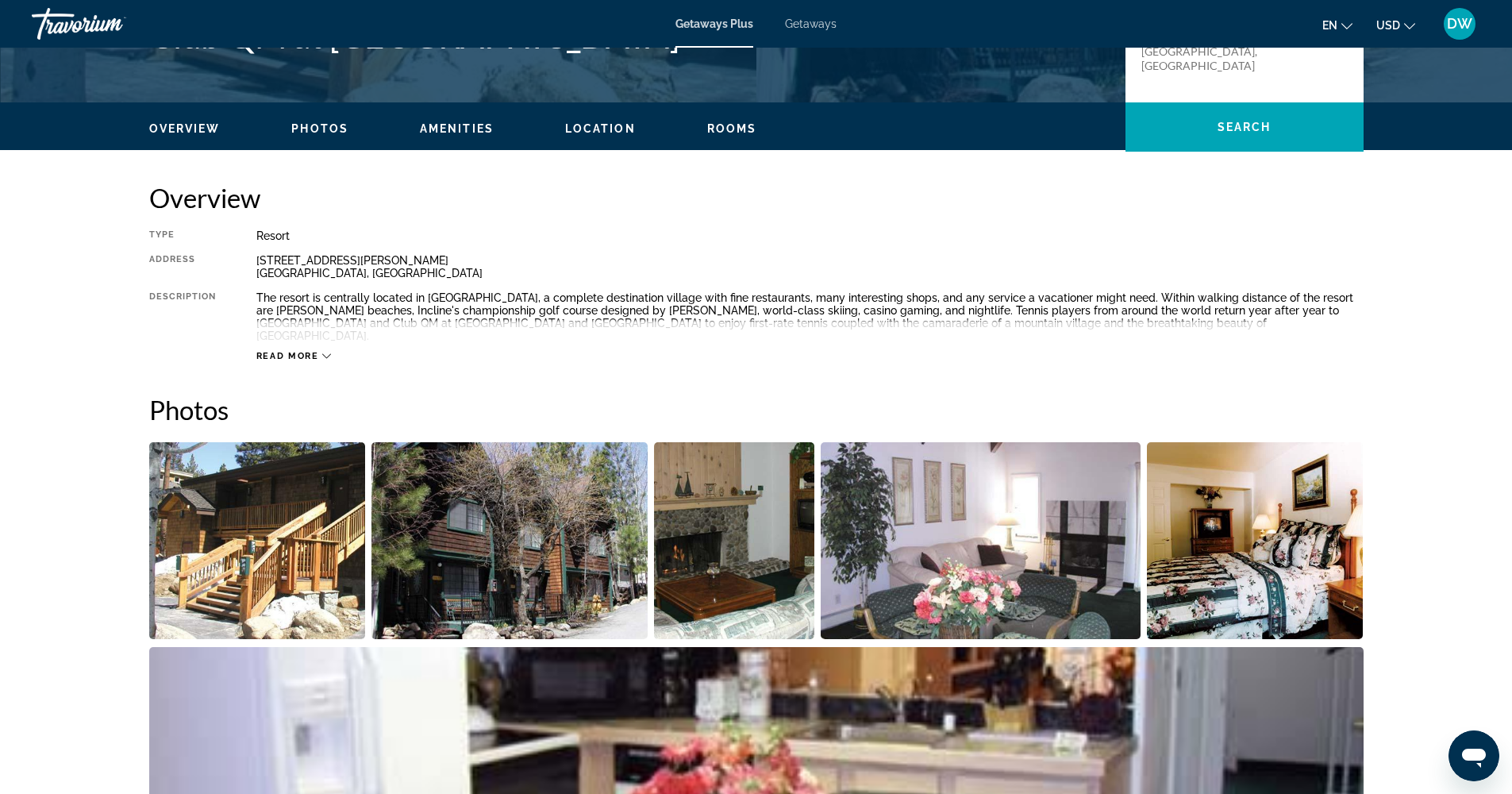
click at [489, 516] on img "Open full-screen image slider" at bounding box center [509, 540] width 276 height 197
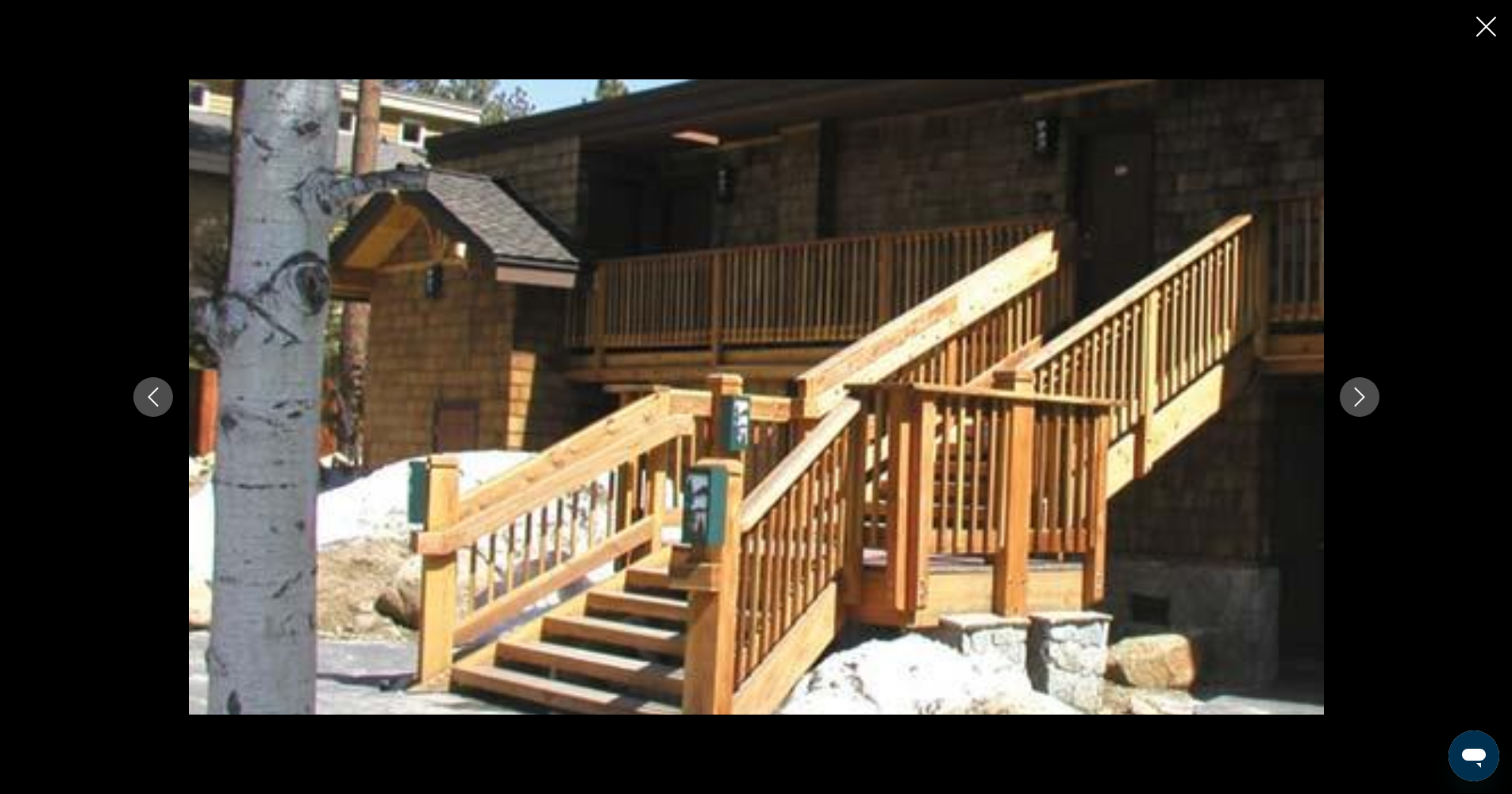
click at [1359, 390] on icon "Next image" at bounding box center [1359, 397] width 19 height 19
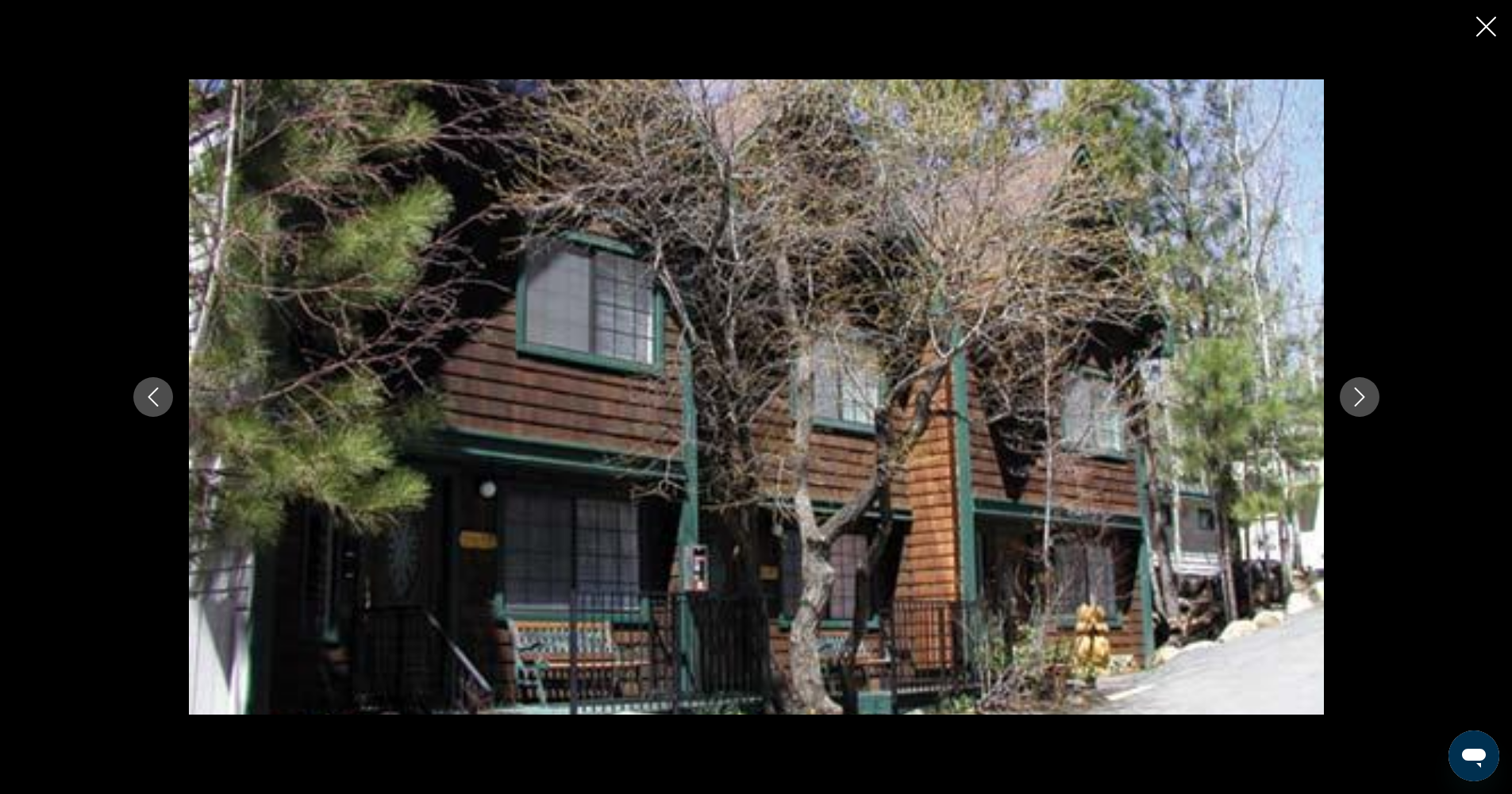
click at [1358, 390] on icon "Next image" at bounding box center [1359, 397] width 19 height 19
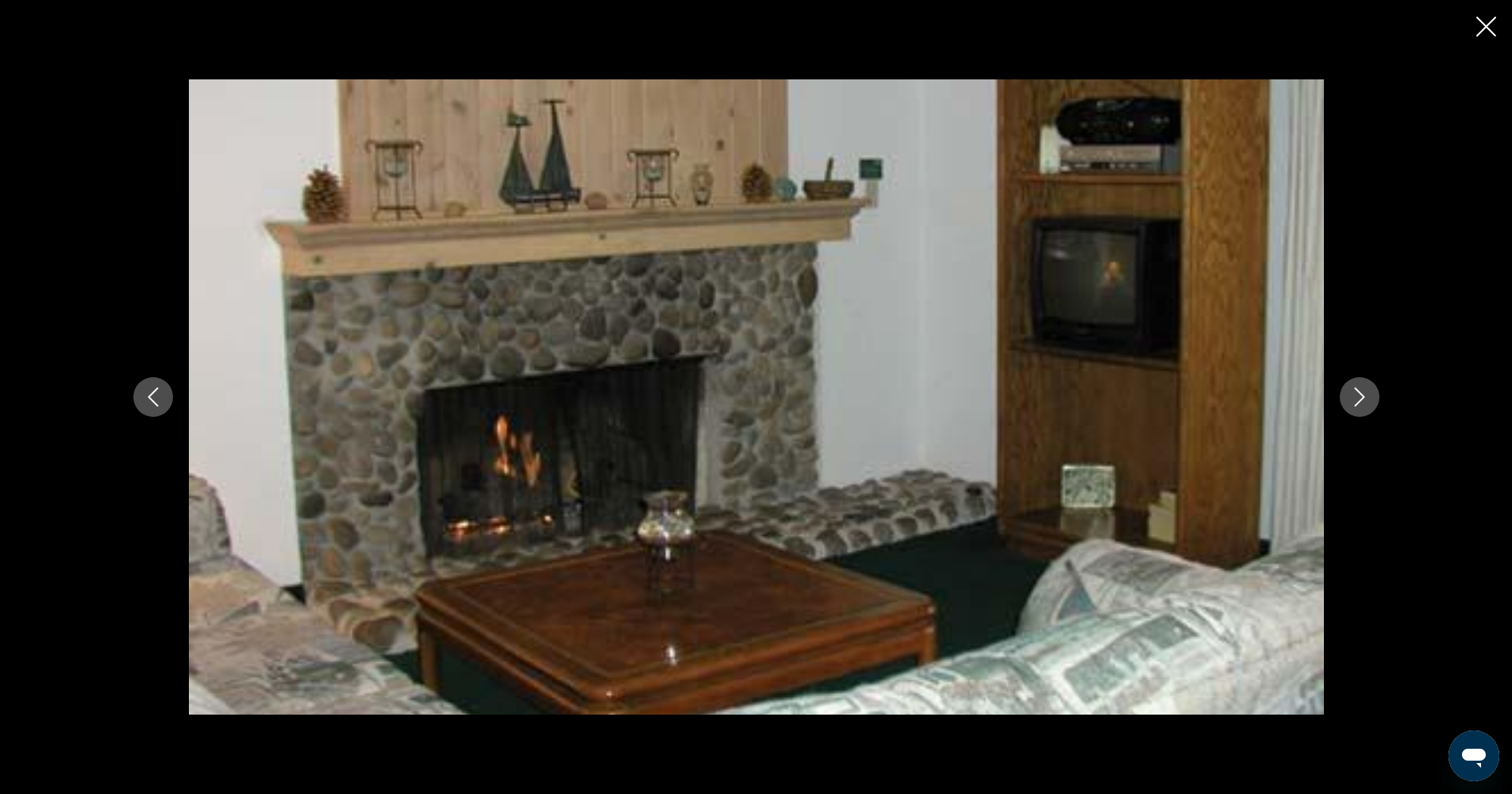
click at [1358, 390] on icon "Next image" at bounding box center [1359, 397] width 19 height 19
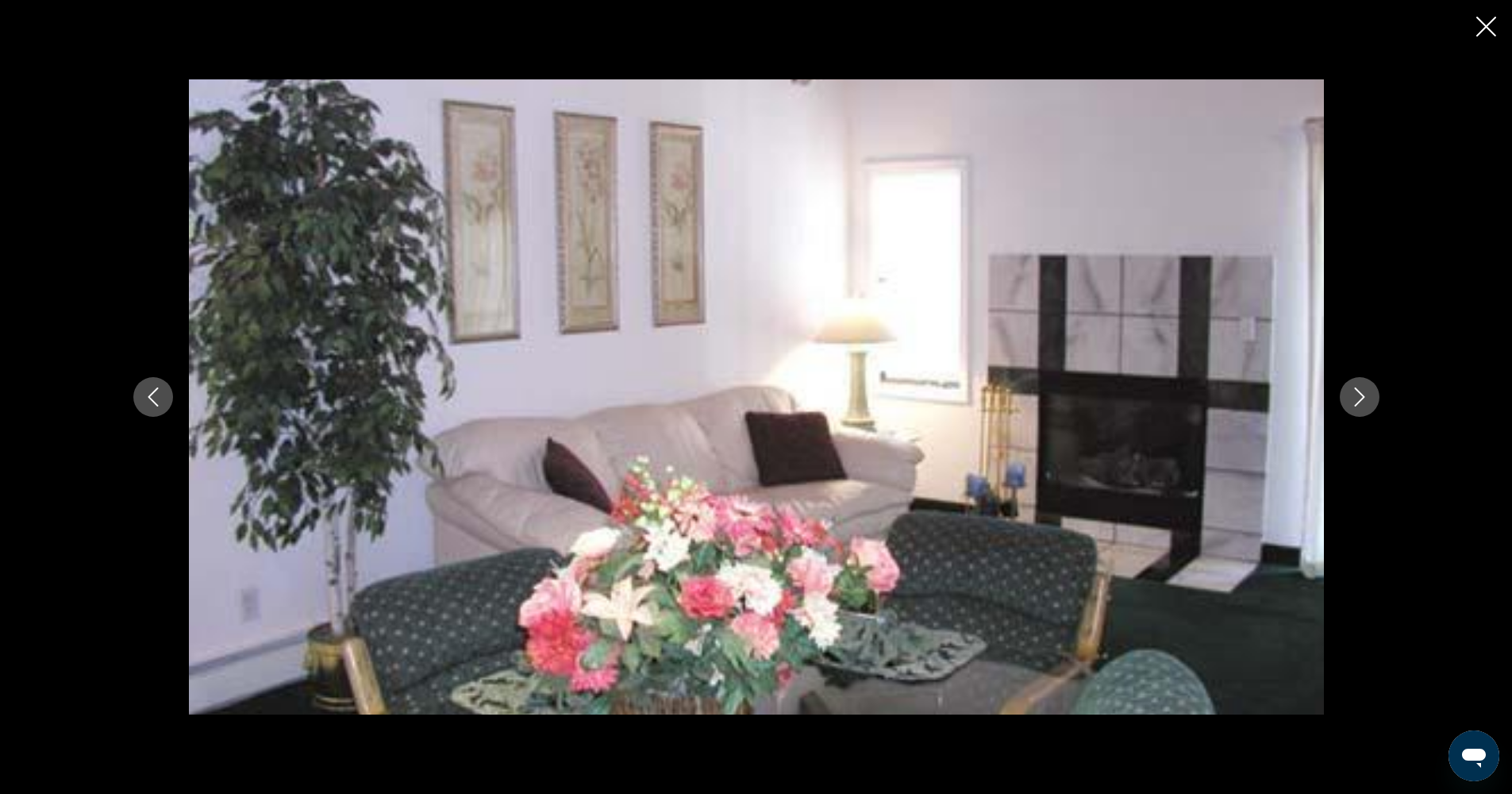
click at [1358, 390] on icon "Next image" at bounding box center [1359, 397] width 19 height 19
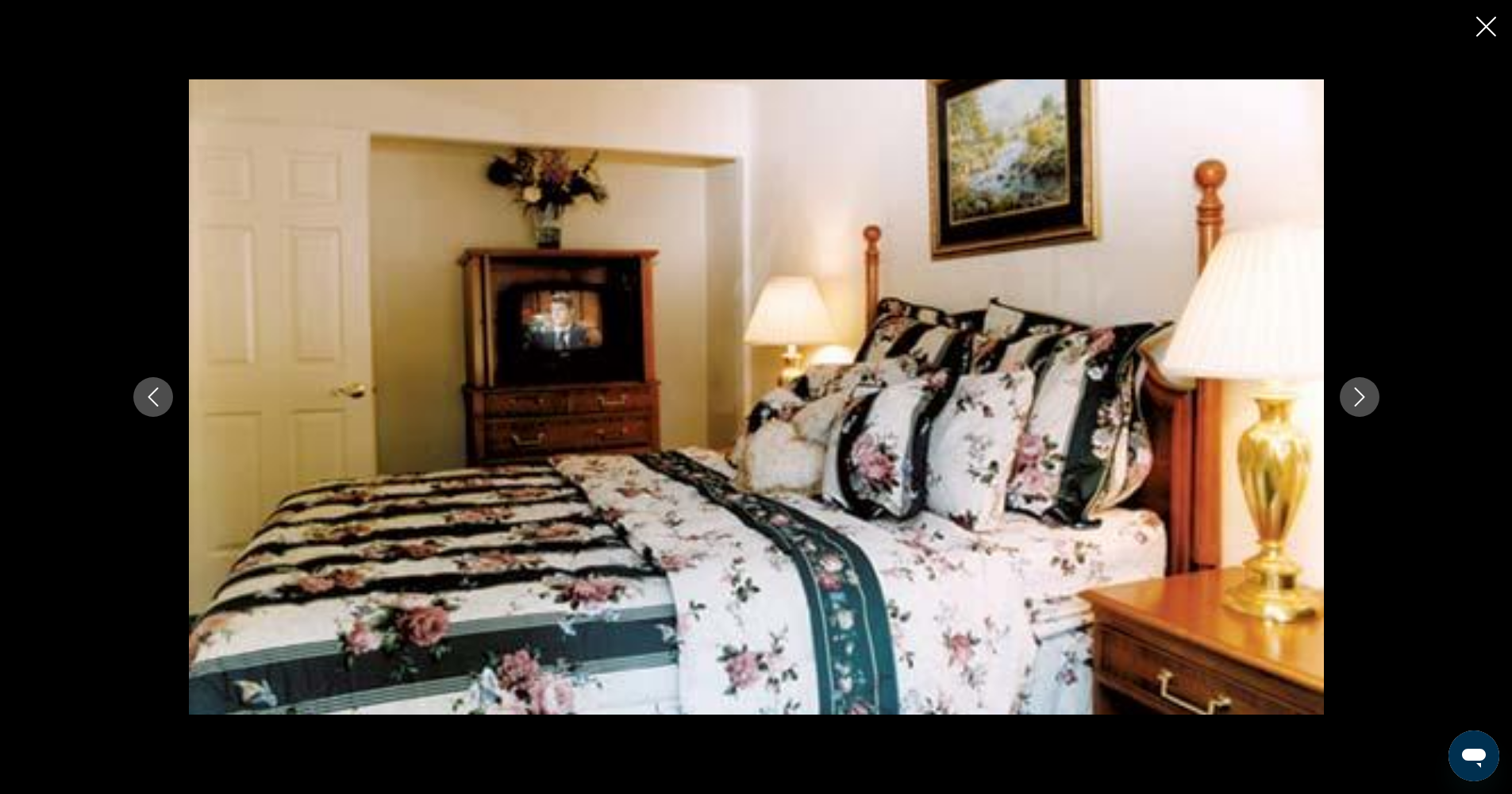
click at [1358, 390] on icon "Next image" at bounding box center [1359, 397] width 19 height 19
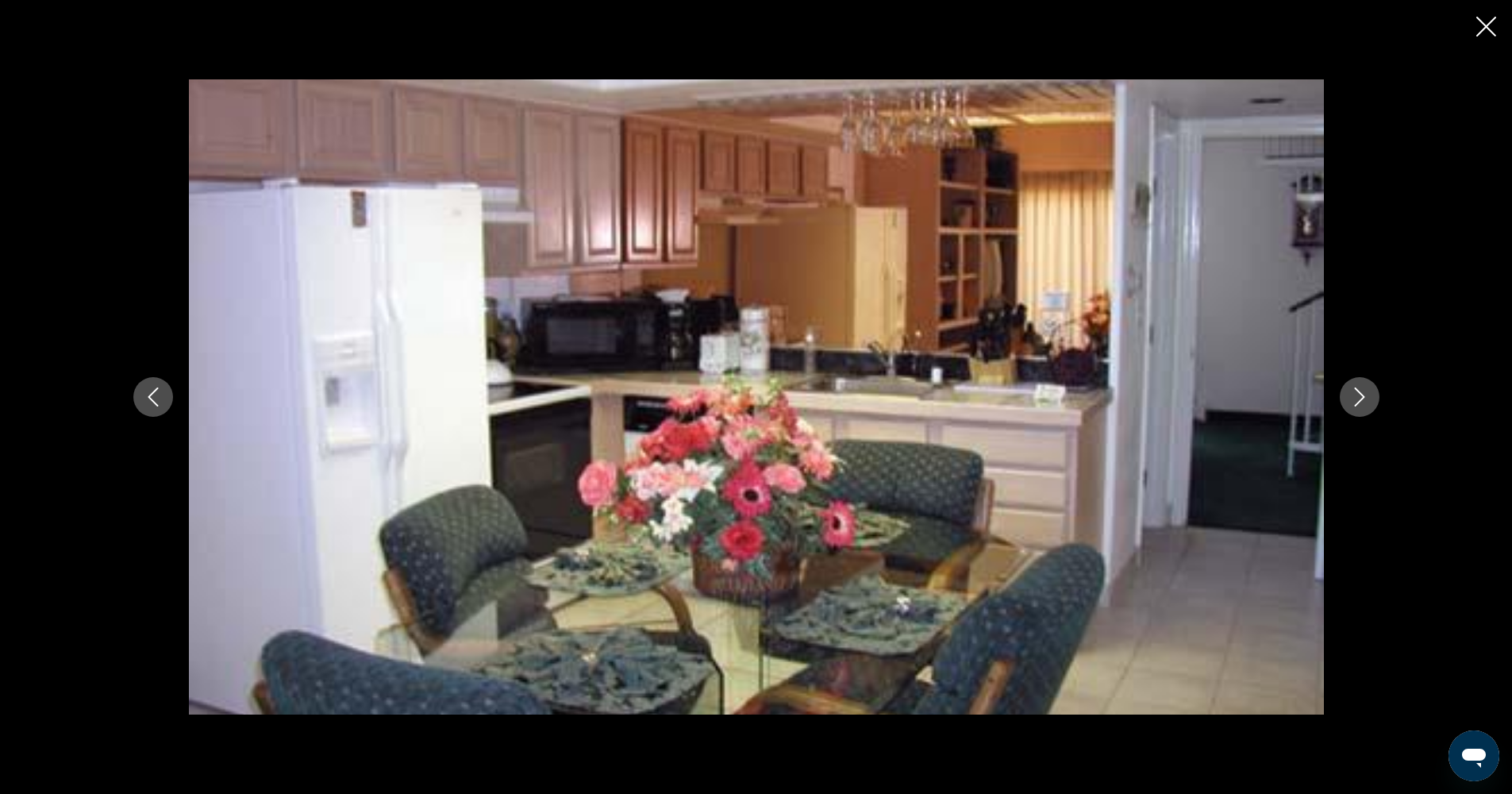
click at [1358, 390] on icon "Next image" at bounding box center [1359, 397] width 19 height 19
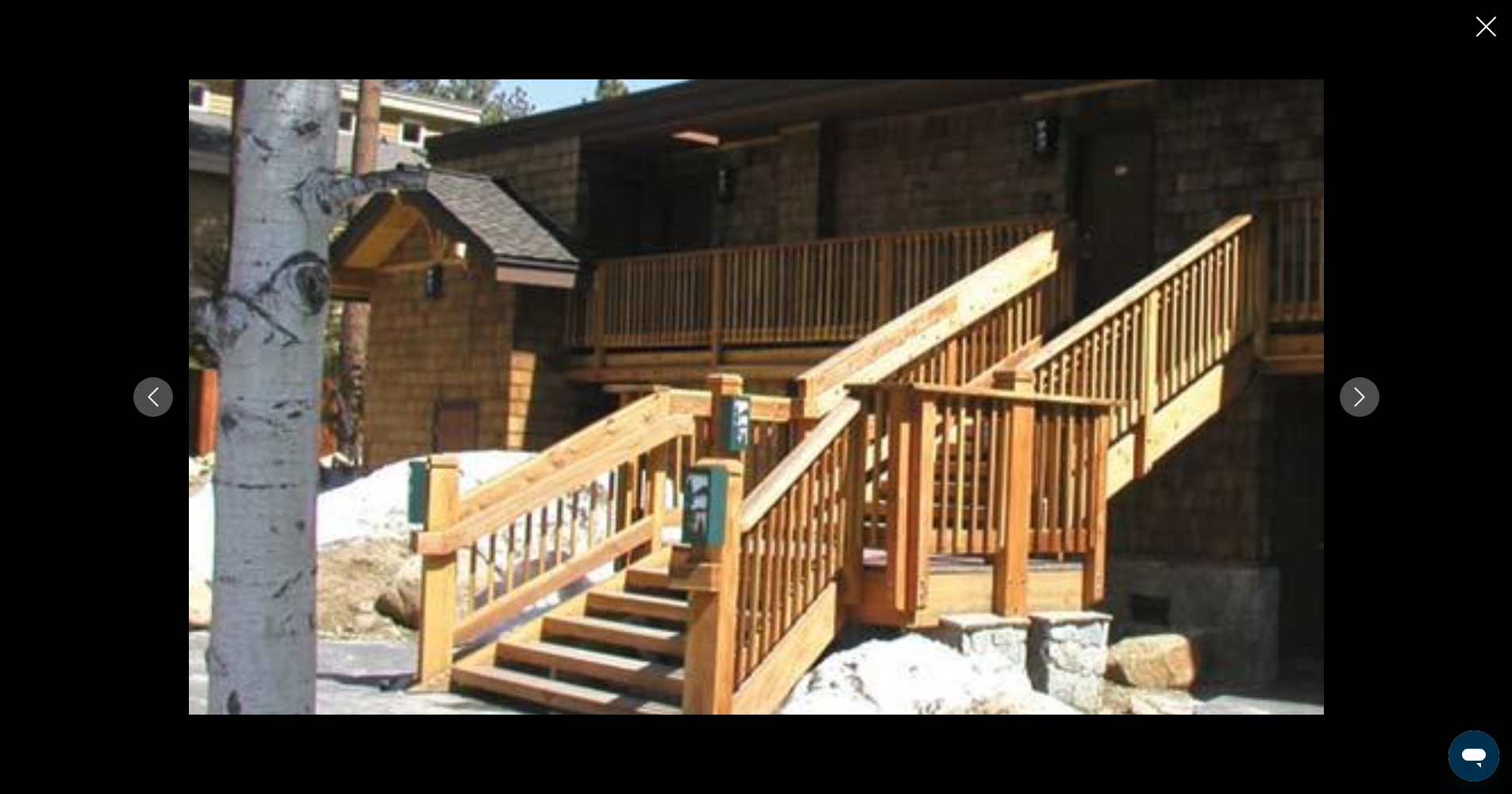
click at [1358, 390] on icon "Next image" at bounding box center [1359, 397] width 19 height 19
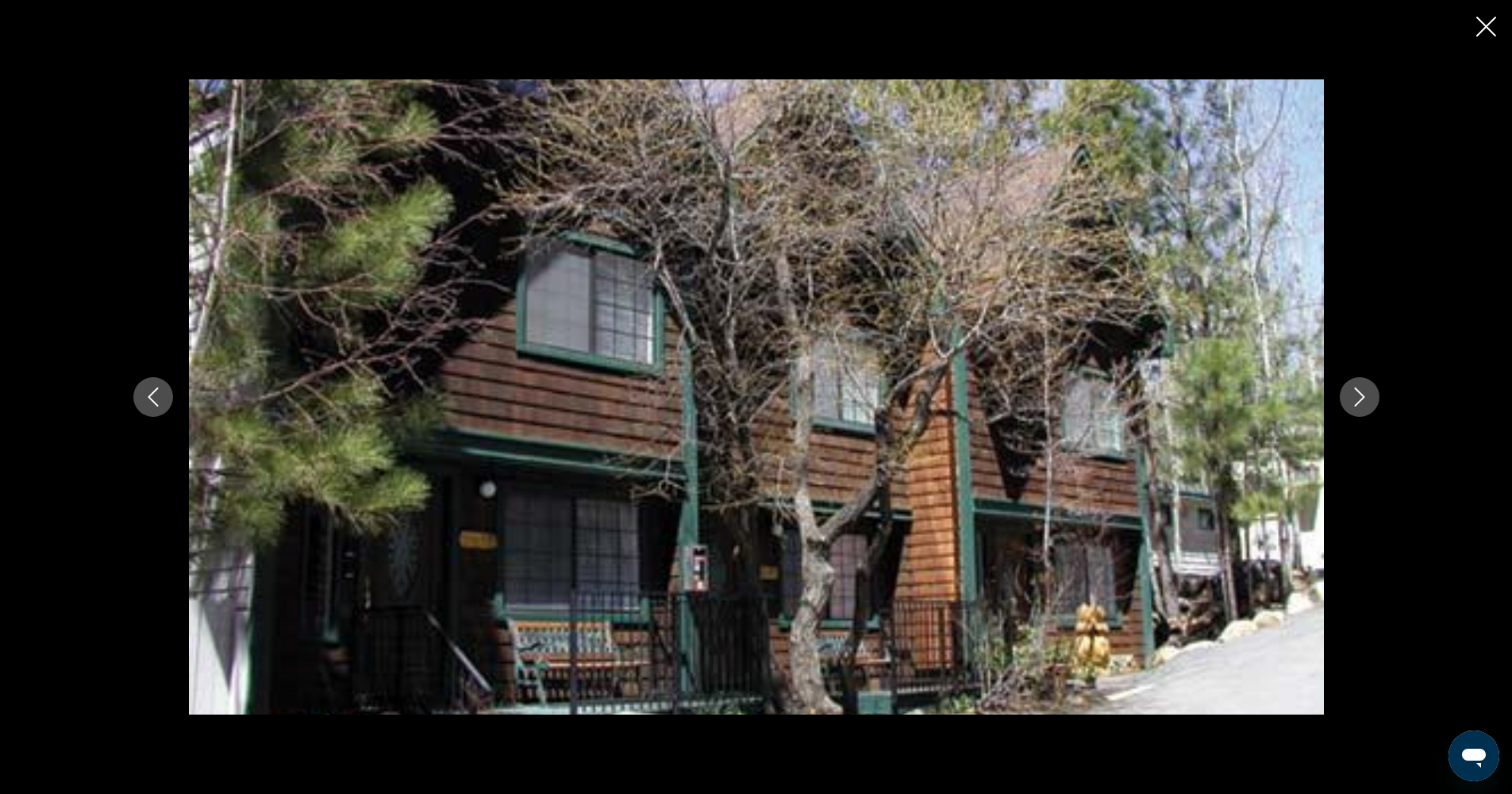
click at [1357, 390] on icon "Next image" at bounding box center [1359, 397] width 10 height 19
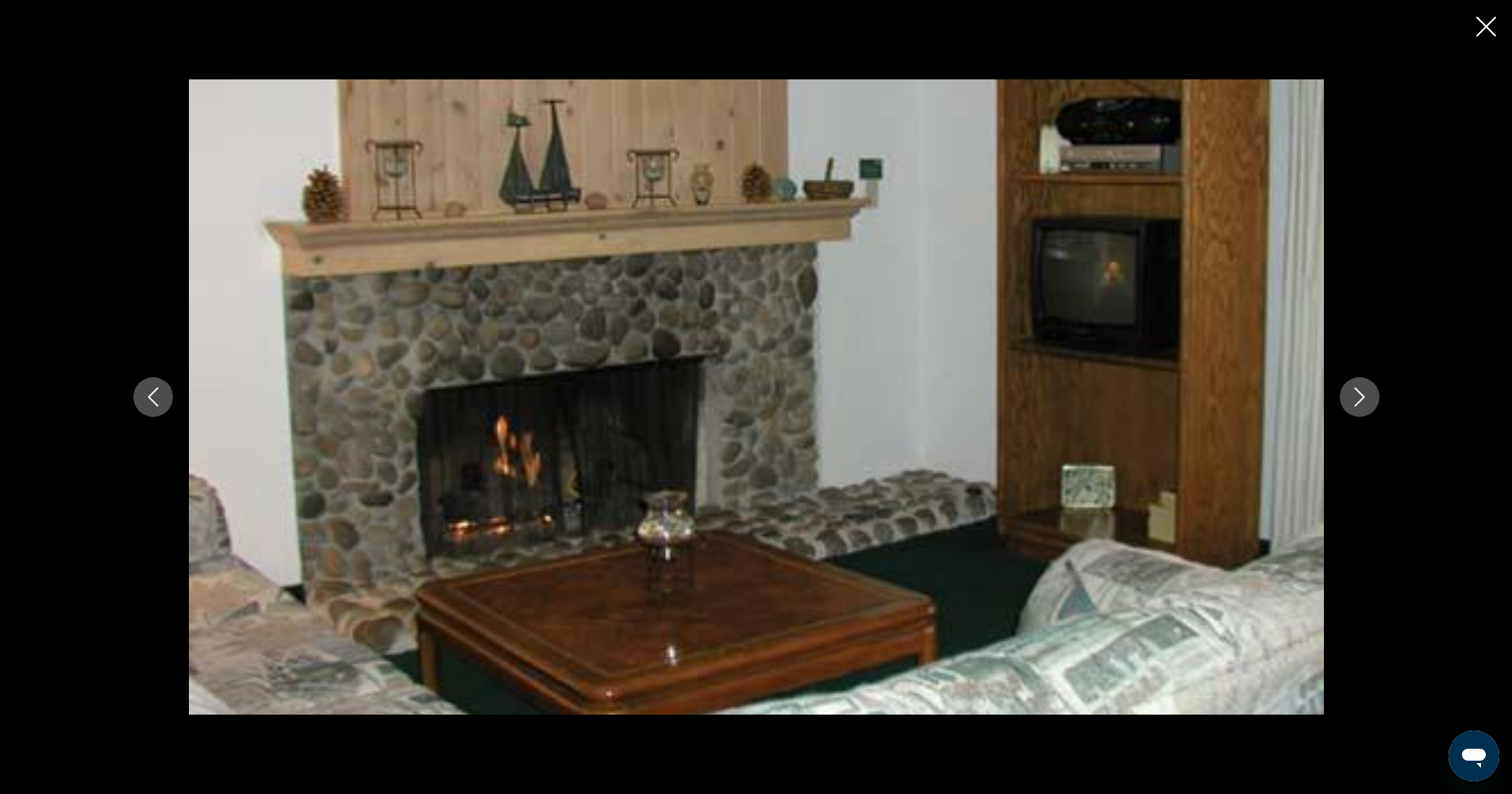
click at [1490, 23] on icon "Close slideshow" at bounding box center [1486, 26] width 20 height 20
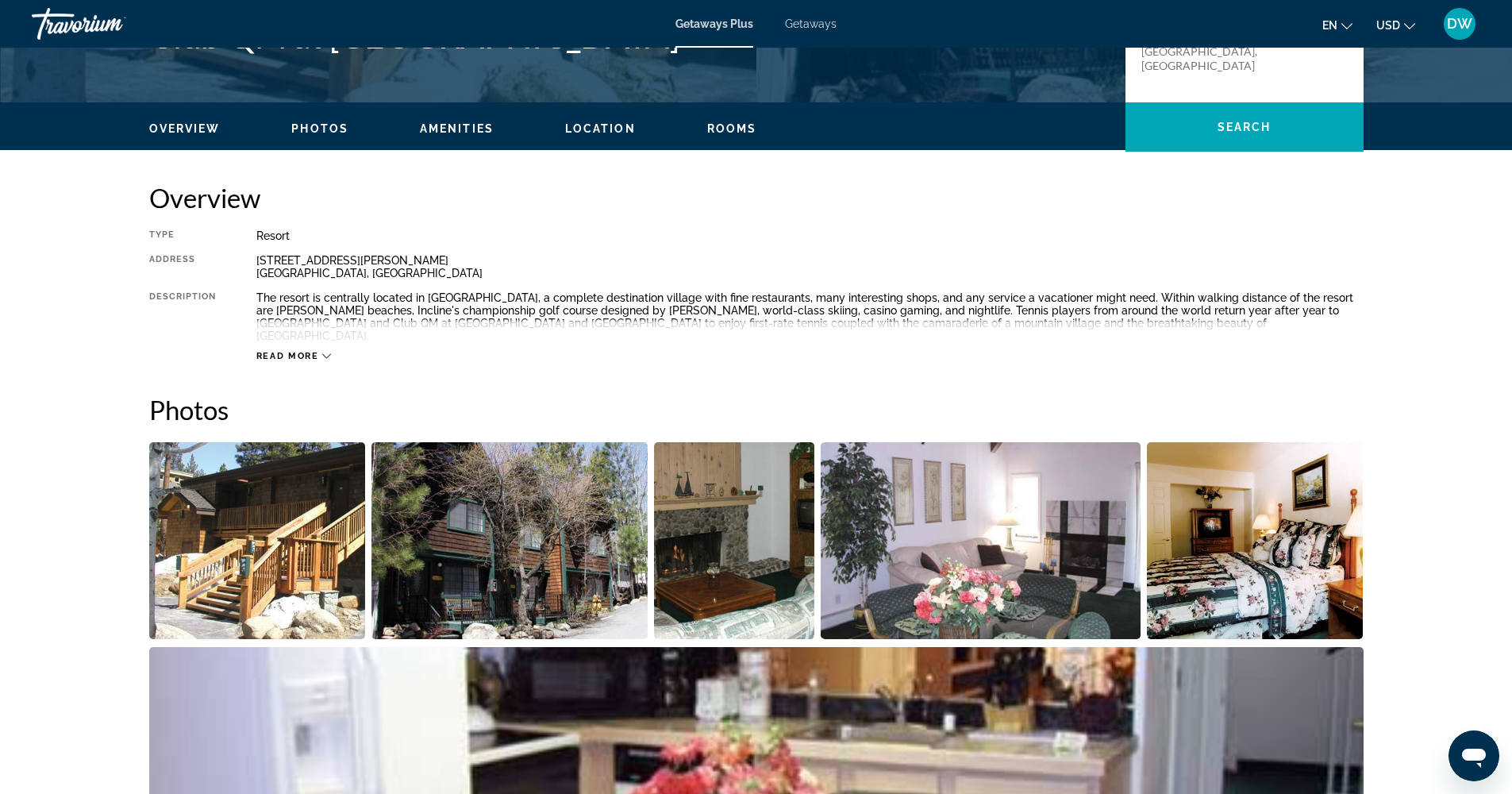
click at [580, 126] on span "Location" at bounding box center [601, 129] width 71 height 13
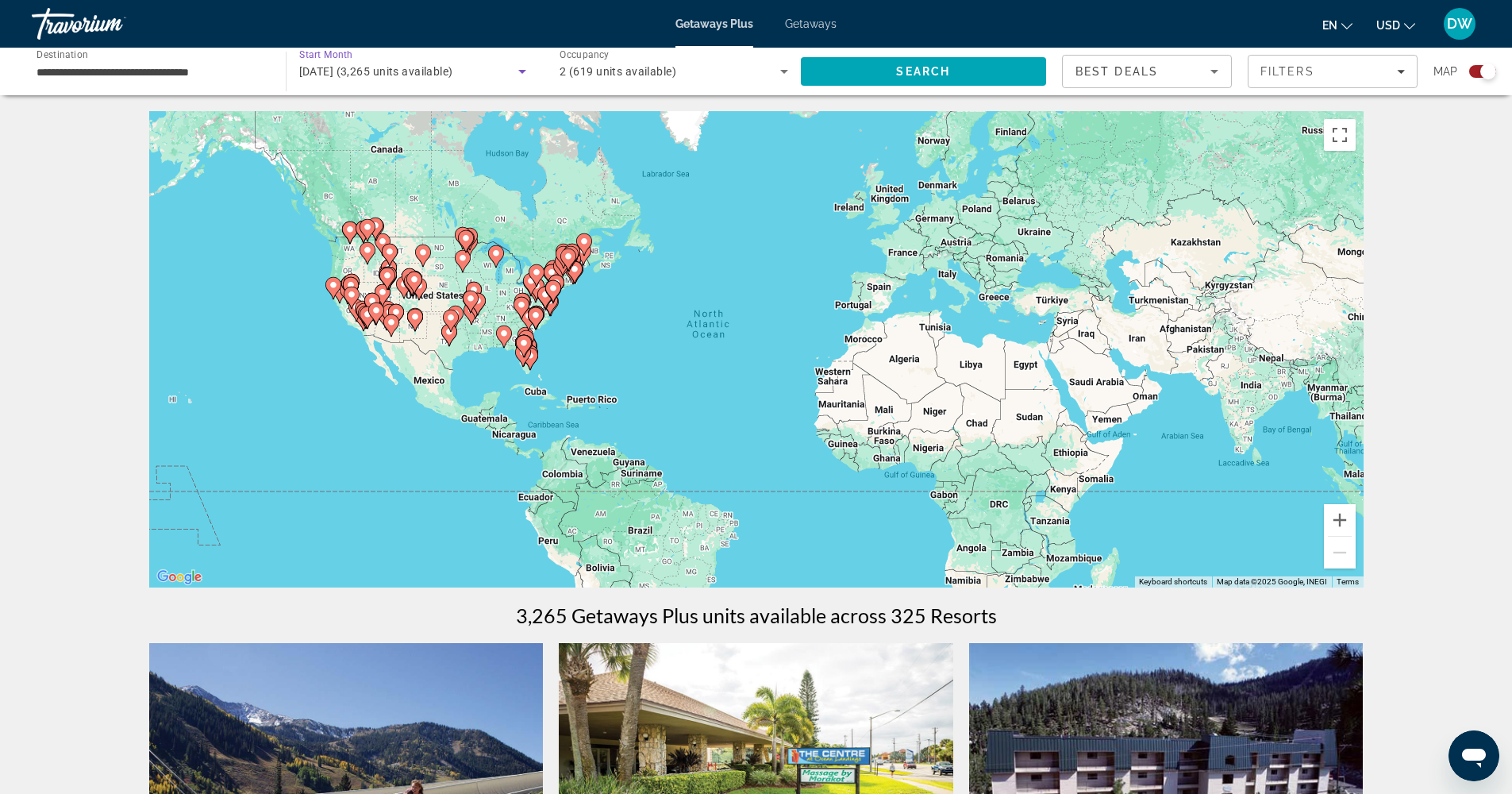
click at [522, 70] on icon "Search widget" at bounding box center [522, 71] width 19 height 19
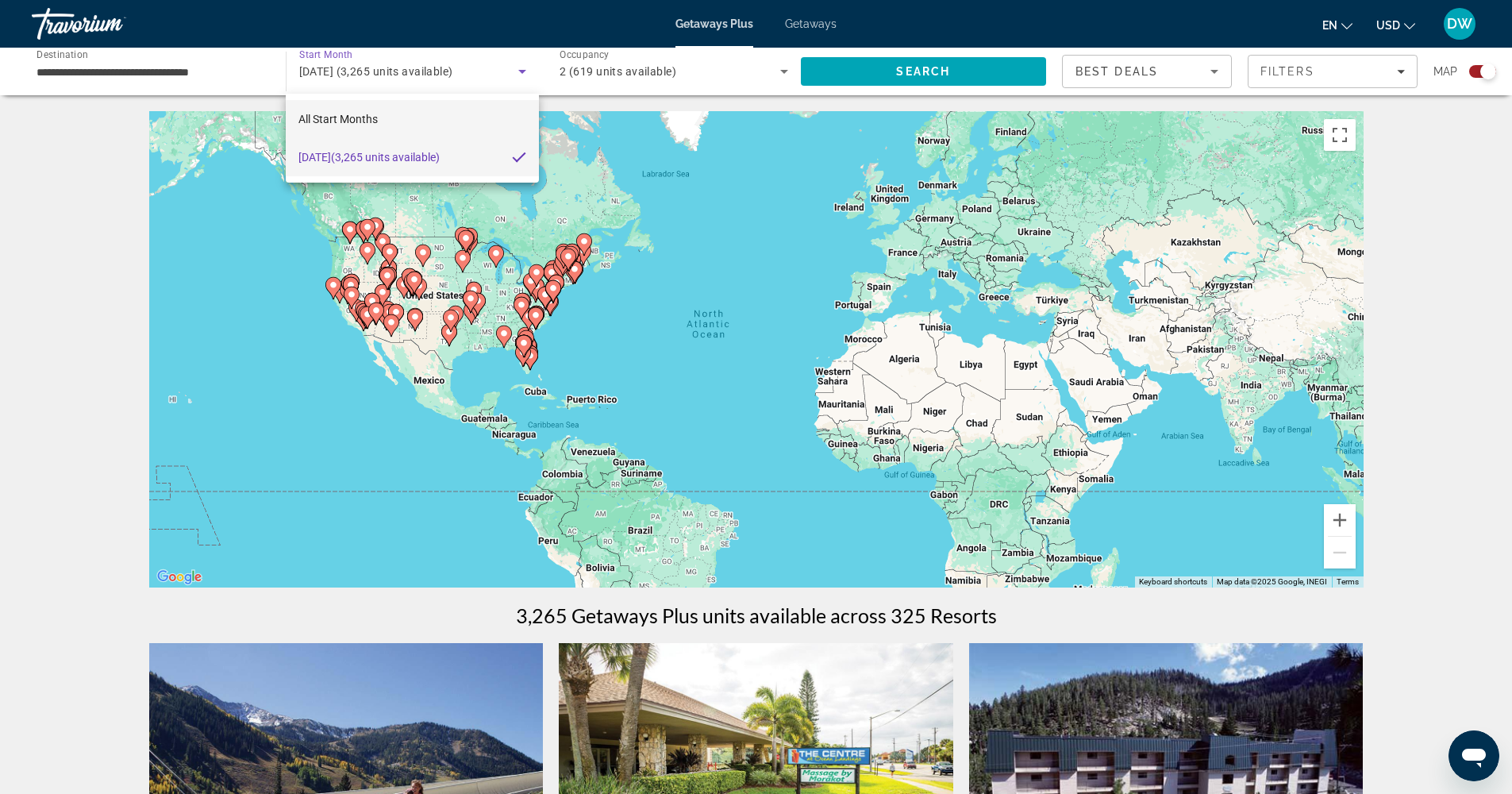
click at [439, 114] on mat-option "All Start Months" at bounding box center [411, 119] width 253 height 38
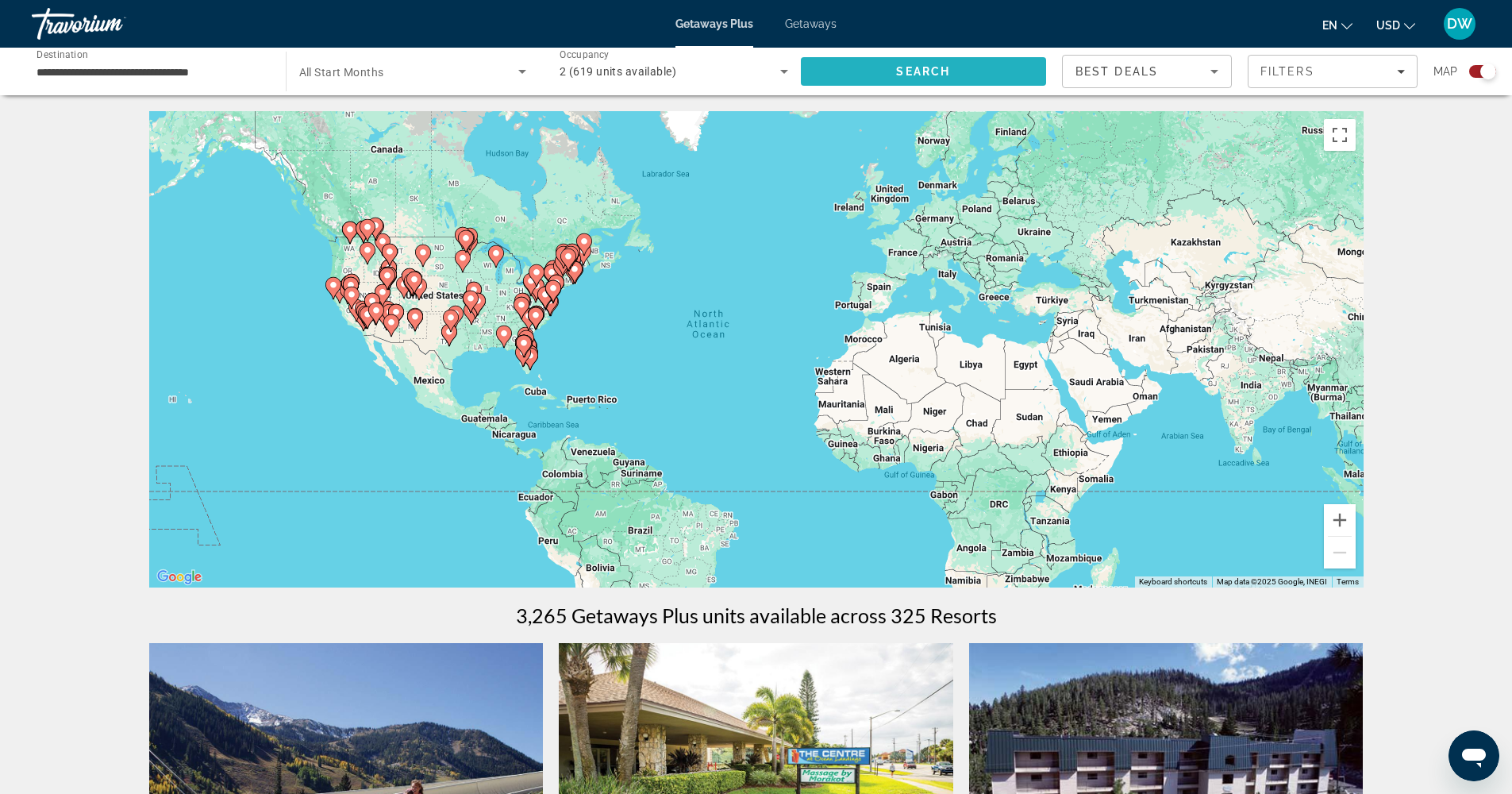
click at [960, 77] on span "Search" at bounding box center [924, 72] width 246 height 38
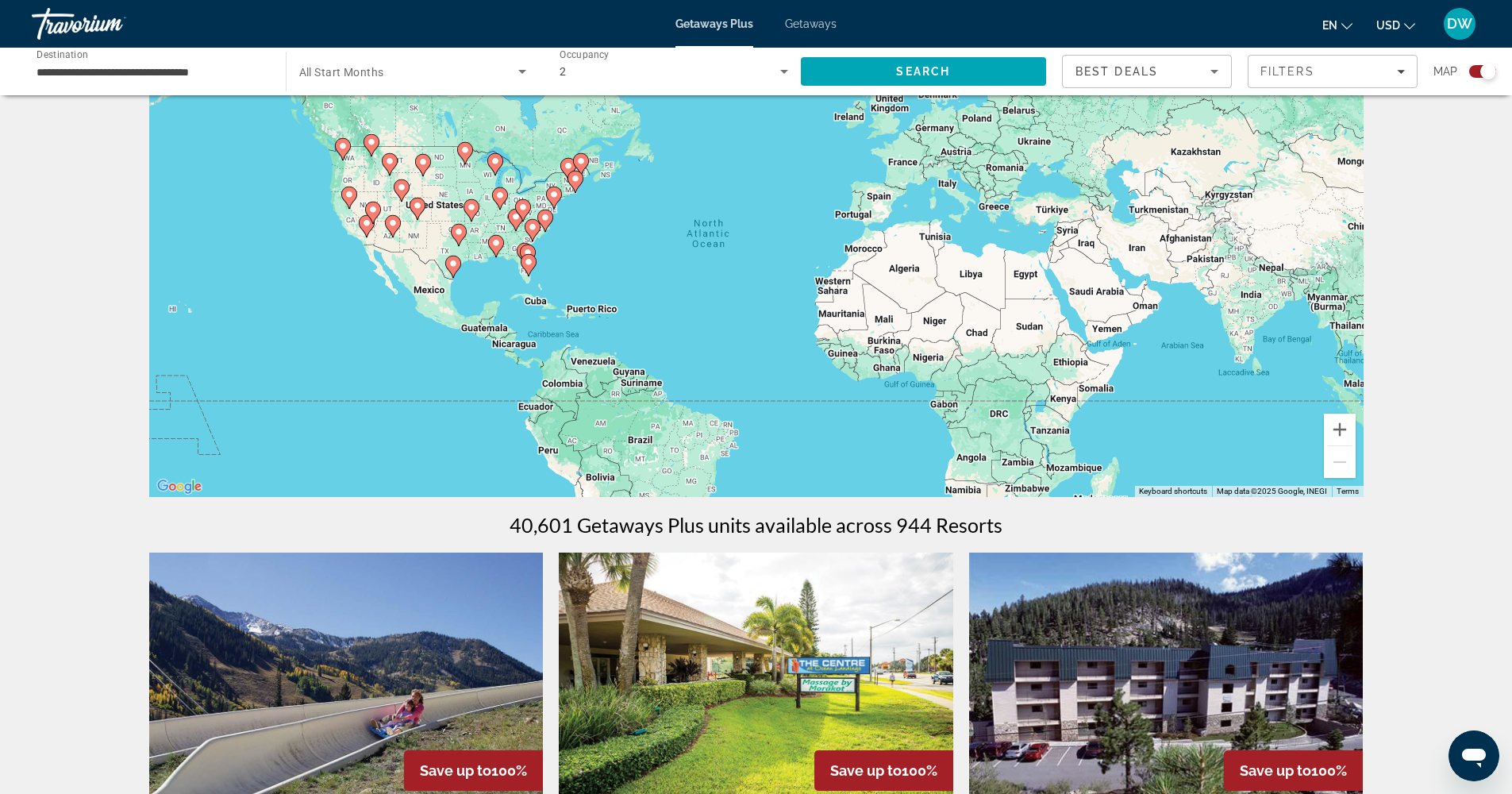
scroll to position [69, 0]
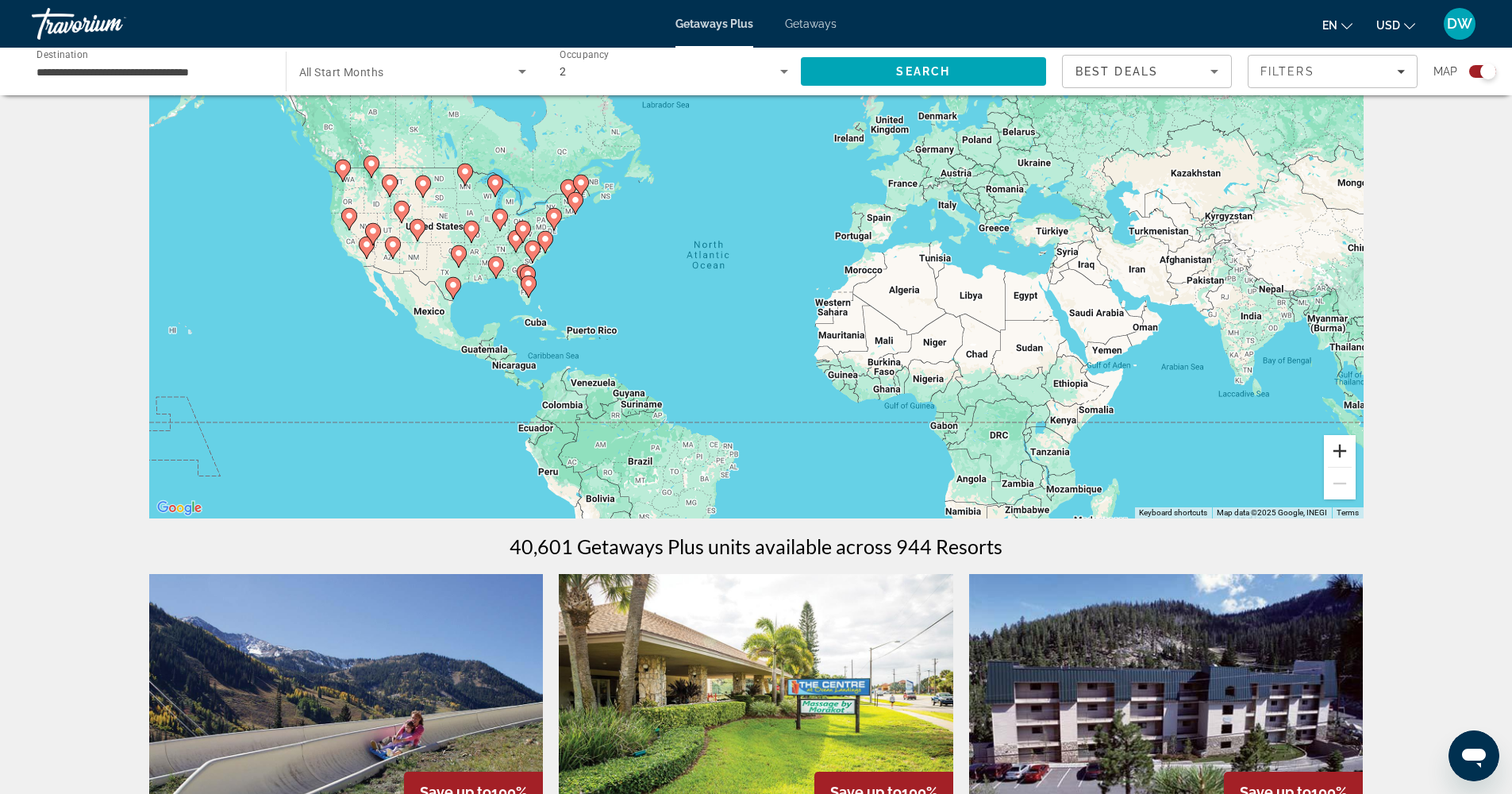
click at [1338, 458] on button "Zoom in" at bounding box center [1339, 450] width 32 height 32
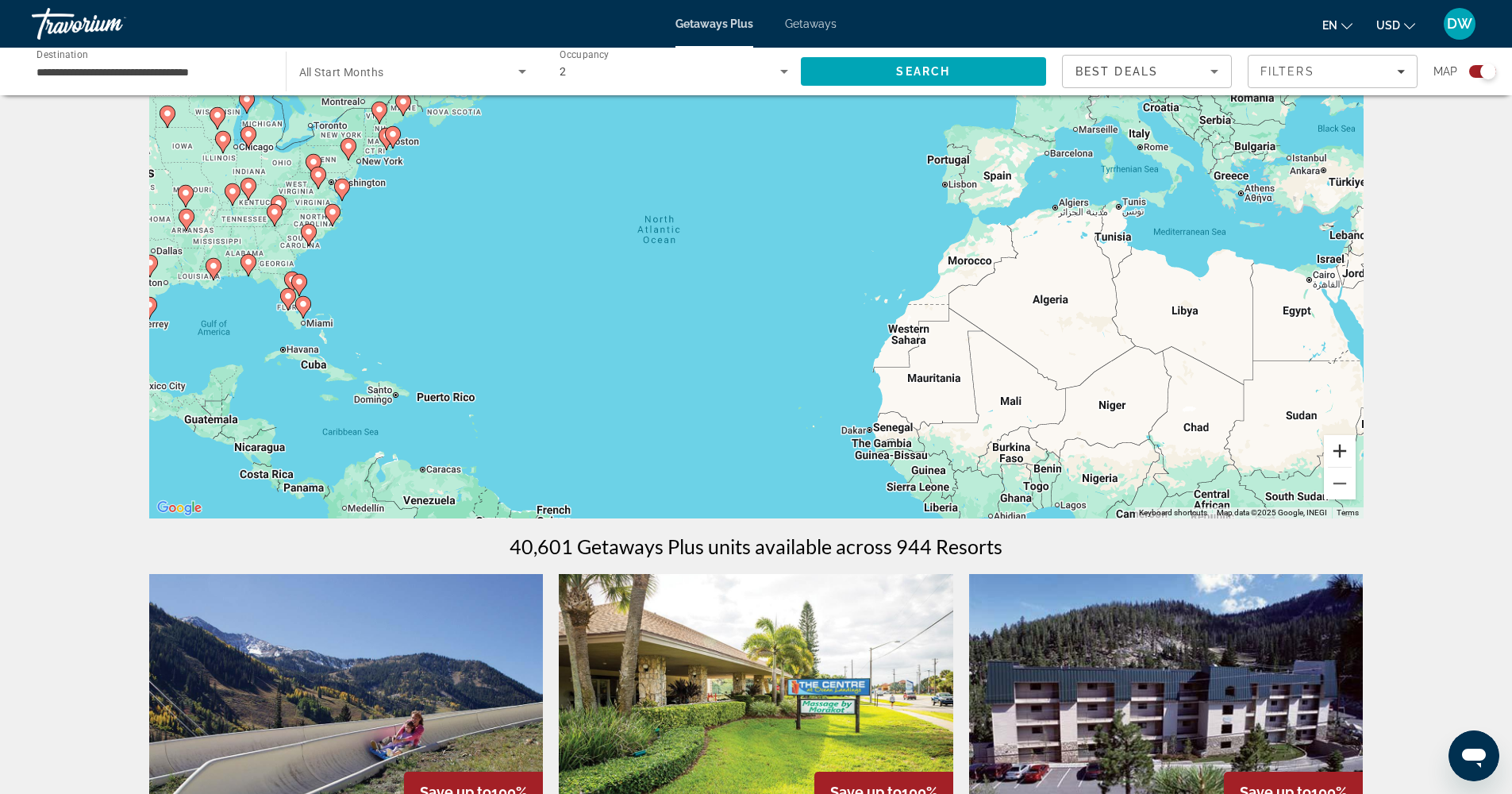
click at [1338, 458] on button "Zoom in" at bounding box center [1339, 450] width 32 height 32
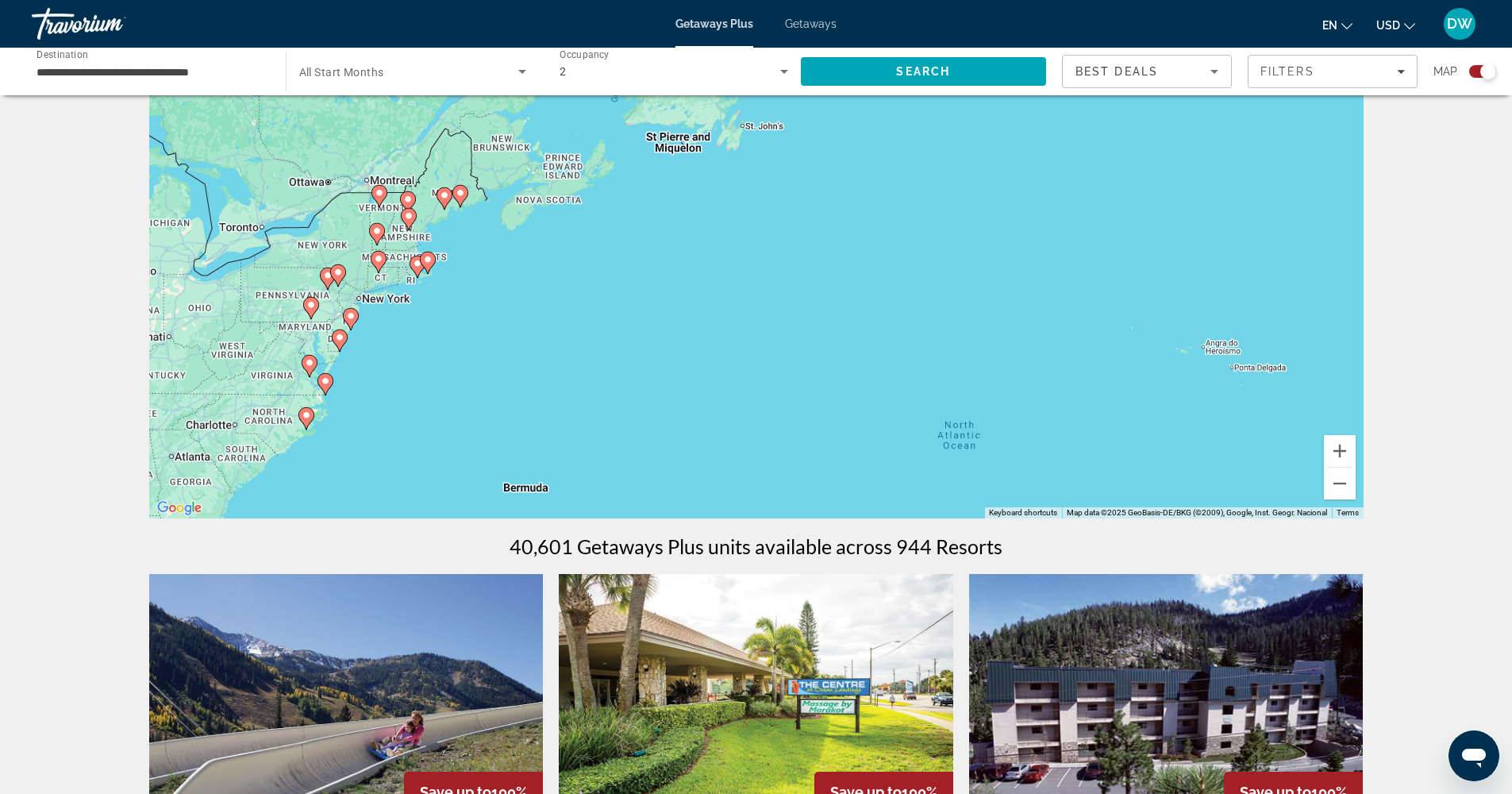
drag, startPoint x: 711, startPoint y: 315, endPoint x: 1135, endPoint y: 586, distance: 503.2
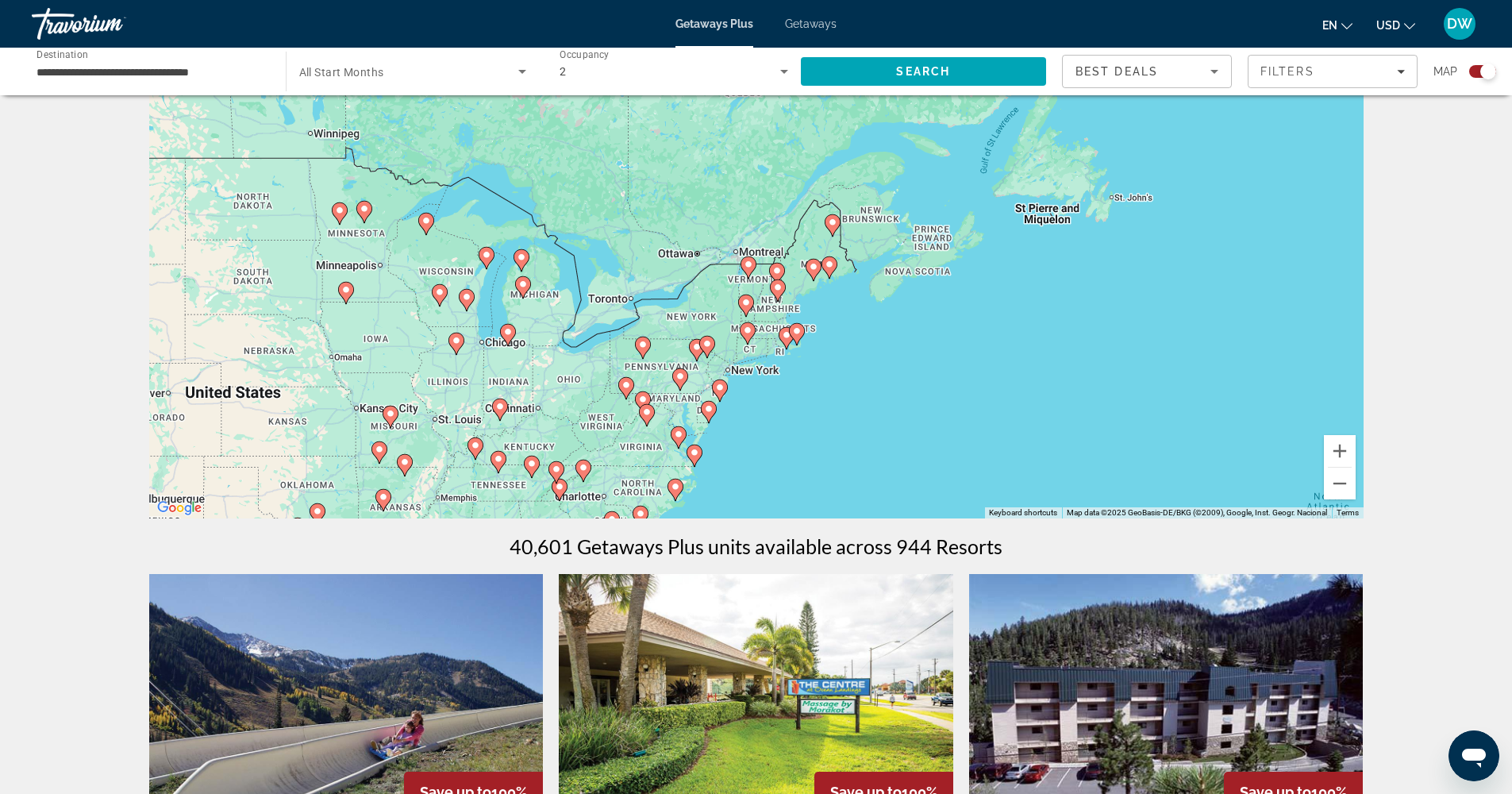
drag, startPoint x: 510, startPoint y: 340, endPoint x: 841, endPoint y: 392, distance: 335.1
click at [841, 392] on div "To activate drag with keyboard, press Alt + Enter. Once in keyboard drag state,…" at bounding box center [756, 280] width 1214 height 477
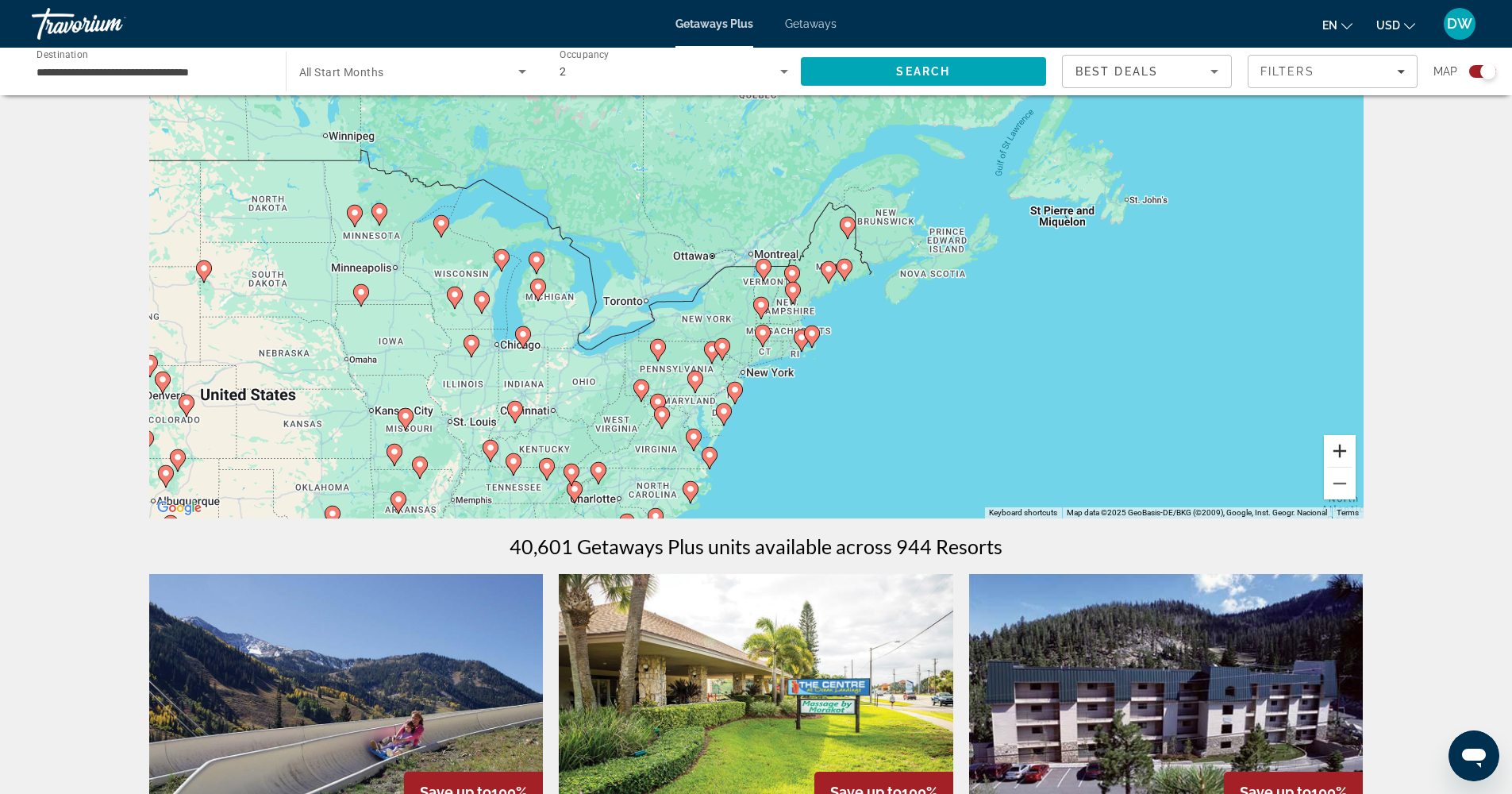
click at [1346, 455] on button "Zoom in" at bounding box center [1339, 450] width 32 height 32
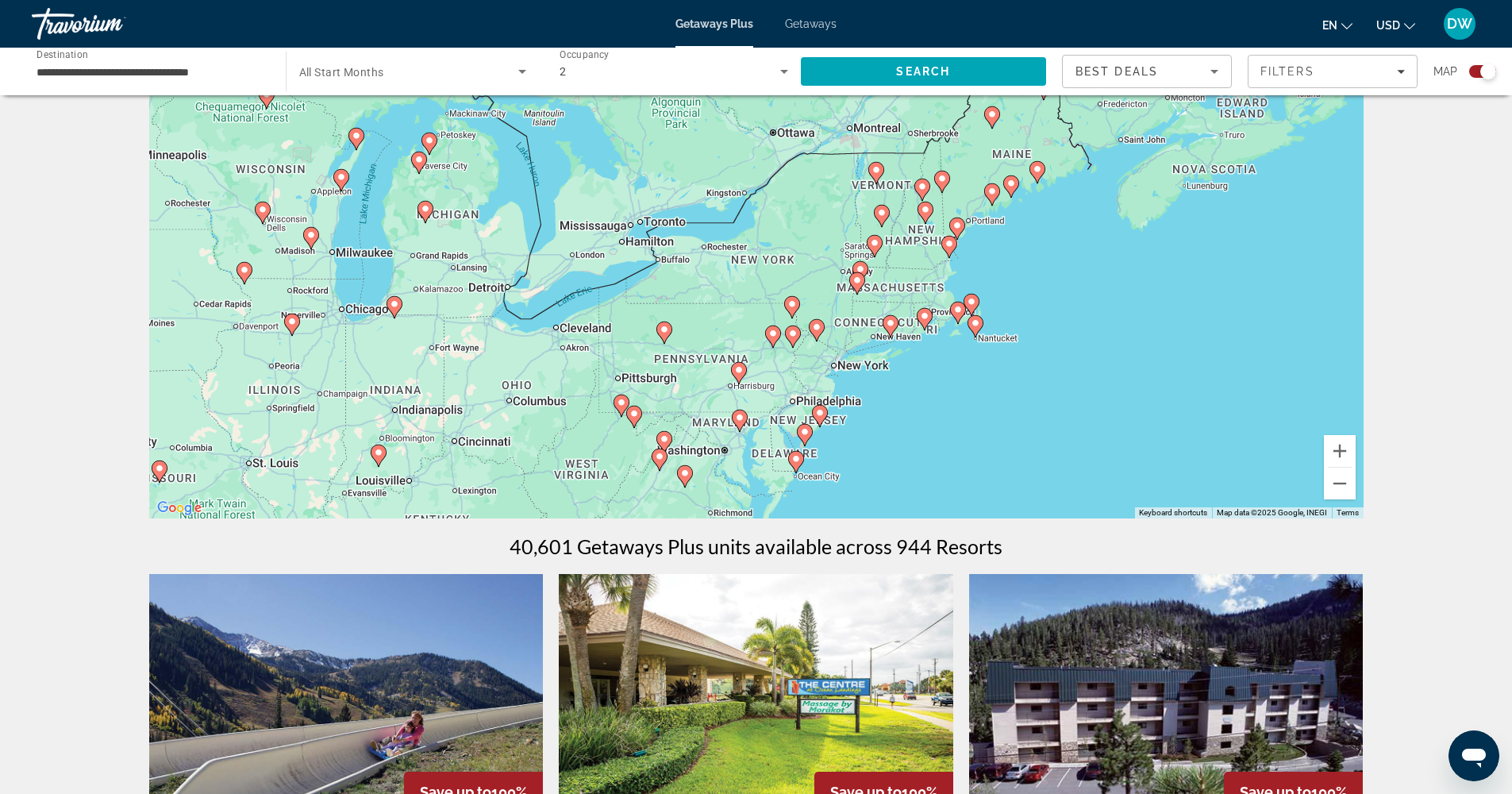
drag, startPoint x: 996, startPoint y: 394, endPoint x: 1112, endPoint y: 286, distance: 158.5
click at [1112, 286] on div "To activate drag with keyboard, press Alt + Enter. Once in keyboard drag state,…" at bounding box center [756, 280] width 1214 height 477
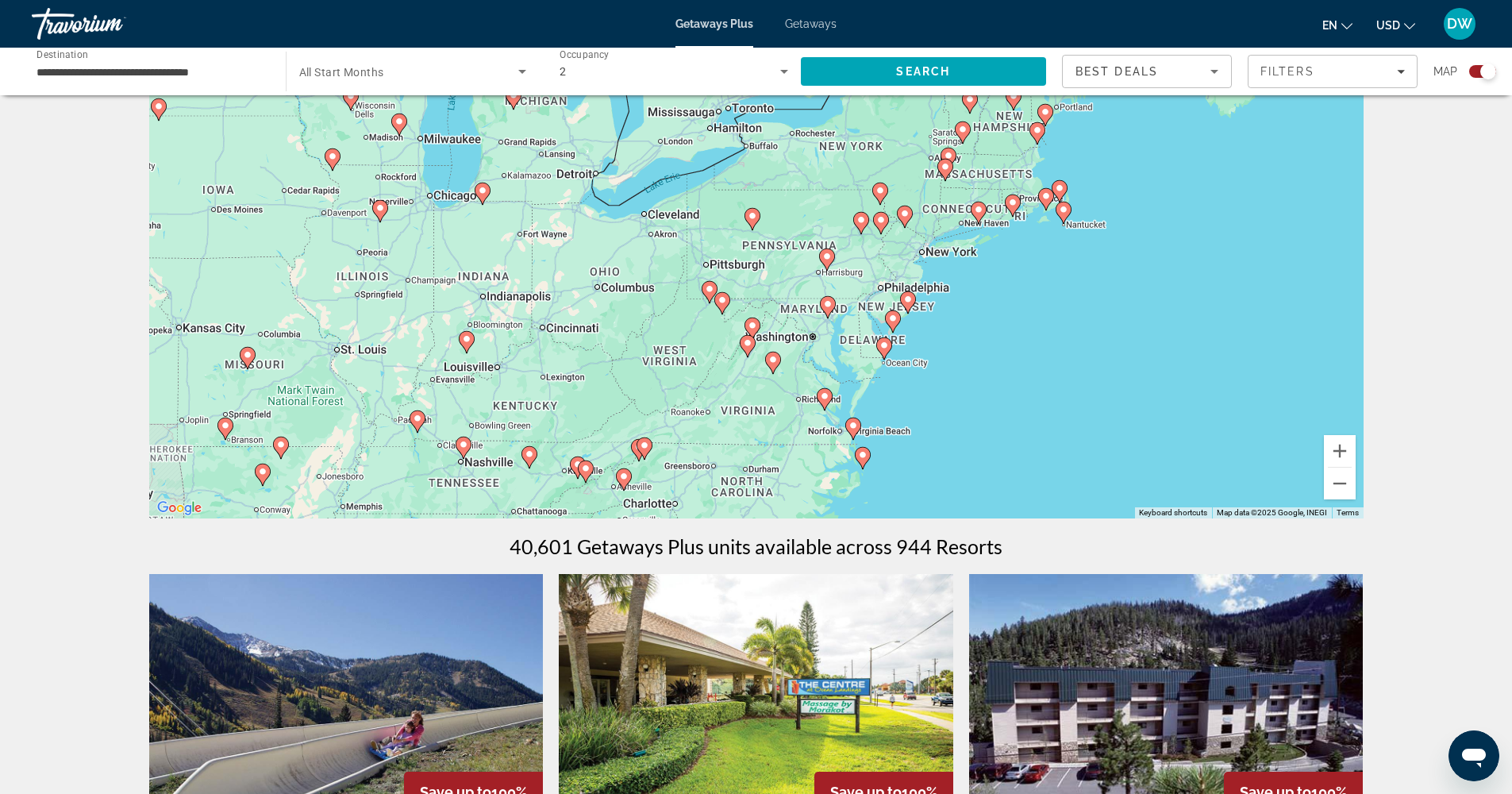
drag, startPoint x: 894, startPoint y: 432, endPoint x: 981, endPoint y: 324, distance: 138.7
click at [980, 324] on div "To activate drag with keyboard, press Alt + Enter. Once in keyboard drag state,…" at bounding box center [756, 280] width 1214 height 477
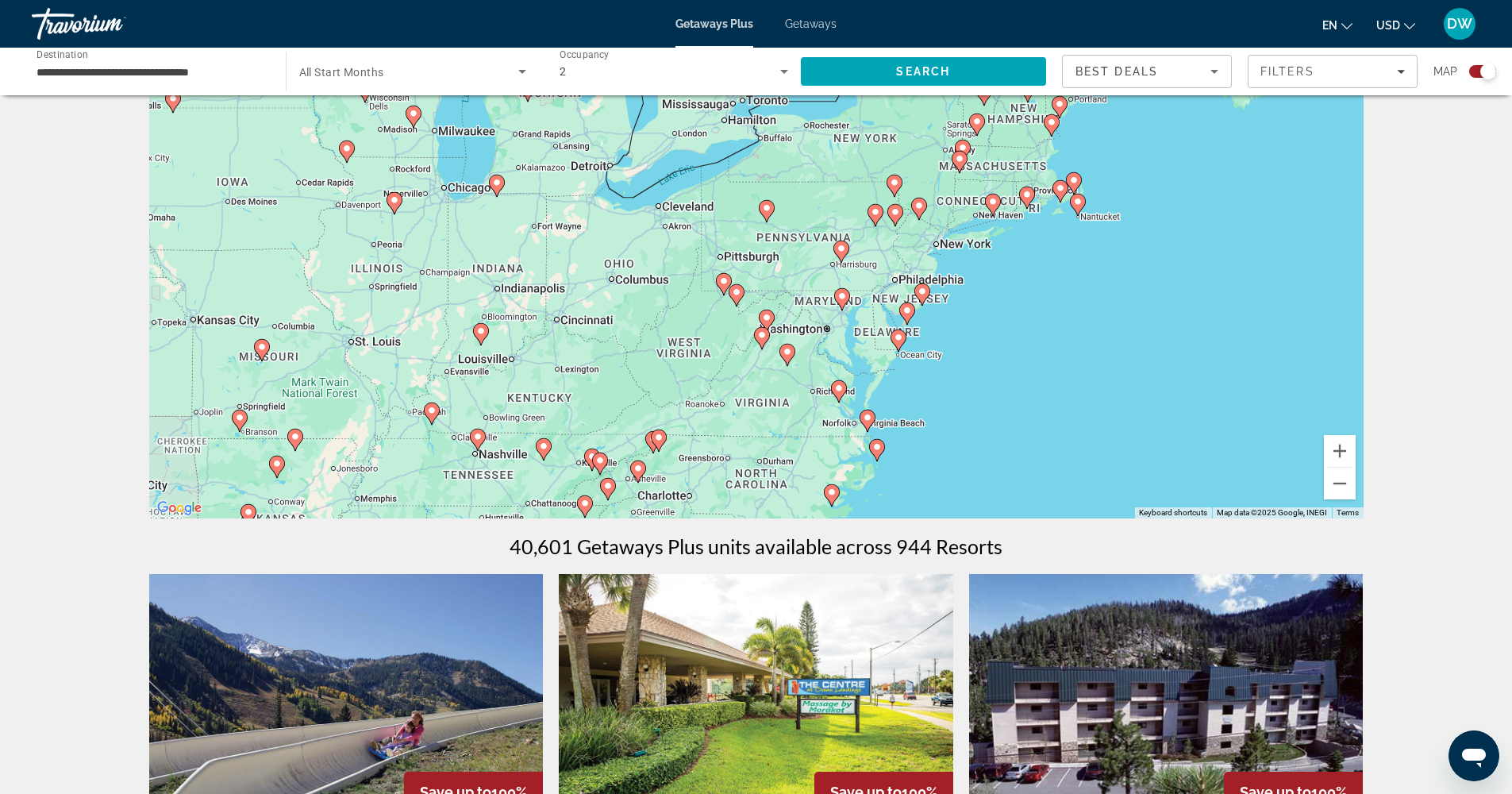
click at [792, 350] on icon "Main content" at bounding box center [786, 354] width 14 height 21
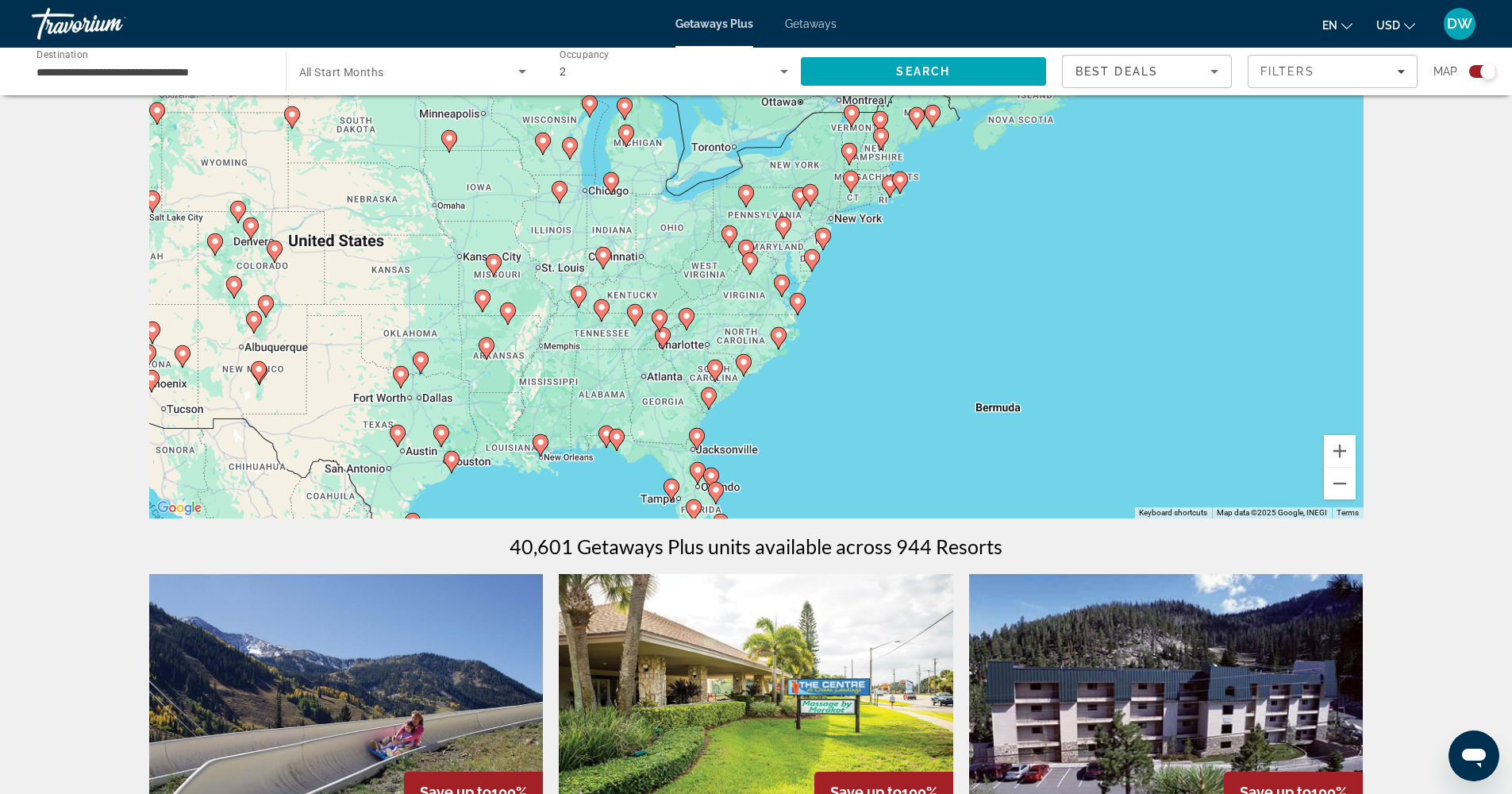
click at [750, 259] on image "Main content" at bounding box center [750, 260] width 10 height 10
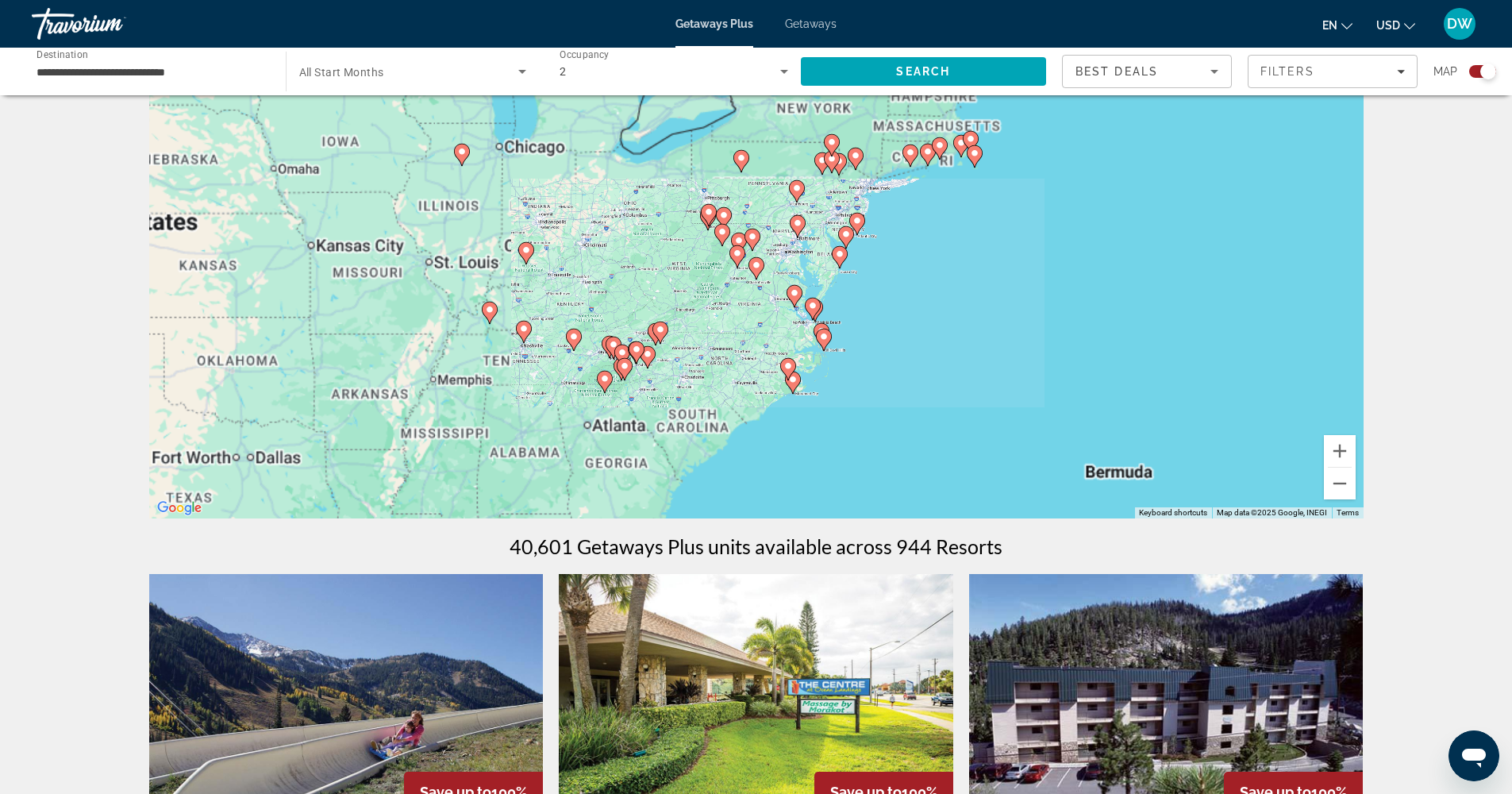
click at [750, 259] on gmp-advanced-marker "Main content" at bounding box center [756, 268] width 16 height 24
type input "**********"
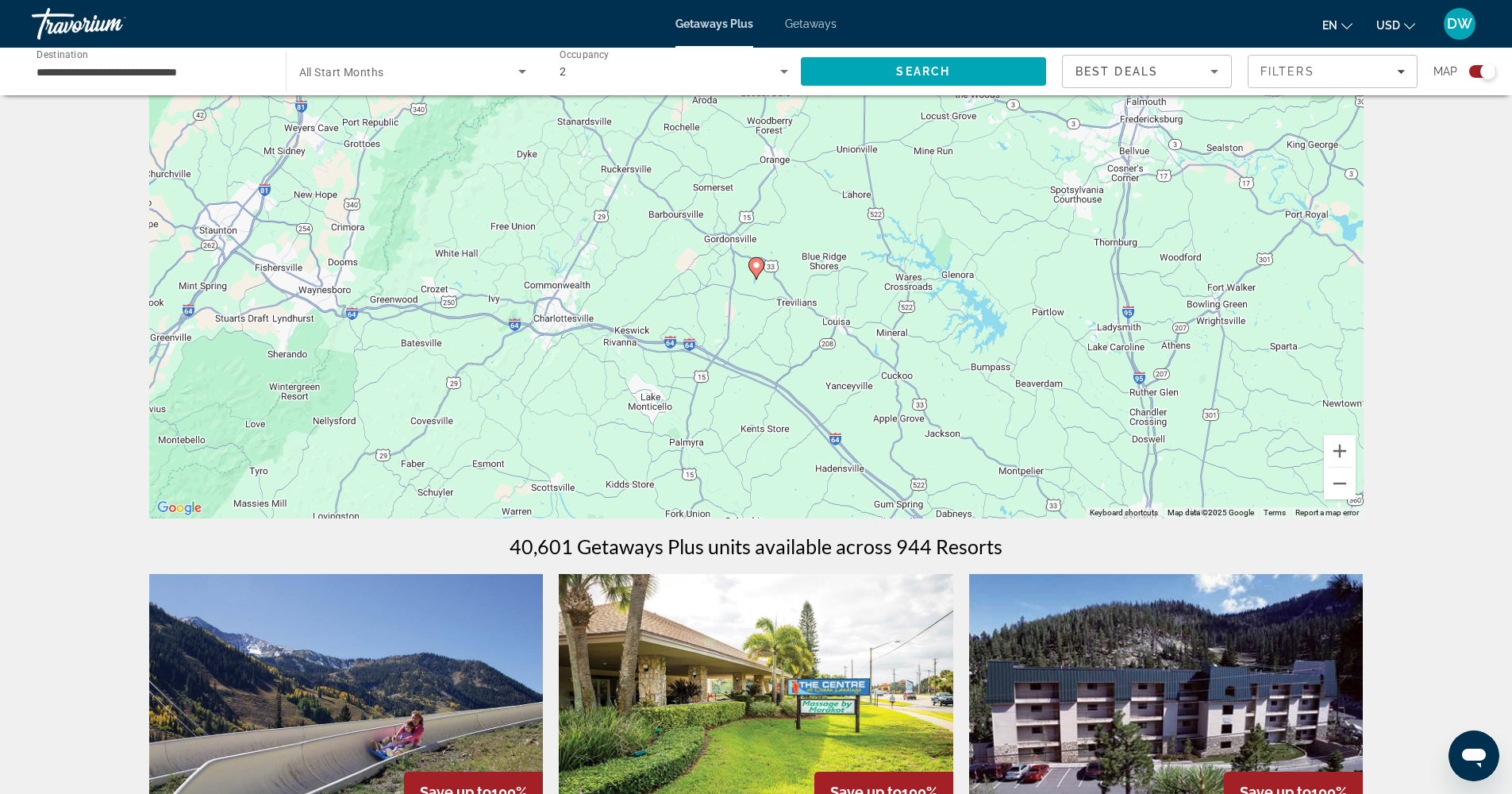
click at [754, 264] on image "Main content" at bounding box center [756, 265] width 10 height 10
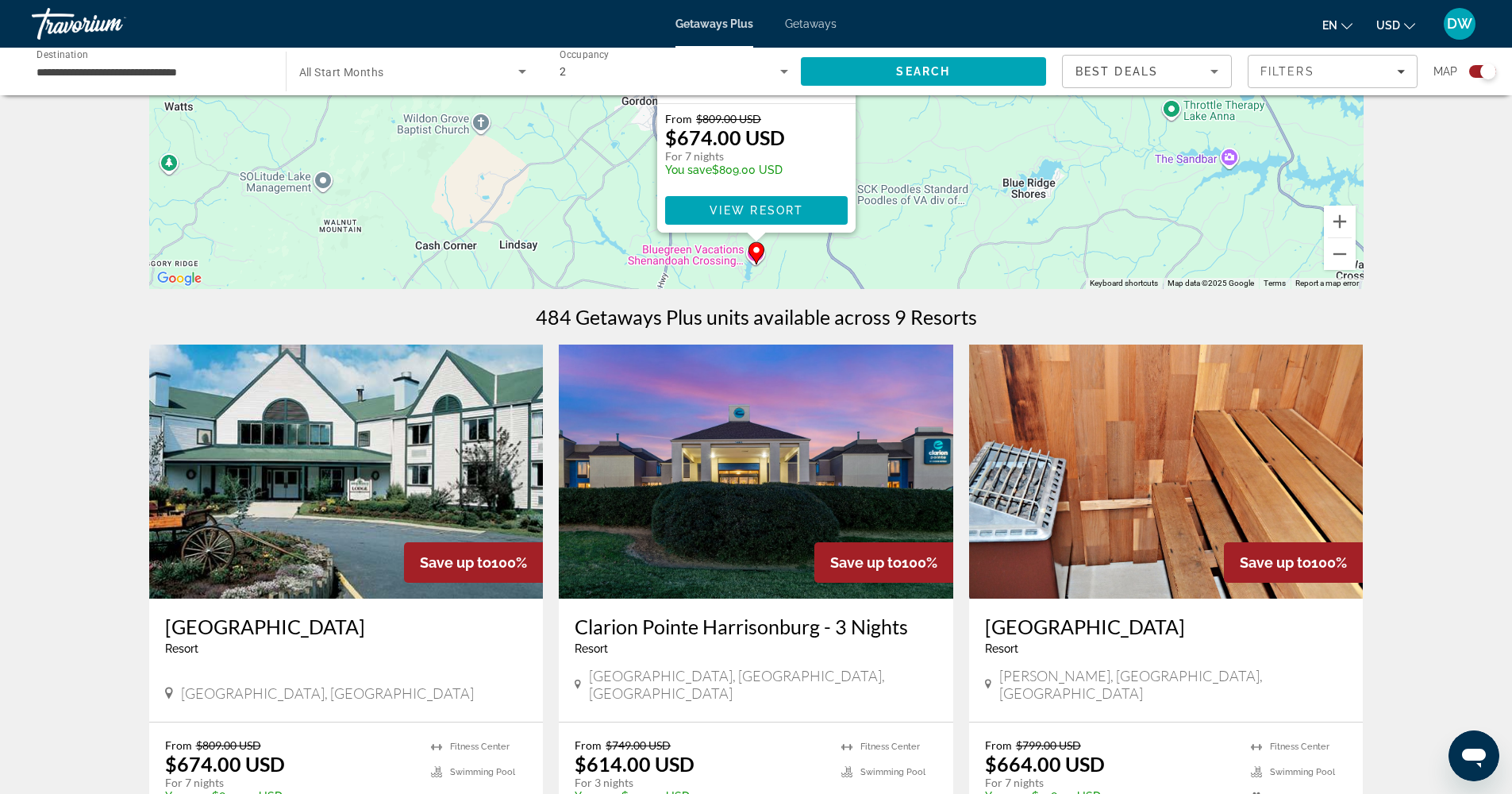
scroll to position [0, 0]
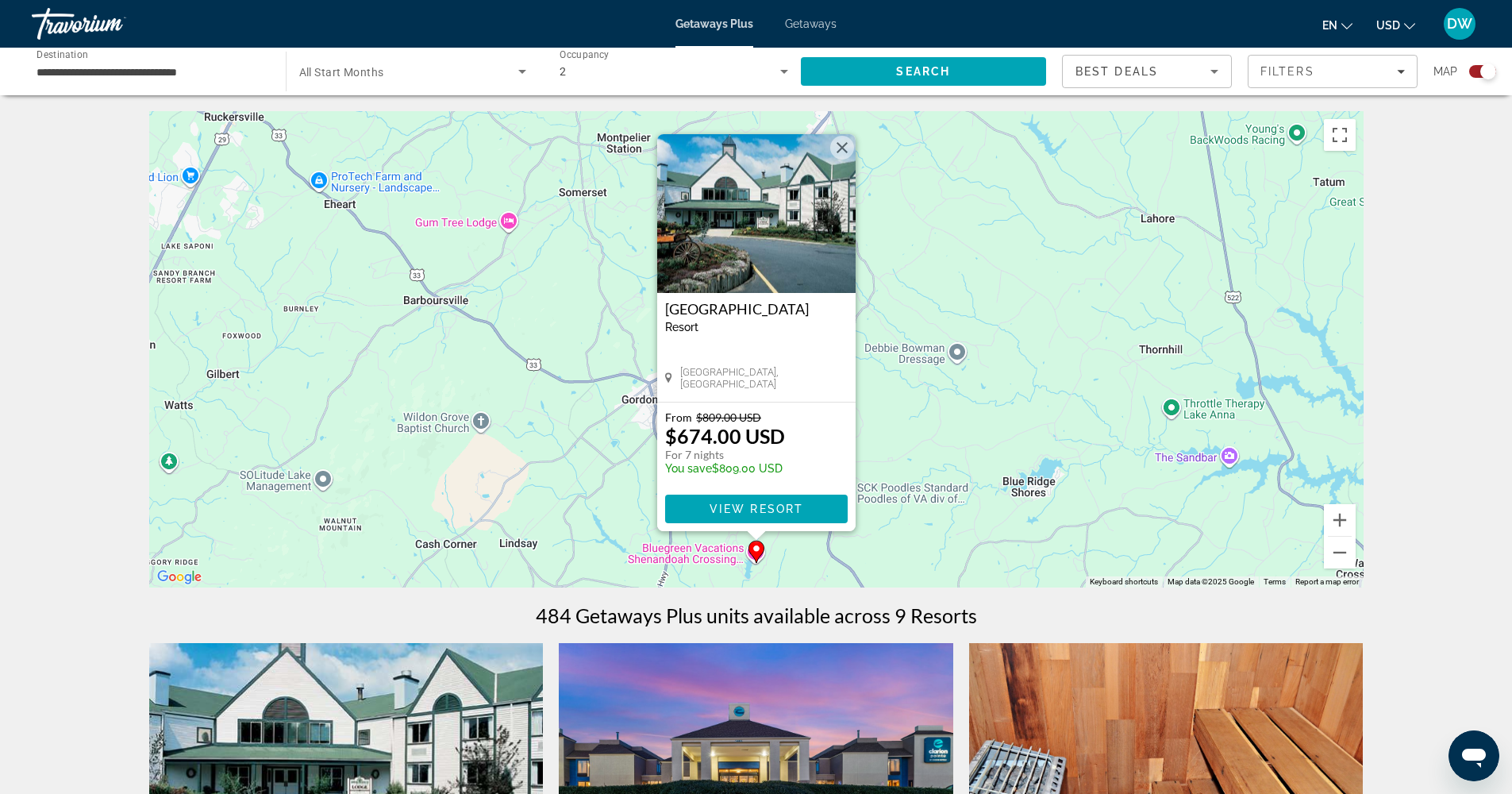
click at [1304, 247] on div "To activate drag with keyboard, press Alt + Enter. Once in keyboard drag state,…" at bounding box center [756, 350] width 1214 height 477
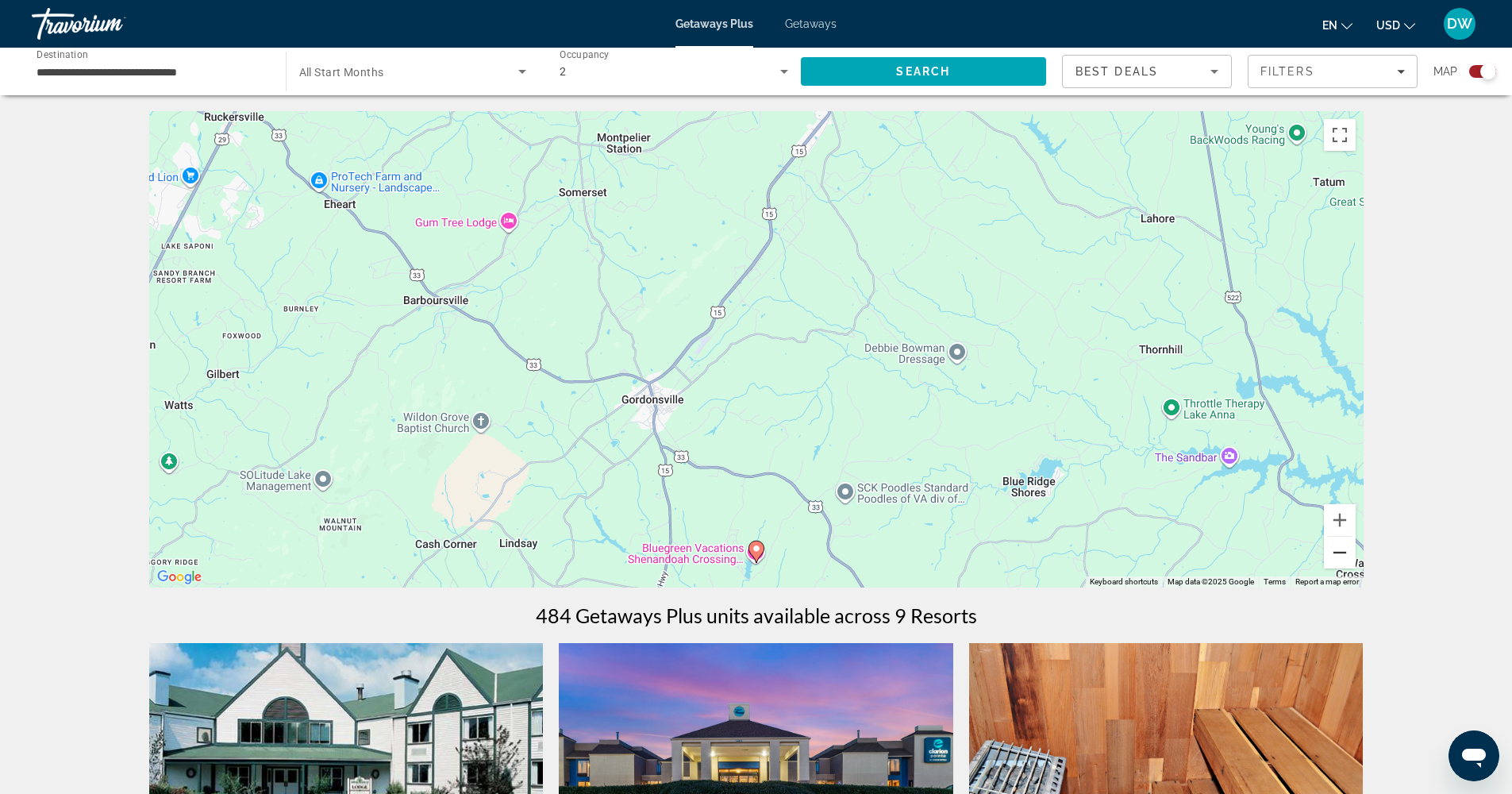
click at [1339, 551] on button "Zoom out" at bounding box center [1339, 552] width 32 height 32
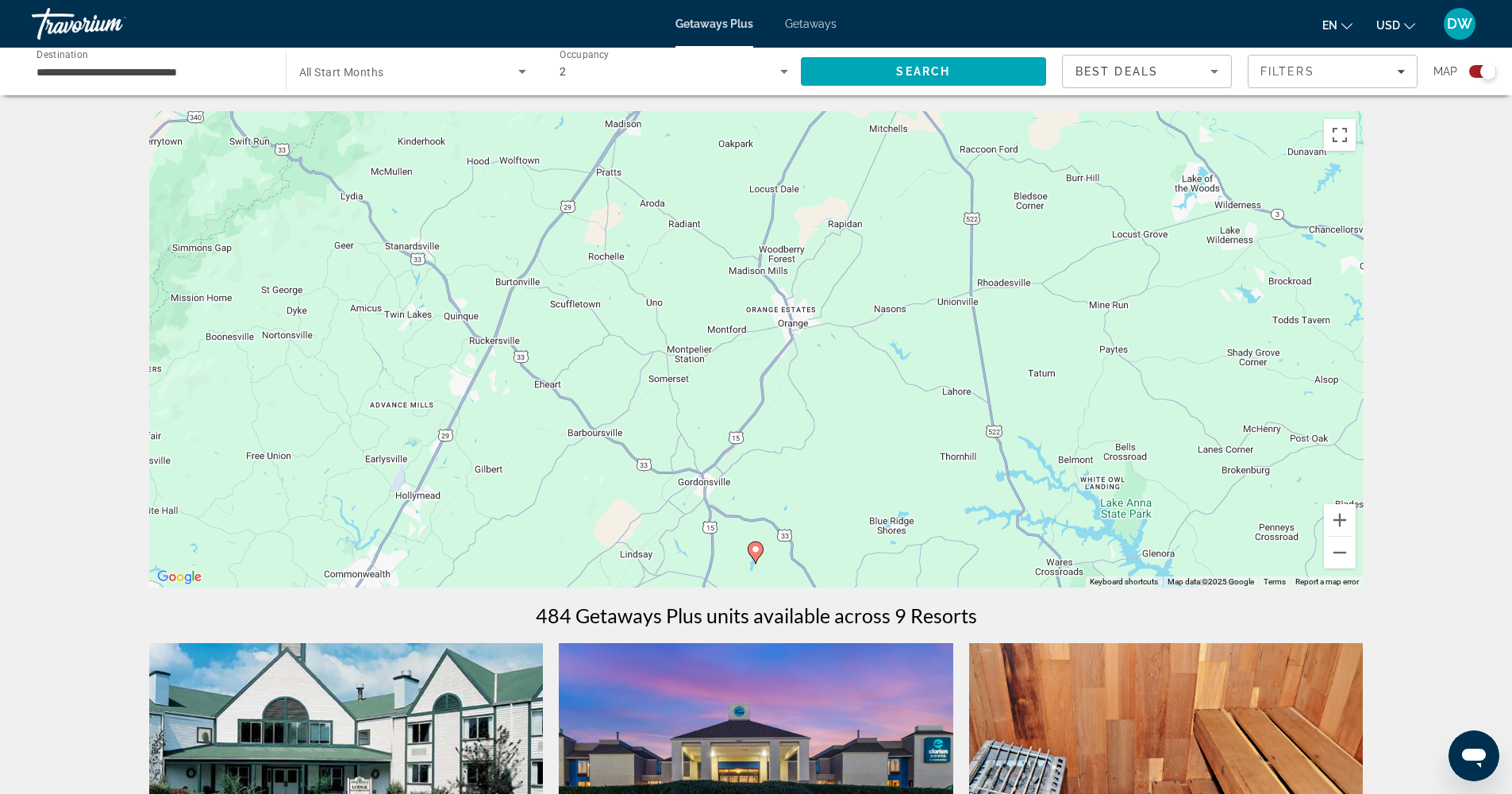
drag, startPoint x: 757, startPoint y: 315, endPoint x: 593, endPoint y: 189, distance: 206.8
click at [637, 228] on div "To activate drag with keyboard, press Alt + Enter. Once in keyboard drag state,…" at bounding box center [756, 350] width 1214 height 477
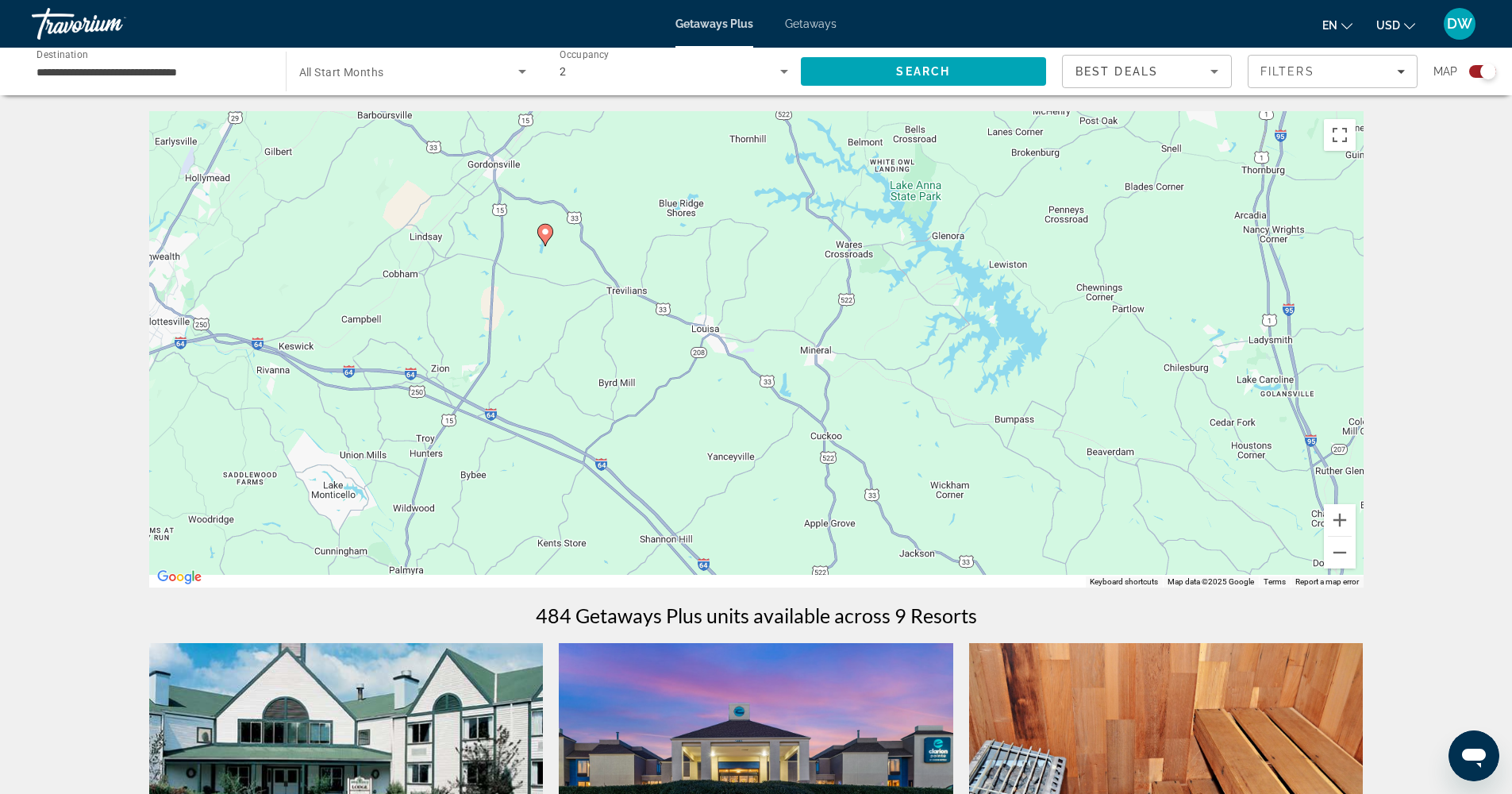
click at [592, 189] on div "To activate drag with keyboard, press Alt + Enter. Once in keyboard drag state,…" at bounding box center [756, 350] width 1214 height 477
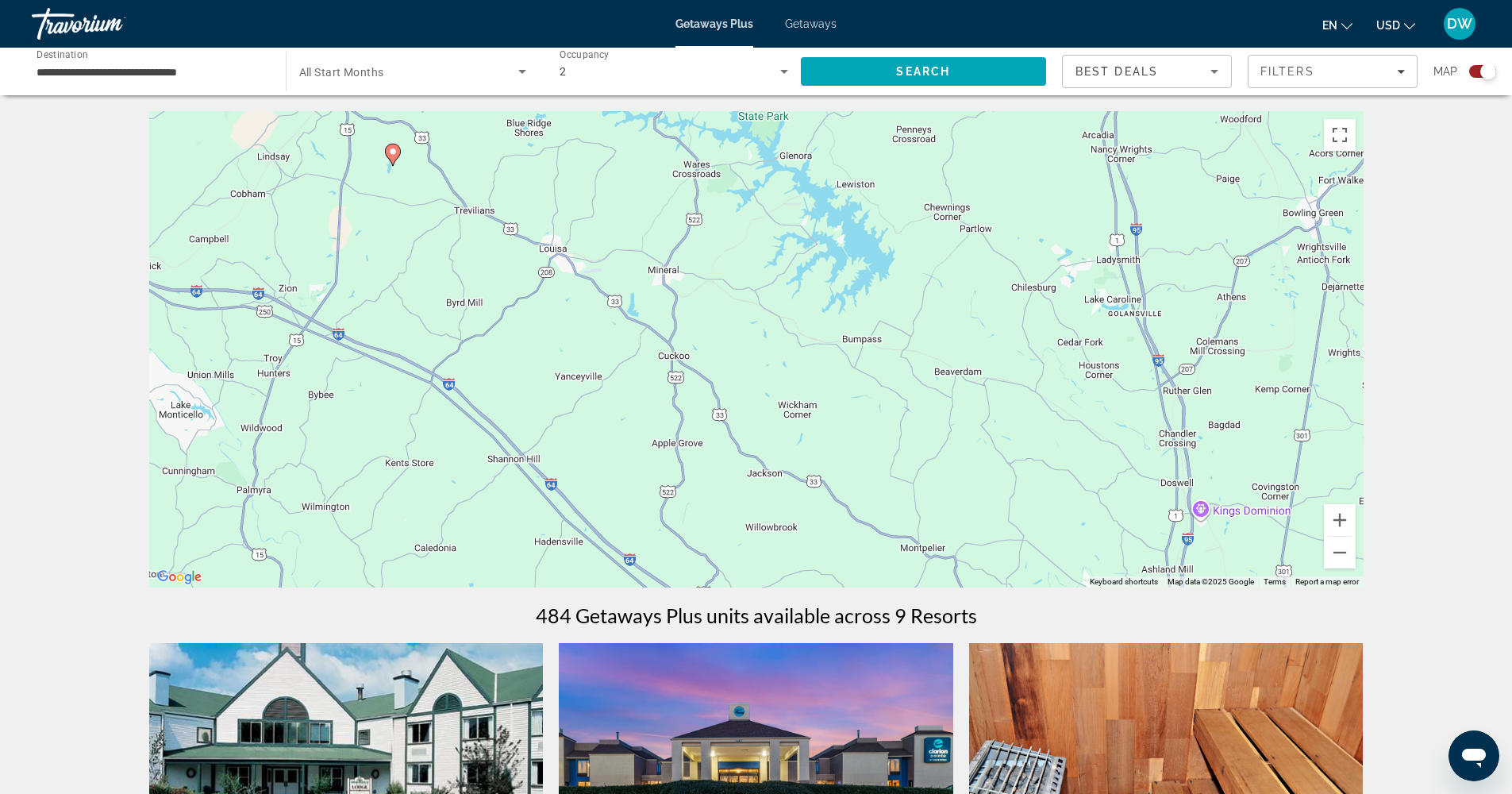
drag, startPoint x: 843, startPoint y: 352, endPoint x: 713, endPoint y: 286, distance: 145.8
click at [714, 287] on div "To activate drag with keyboard, press Alt + Enter. Once in keyboard drag state,…" at bounding box center [756, 350] width 1214 height 477
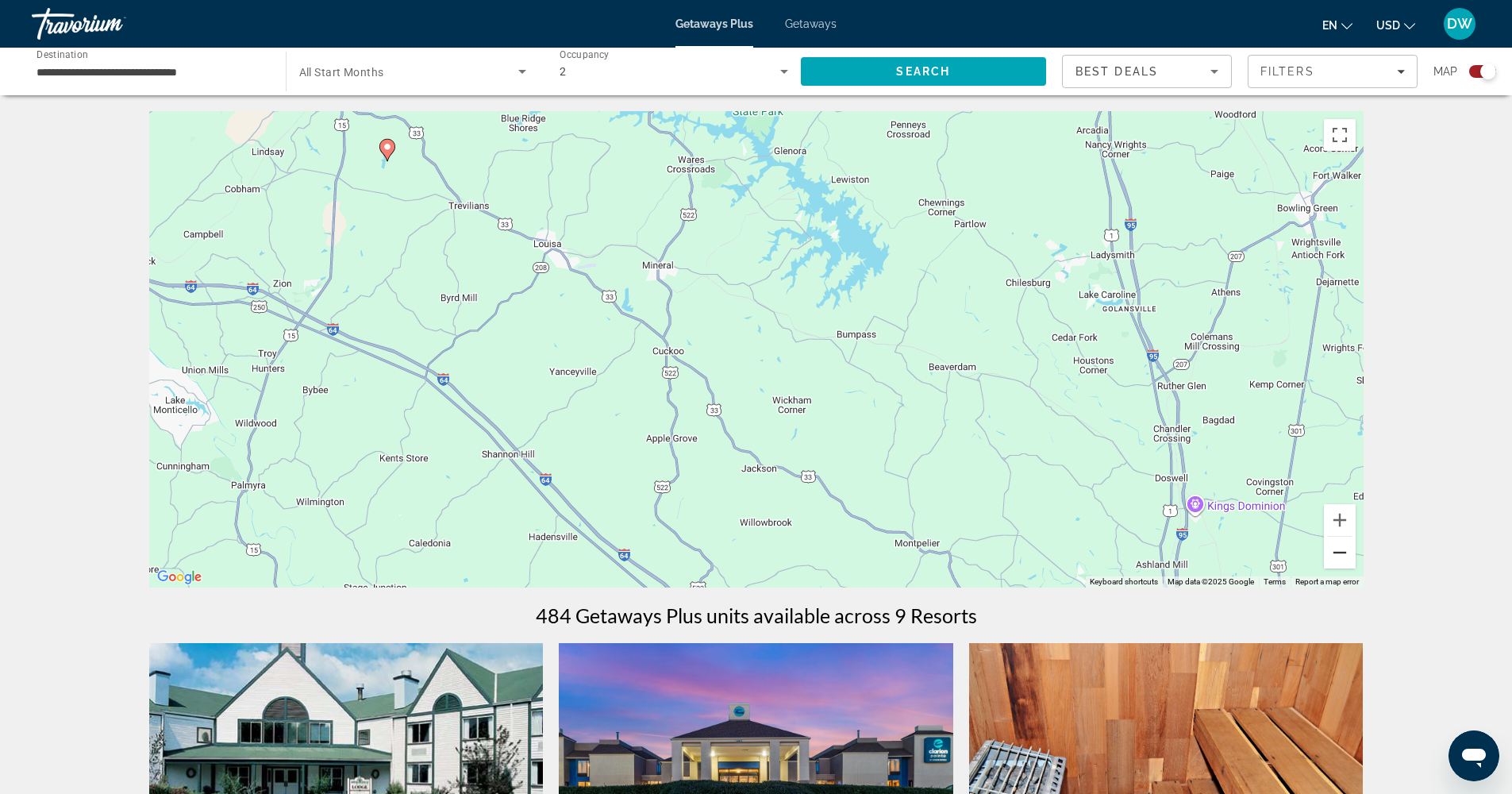
click at [1337, 554] on button "Zoom out" at bounding box center [1339, 552] width 32 height 32
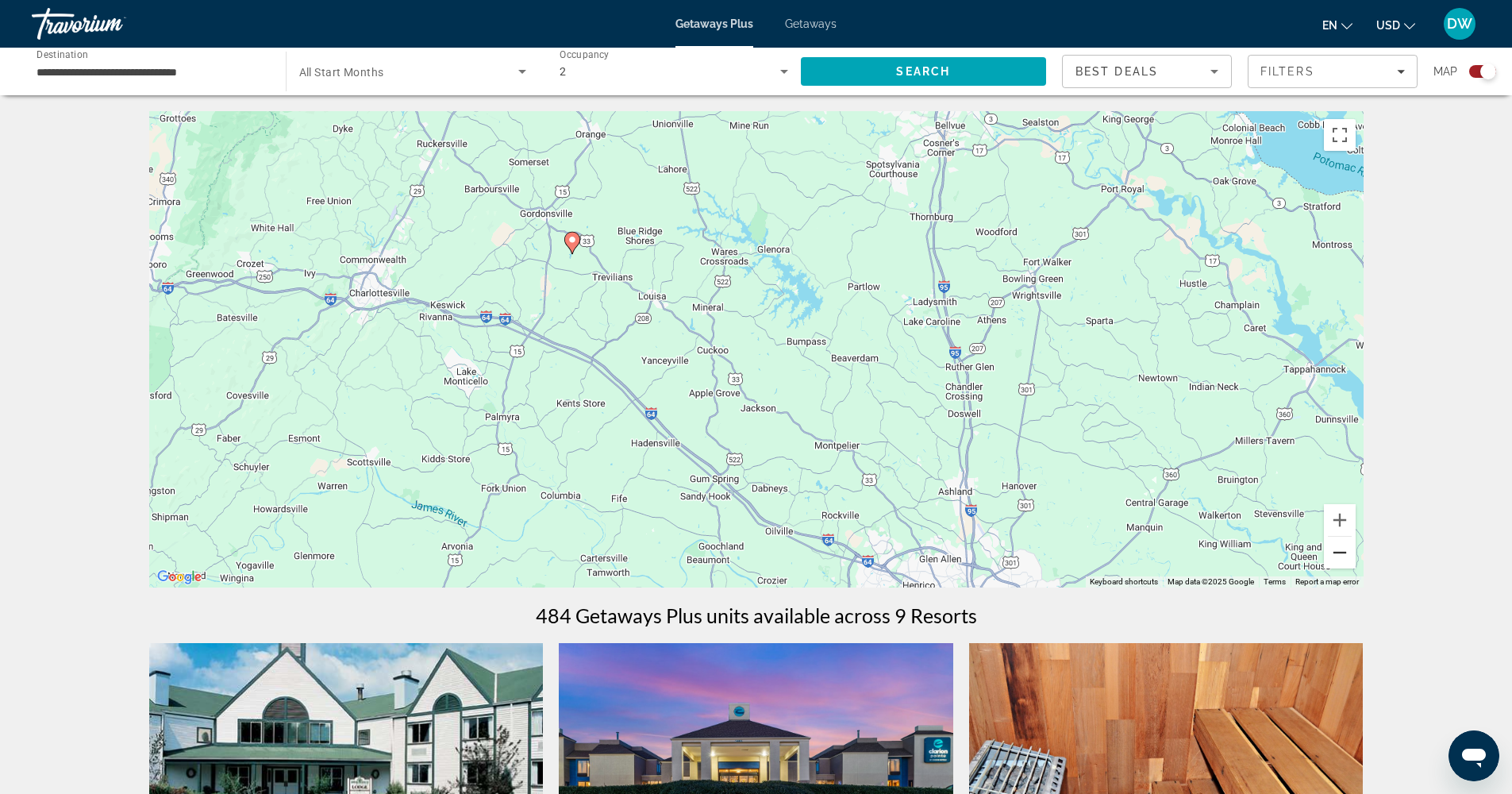
click at [1337, 554] on button "Zoom out" at bounding box center [1339, 552] width 32 height 32
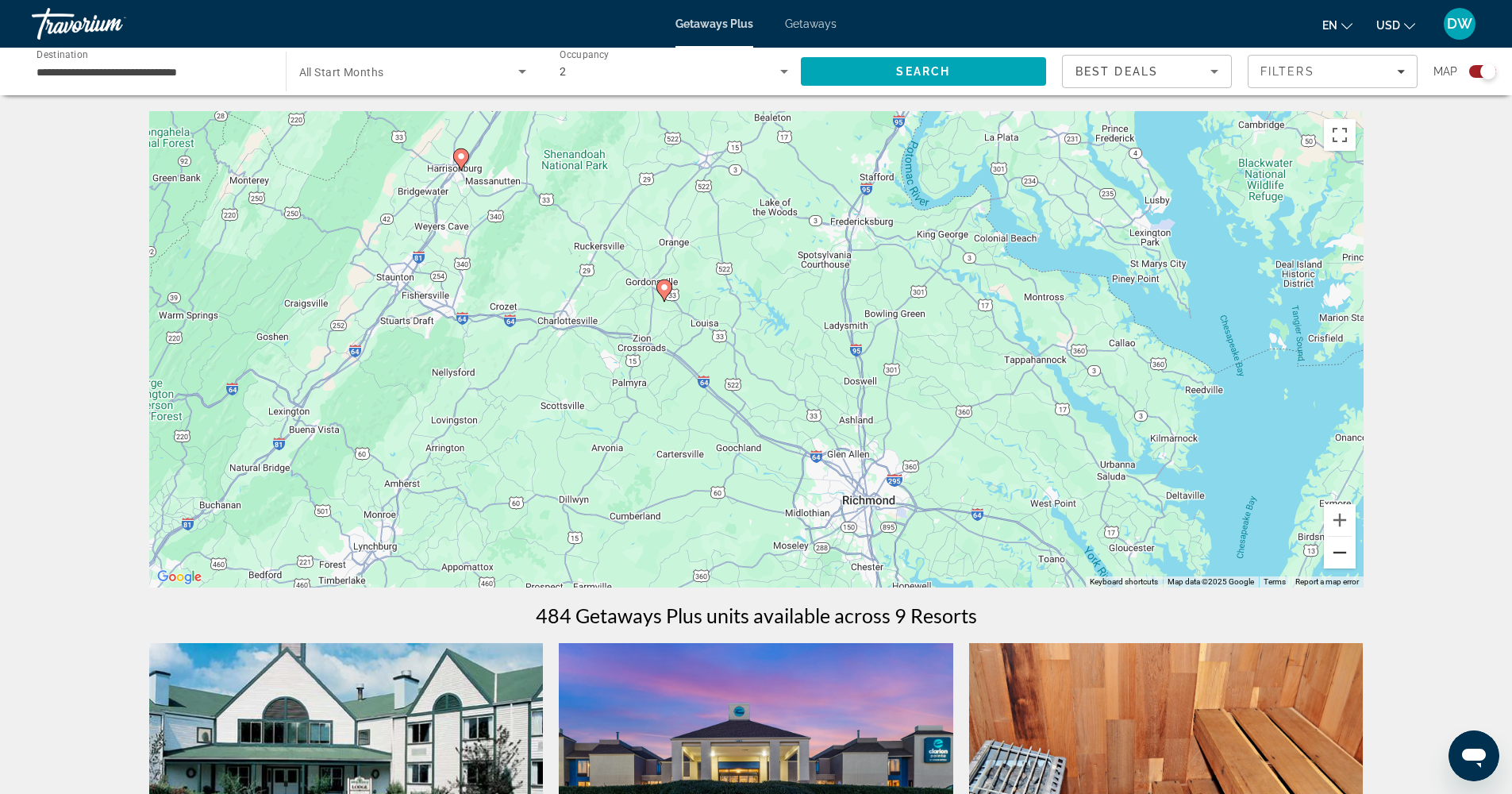
click at [1337, 554] on button "Zoom out" at bounding box center [1339, 552] width 32 height 32
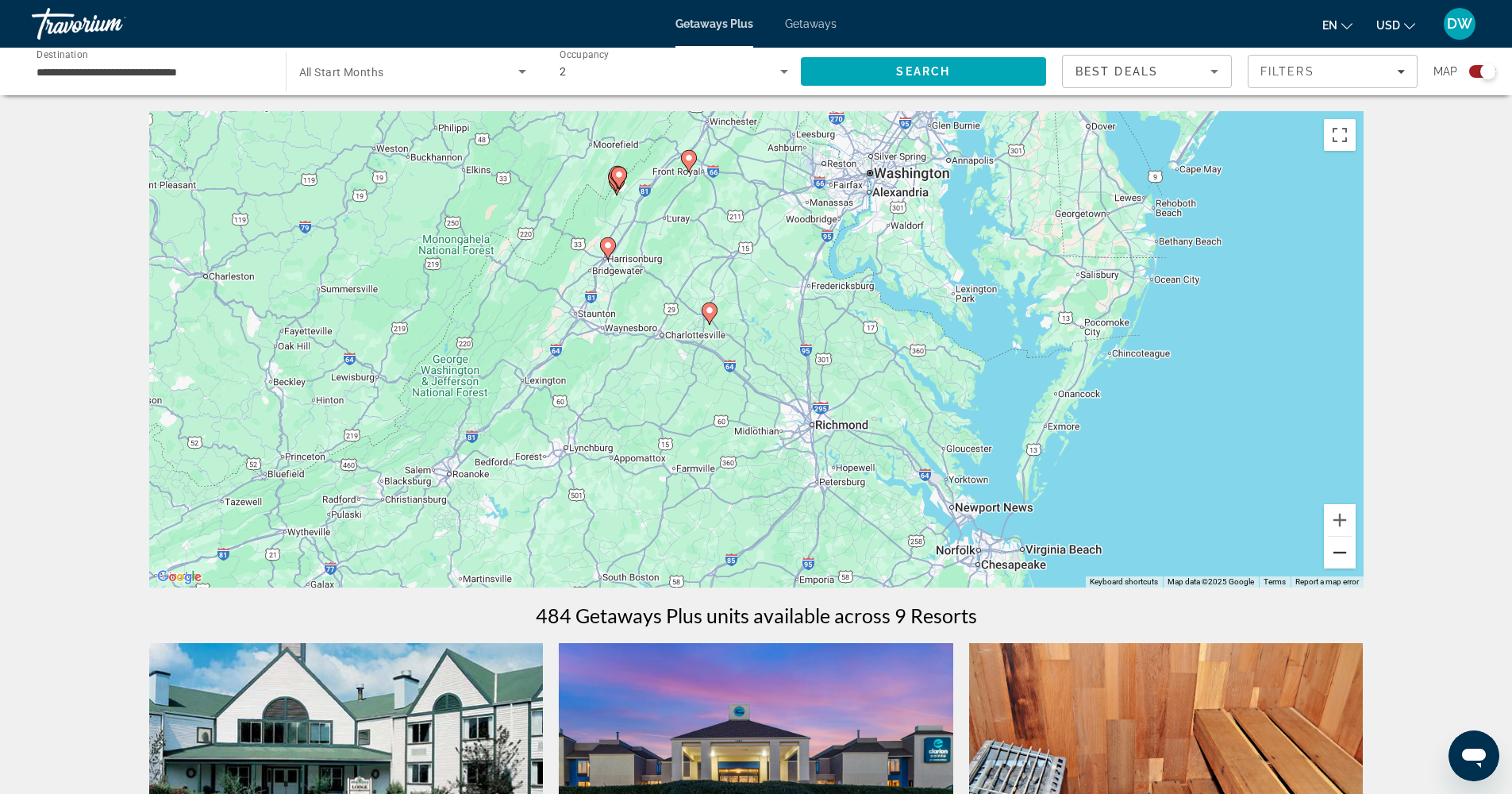
click at [1337, 554] on button "Zoom out" at bounding box center [1339, 552] width 32 height 32
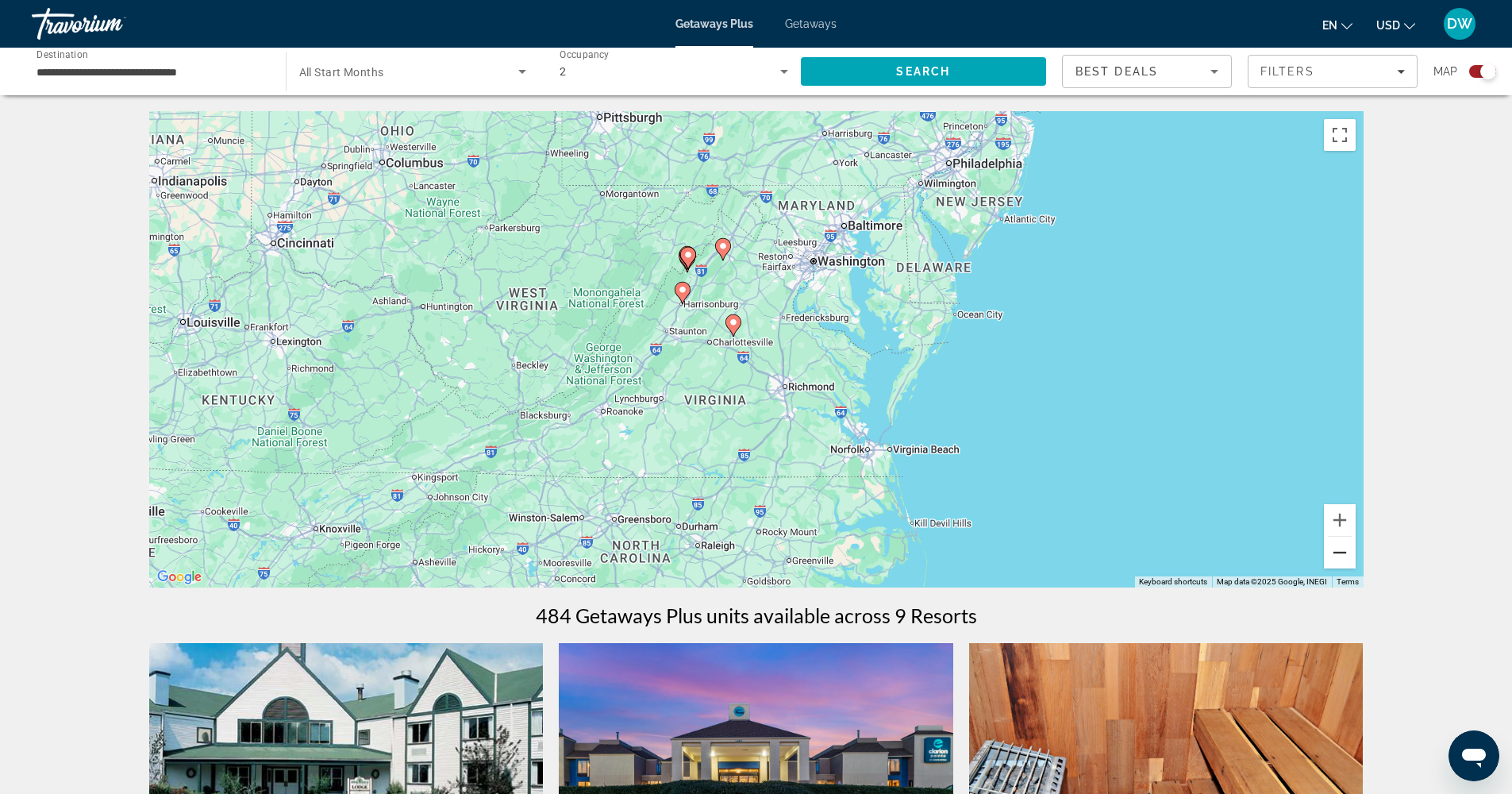
click at [1337, 554] on button "Zoom out" at bounding box center [1339, 552] width 32 height 32
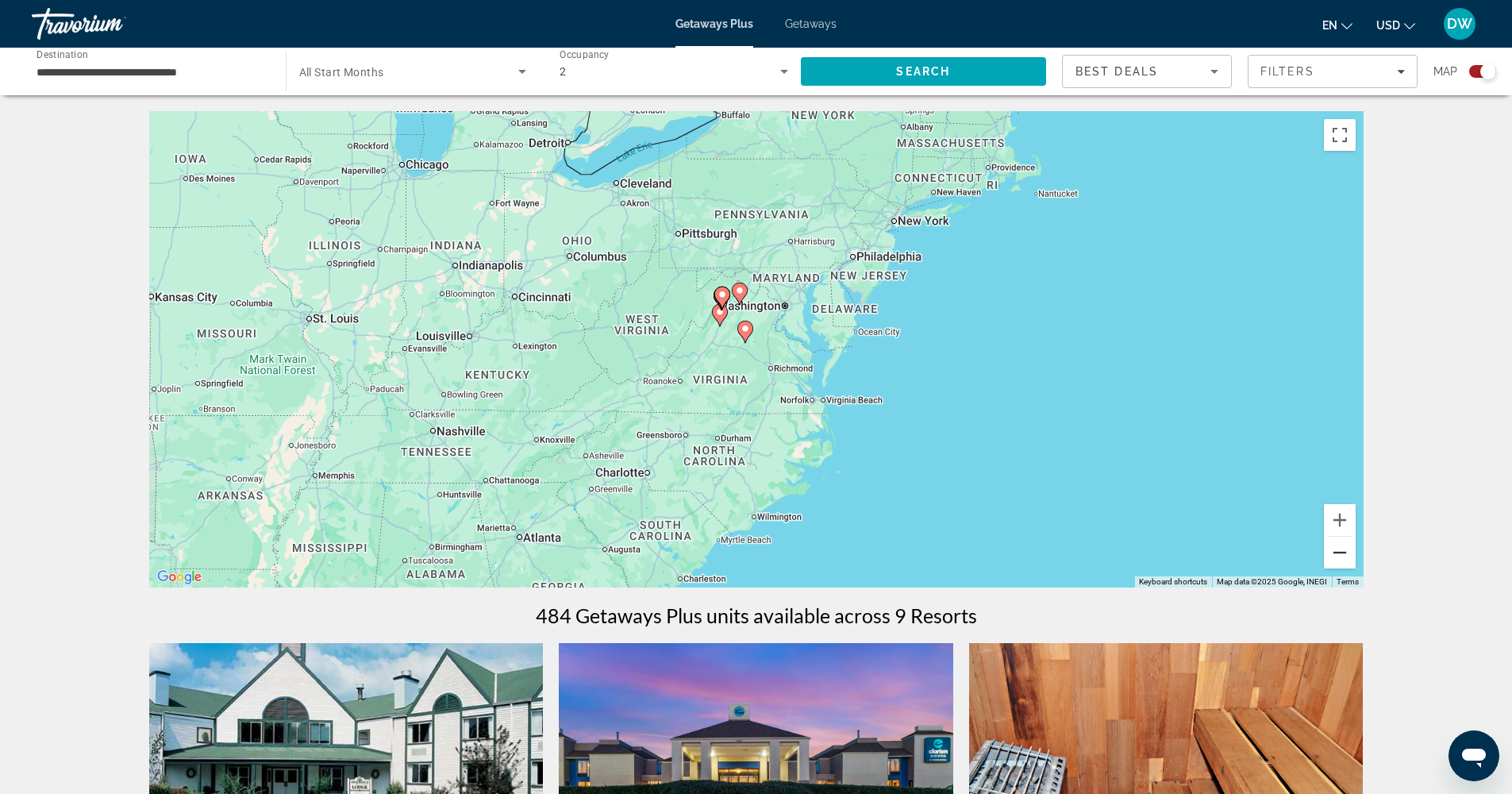
click at [1337, 554] on button "Zoom out" at bounding box center [1339, 552] width 32 height 32
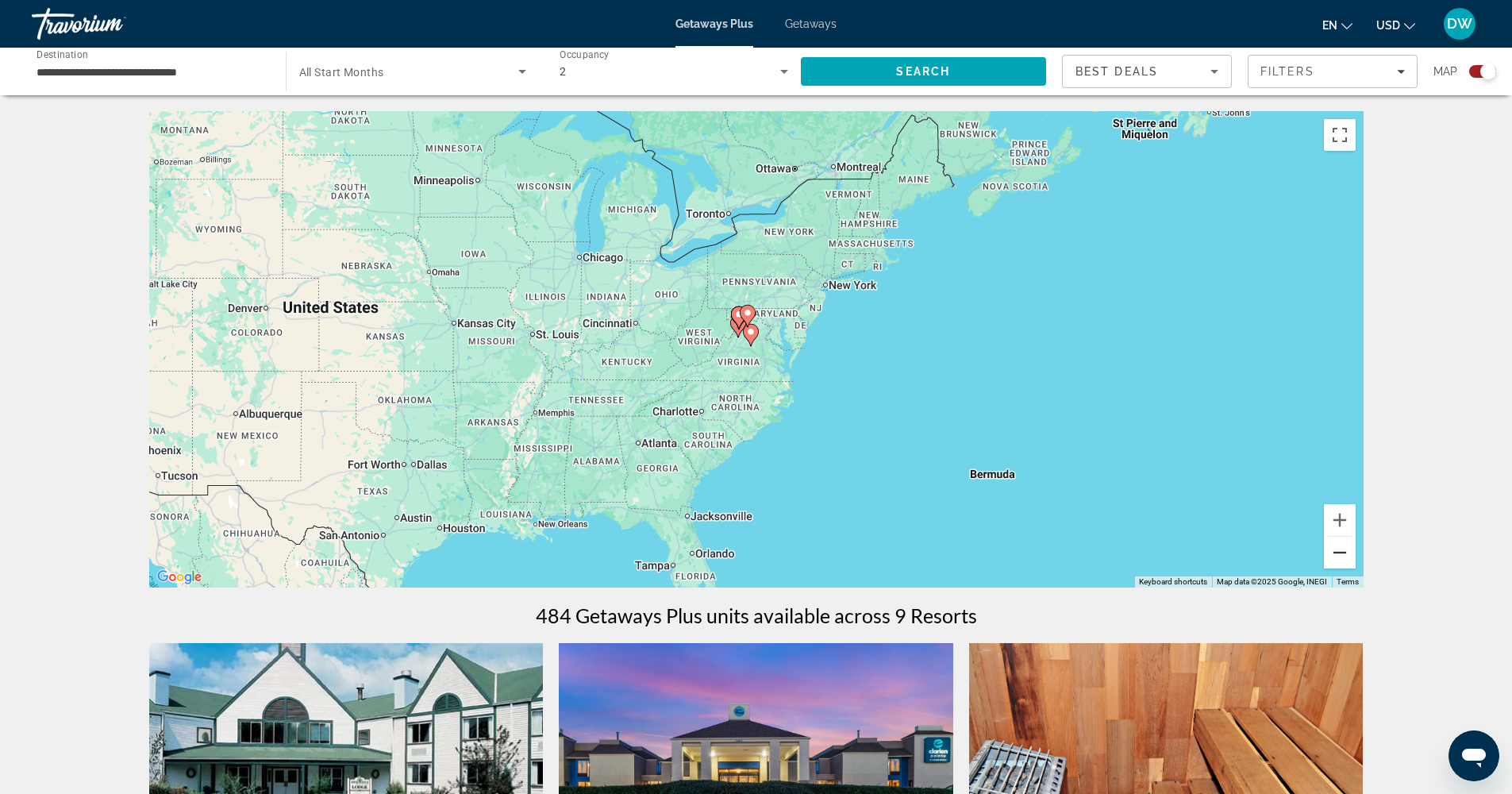
click at [1337, 554] on button "Zoom out" at bounding box center [1339, 552] width 32 height 32
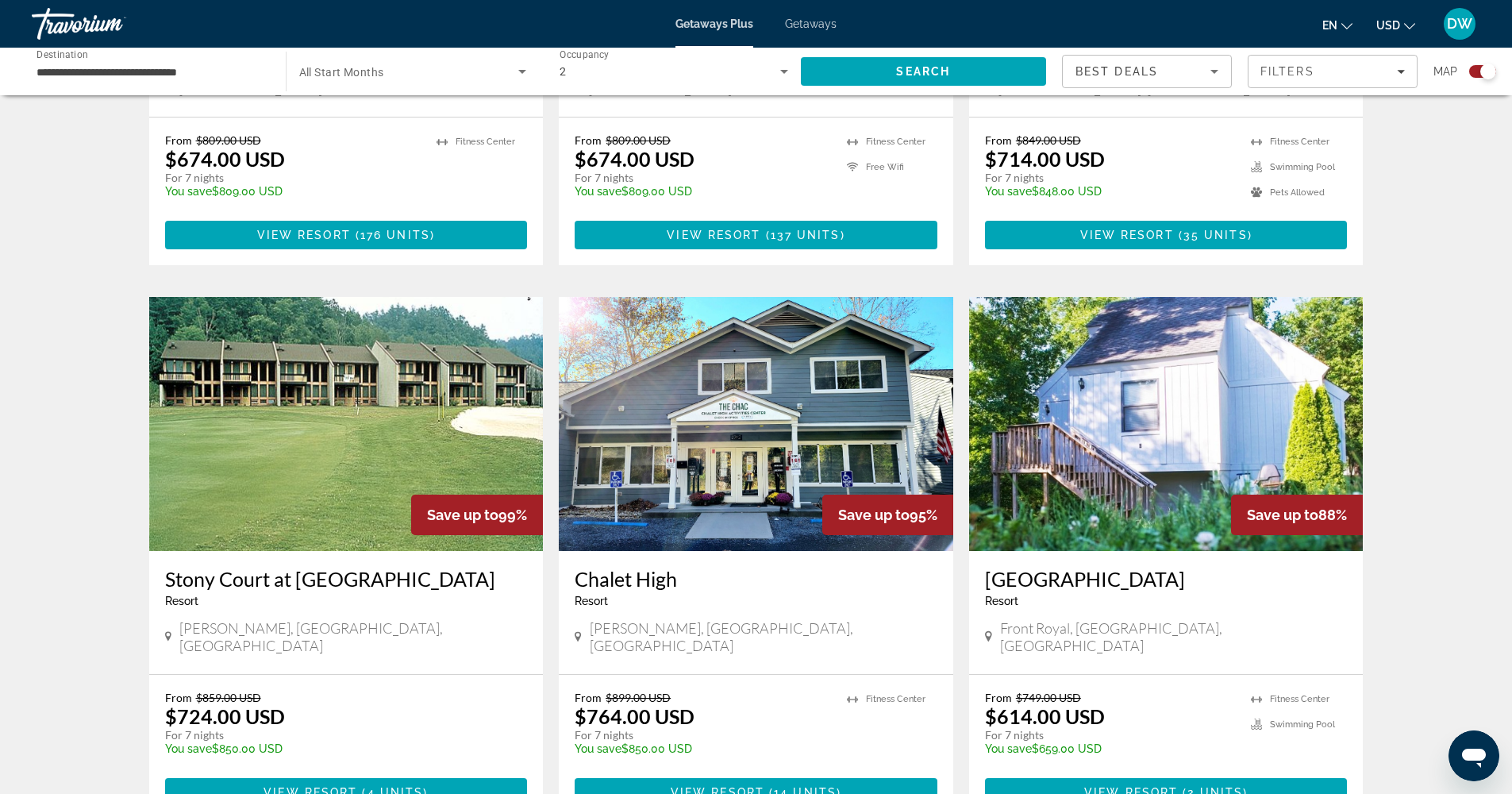
scroll to position [700, 0]
